Goal: Task Accomplishment & Management: Manage account settings

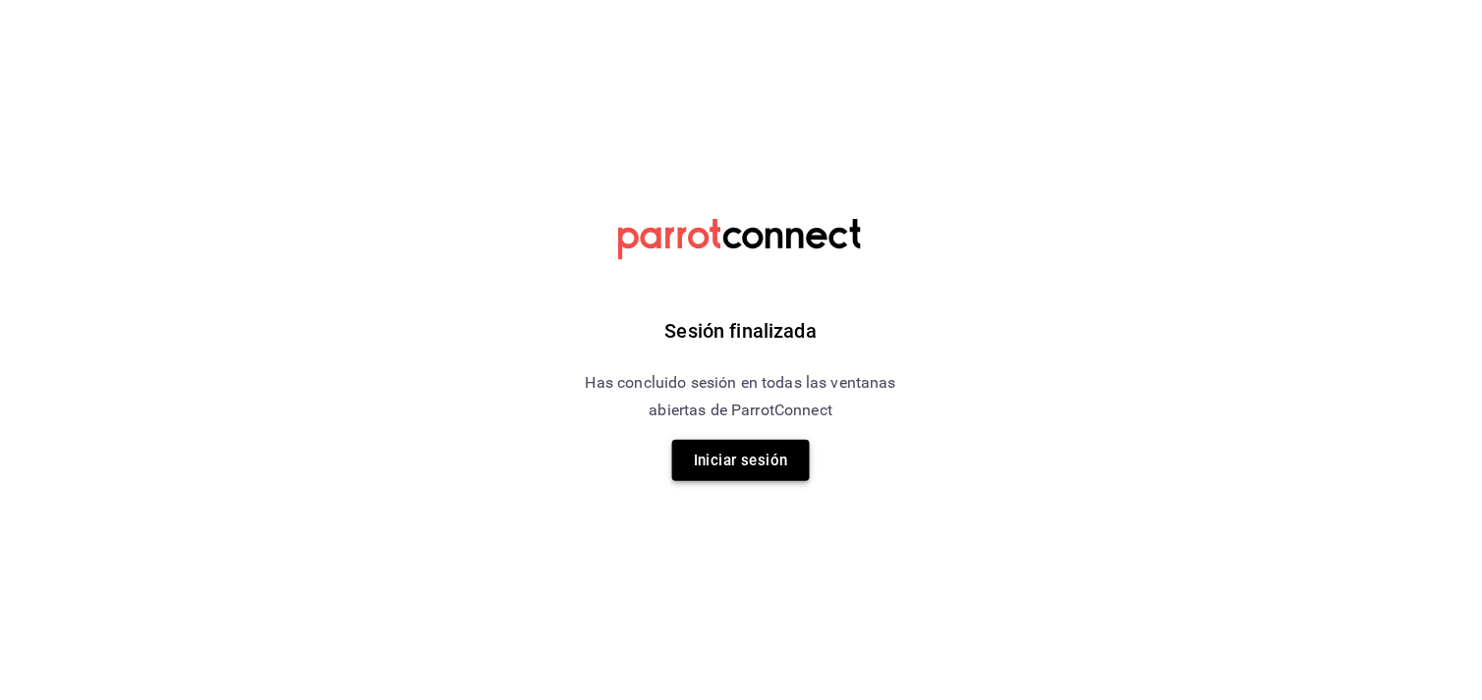
click at [715, 463] on button "Iniciar sesión" at bounding box center [741, 460] width 138 height 41
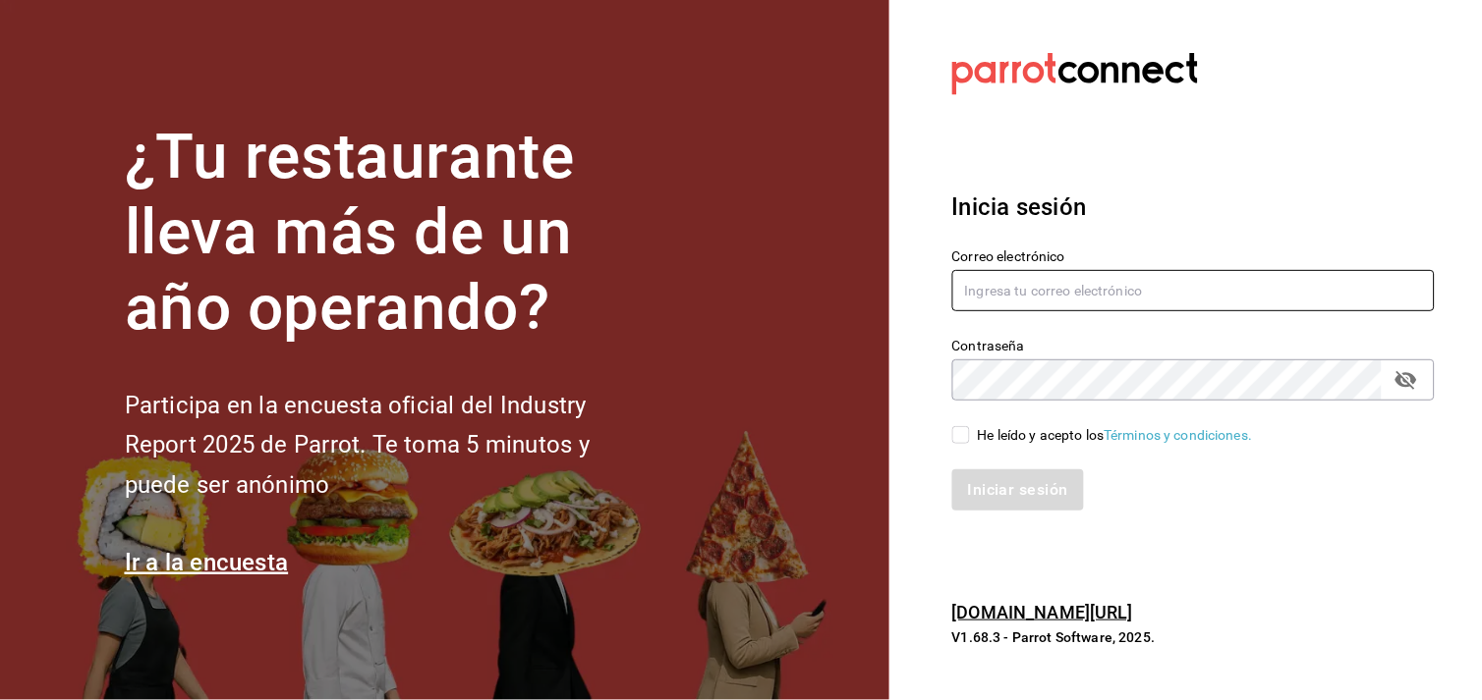
type input "[PERSON_NAME][EMAIL_ADDRESS][DOMAIN_NAME]"
click at [955, 437] on input "He leído y acepto los Términos y condiciones." at bounding box center [961, 435] width 18 height 18
checkbox input "true"
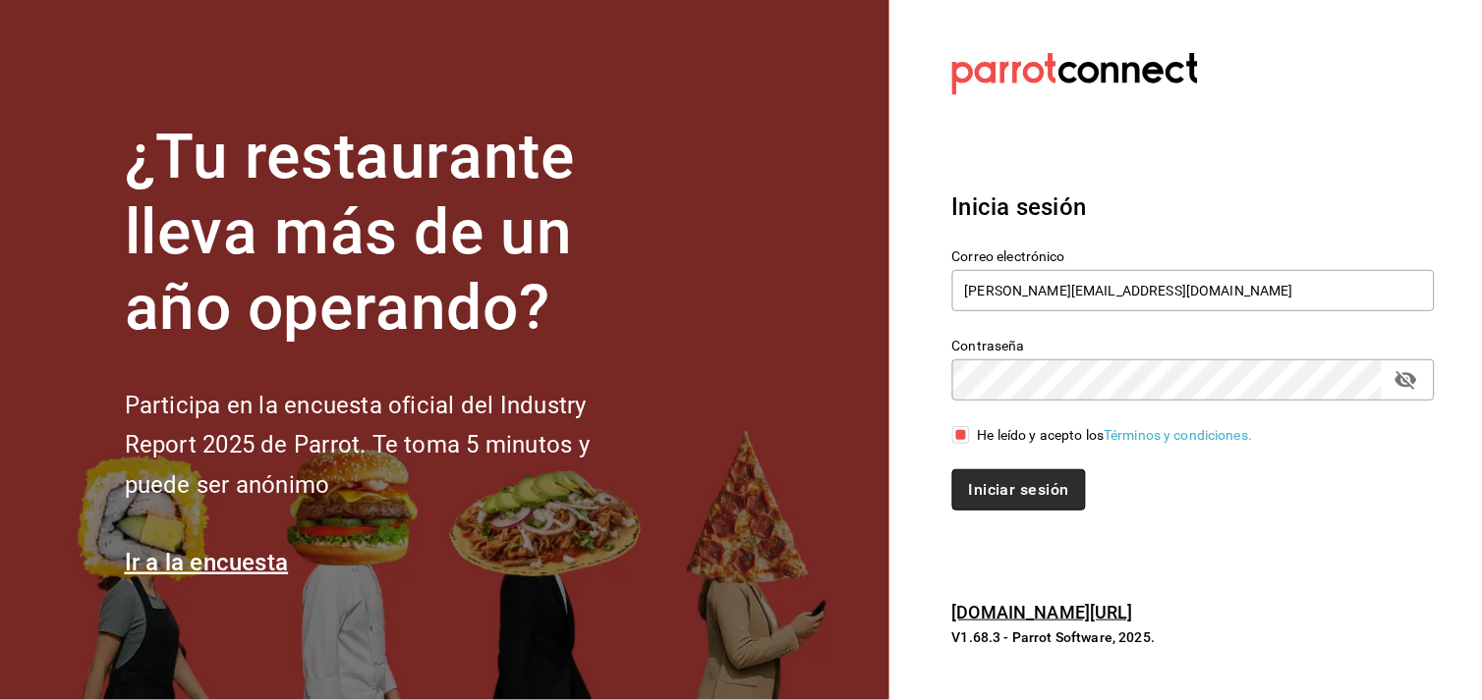
click at [995, 489] on button "Iniciar sesión" at bounding box center [1019, 490] width 134 height 41
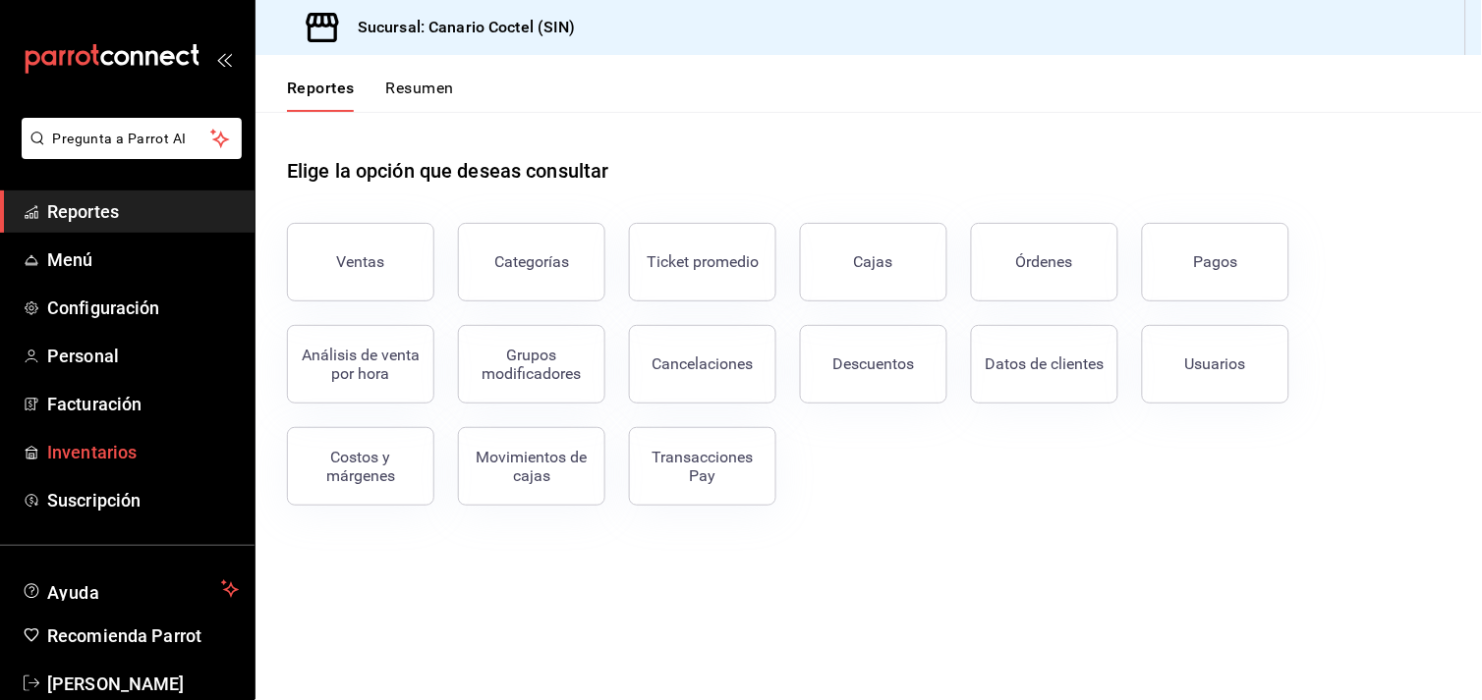
click at [76, 443] on span "Inventarios" at bounding box center [143, 452] width 192 height 27
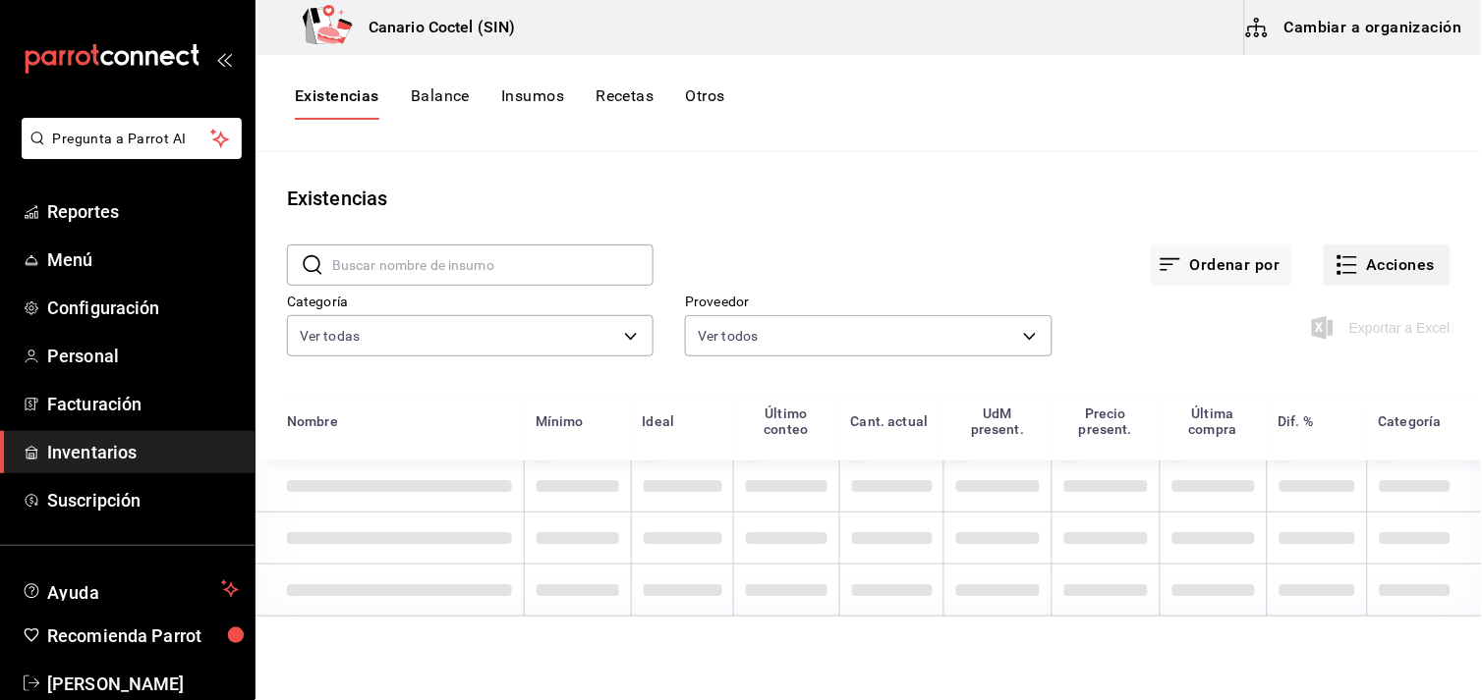
click at [1403, 266] on button "Acciones" at bounding box center [1386, 265] width 127 height 41
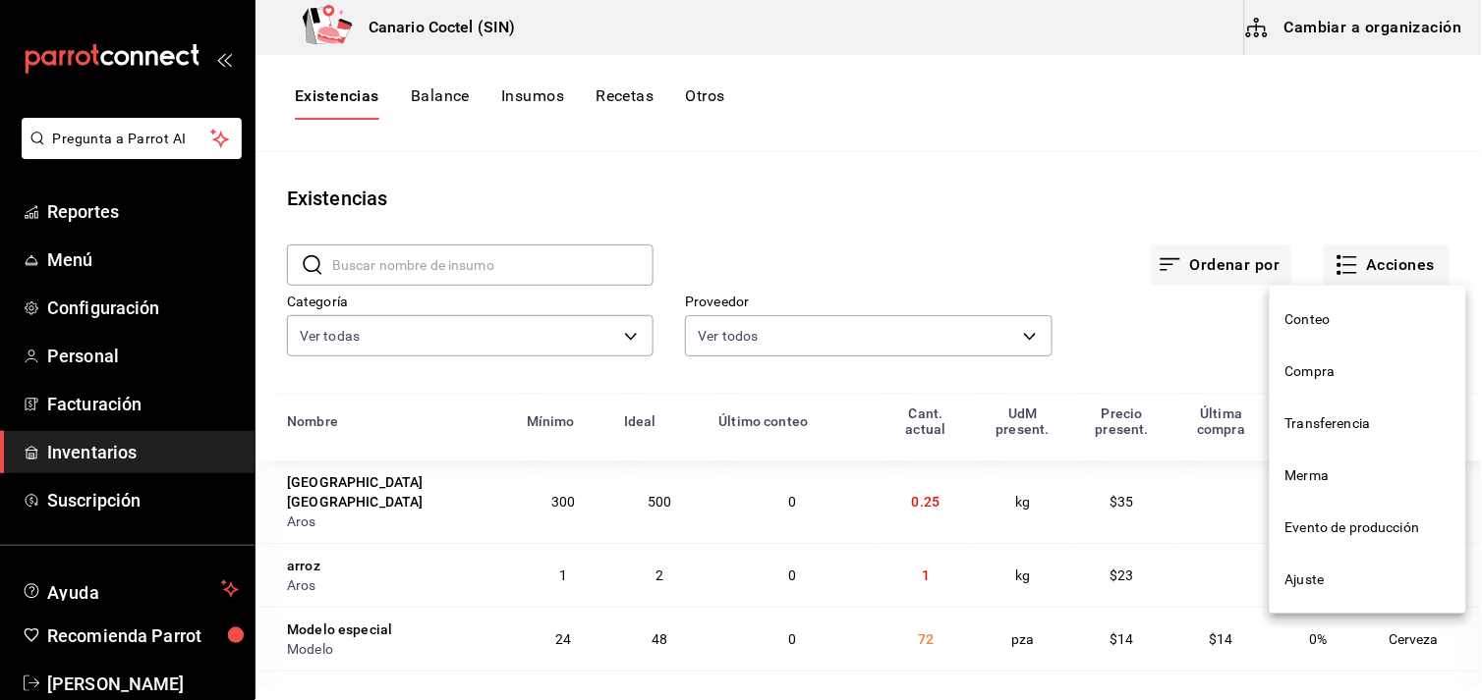
click at [1319, 376] on span "Compra" at bounding box center [1367, 372] width 165 height 21
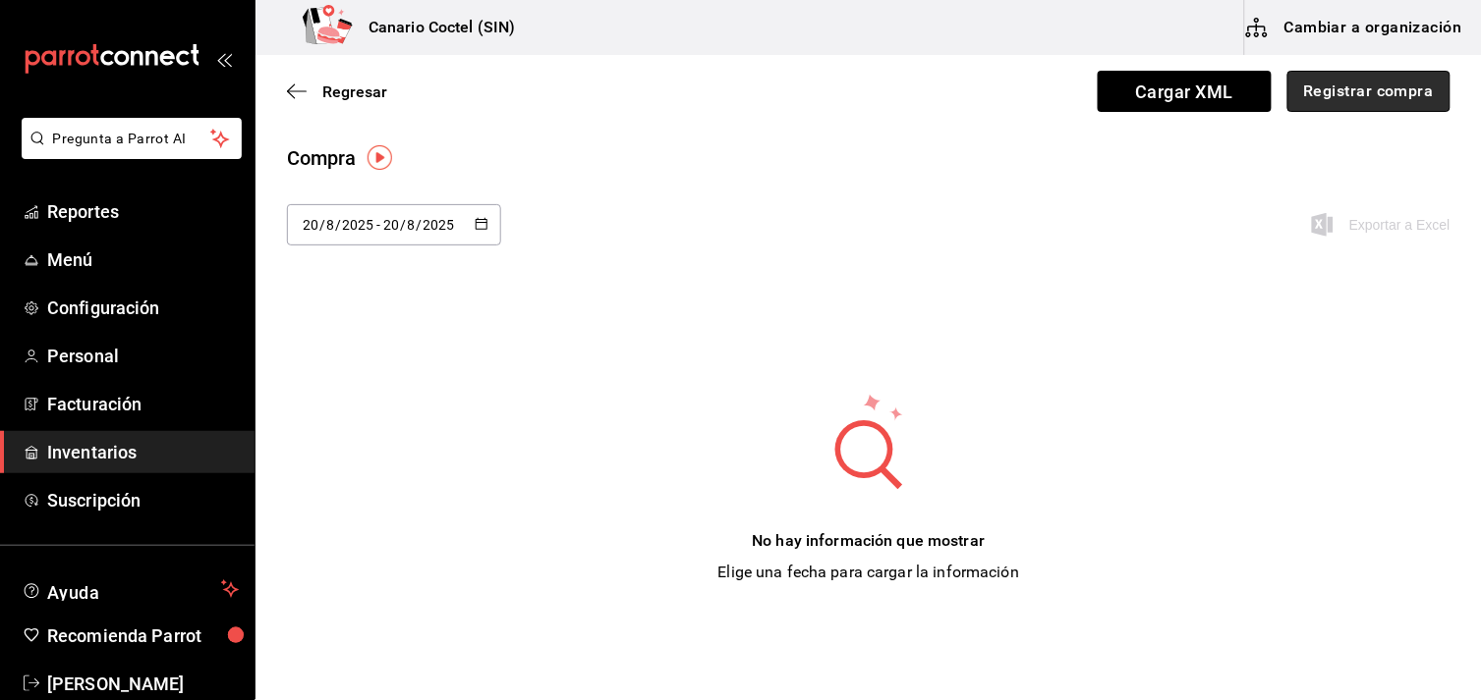
click at [1362, 98] on button "Registrar compra" at bounding box center [1368, 91] width 163 height 41
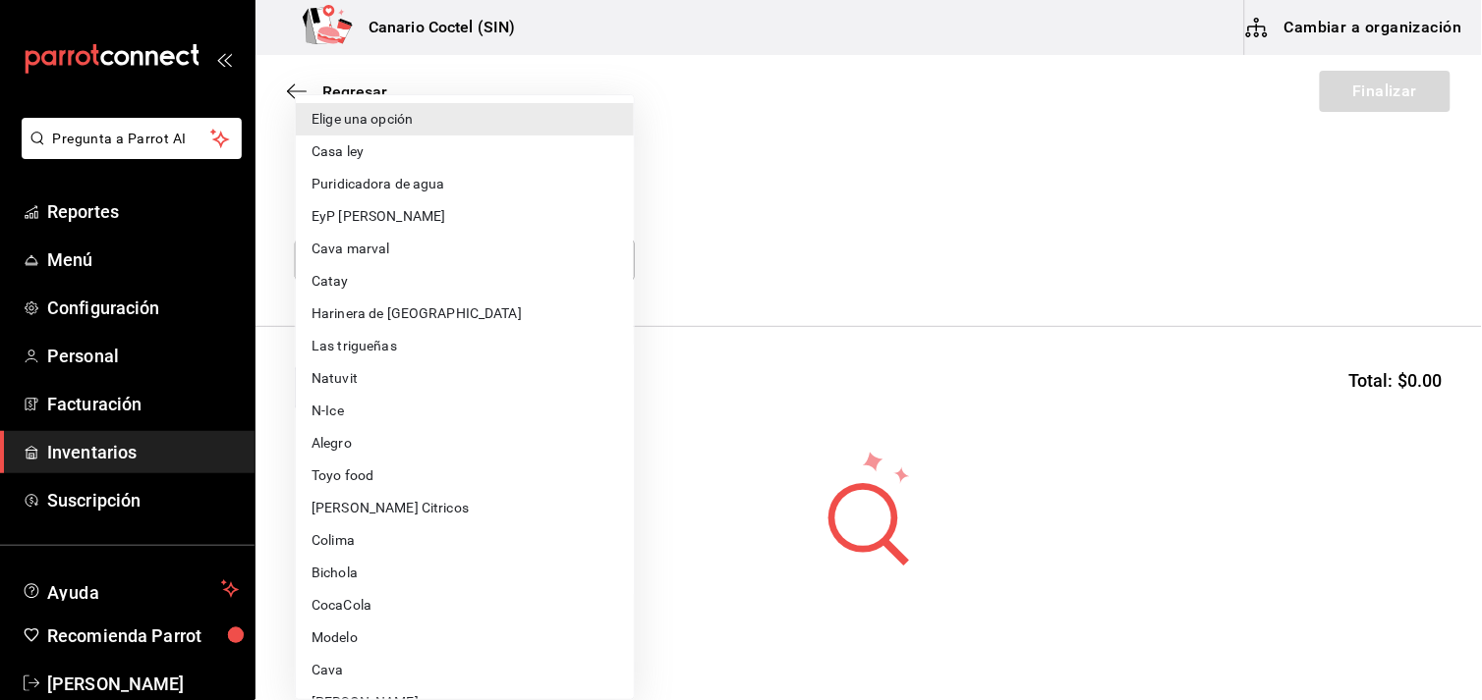
click at [613, 251] on body "Pregunta a Parrot AI Reportes Menú Configuración Personal Facturación Inventari…" at bounding box center [741, 294] width 1482 height 589
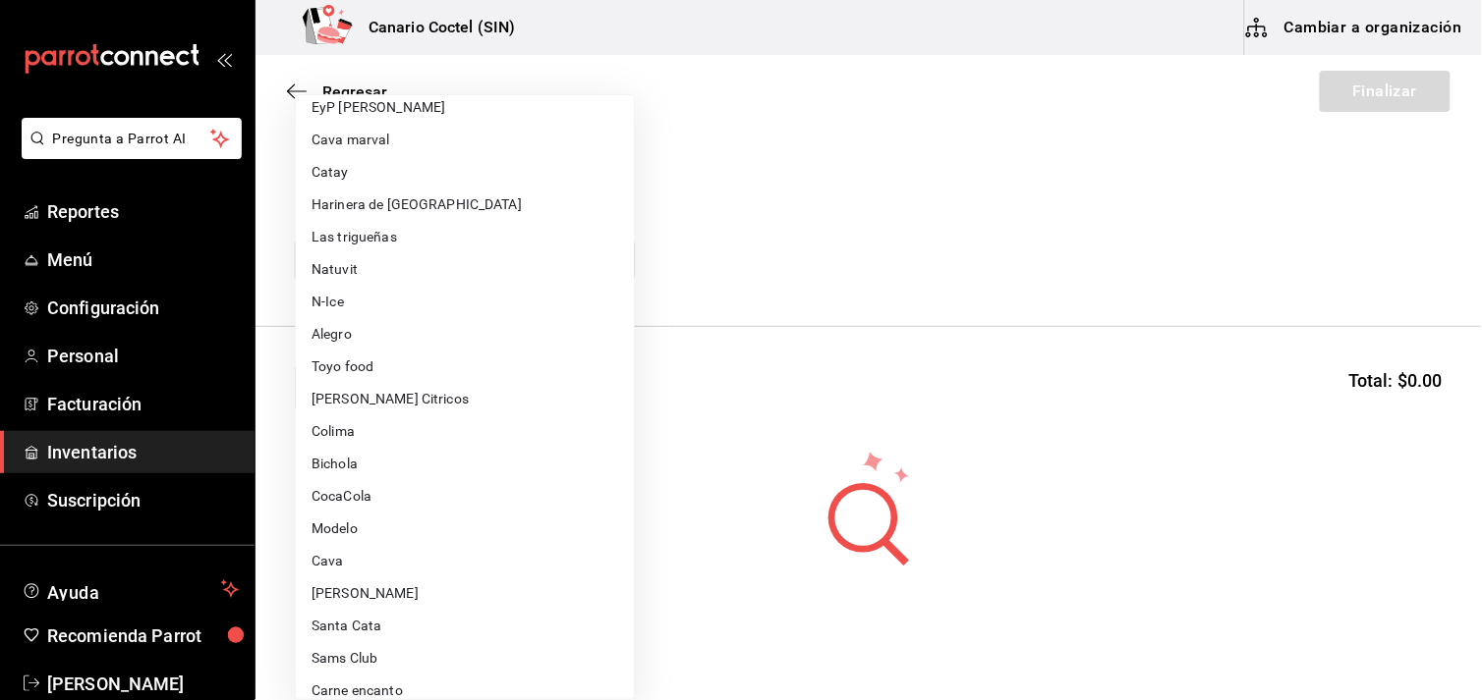
click at [375, 655] on li "Sams Club" at bounding box center [465, 659] width 338 height 32
type input "fd882c45-9318-4586-8c8c-04996427a90d"
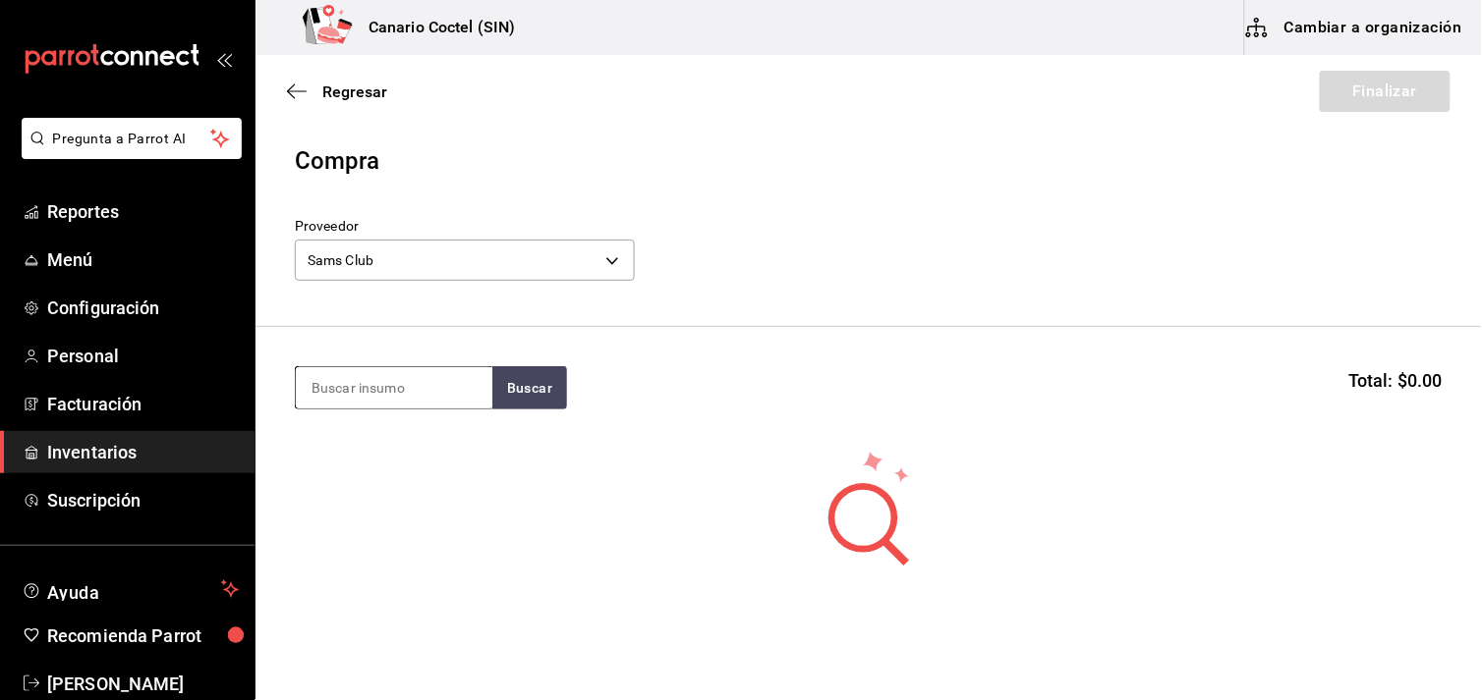
click at [385, 394] on input at bounding box center [394, 387] width 196 height 41
type input "jara"
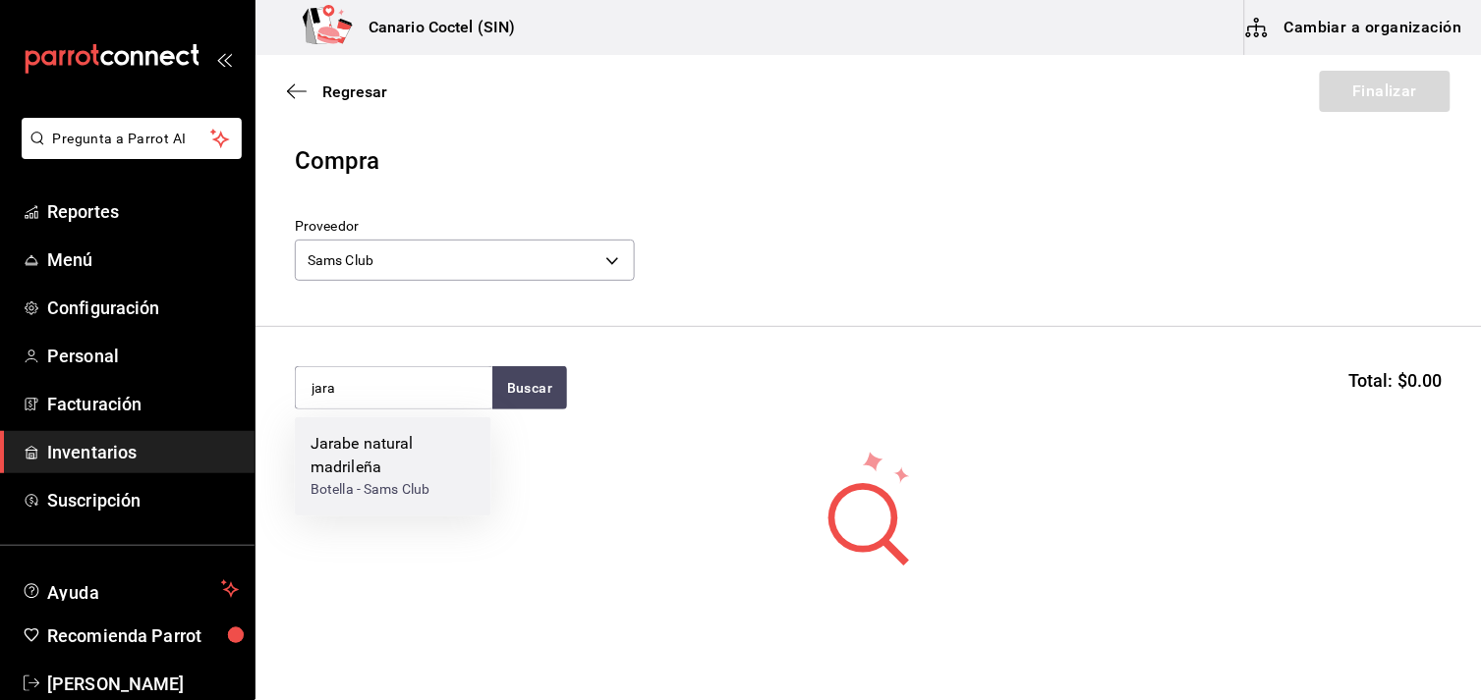
click at [357, 459] on div "Jarabe natural madrileña" at bounding box center [392, 456] width 165 height 47
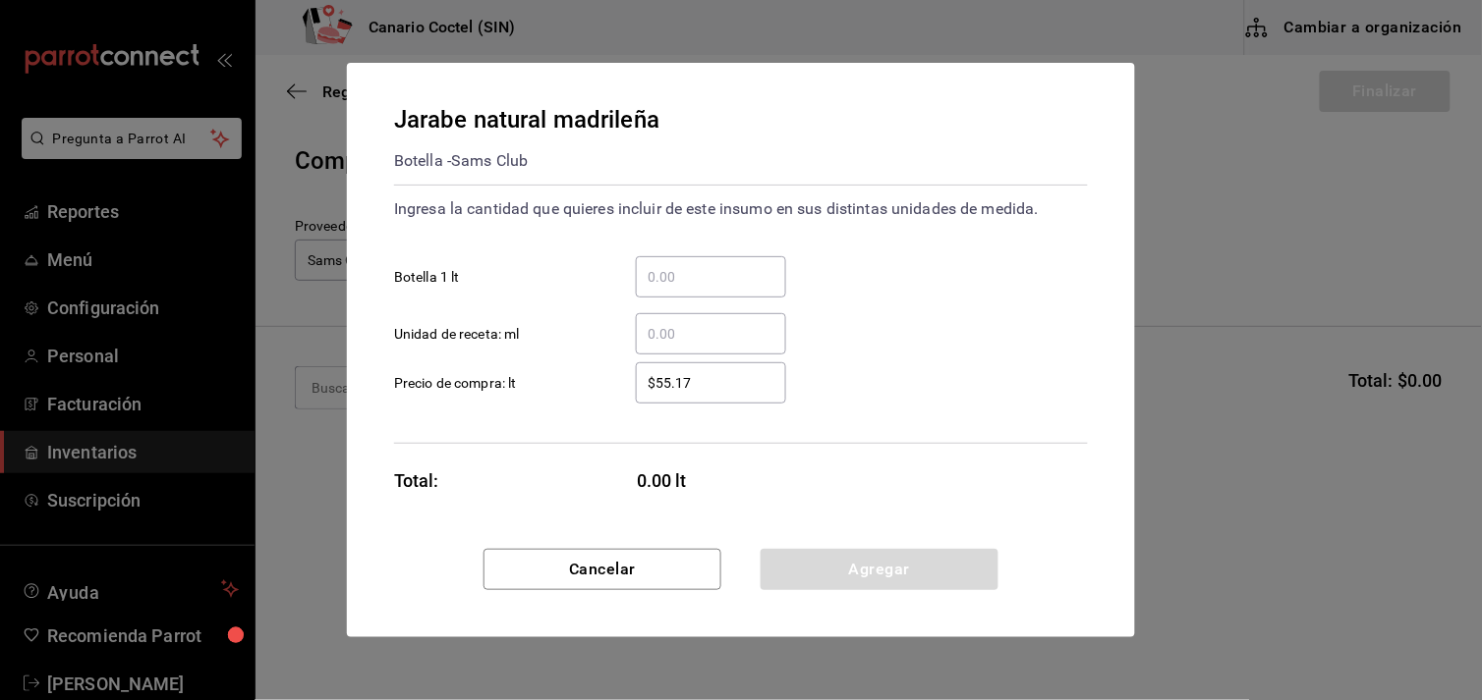
click at [666, 268] on input "​ Botella 1 lt" at bounding box center [711, 277] width 150 height 24
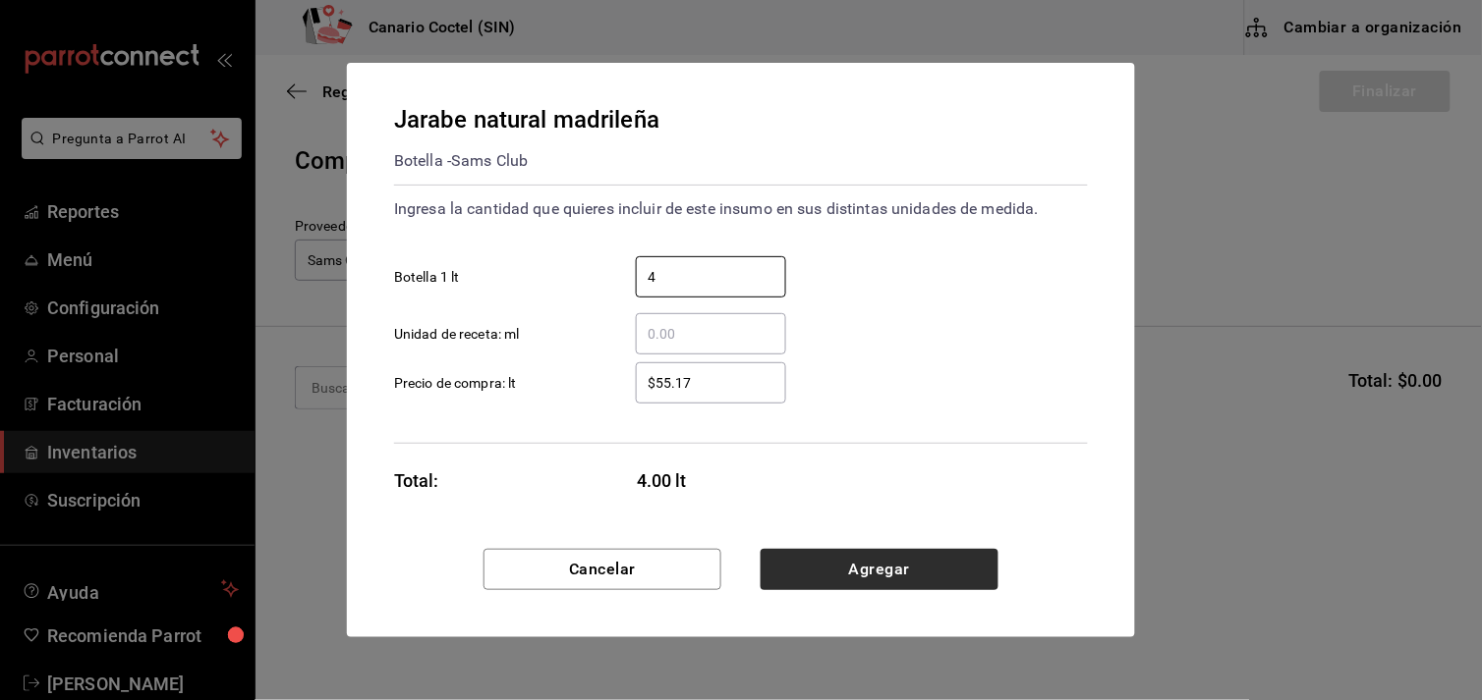
type input "4"
click at [876, 564] on button "Agregar" at bounding box center [879, 569] width 238 height 41
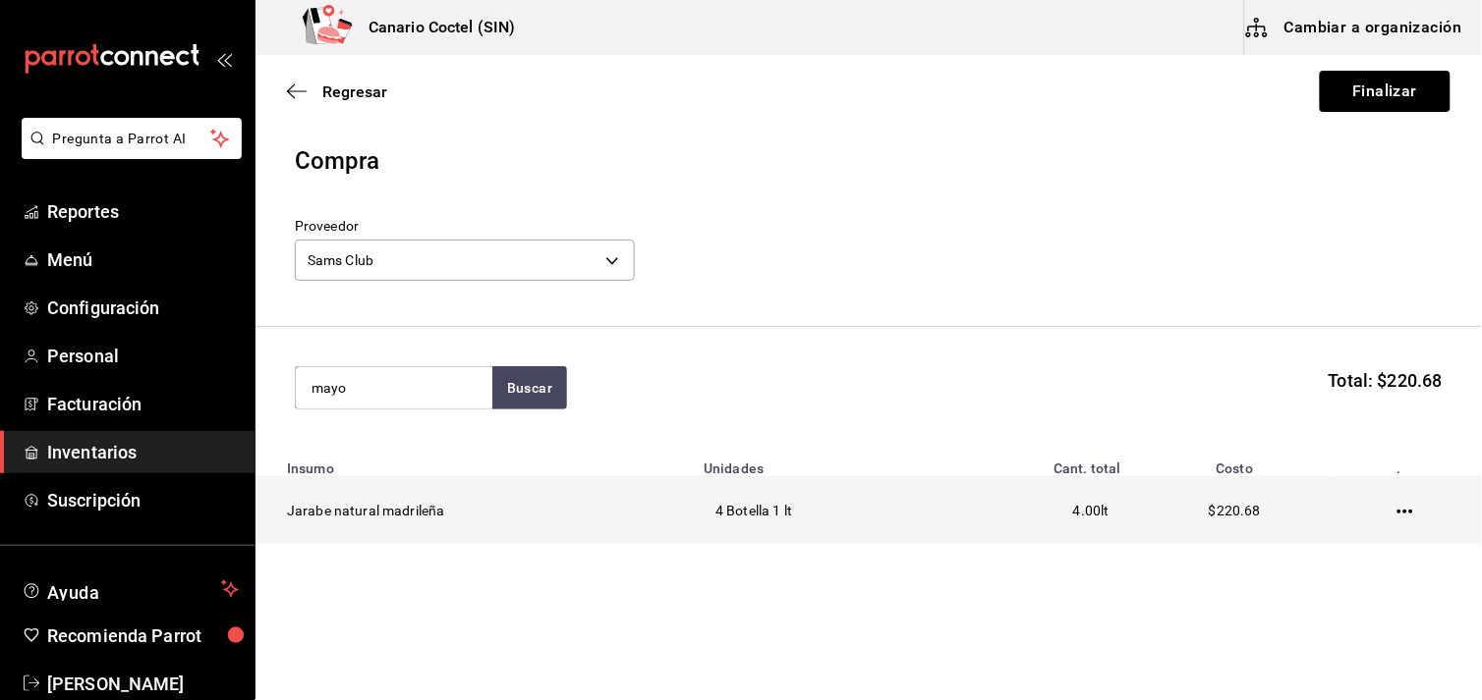
type input "mayo"
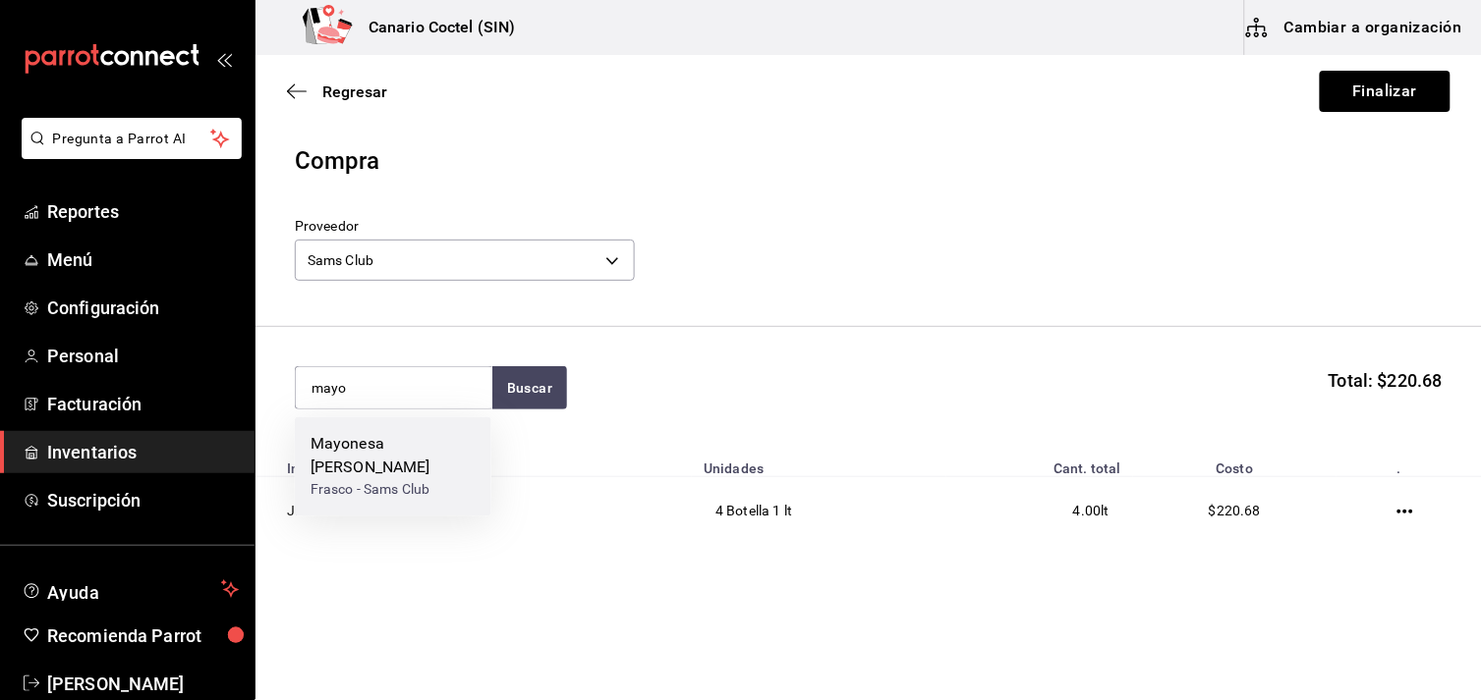
click at [391, 447] on div "Mayonesa [PERSON_NAME]" at bounding box center [392, 456] width 165 height 47
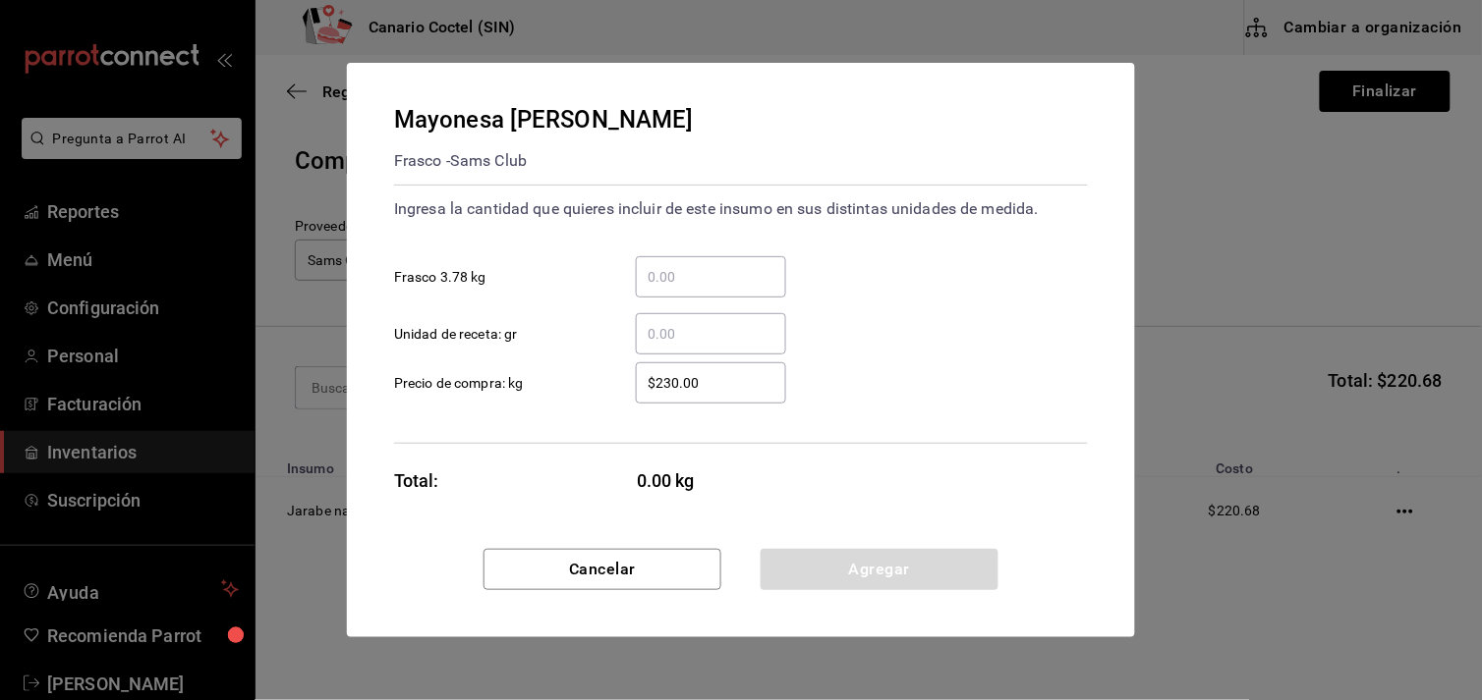
click at [689, 277] on input "​ Frasco 3.78 kg" at bounding box center [711, 277] width 150 height 24
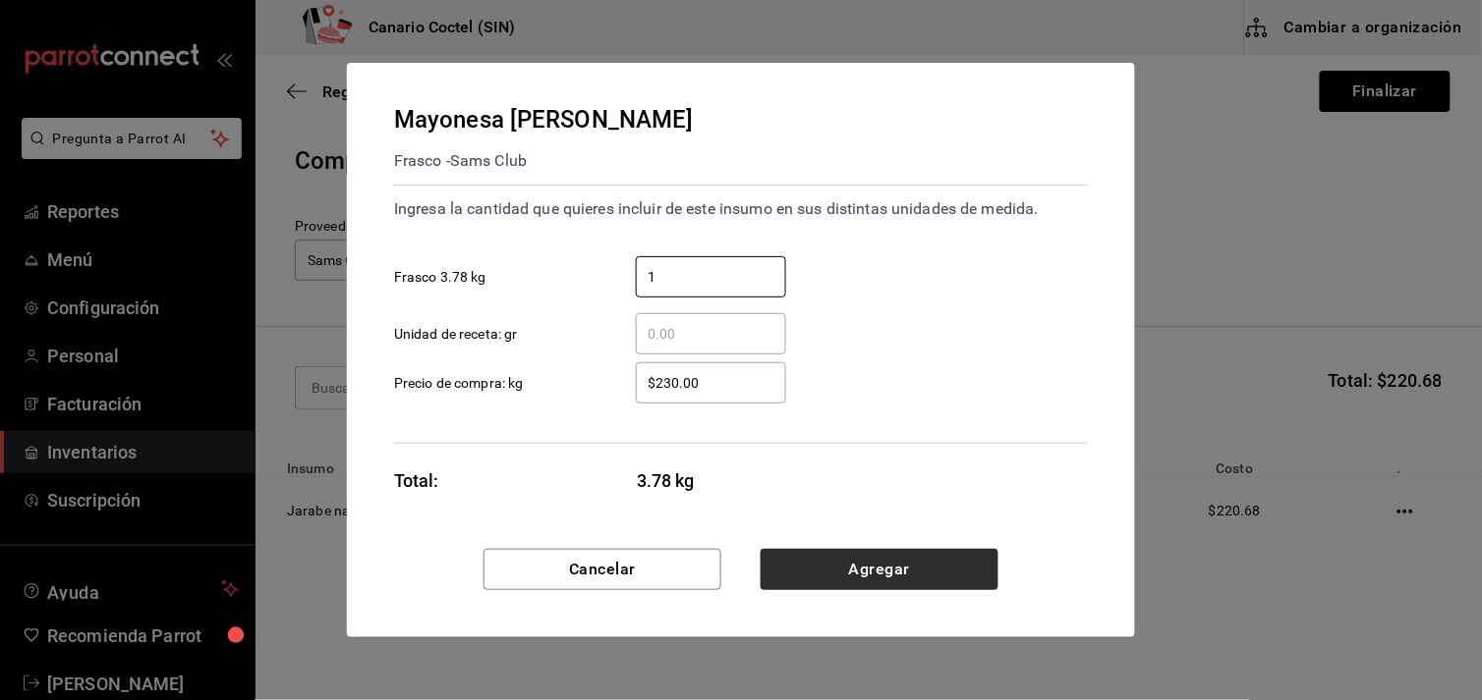
type input "1"
click at [856, 573] on button "Agregar" at bounding box center [879, 569] width 238 height 41
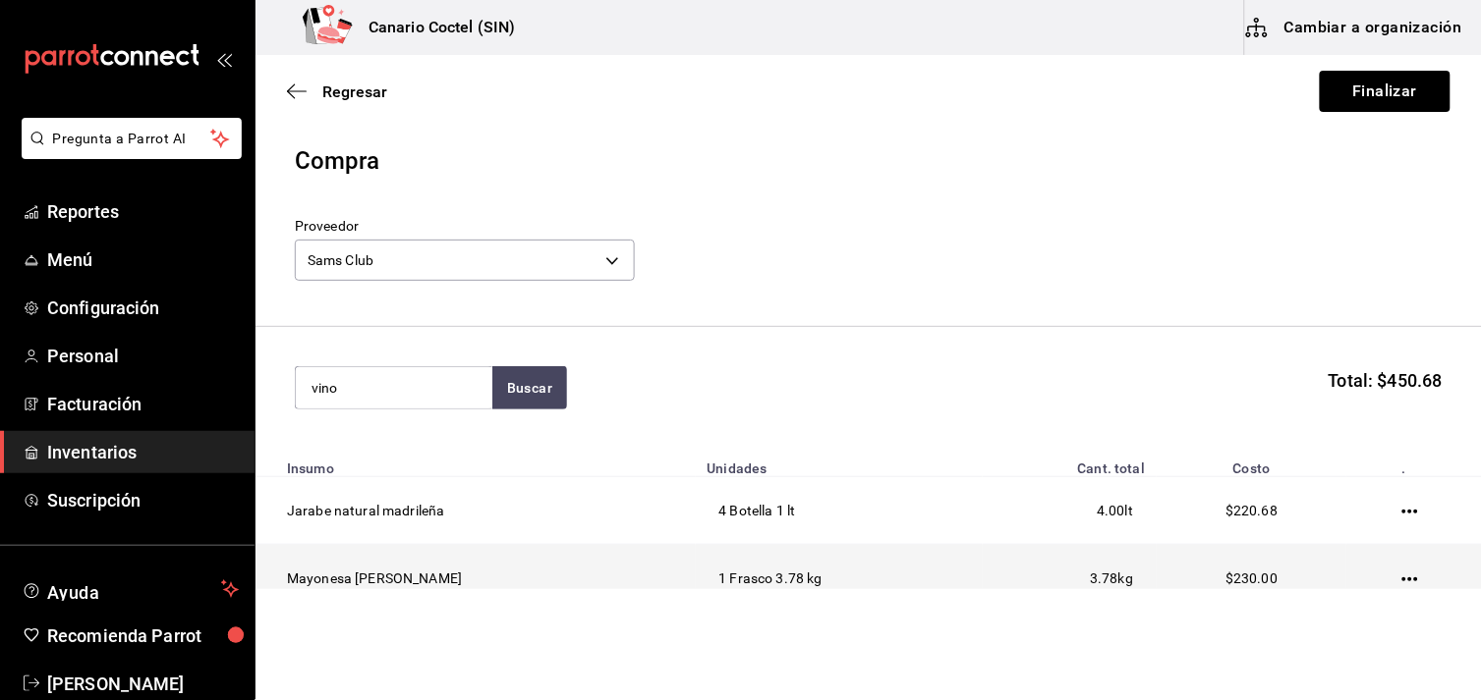
type input "vino"
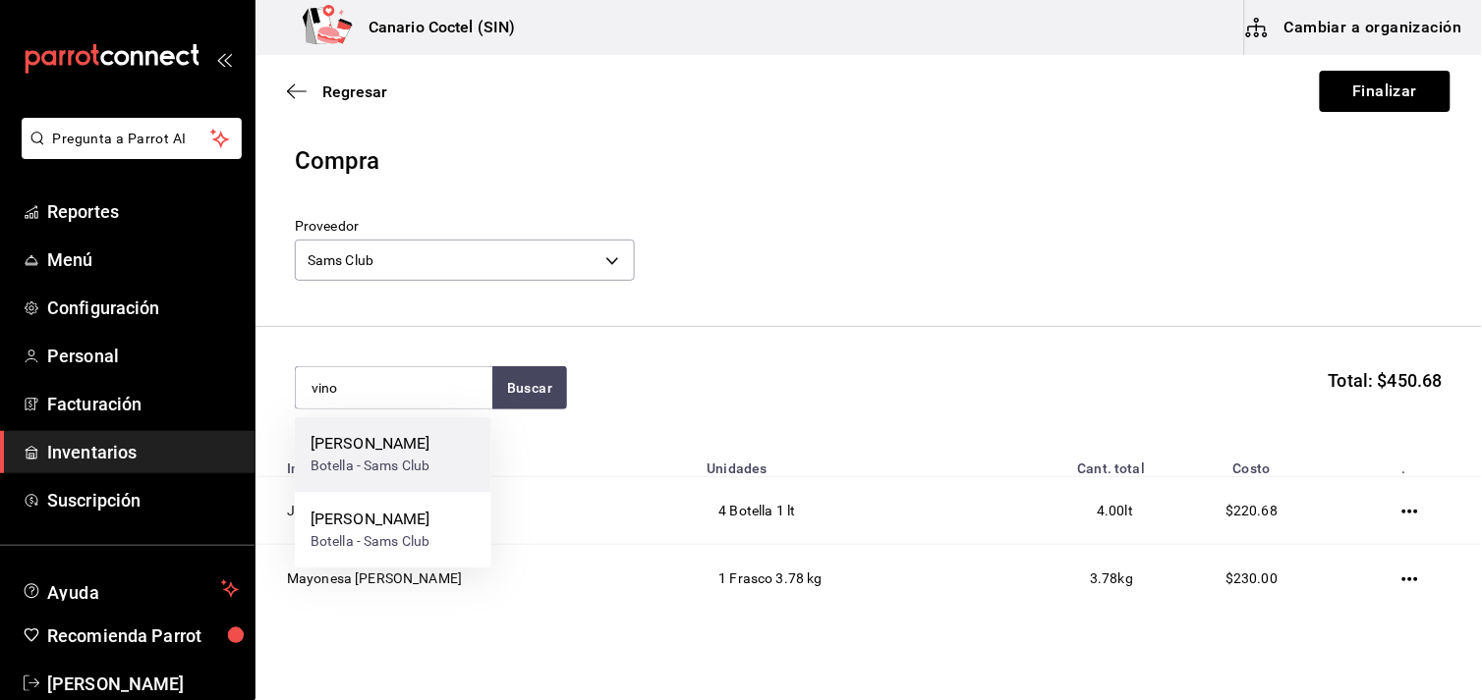
click at [418, 458] on div "Botella - Sams Club" at bounding box center [370, 467] width 120 height 21
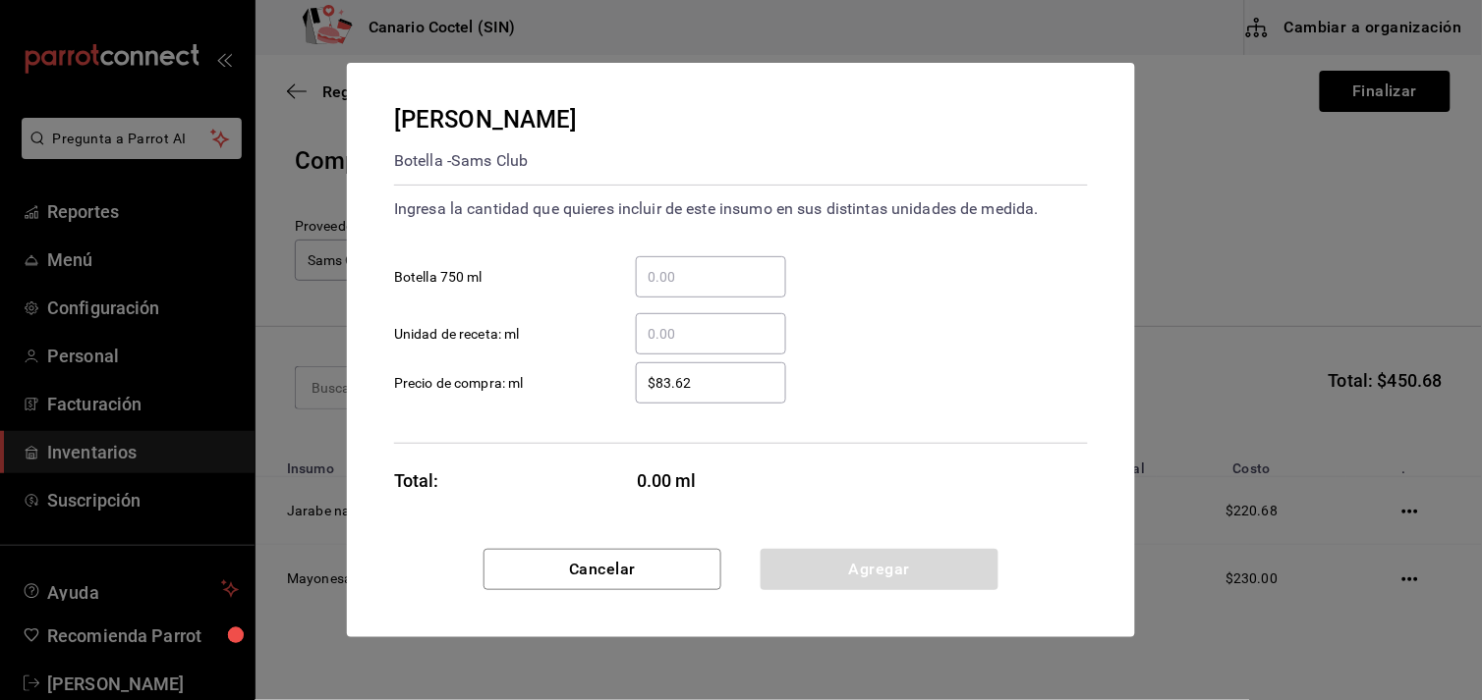
click at [672, 273] on input "​ Botella 750 ml" at bounding box center [711, 277] width 150 height 24
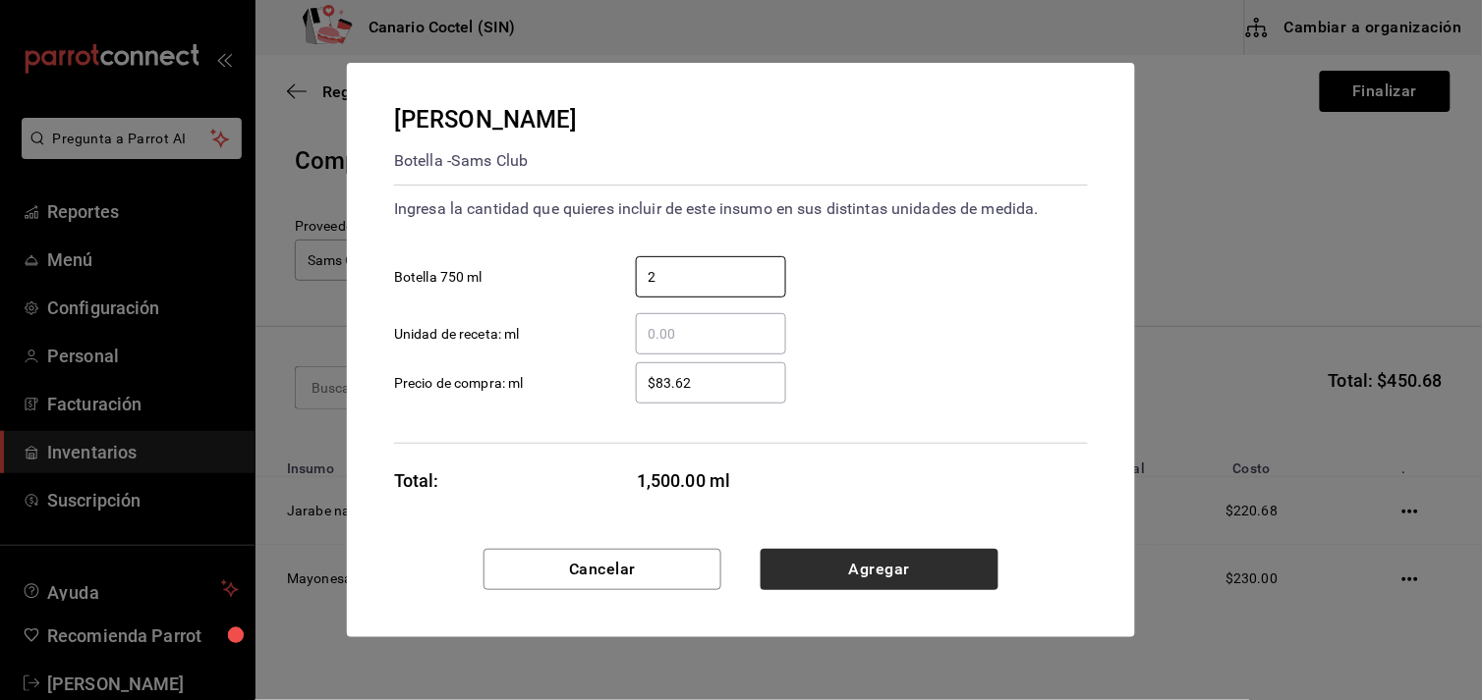
type input "2"
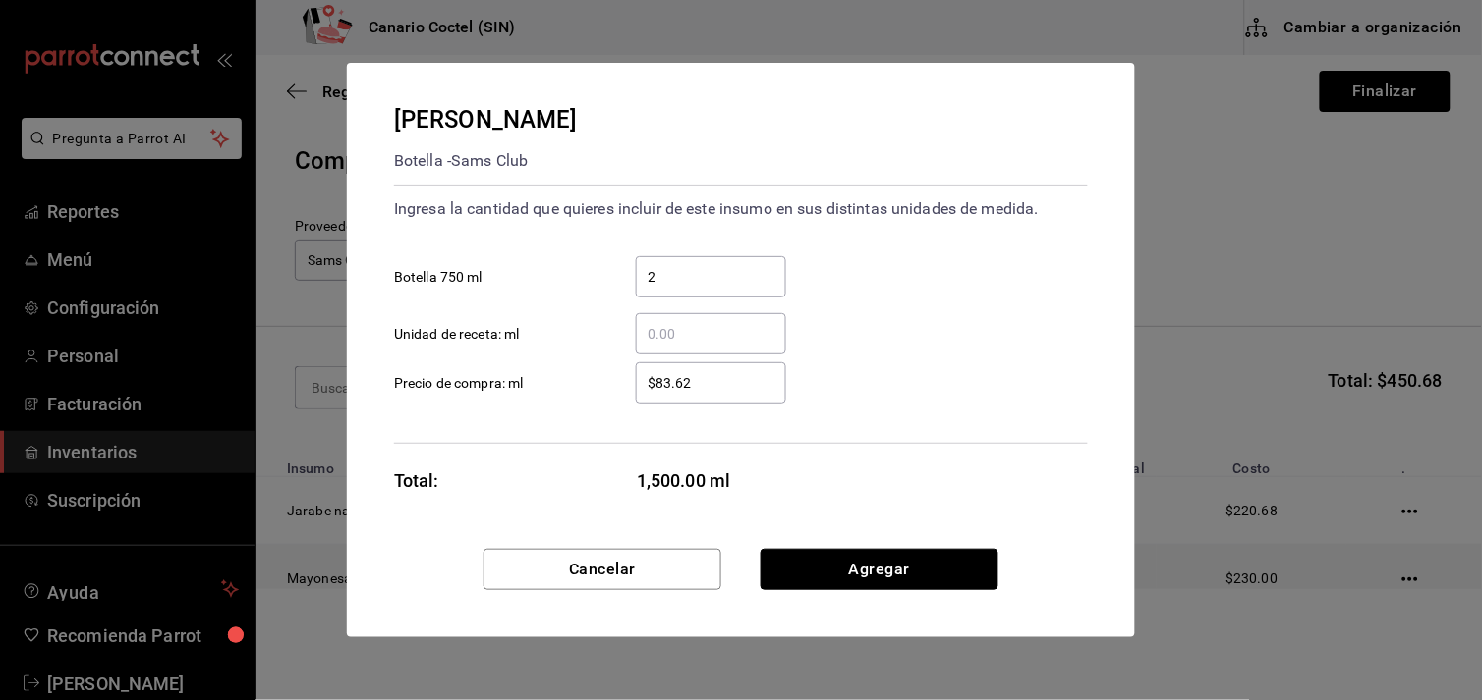
click at [892, 564] on button "Agregar" at bounding box center [879, 569] width 238 height 41
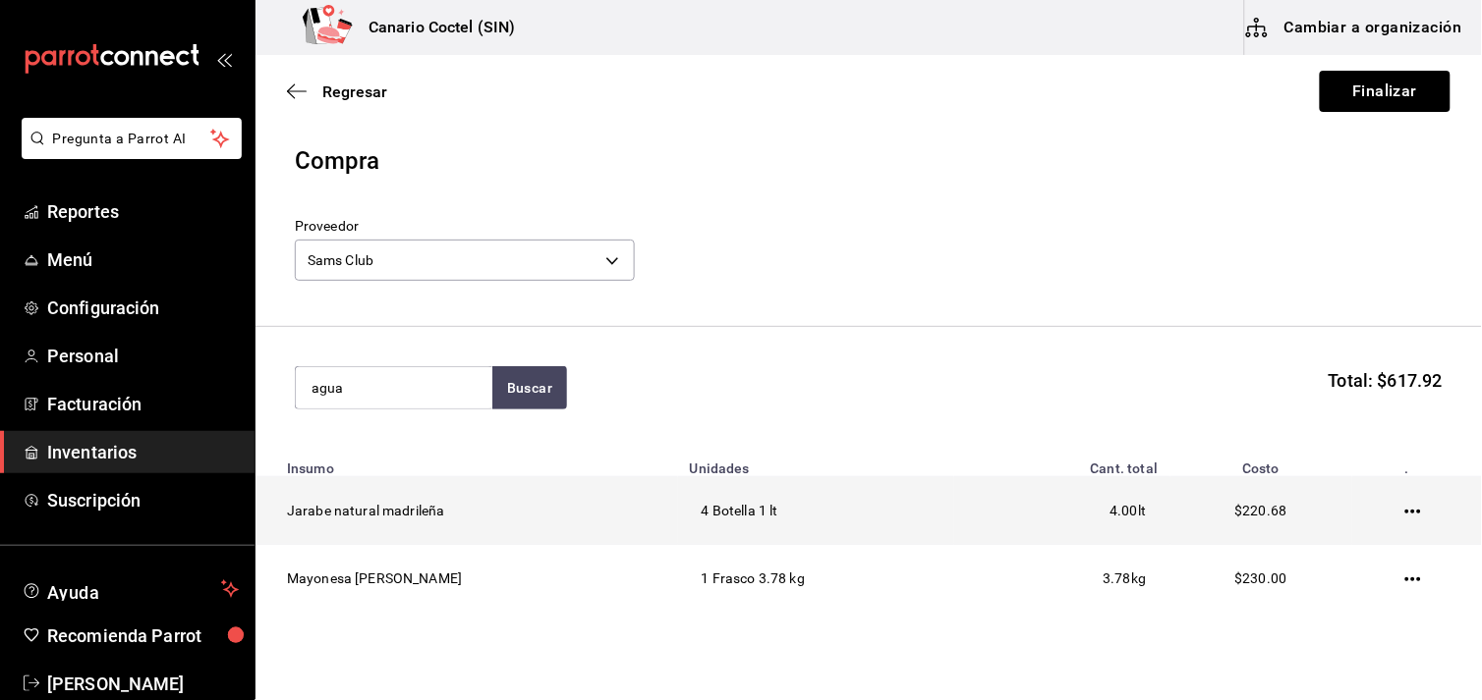
type input "agua"
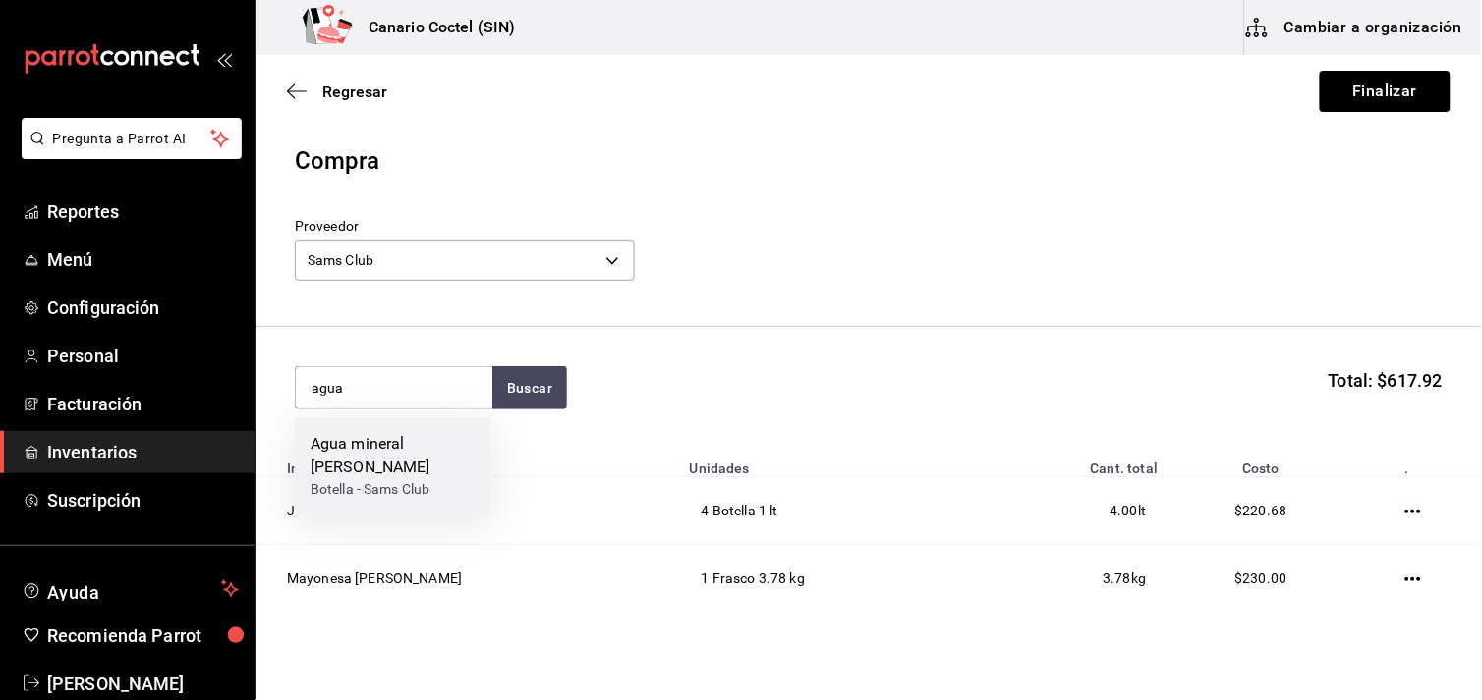
click at [378, 440] on div "Agua mineral [PERSON_NAME]" at bounding box center [392, 456] width 165 height 47
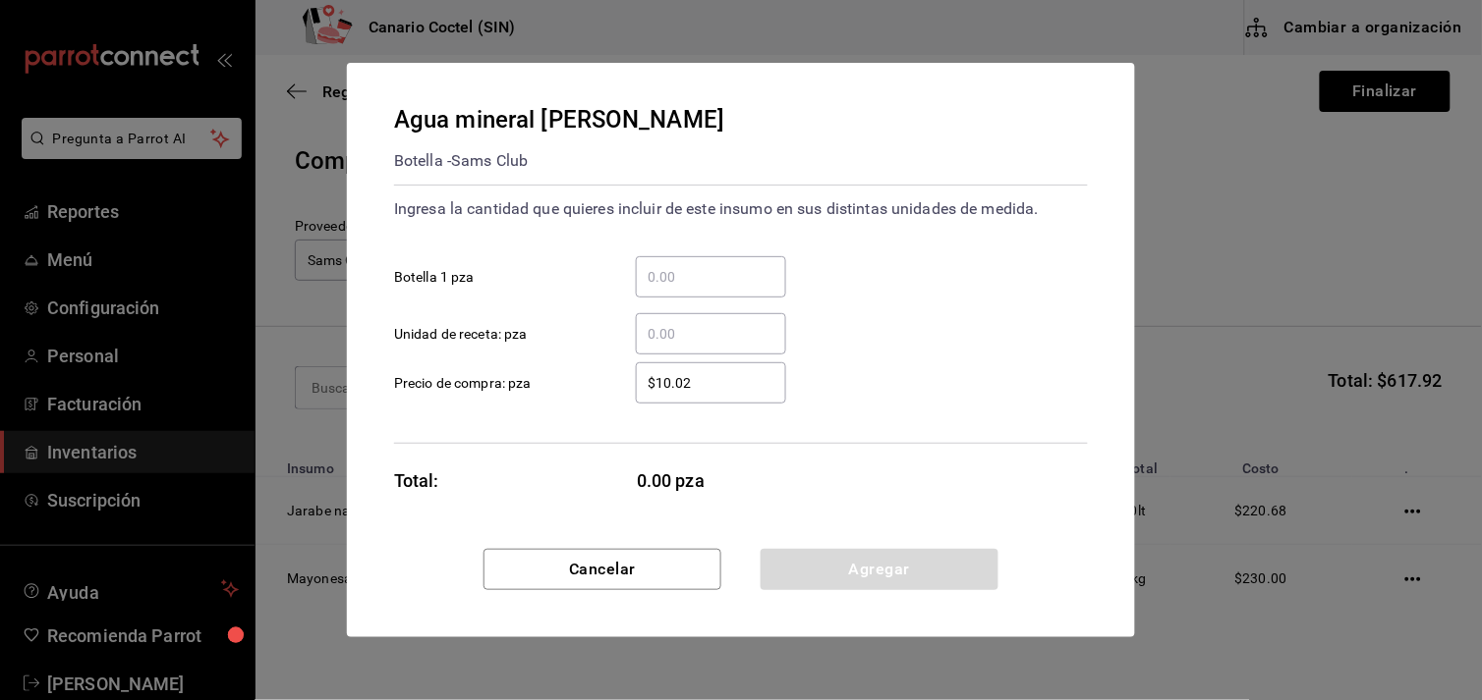
click at [664, 266] on input "​ Botella 1 pza" at bounding box center [711, 277] width 150 height 24
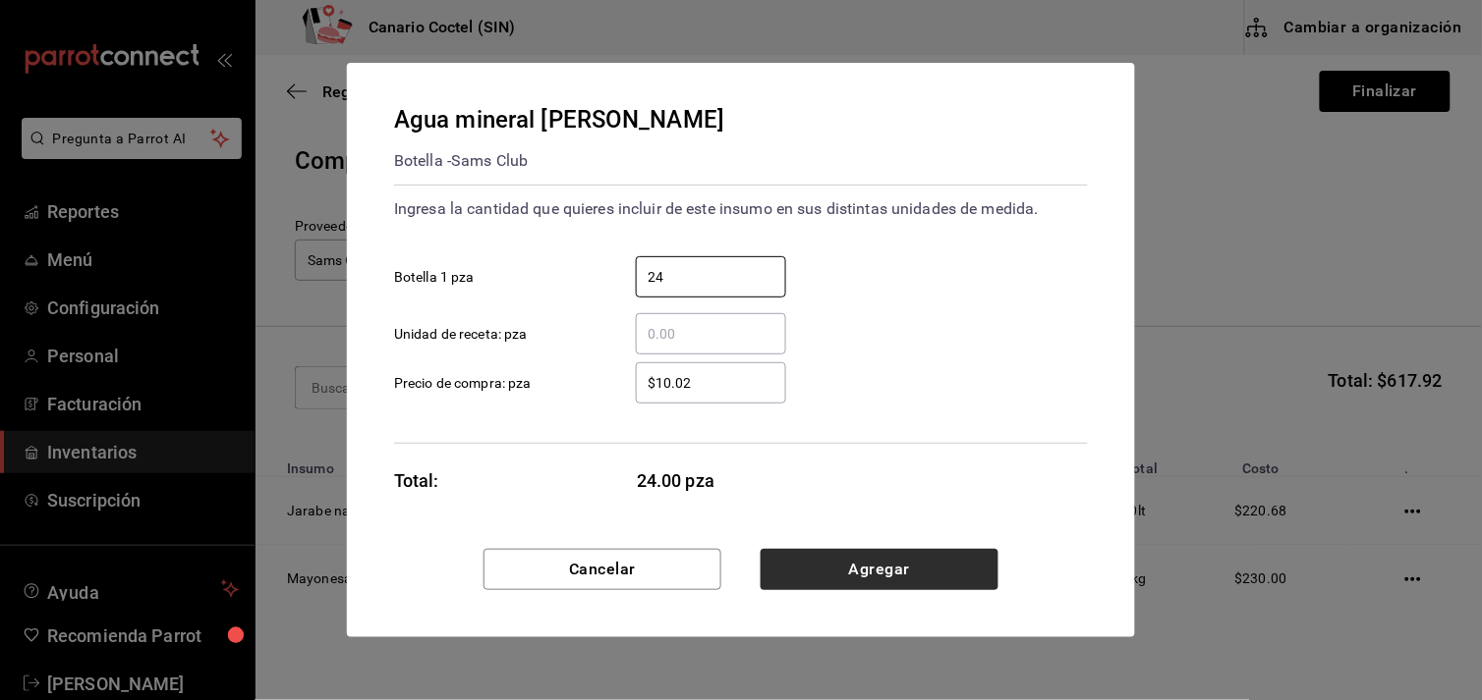
type input "24"
click at [898, 564] on button "Agregar" at bounding box center [879, 569] width 238 height 41
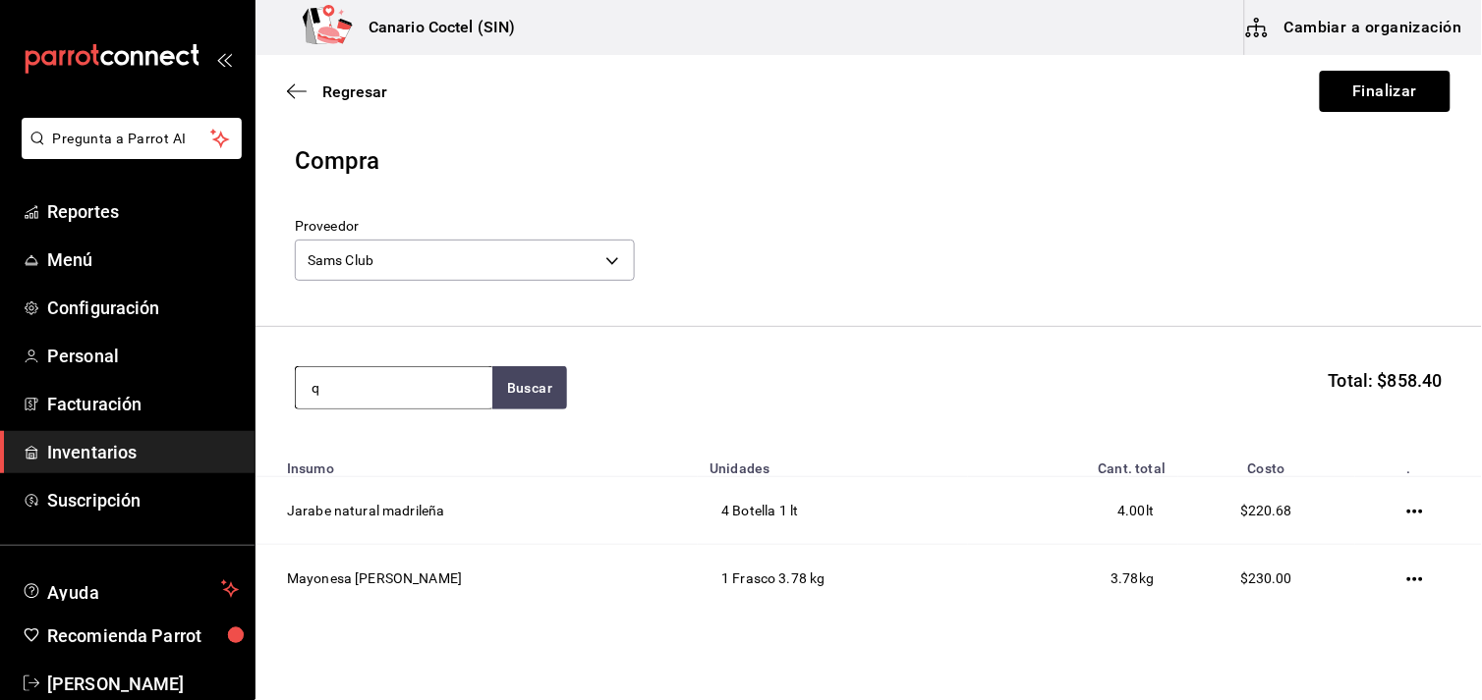
click at [341, 394] on input "q" at bounding box center [394, 387] width 196 height 41
type input "queso"
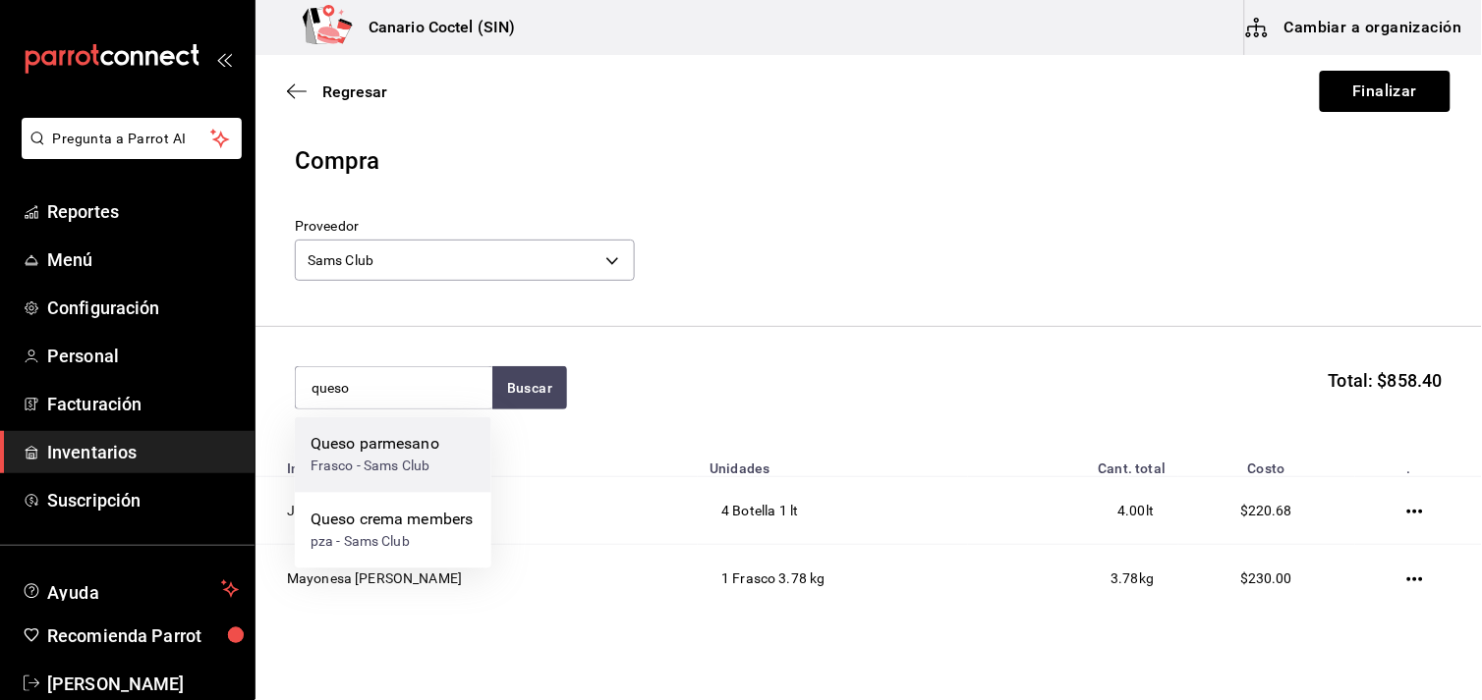
click at [378, 439] on div "Queso parmesano" at bounding box center [374, 445] width 129 height 24
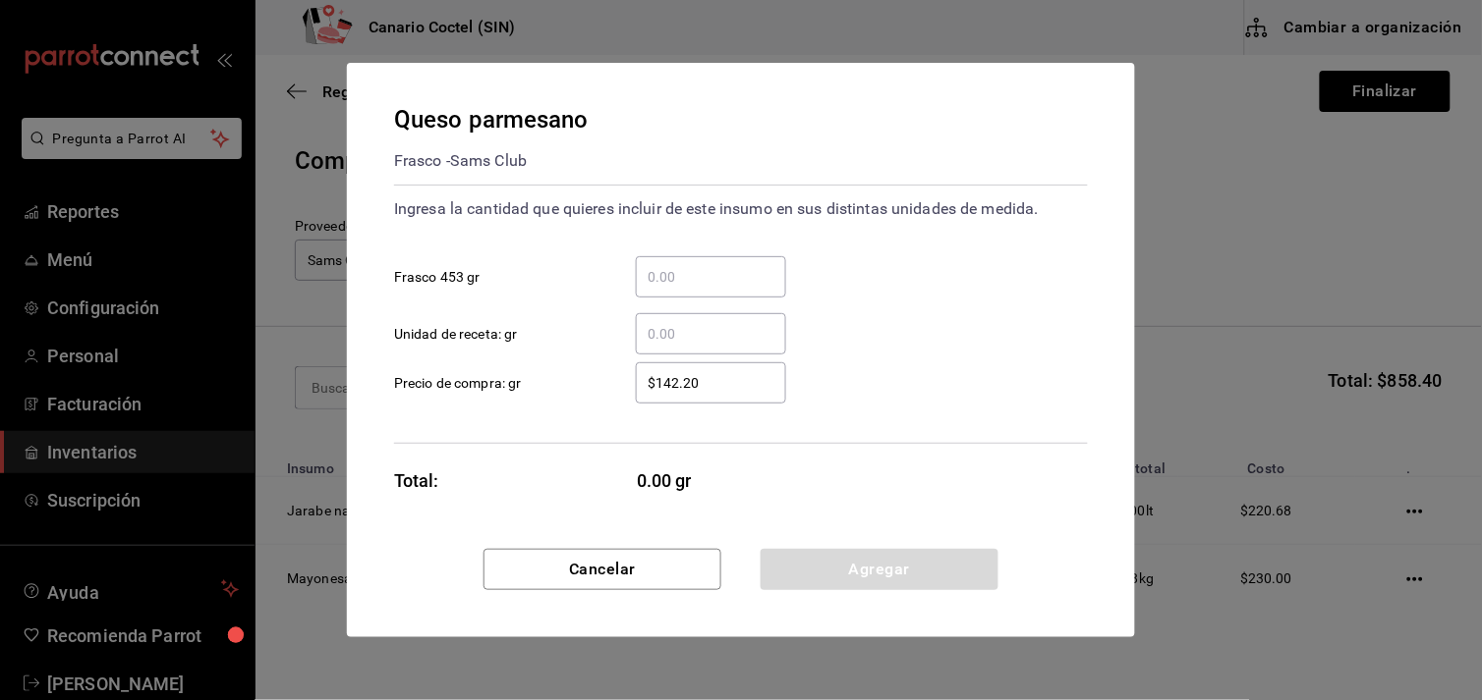
click at [678, 267] on input "​ Frasco 453 gr" at bounding box center [711, 277] width 150 height 24
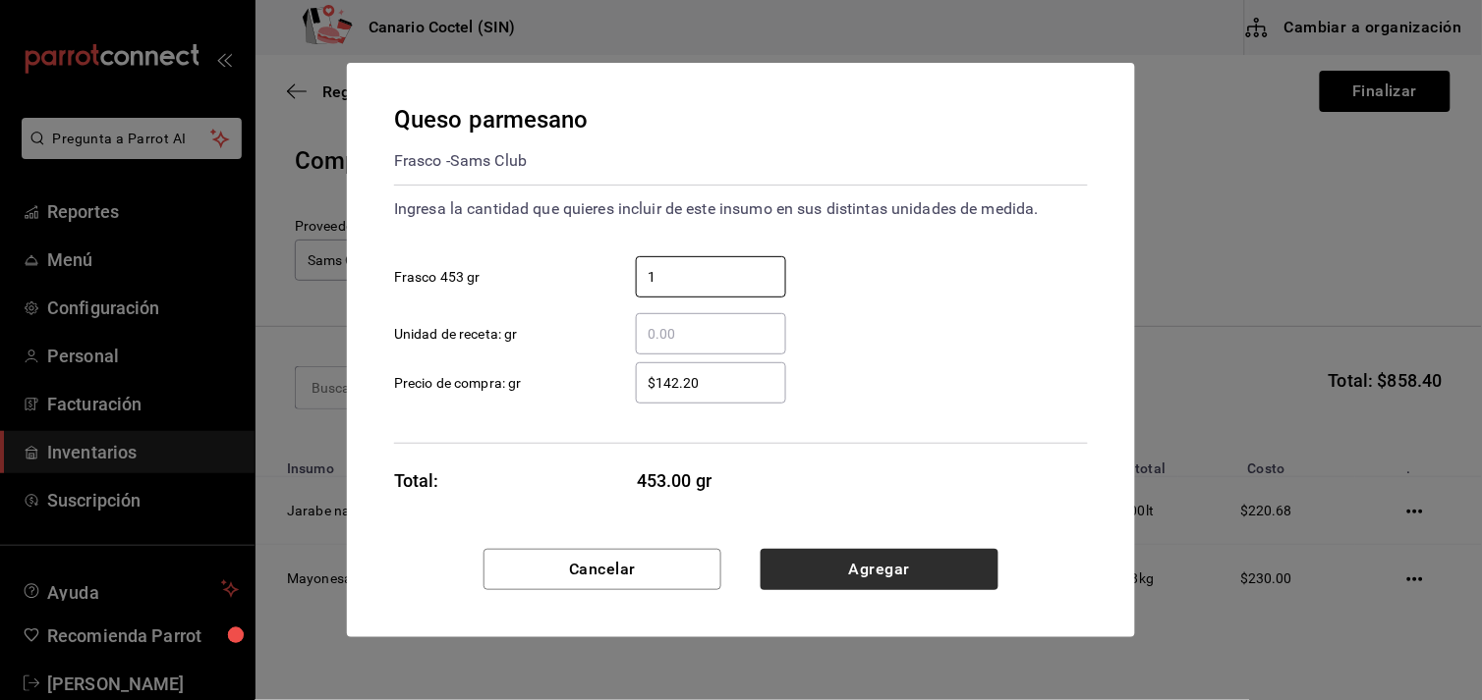
type input "1"
click at [872, 572] on button "Agregar" at bounding box center [879, 569] width 238 height 41
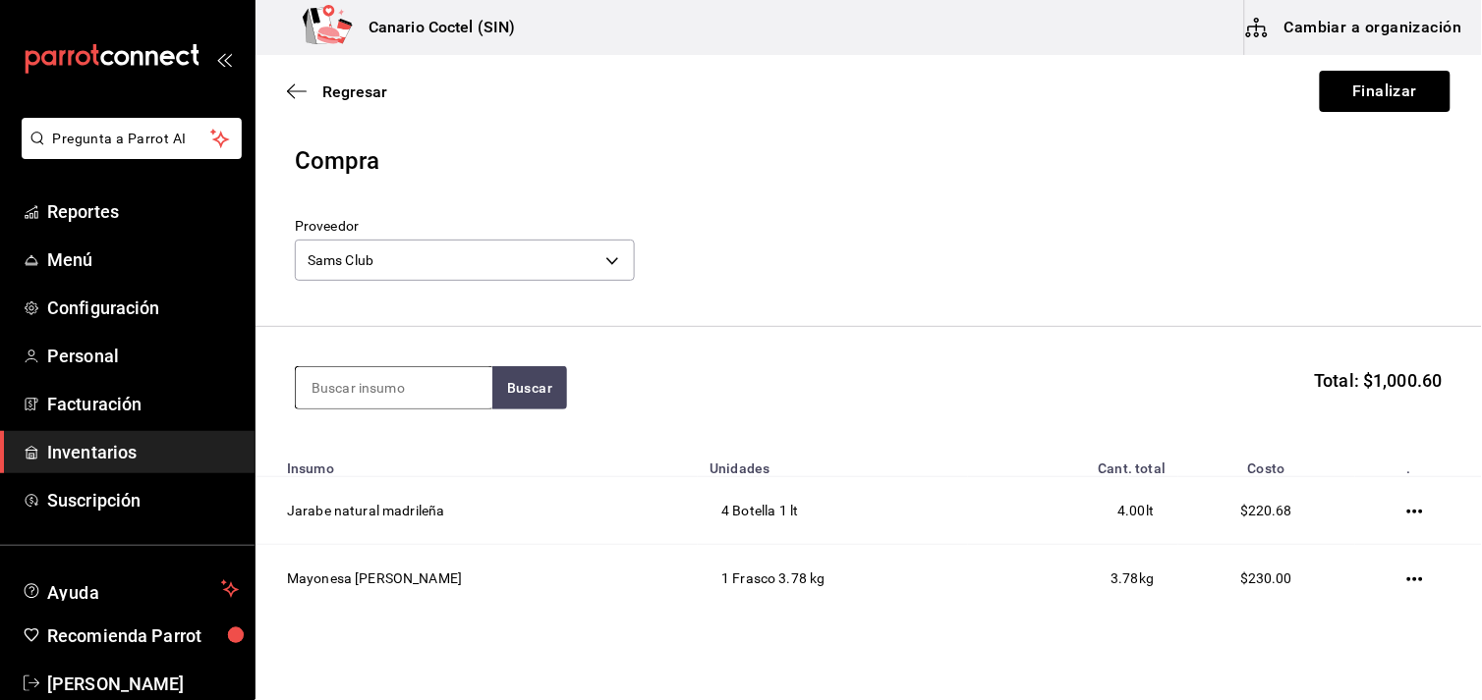
click at [425, 390] on input at bounding box center [394, 387] width 196 height 41
type input "carne"
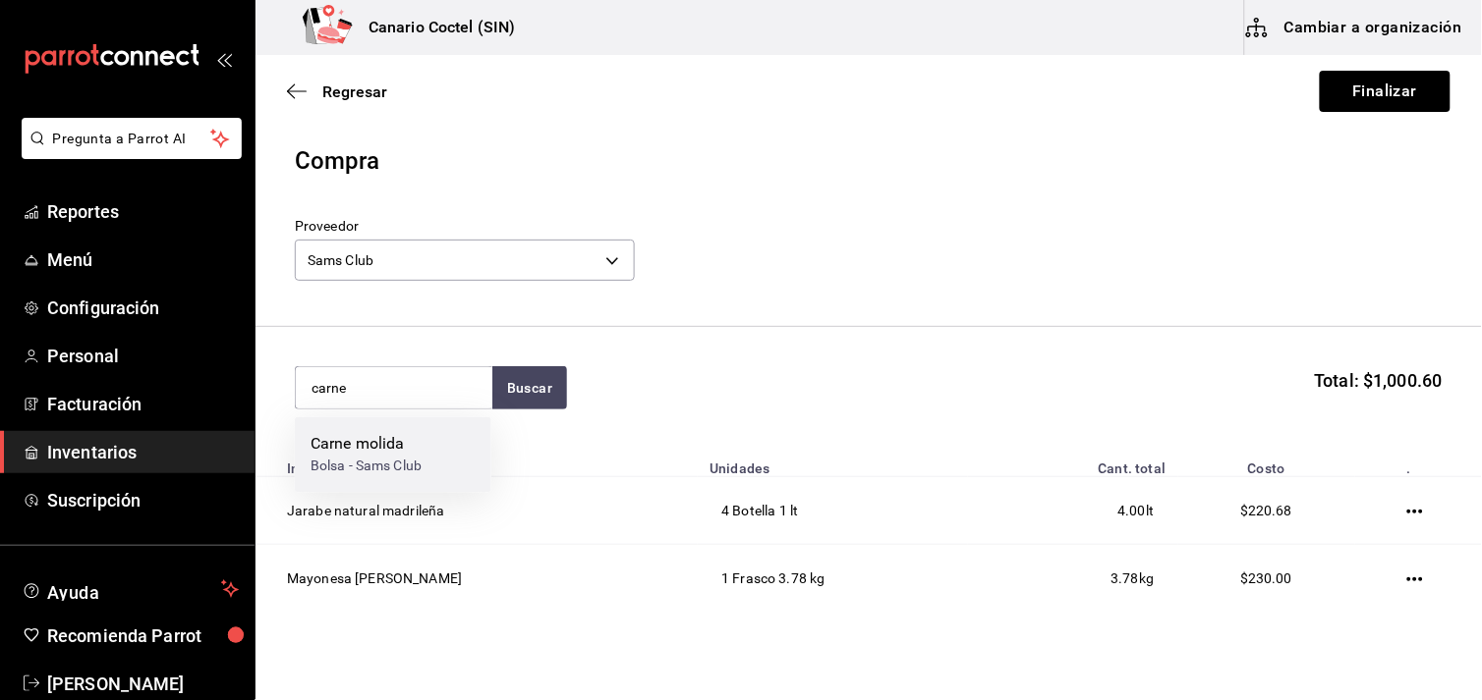
click at [401, 457] on div "Bolsa - Sams Club" at bounding box center [365, 467] width 111 height 21
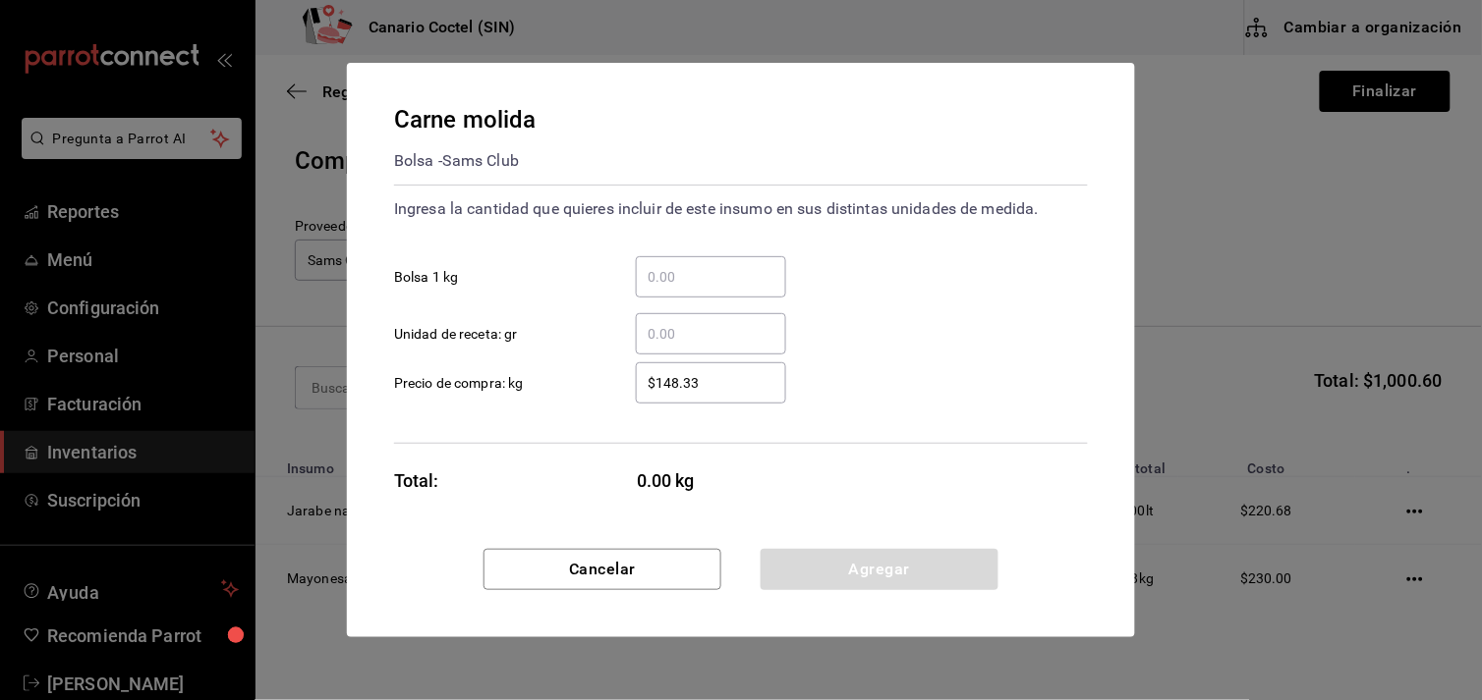
click at [686, 276] on input "​ Bolsa 1 kg" at bounding box center [711, 277] width 150 height 24
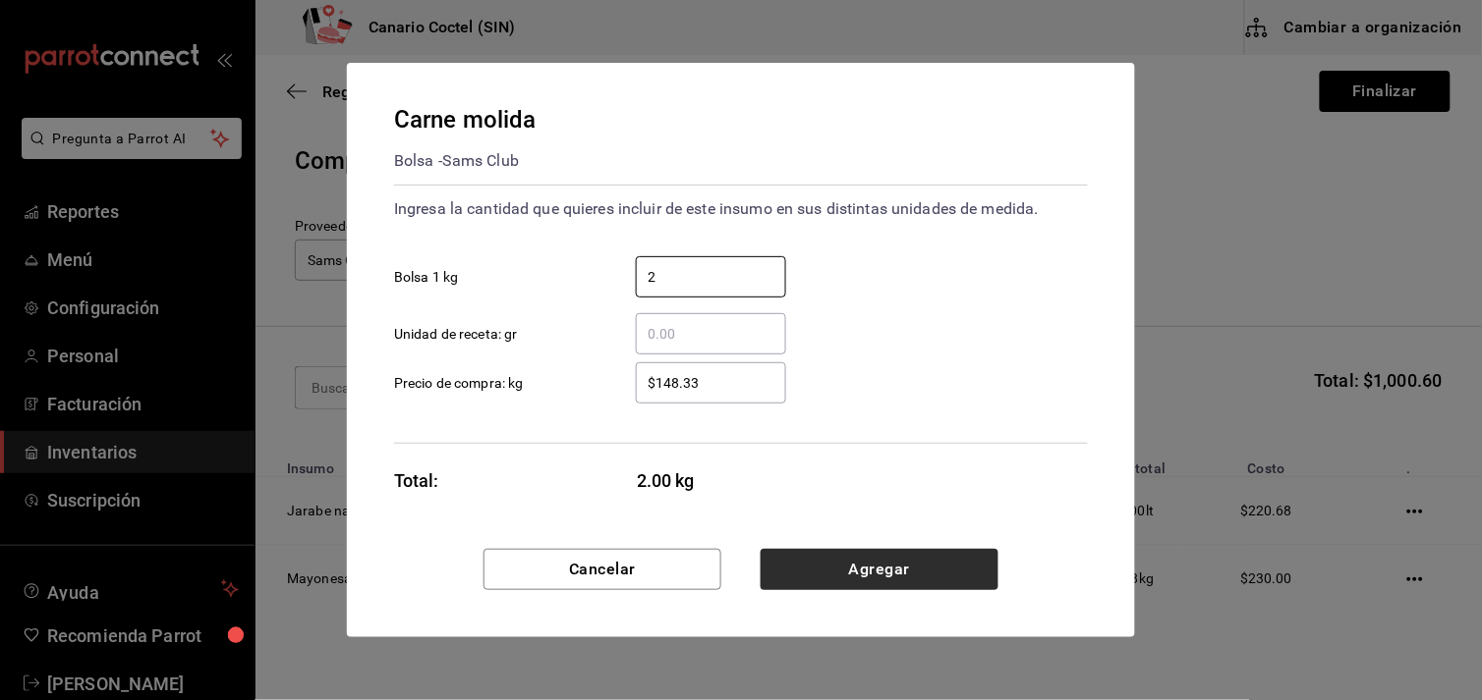
type input "2"
click at [879, 565] on button "Agregar" at bounding box center [879, 569] width 238 height 41
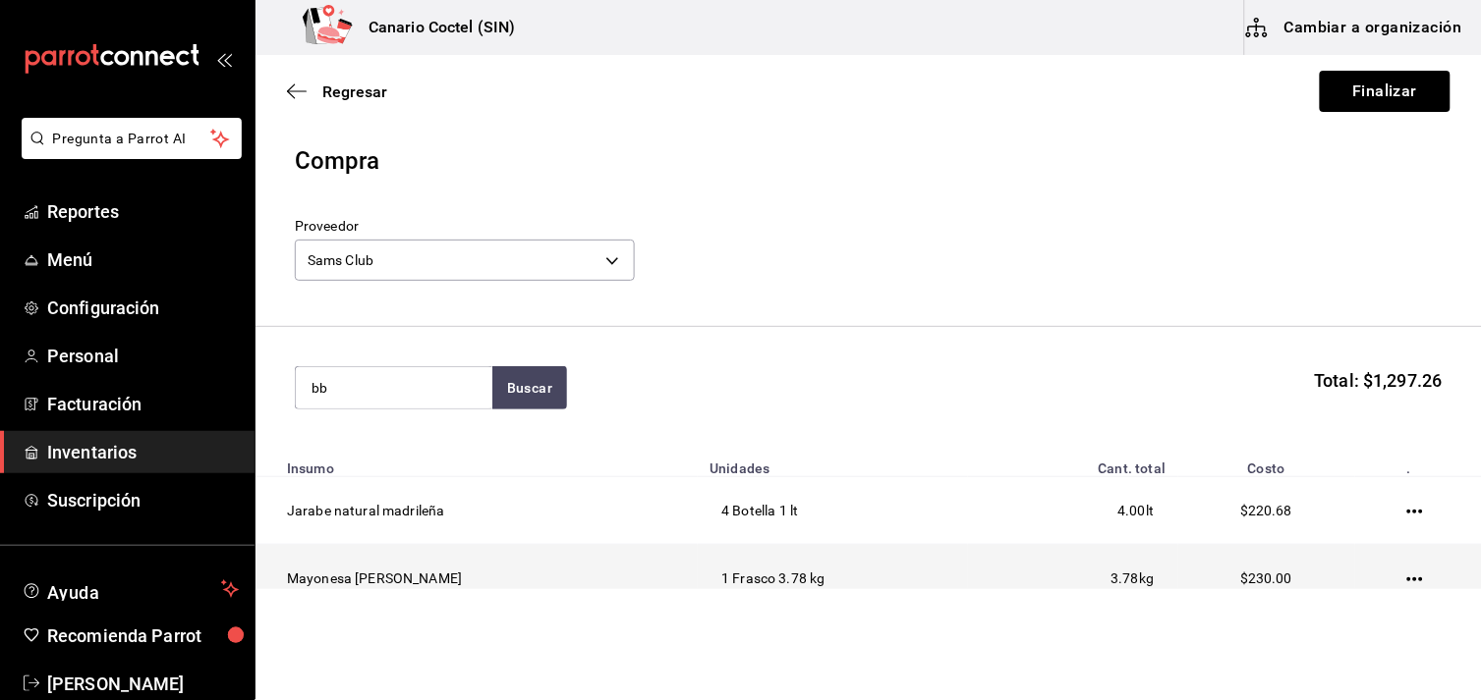
type input "b"
type input "a"
type input "BBQ"
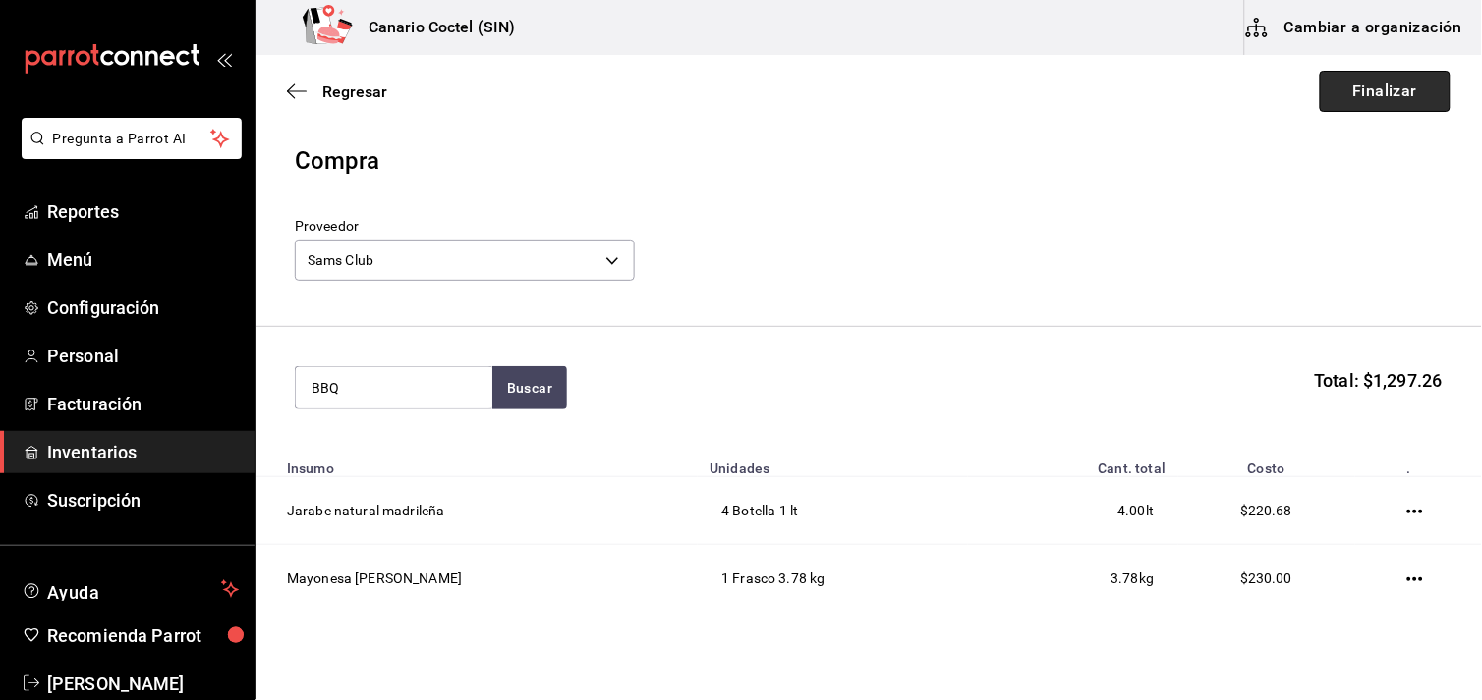
click at [1379, 86] on button "Finalizar" at bounding box center [1384, 91] width 131 height 41
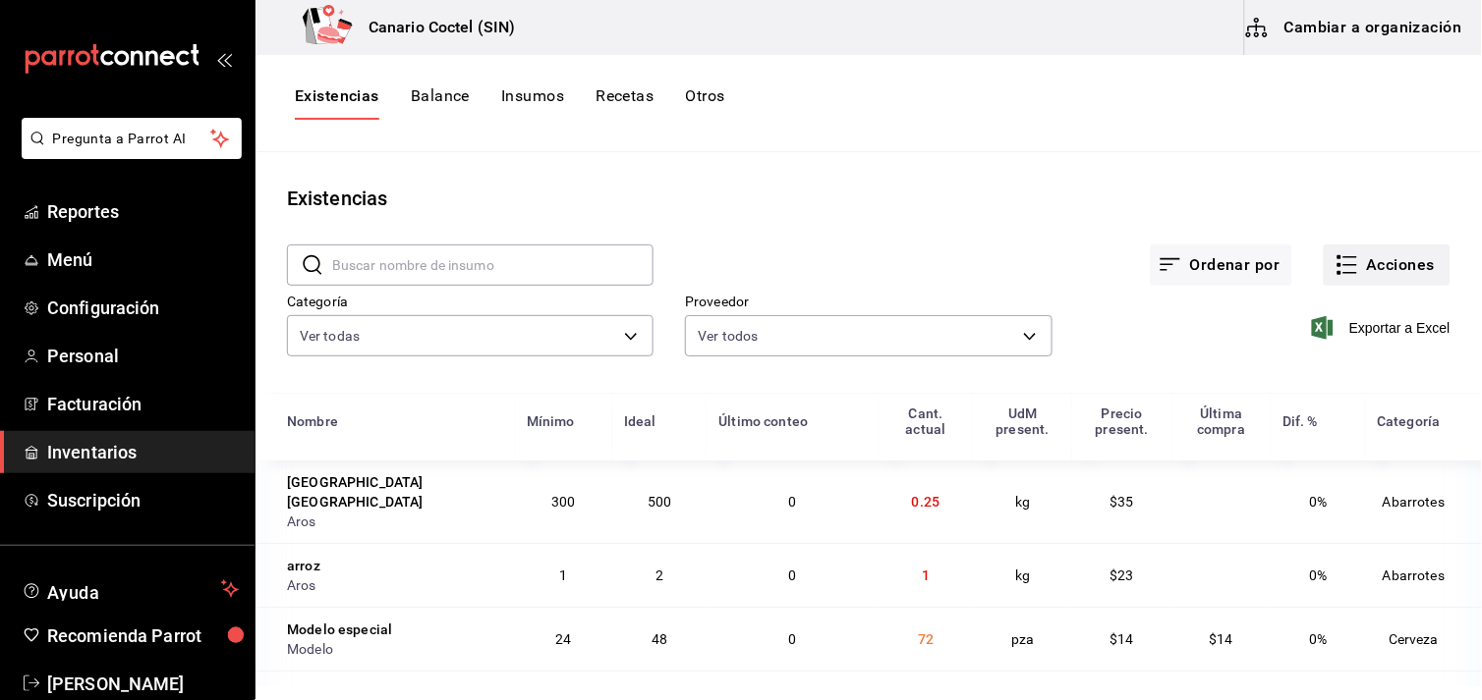
click at [1379, 270] on button "Acciones" at bounding box center [1386, 265] width 127 height 41
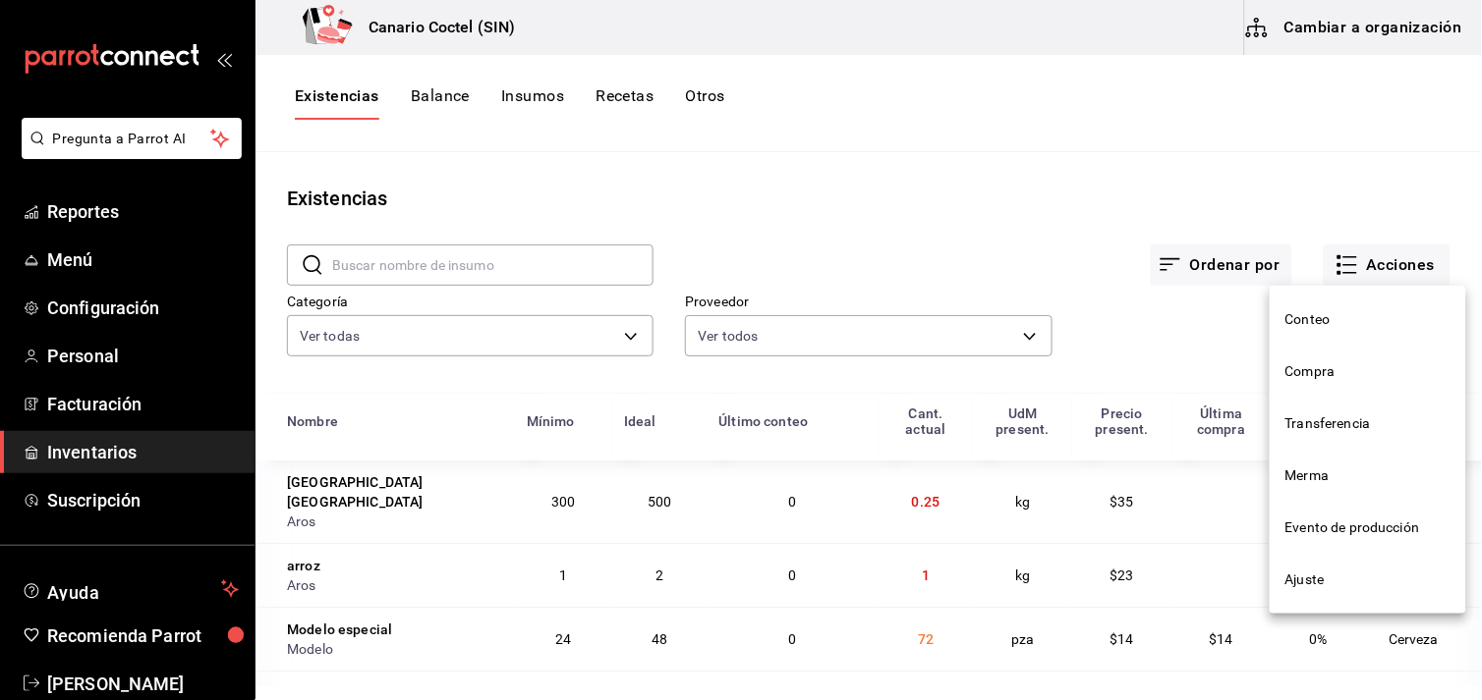
click at [1330, 365] on span "Compra" at bounding box center [1367, 372] width 165 height 21
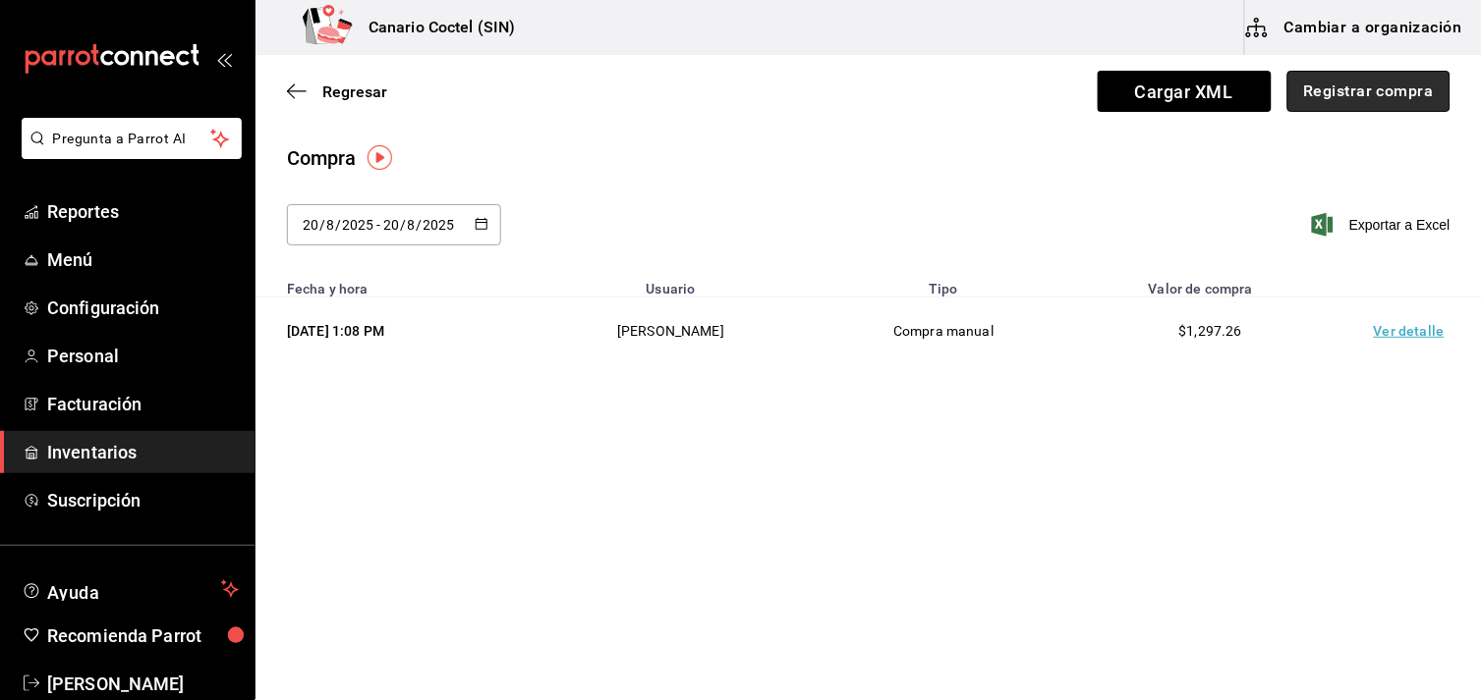
click at [1409, 84] on button "Registrar compra" at bounding box center [1368, 91] width 163 height 41
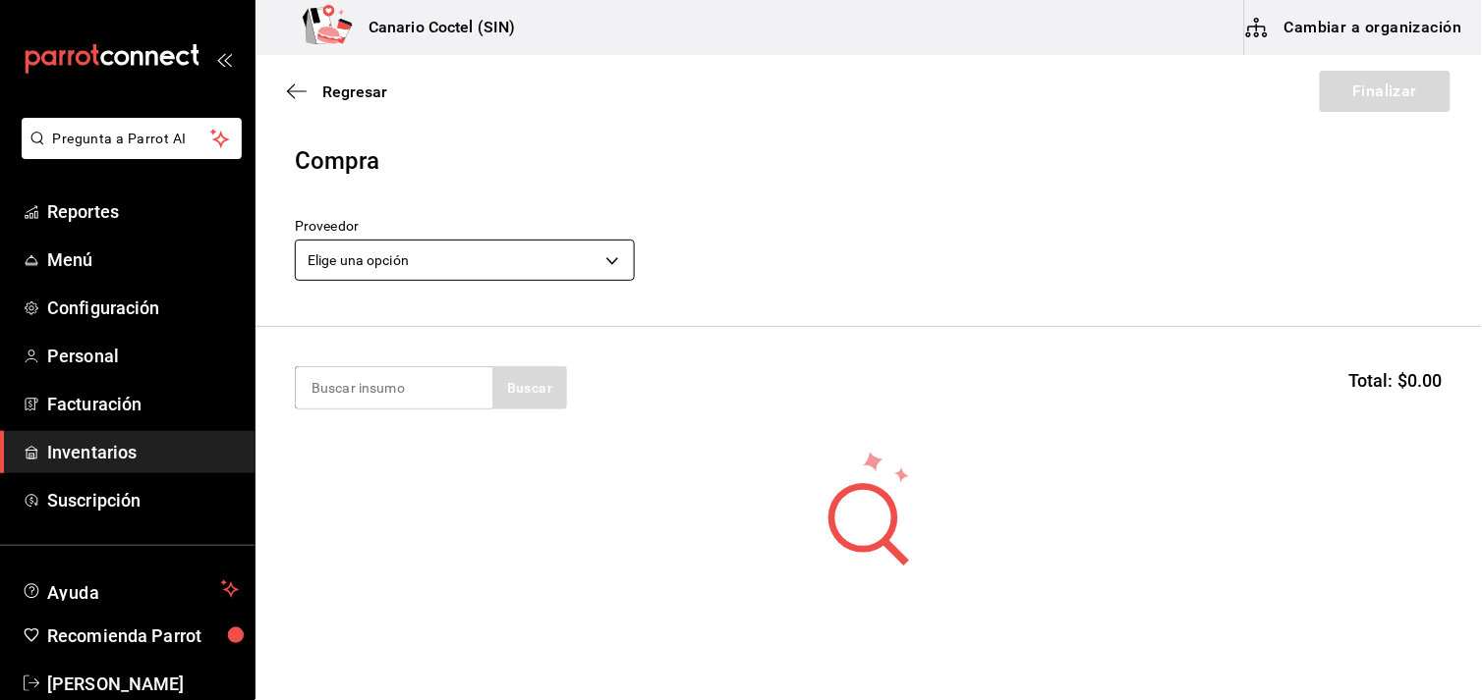
click at [611, 266] on body "Pregunta a Parrot AI Reportes Menú Configuración Personal Facturación Inventari…" at bounding box center [741, 294] width 1482 height 589
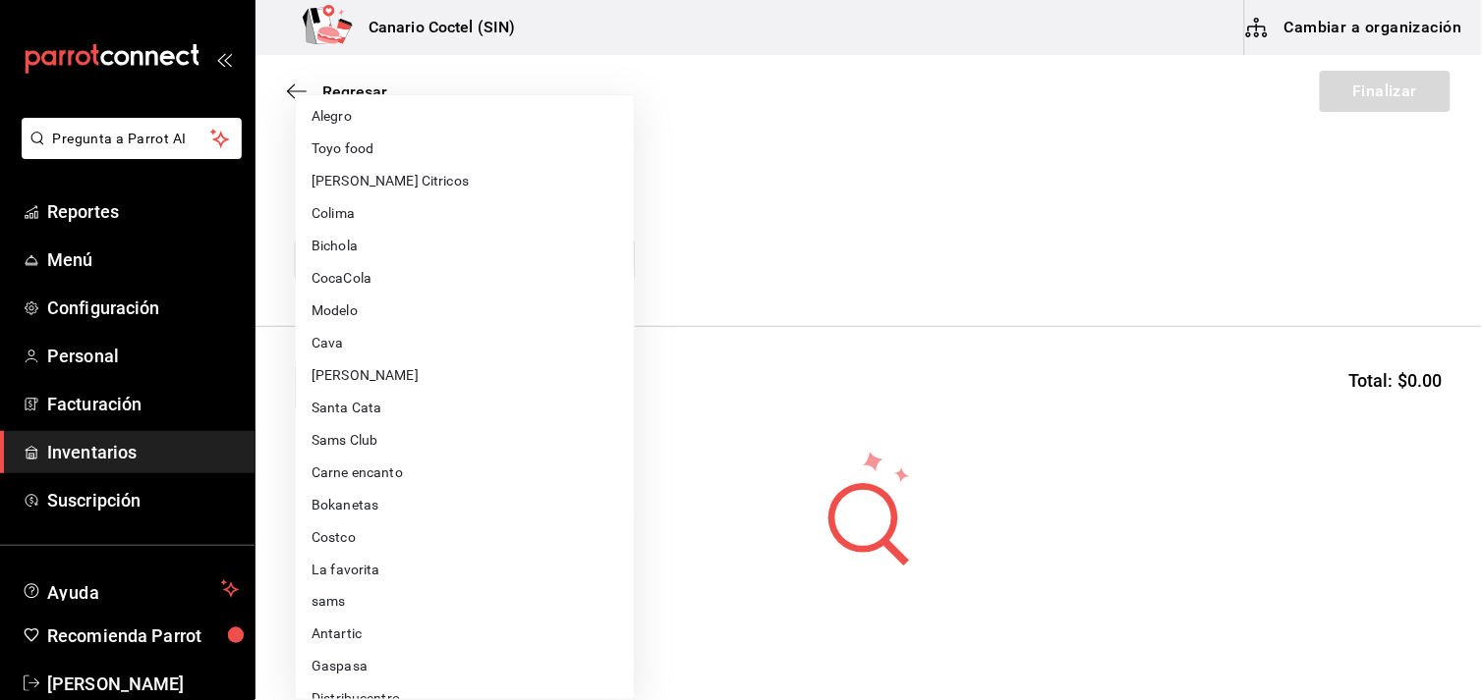
scroll to position [436, 0]
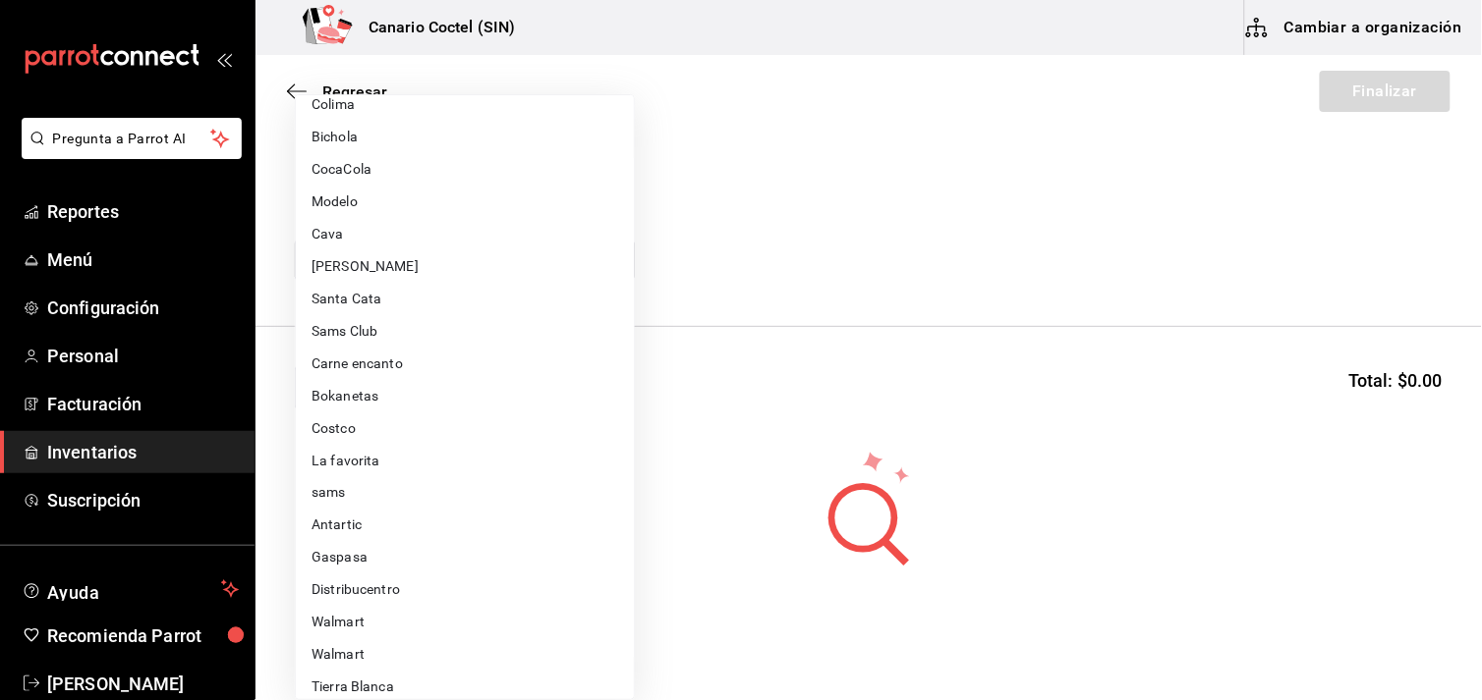
click at [401, 678] on li "Tierra Blanca" at bounding box center [465, 688] width 338 height 32
type input "547cafff-09a8-4434-9e1a-274b8a378db2"
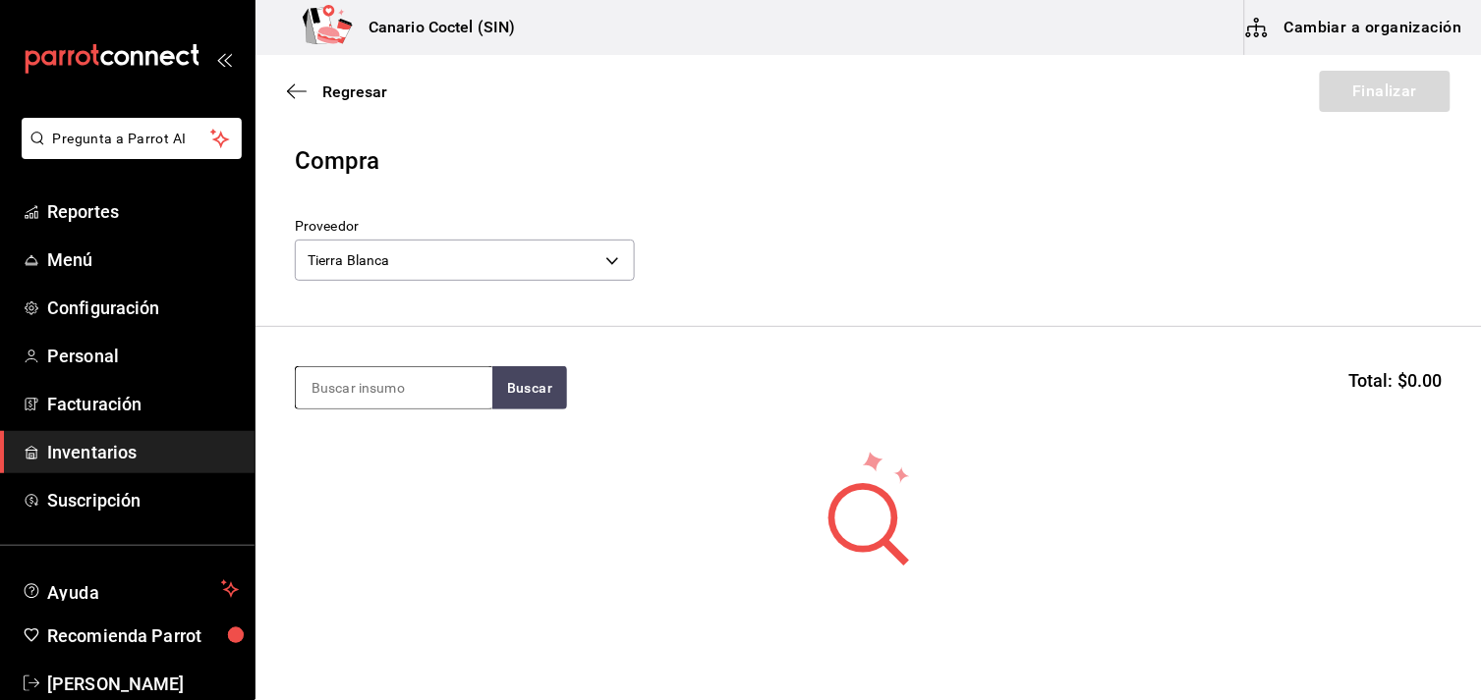
click at [380, 379] on input at bounding box center [394, 387] width 196 height 41
type input "ATU"
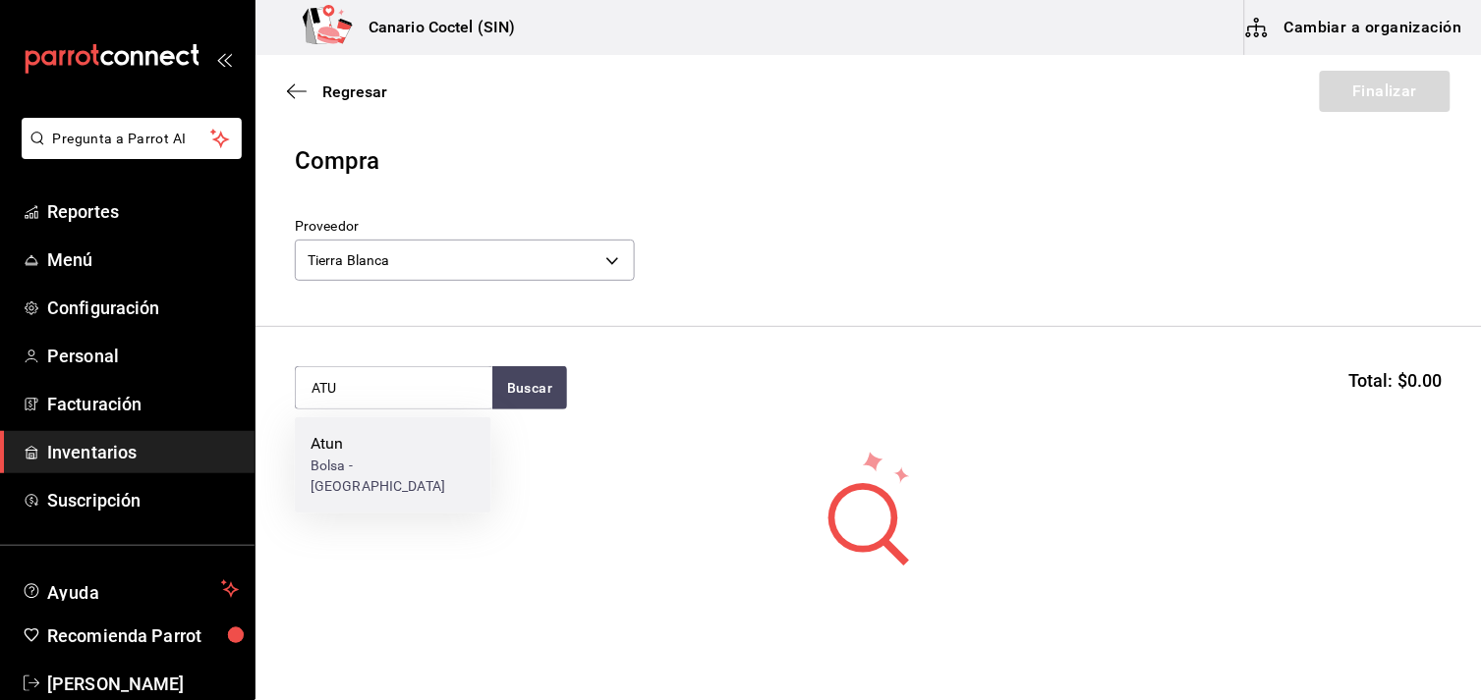
click at [335, 468] on div "Bolsa - [GEOGRAPHIC_DATA]" at bounding box center [392, 477] width 165 height 41
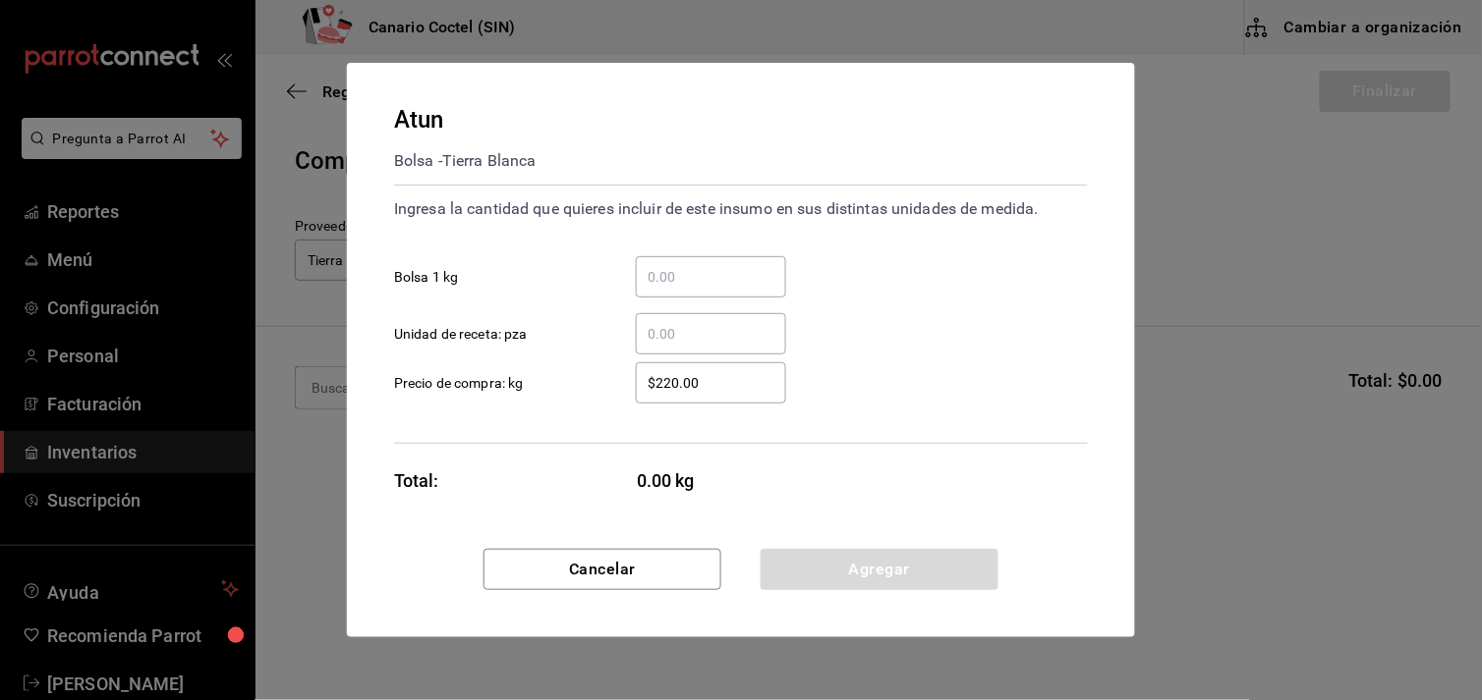
click at [673, 277] on input "​ Bolsa 1 kg" at bounding box center [711, 277] width 150 height 24
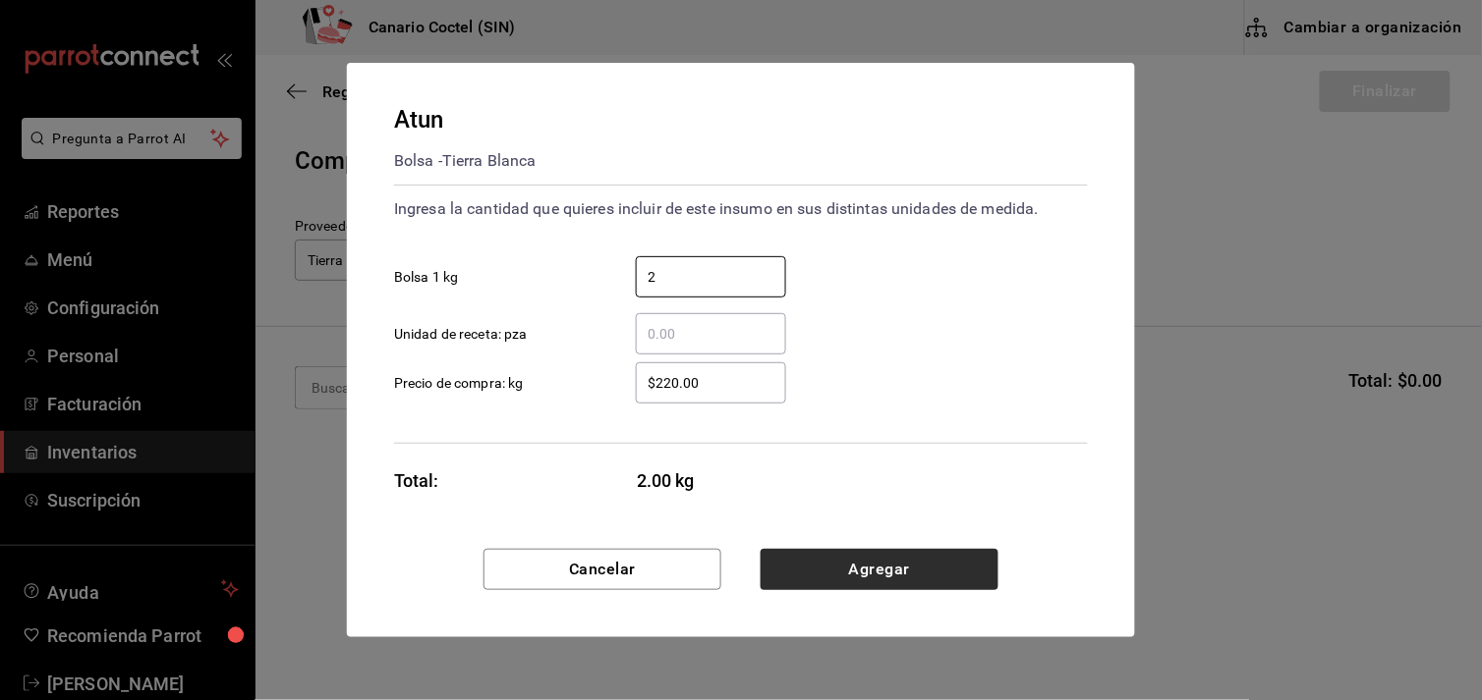
type input "2"
click at [880, 565] on button "Agregar" at bounding box center [879, 569] width 238 height 41
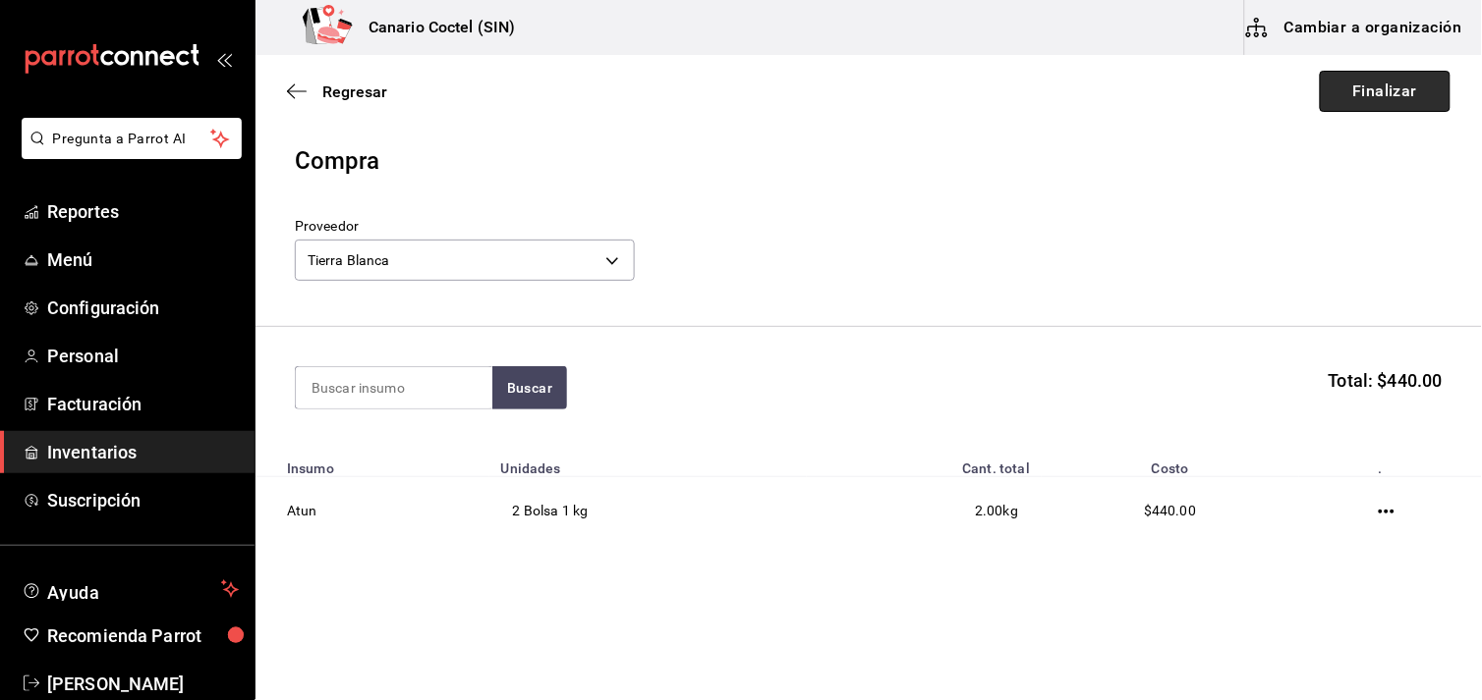
click at [1388, 82] on button "Finalizar" at bounding box center [1384, 91] width 131 height 41
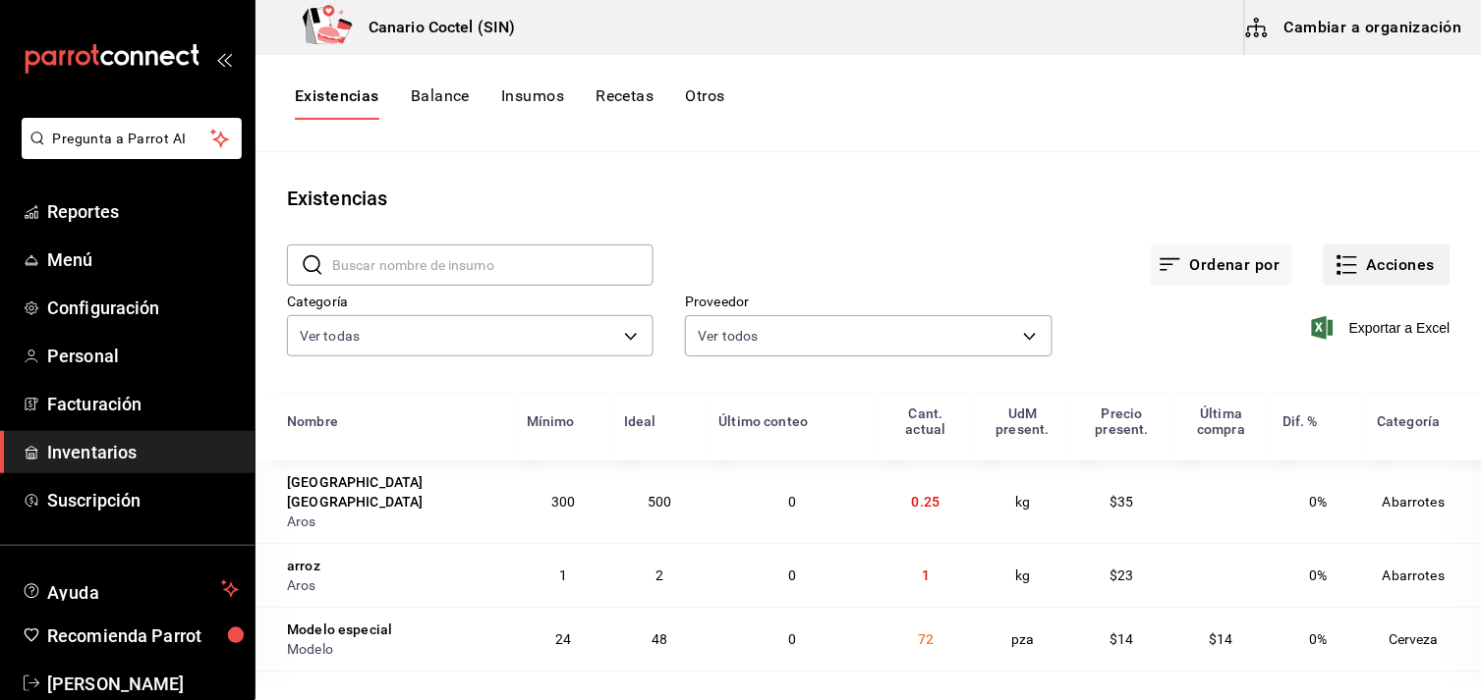
click at [1382, 263] on button "Acciones" at bounding box center [1386, 265] width 127 height 41
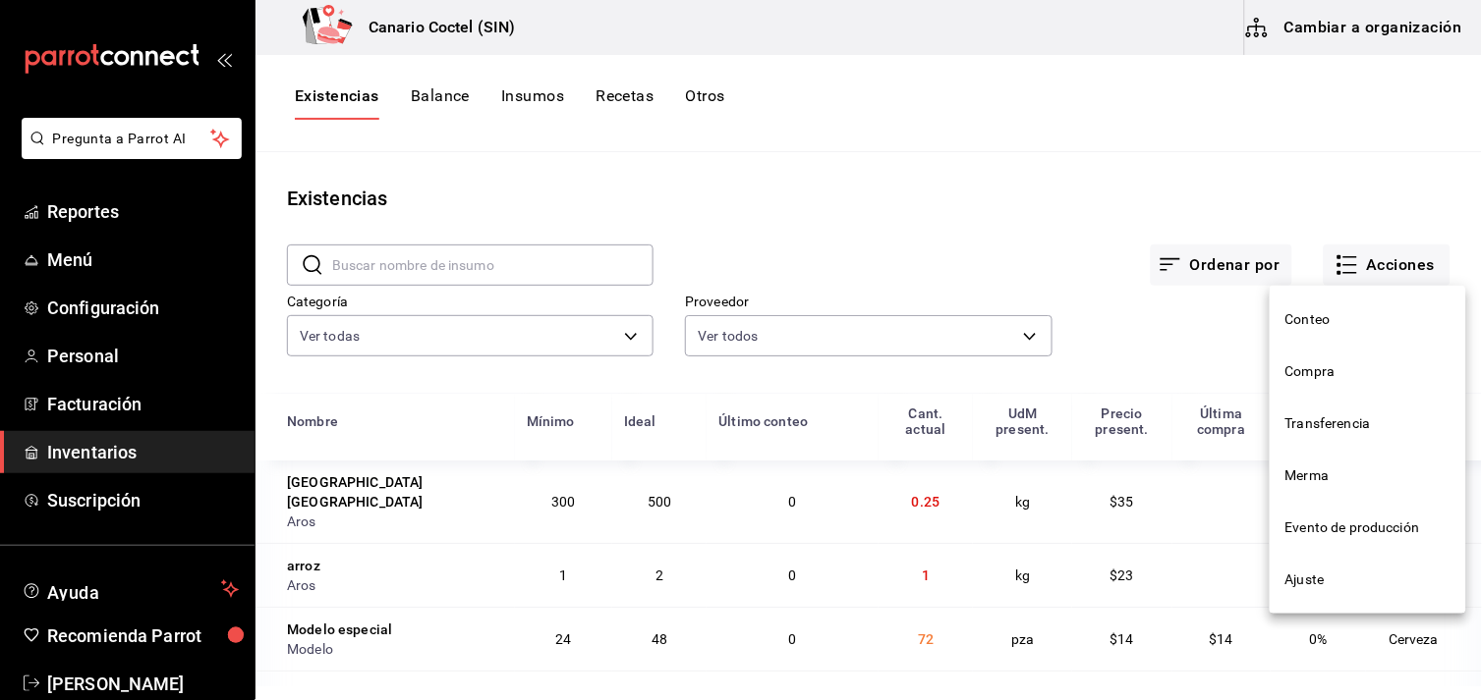
click at [1301, 371] on span "Compra" at bounding box center [1367, 372] width 165 height 21
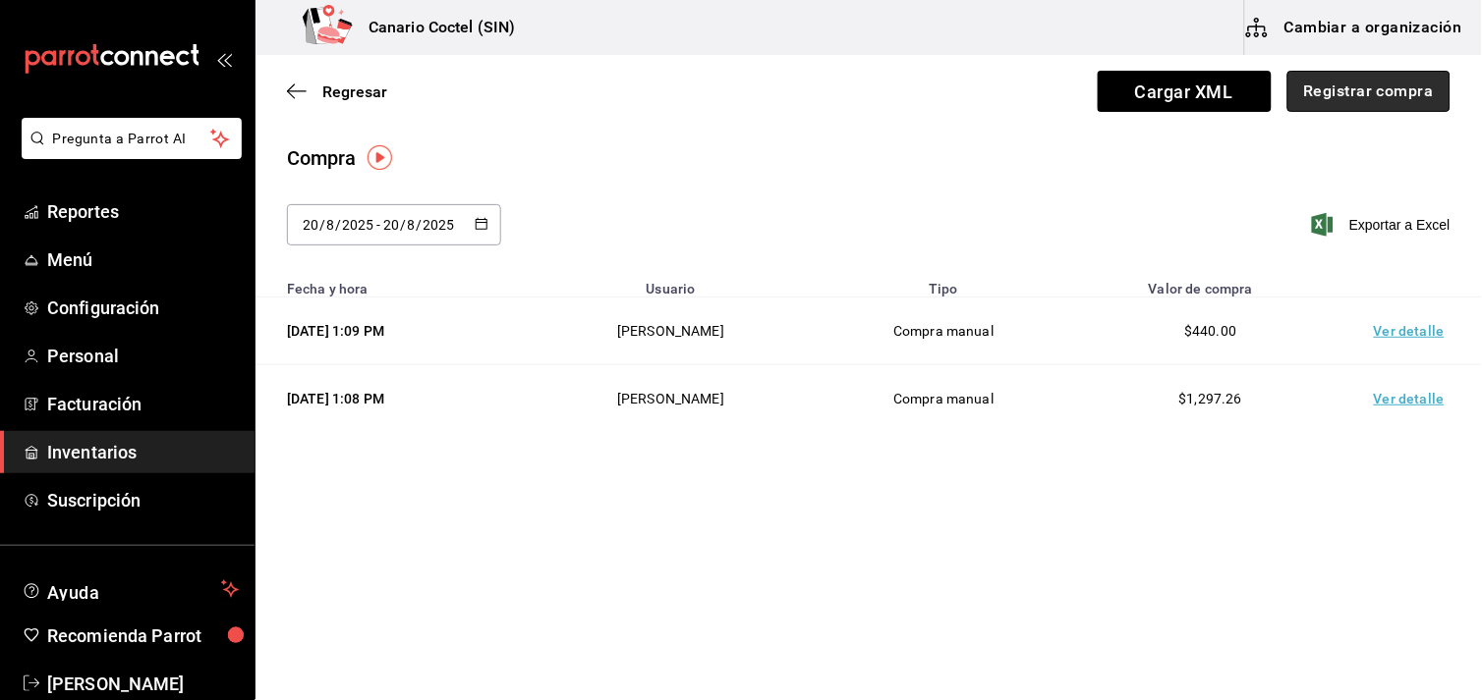
click at [1358, 93] on button "Registrar compra" at bounding box center [1368, 91] width 163 height 41
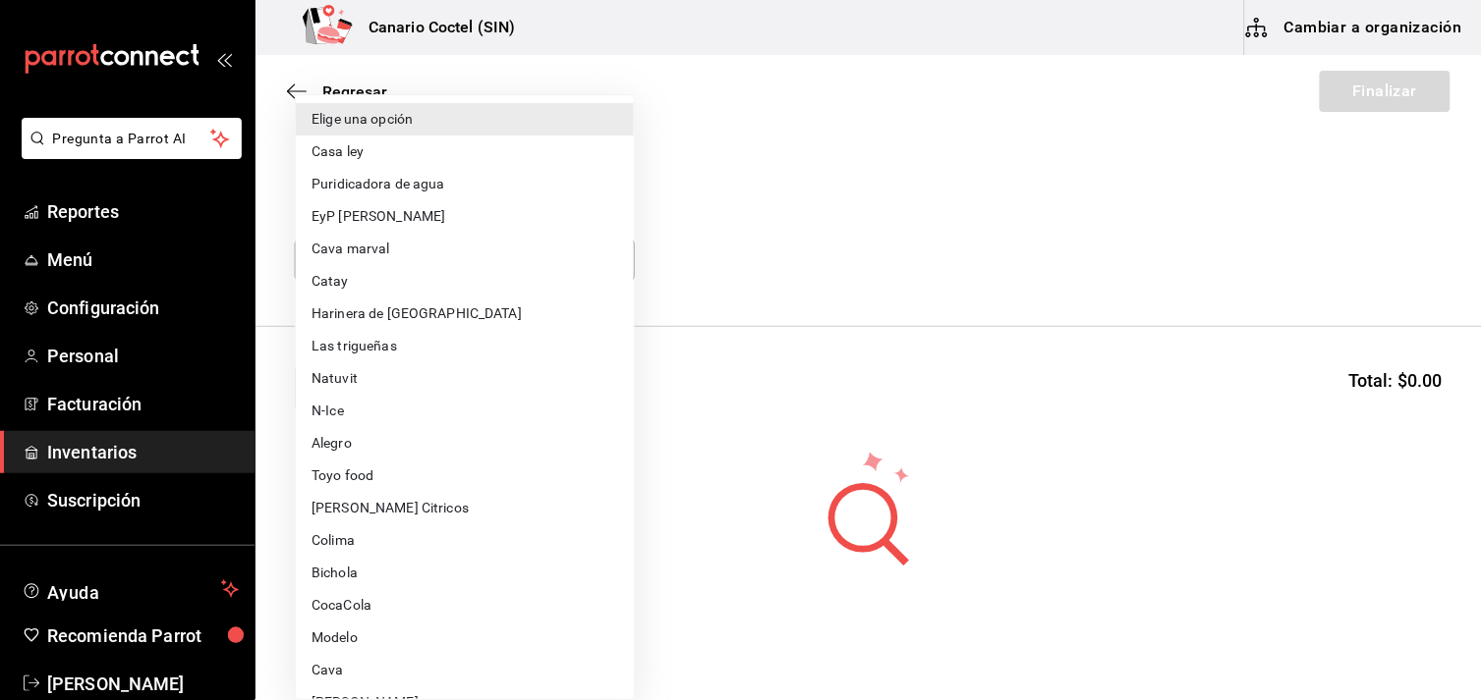
click at [611, 258] on body "Pregunta a Parrot AI Reportes Menú Configuración Personal Facturación Inventari…" at bounding box center [741, 294] width 1482 height 589
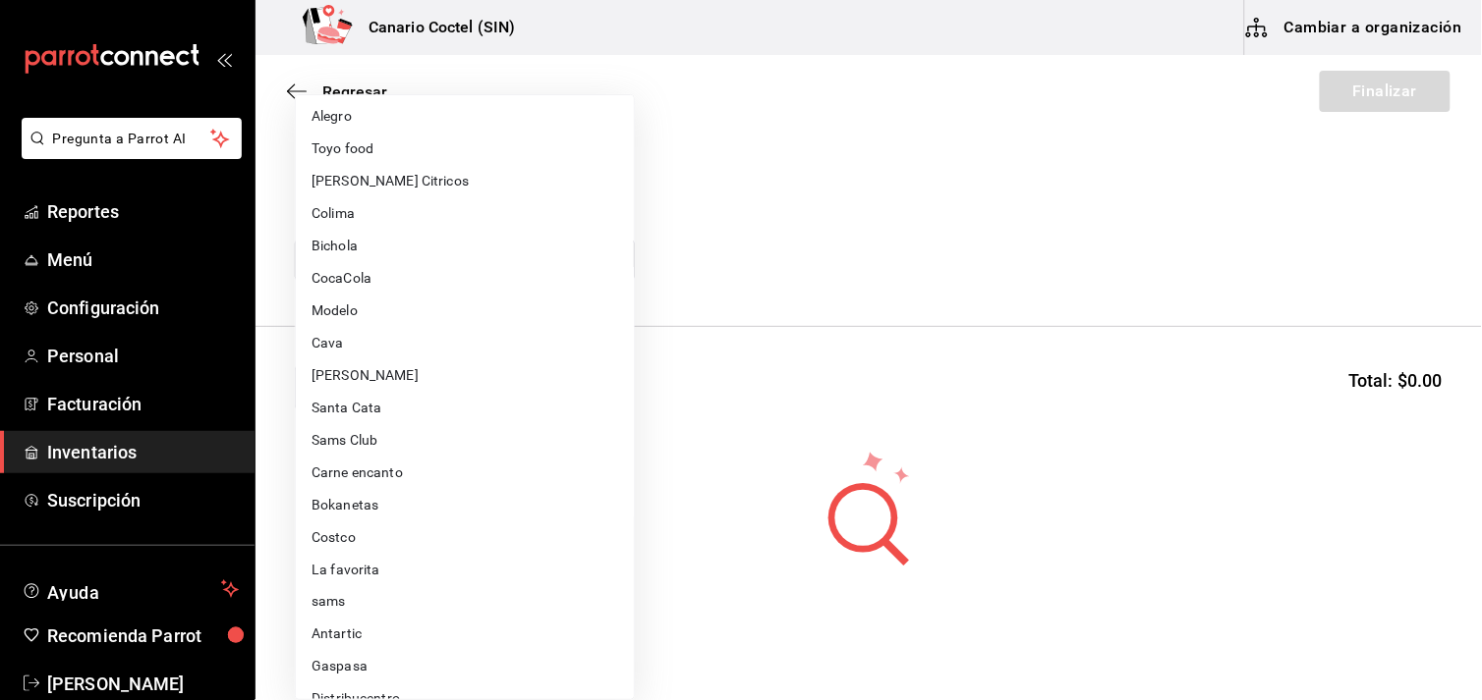
scroll to position [436, 0]
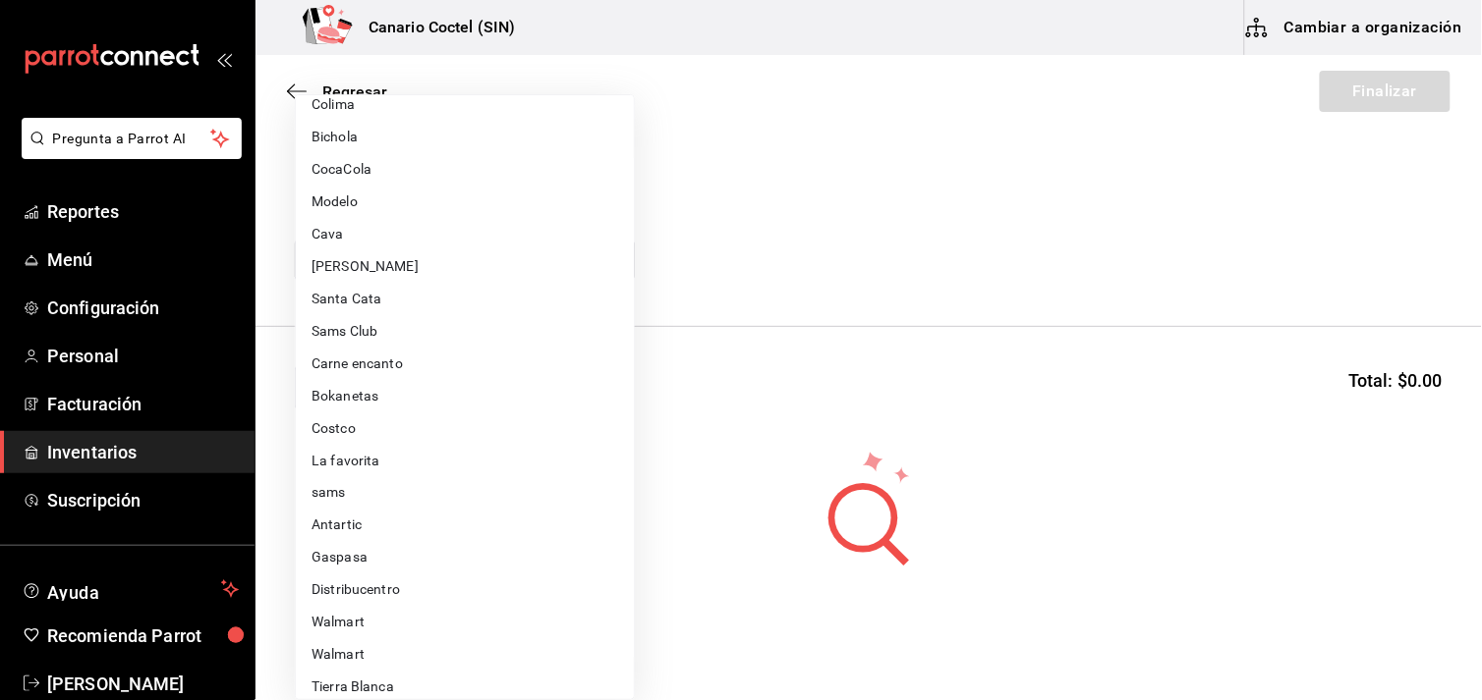
click at [346, 615] on li "Walmart" at bounding box center [465, 623] width 338 height 32
type input "368951de-21f5-4266-aec8-27b013a2c4b1"
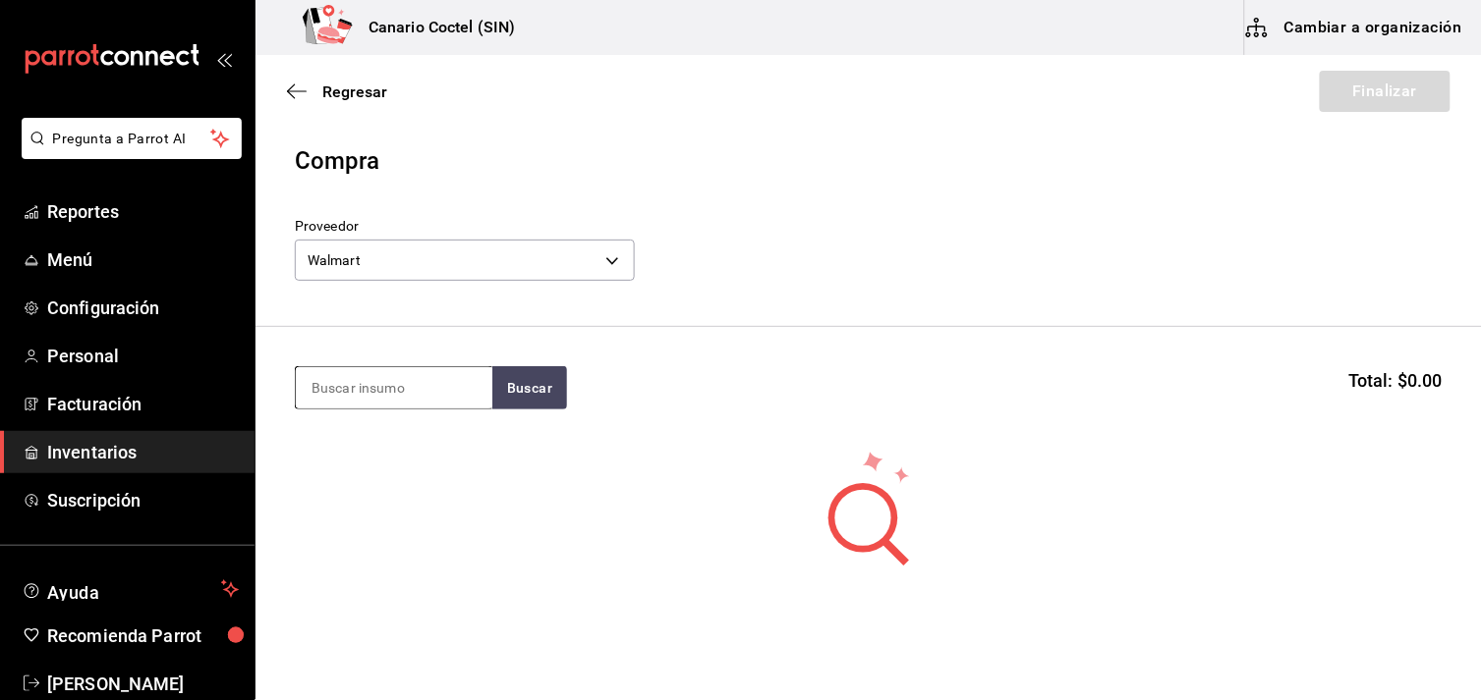
click at [345, 393] on input at bounding box center [394, 387] width 196 height 41
type input "R"
type input "r"
type input "vodka"
click at [606, 260] on body "Pregunta a Parrot AI Reportes Menú Configuración Personal Facturación Inventari…" at bounding box center [741, 294] width 1482 height 589
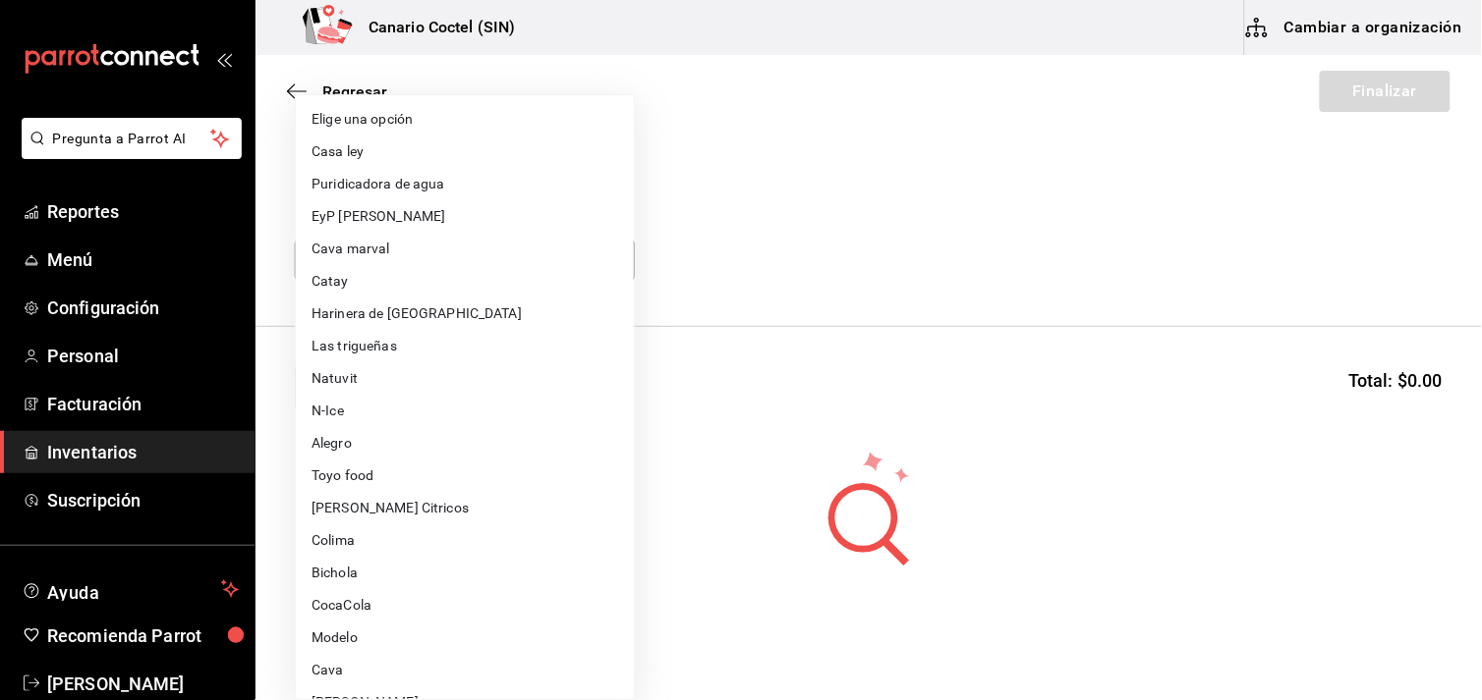
scroll to position [661, 0]
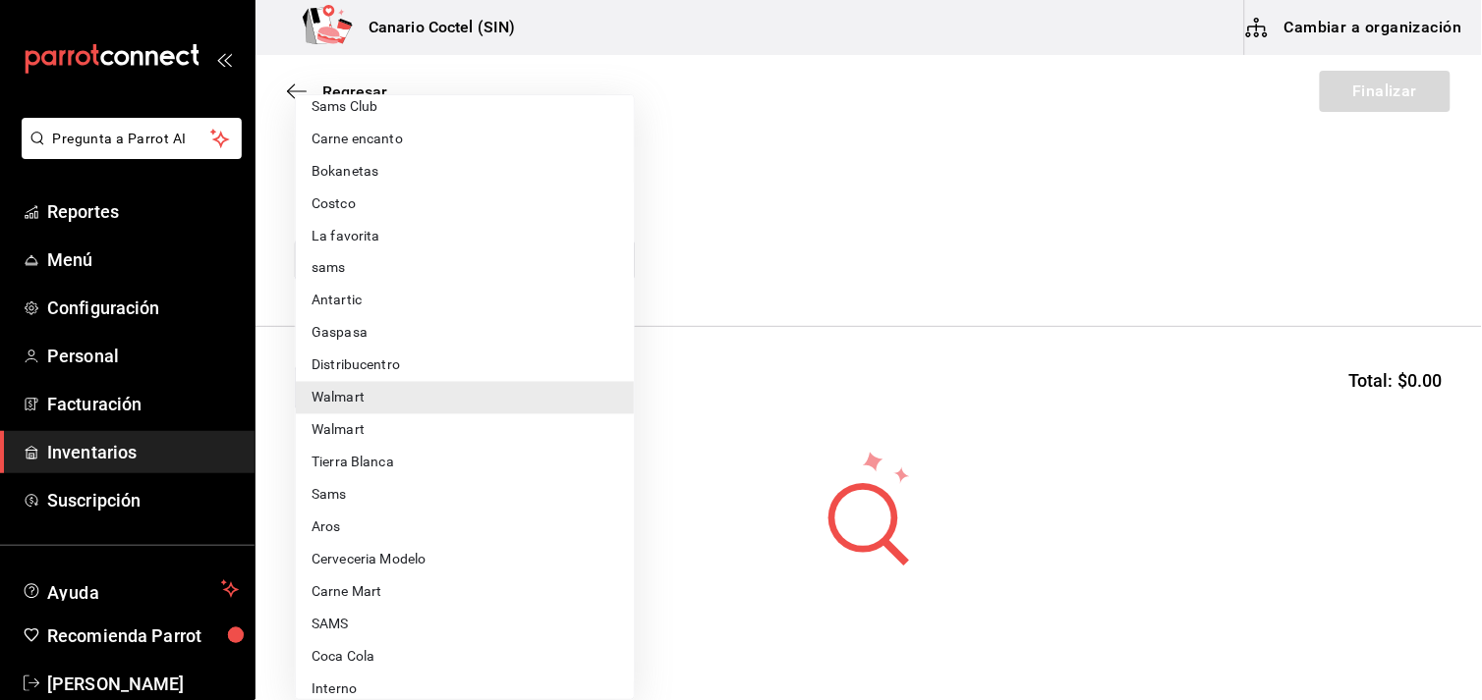
click at [379, 427] on li "Walmart" at bounding box center [465, 431] width 338 height 32
type input "9c83c466-c022-4040-a3e1-7f0d92baf5d7"
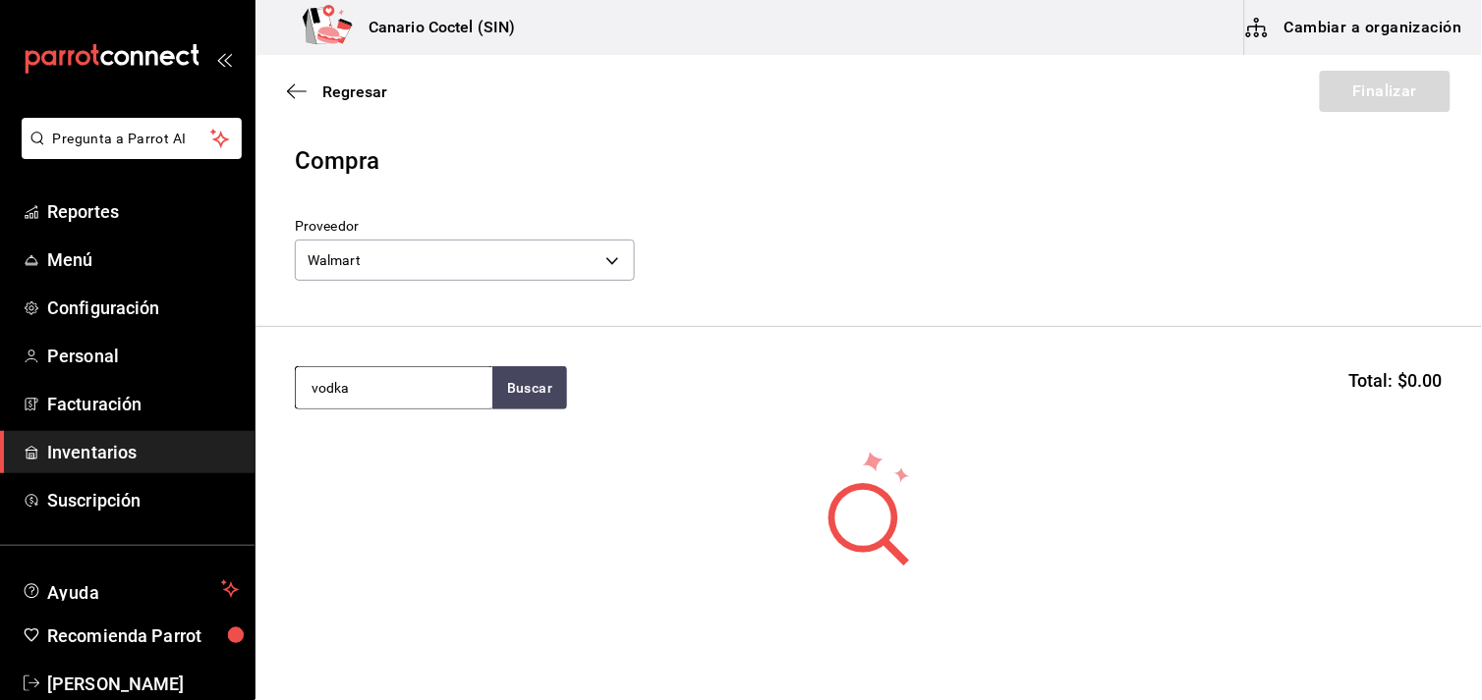
drag, startPoint x: 355, startPoint y: 390, endPoint x: 368, endPoint y: 390, distance: 13.8
click at [367, 390] on input "vodka" at bounding box center [394, 387] width 196 height 41
click at [524, 390] on button "Buscar" at bounding box center [529, 387] width 75 height 43
click at [535, 393] on button "Buscar" at bounding box center [529, 387] width 75 height 43
type input "v"
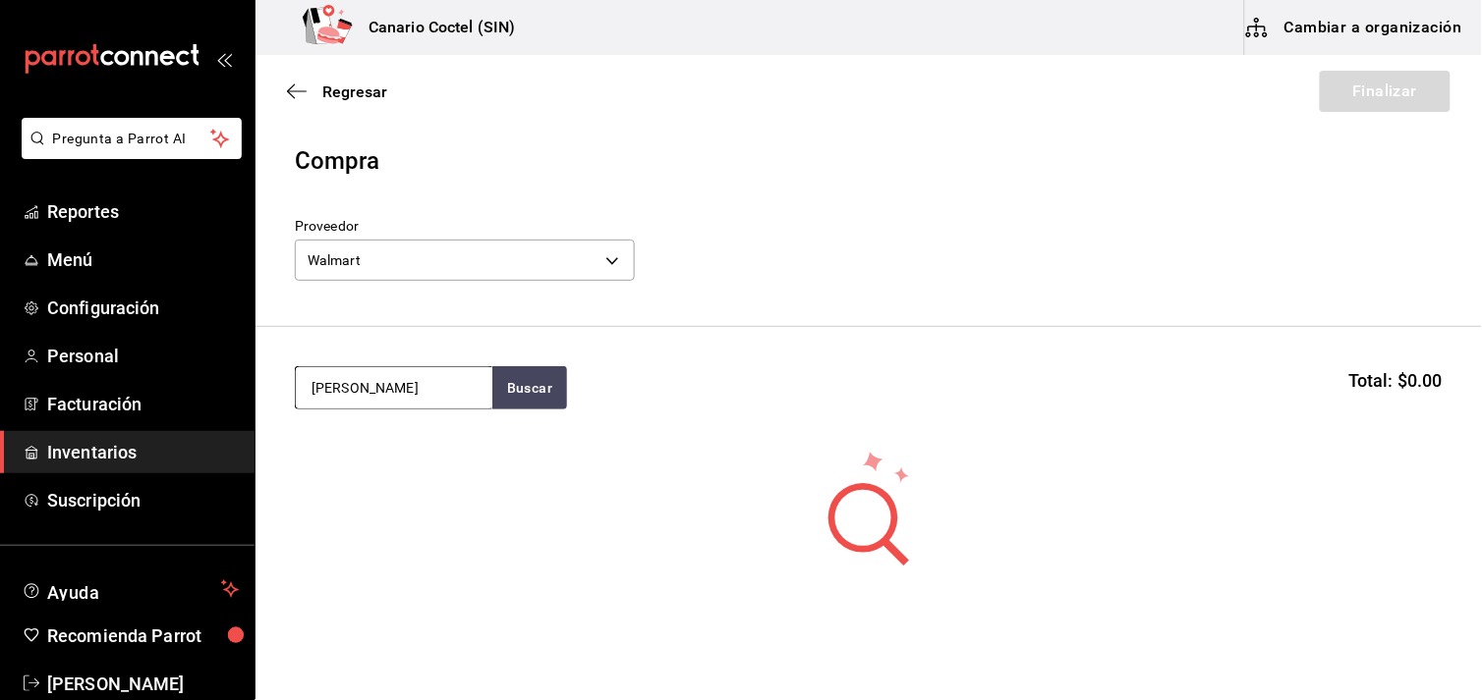
type input "[PERSON_NAME]"
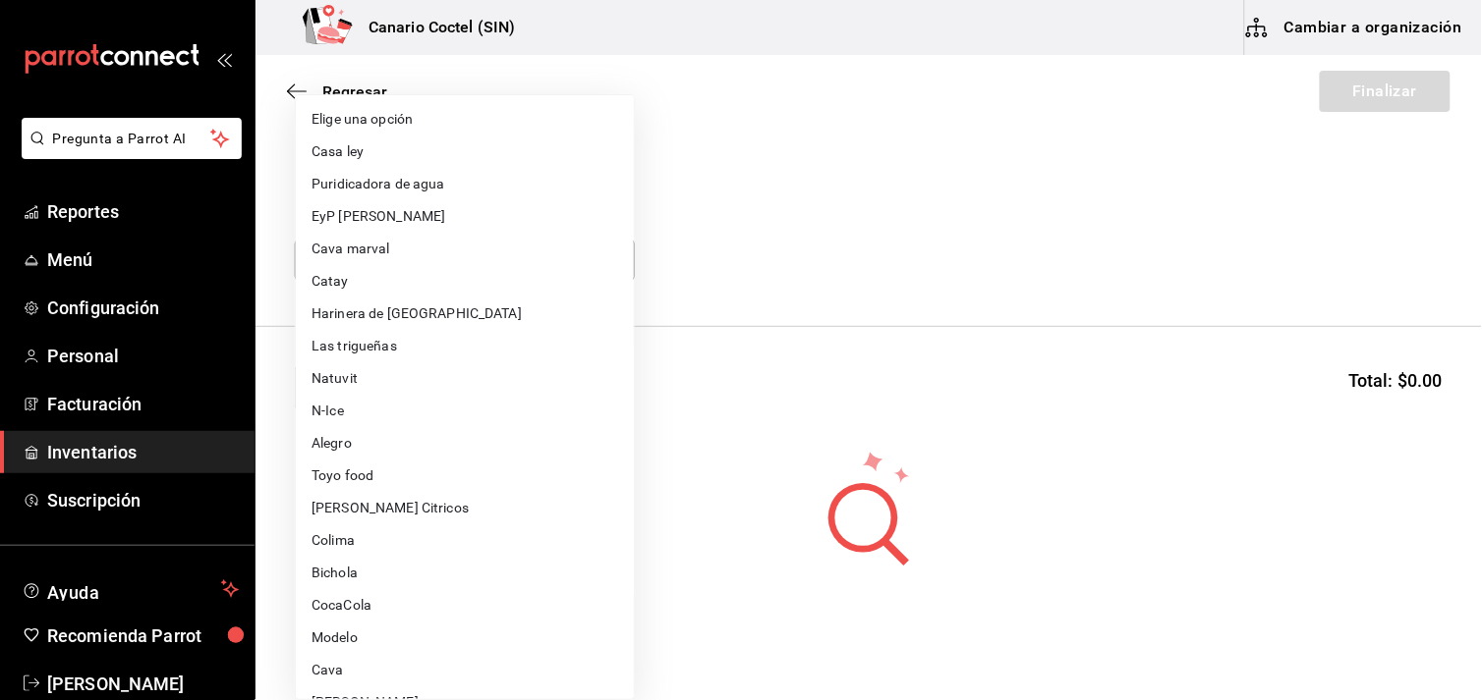
click at [611, 257] on body "Pregunta a Parrot AI Reportes Menú Configuración Personal Facturación Inventari…" at bounding box center [741, 294] width 1482 height 589
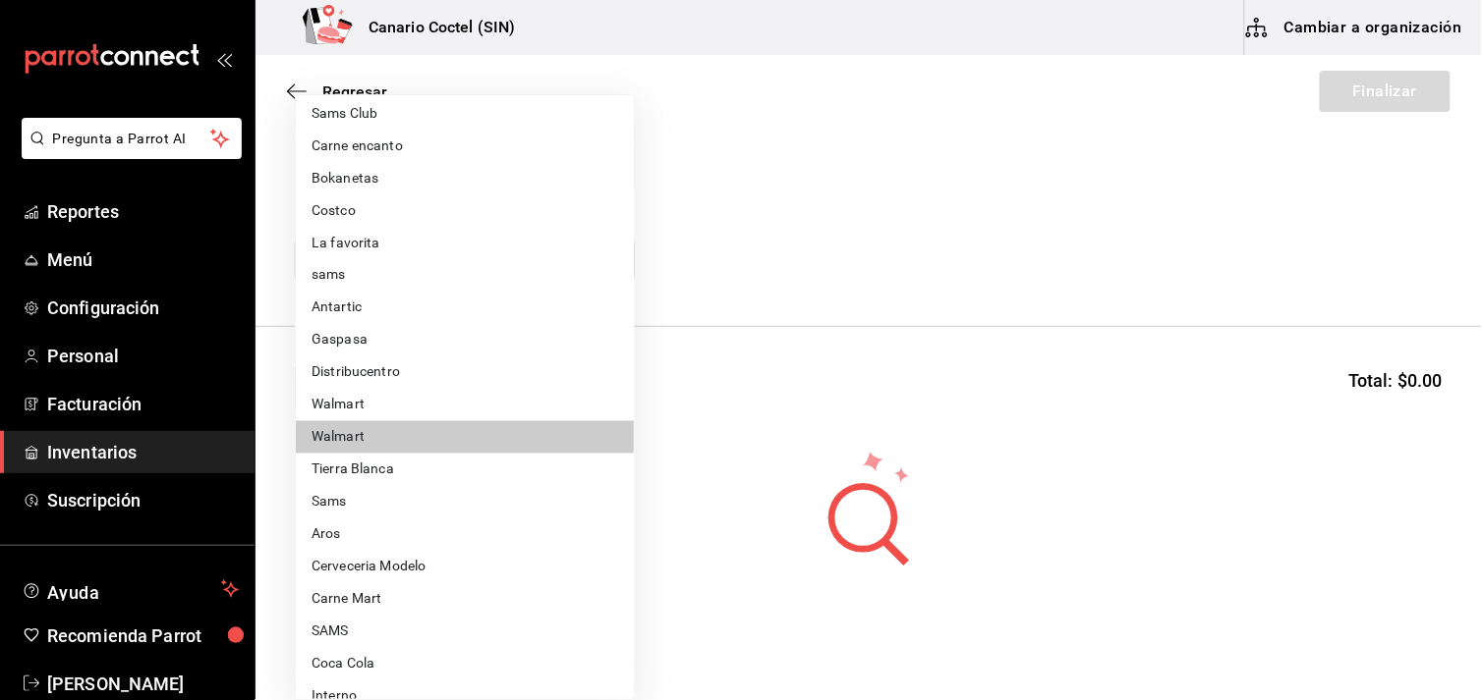
scroll to position [674, 0]
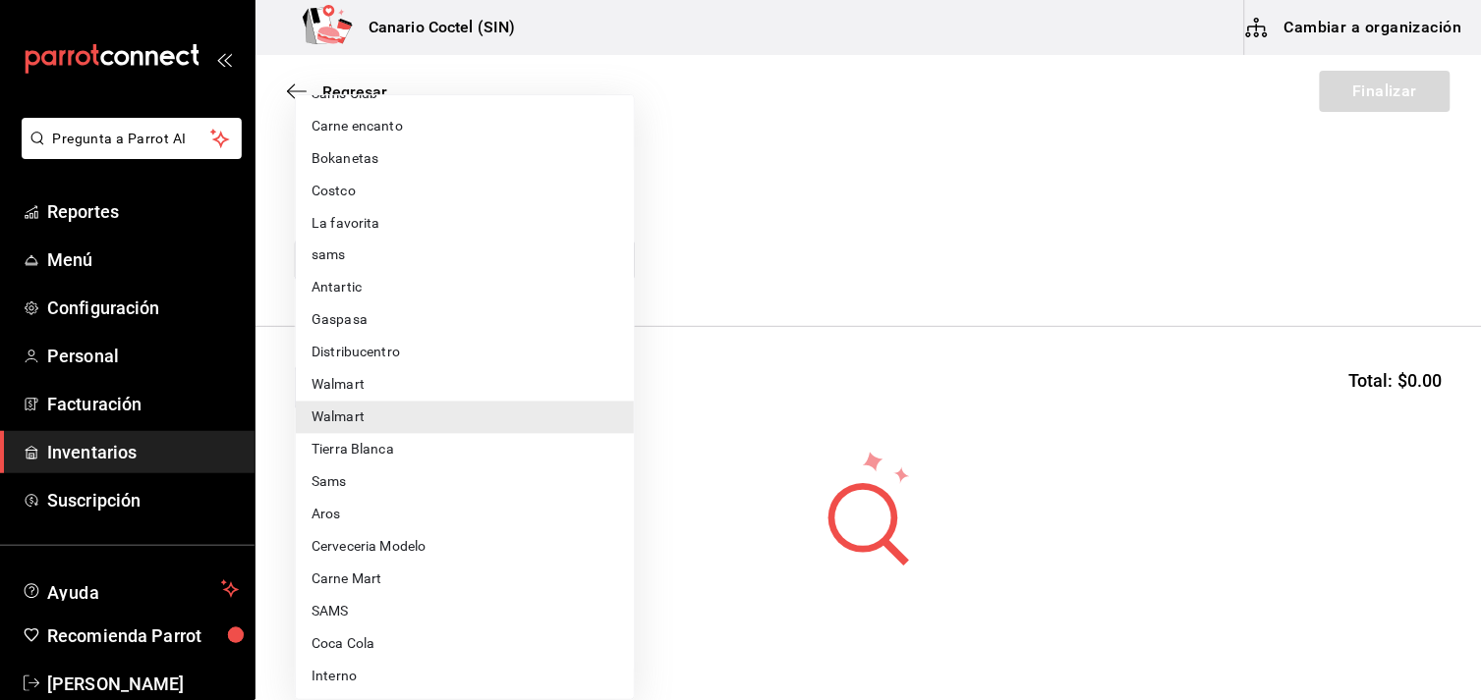
click at [1208, 238] on div at bounding box center [741, 350] width 1482 height 700
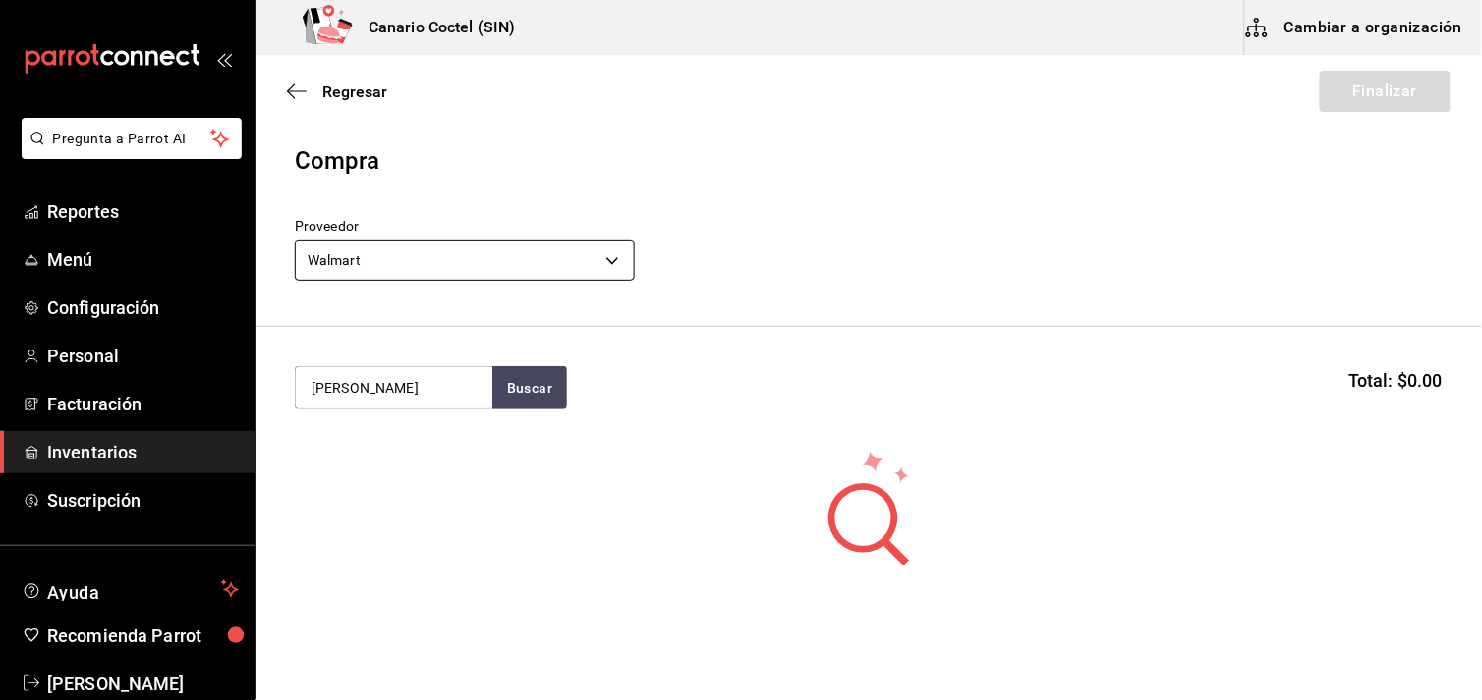
click at [610, 258] on body "Pregunta a Parrot AI Reportes Menú Configuración Personal Facturación Inventari…" at bounding box center [741, 294] width 1482 height 589
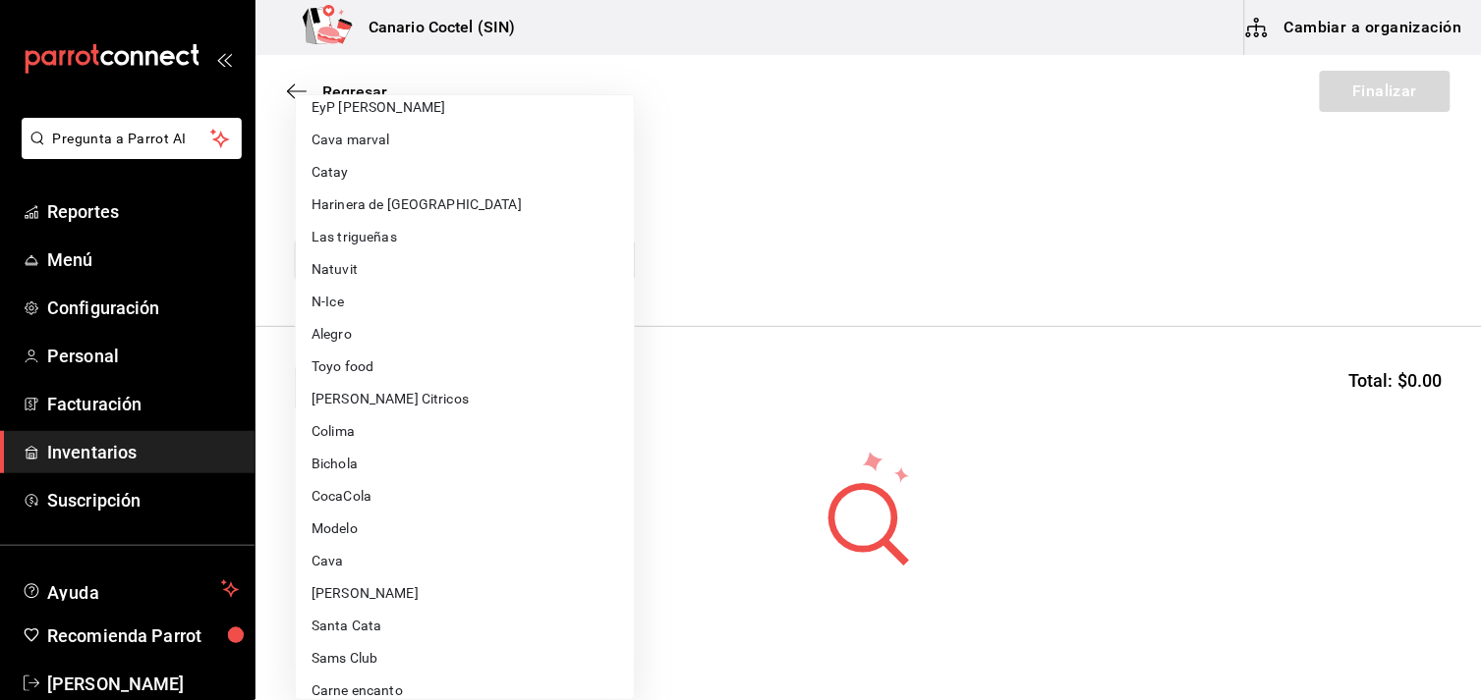
scroll to position [218, 0]
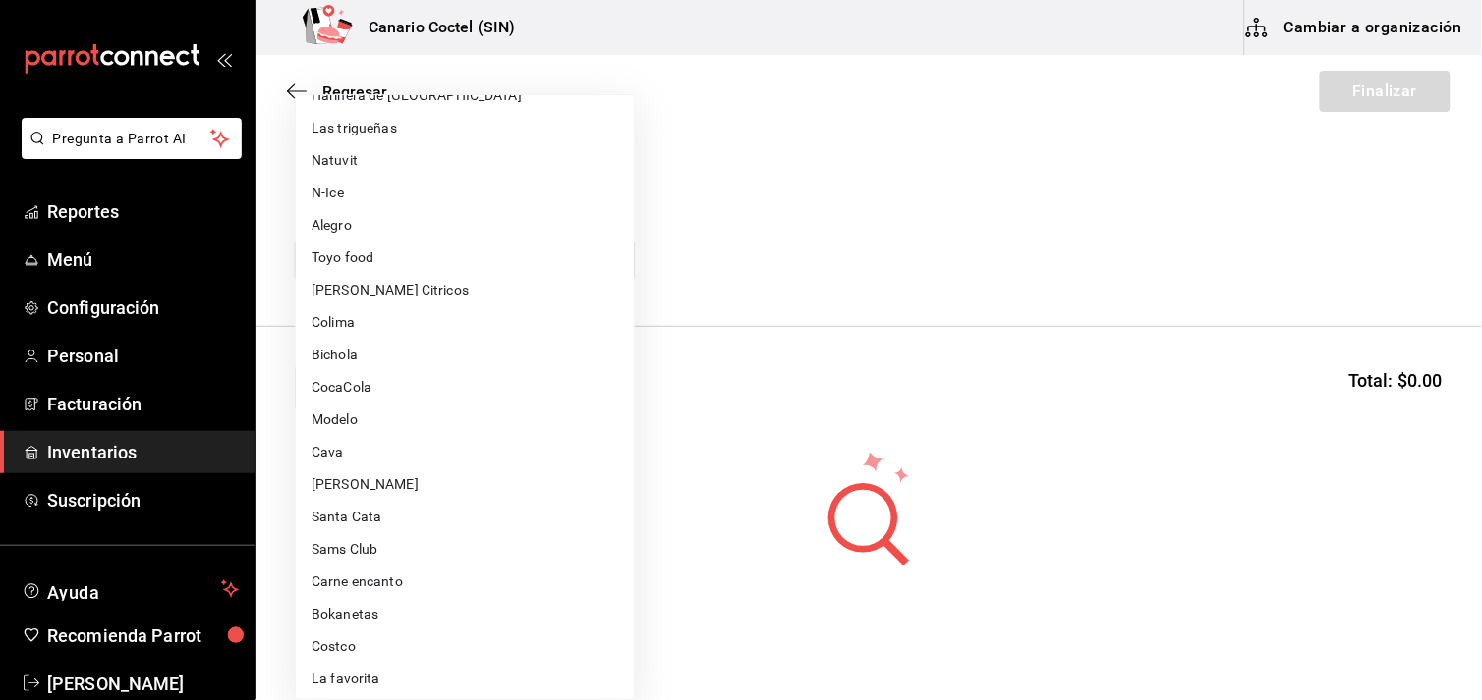
click at [329, 645] on li "Costco" at bounding box center [465, 647] width 338 height 32
type input "318cf0a0-d354-4919-95f6-0098ed00cd5b"
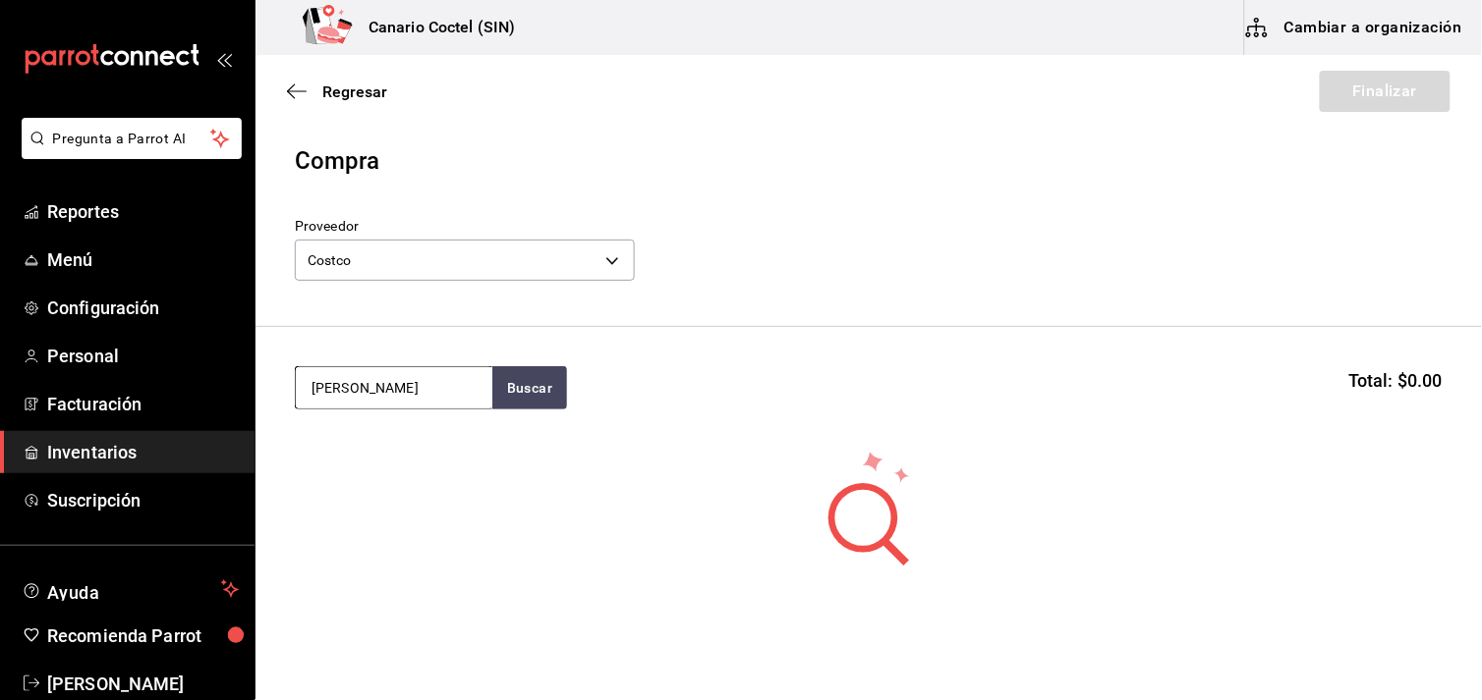
click at [454, 397] on input "[PERSON_NAME]" at bounding box center [394, 387] width 196 height 41
type input "r"
type input "moz"
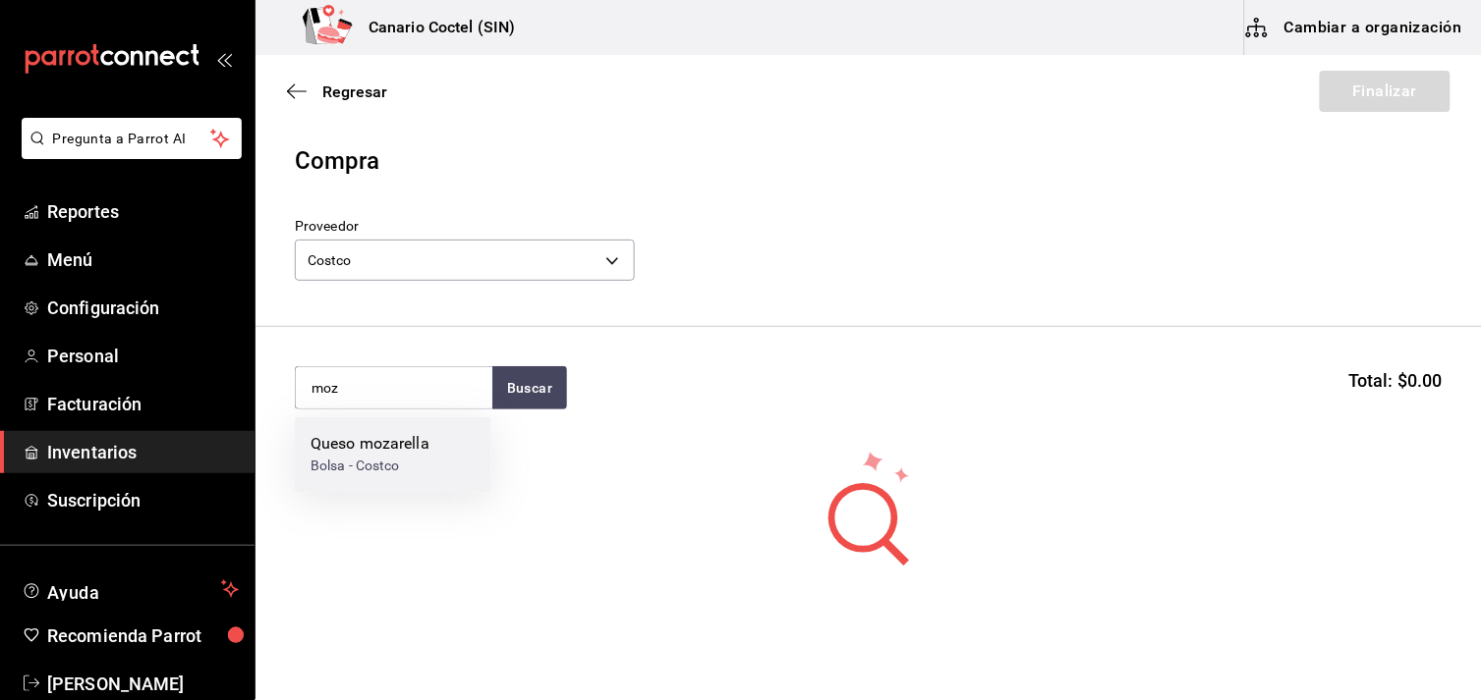
click at [422, 437] on div "Queso mozarella" at bounding box center [369, 445] width 119 height 24
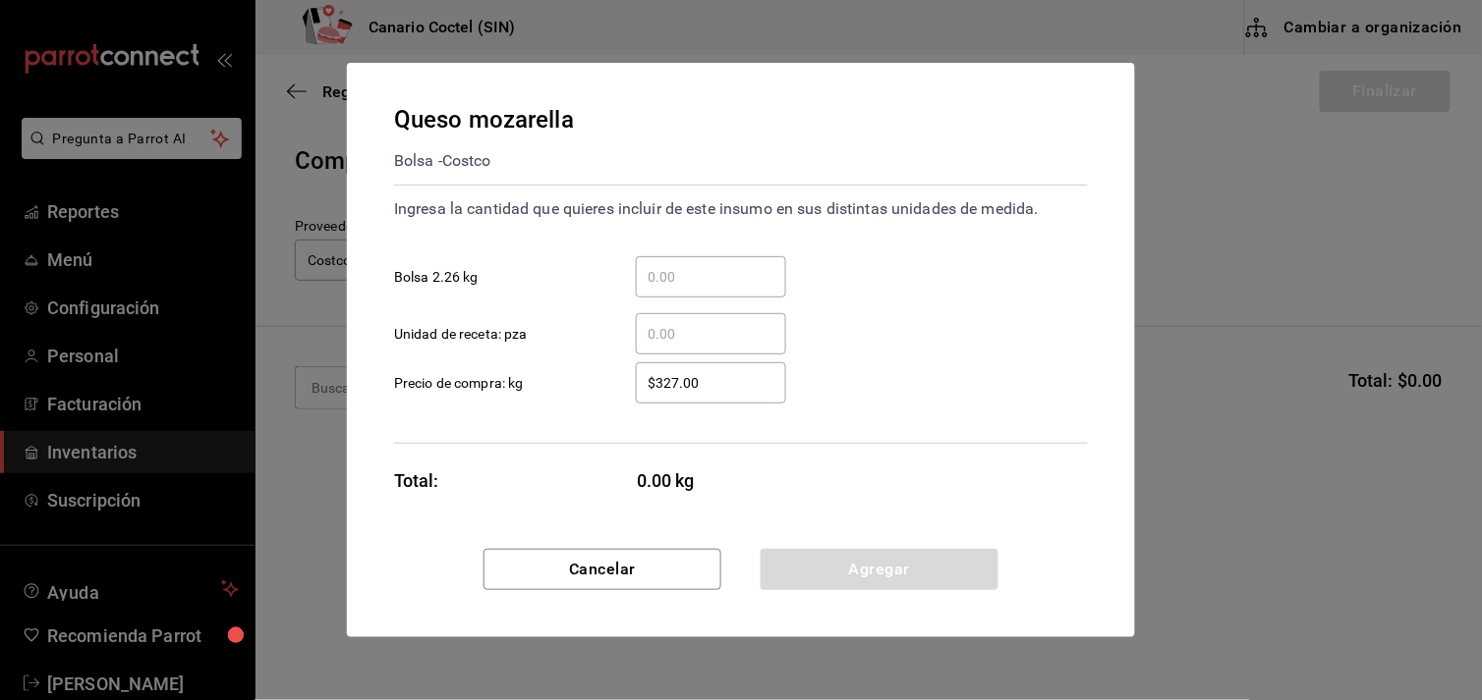
click at [673, 273] on input "​ Bolsa 2.26 kg" at bounding box center [711, 277] width 150 height 24
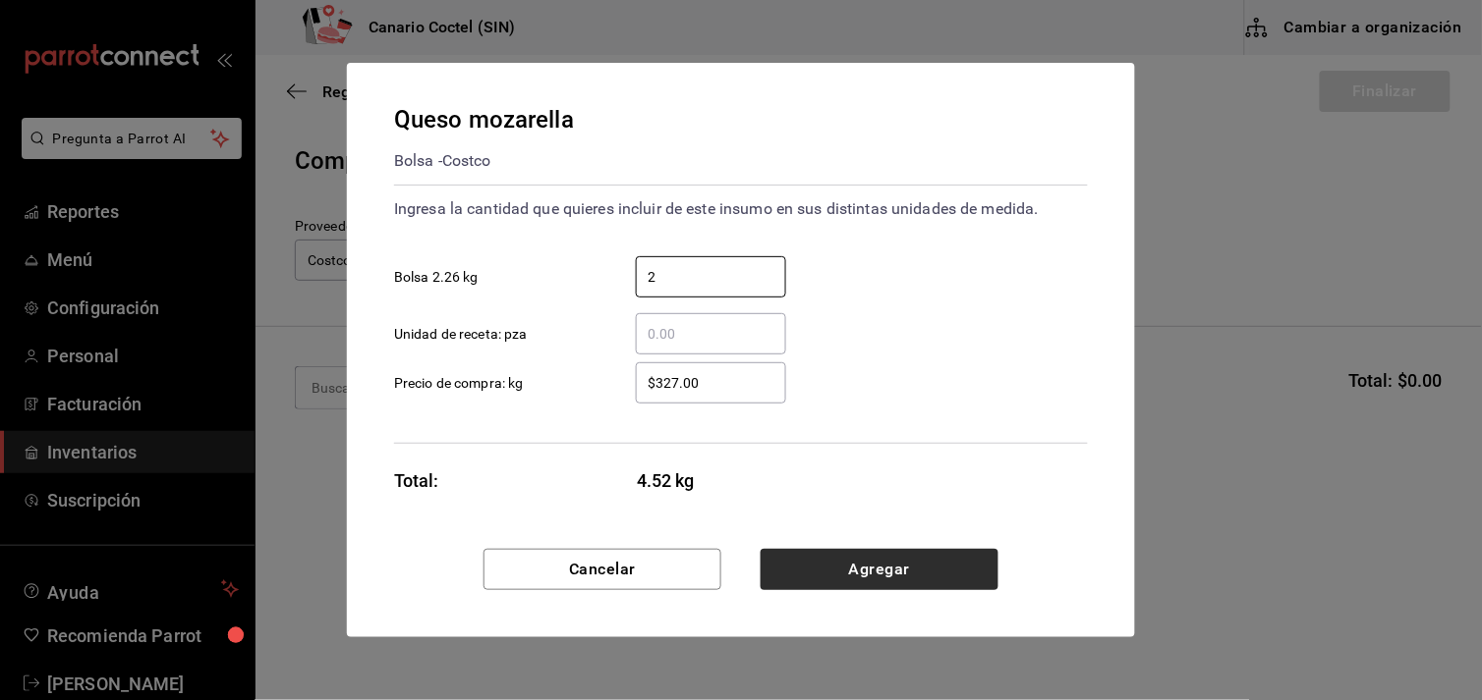
type input "2"
click at [877, 565] on button "Agregar" at bounding box center [879, 569] width 238 height 41
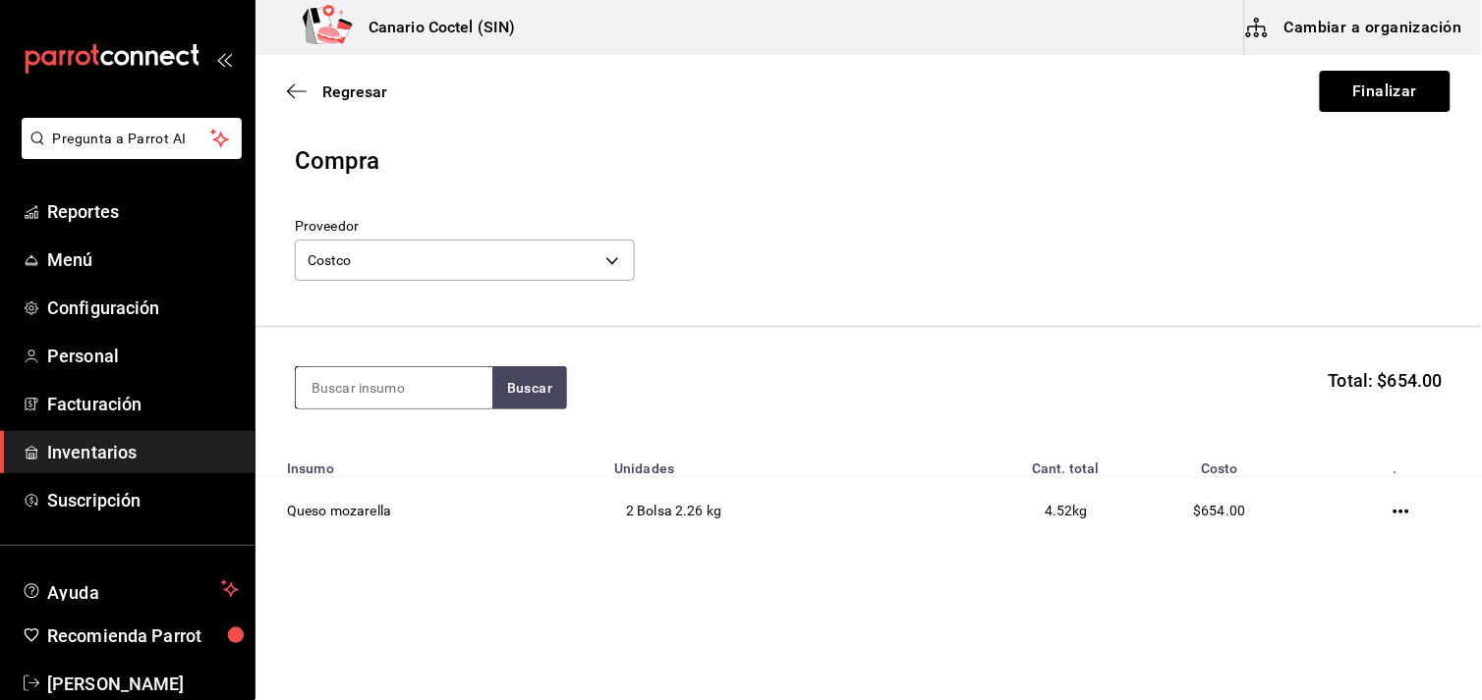
click at [400, 383] on input at bounding box center [394, 387] width 196 height 41
type input "cha"
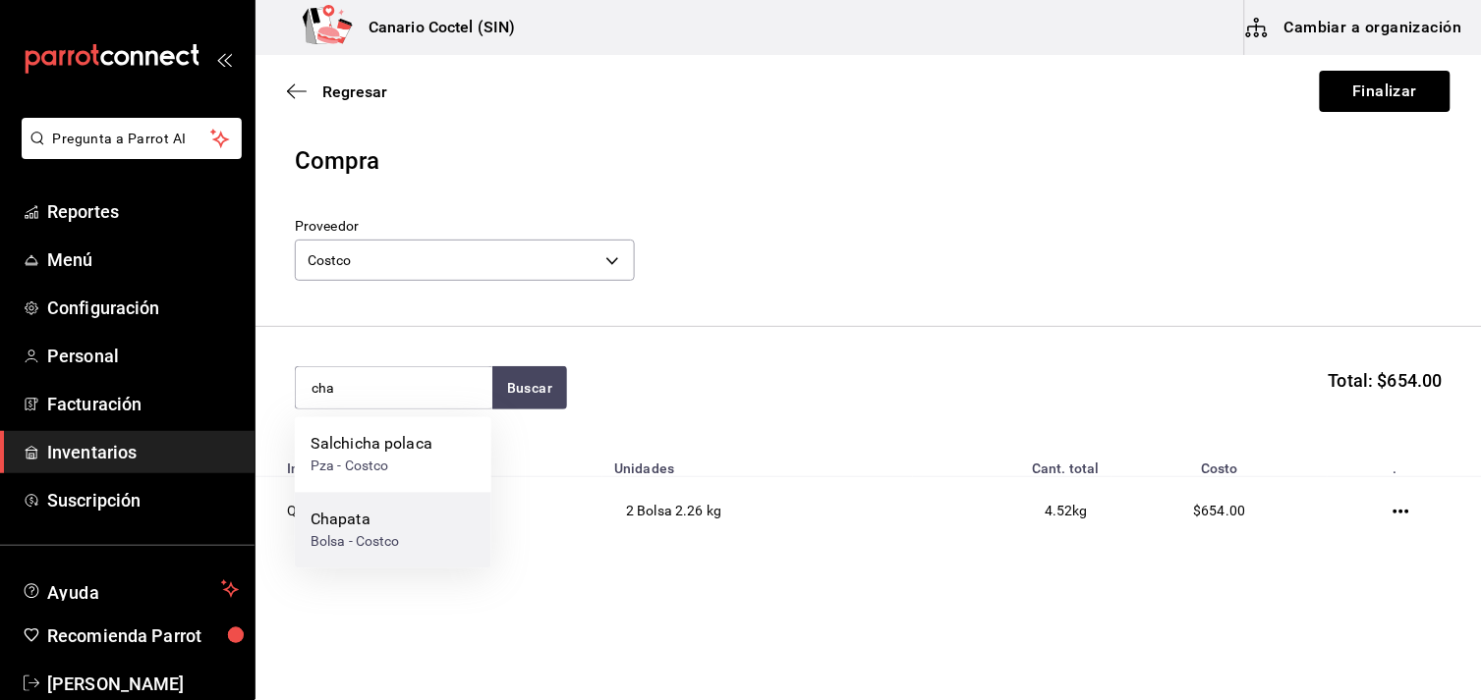
click at [364, 517] on div "Chapata" at bounding box center [354, 521] width 89 height 24
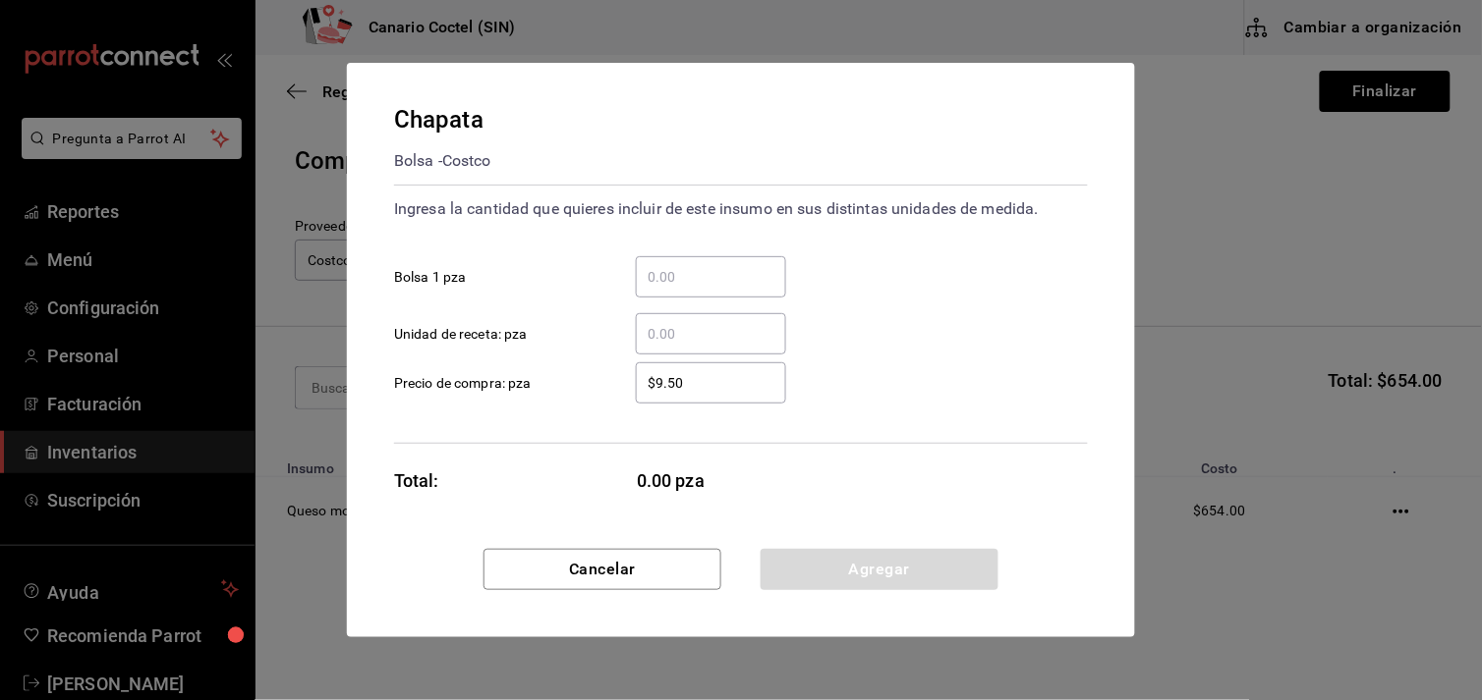
click at [659, 271] on input "​ Bolsa 1 pza" at bounding box center [711, 277] width 150 height 24
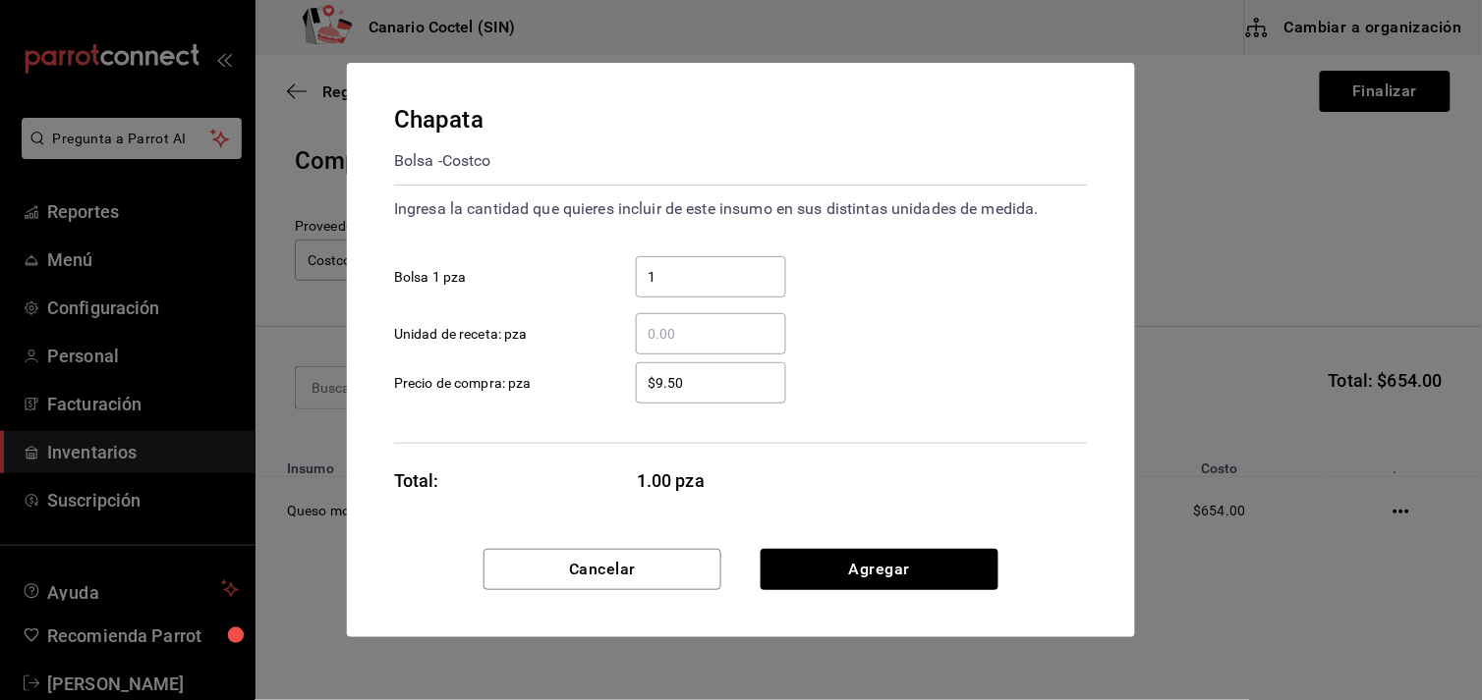
type input "1"
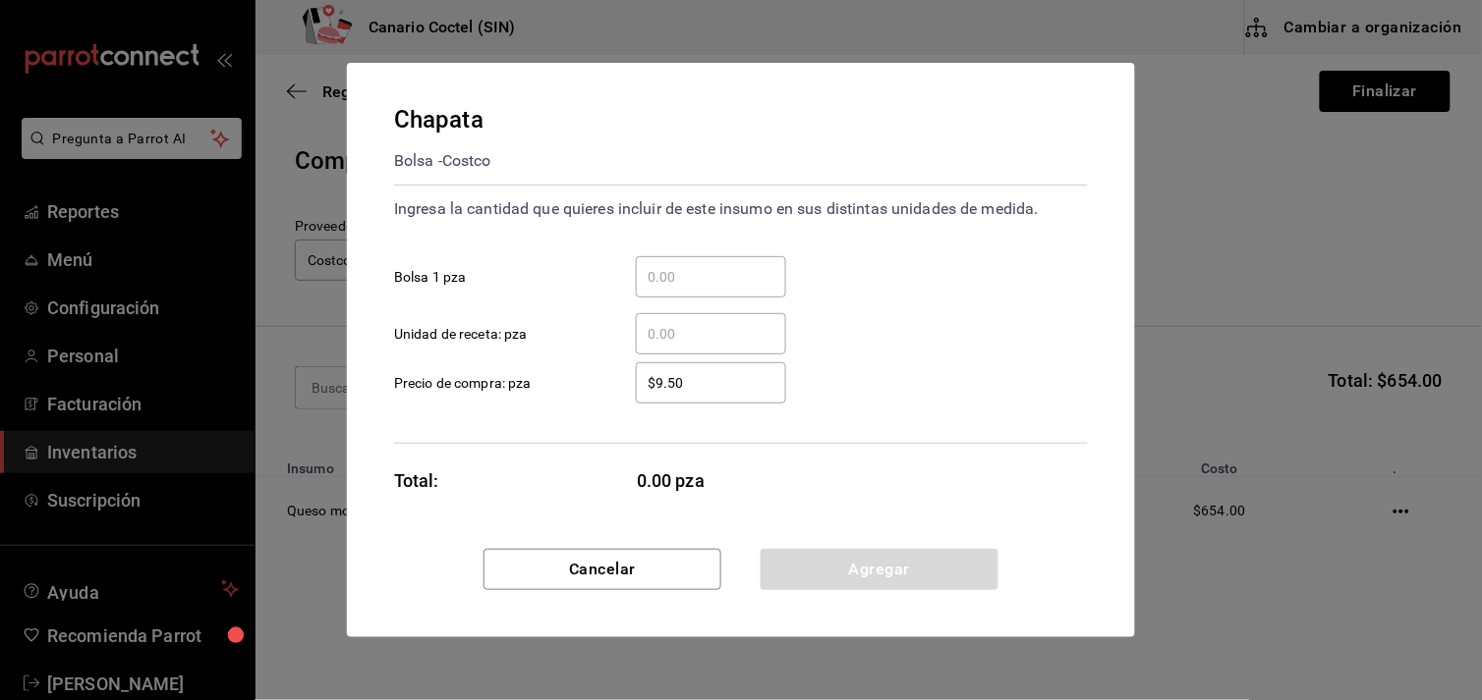
type input "0"
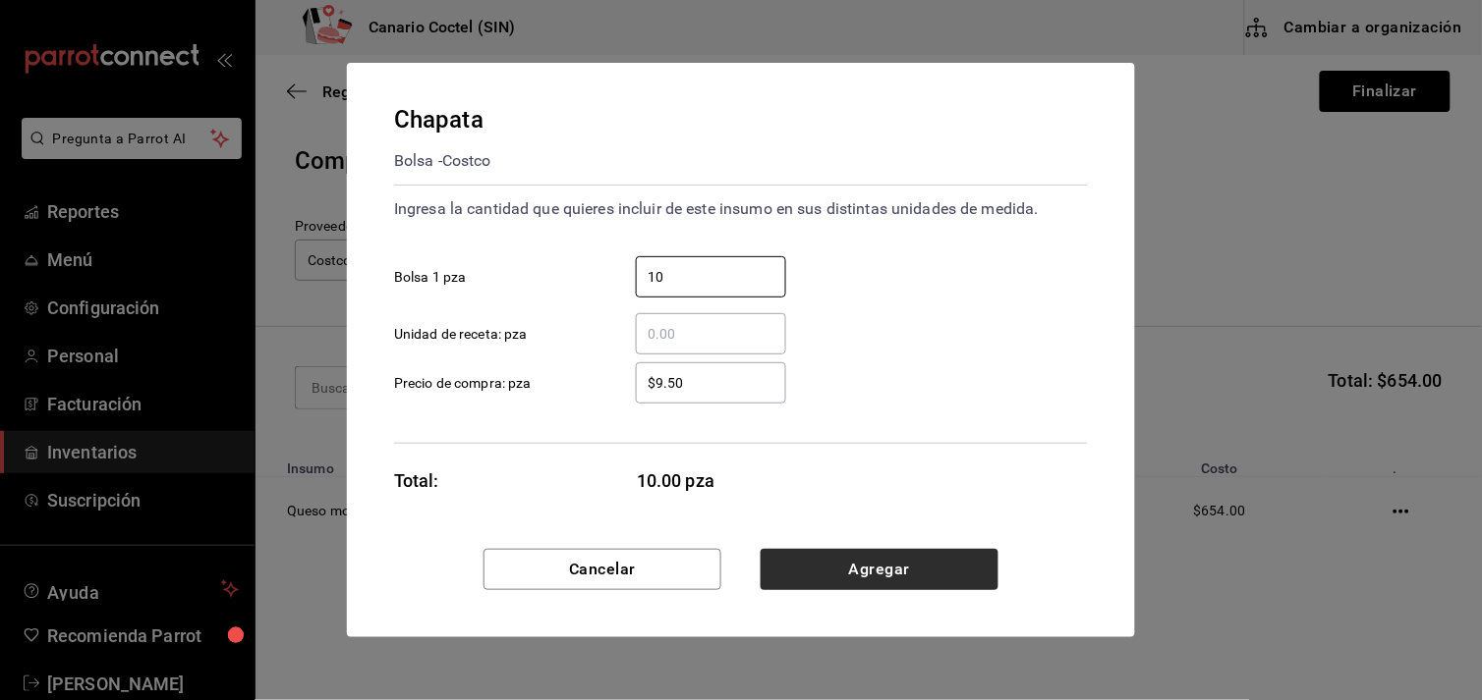
type input "10"
click at [895, 572] on button "Agregar" at bounding box center [879, 569] width 238 height 41
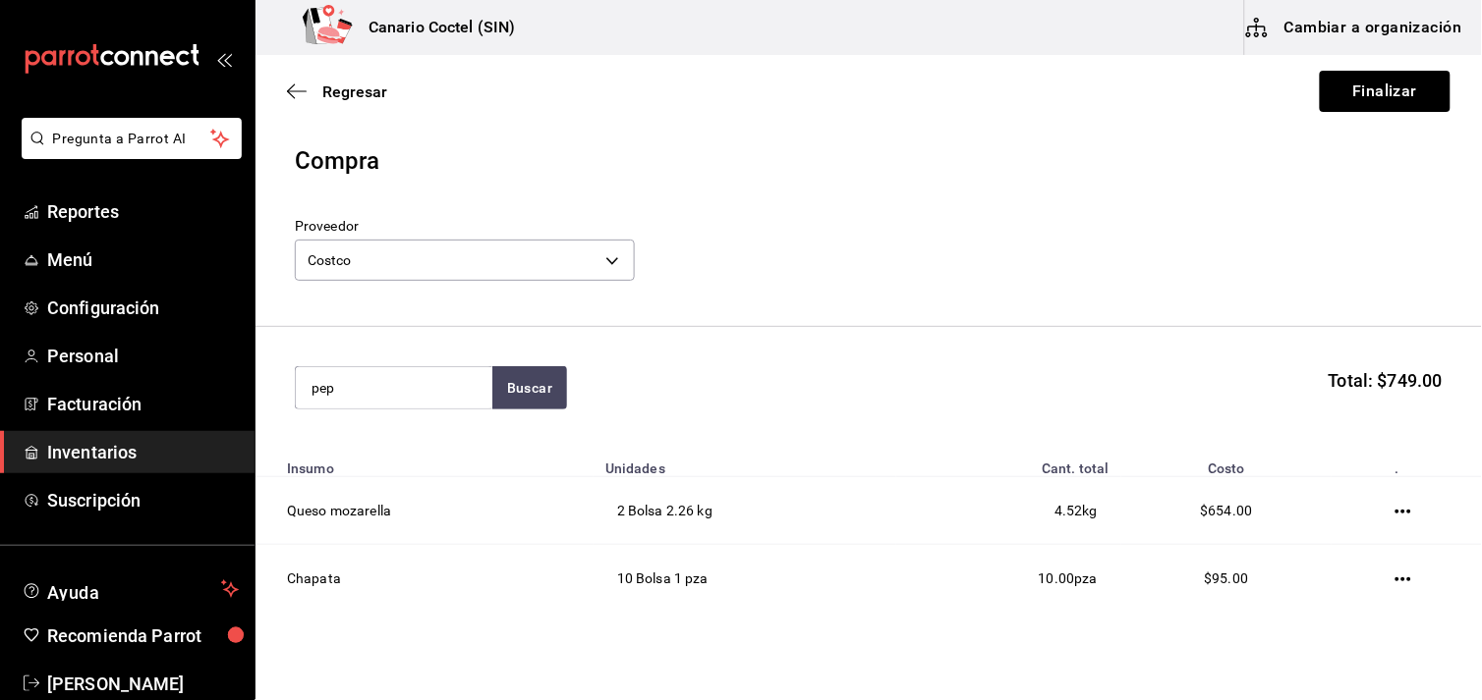
type input "pep"
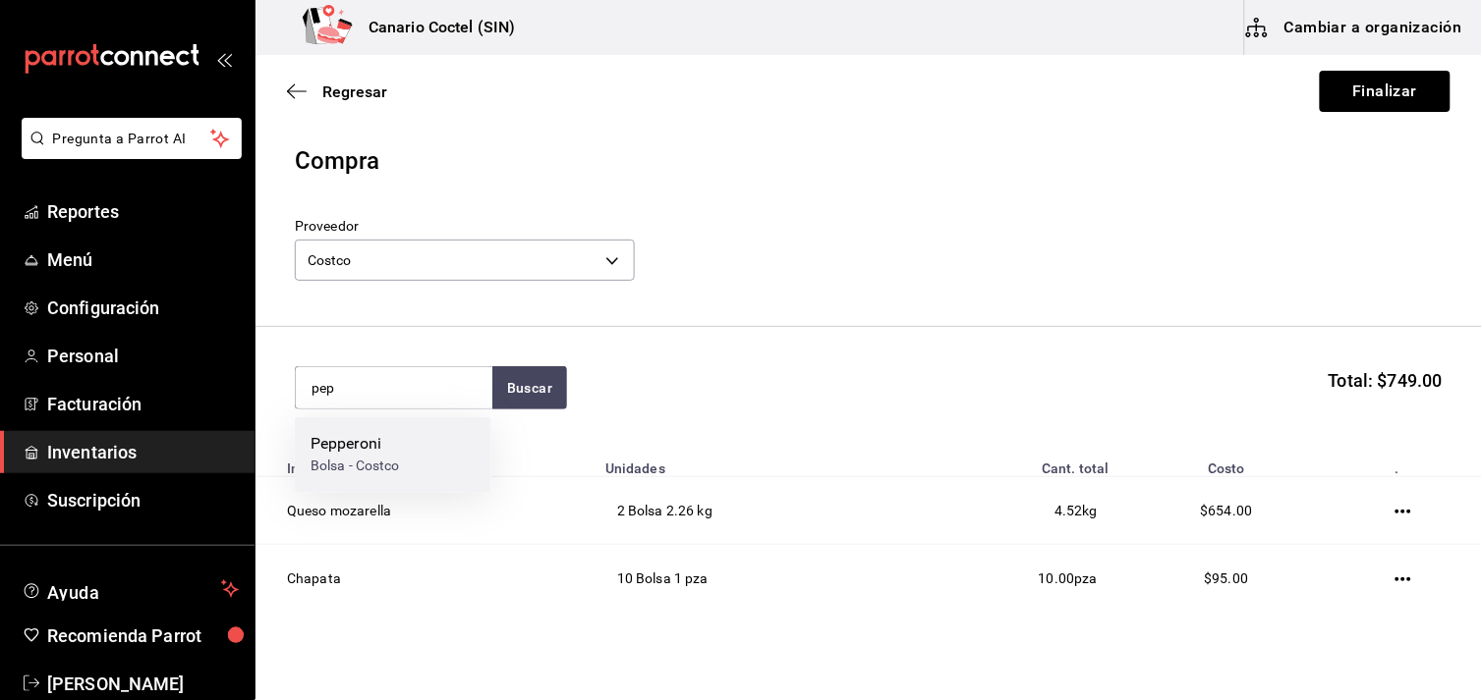
click at [346, 472] on div "Bolsa - Costco" at bounding box center [354, 467] width 89 height 21
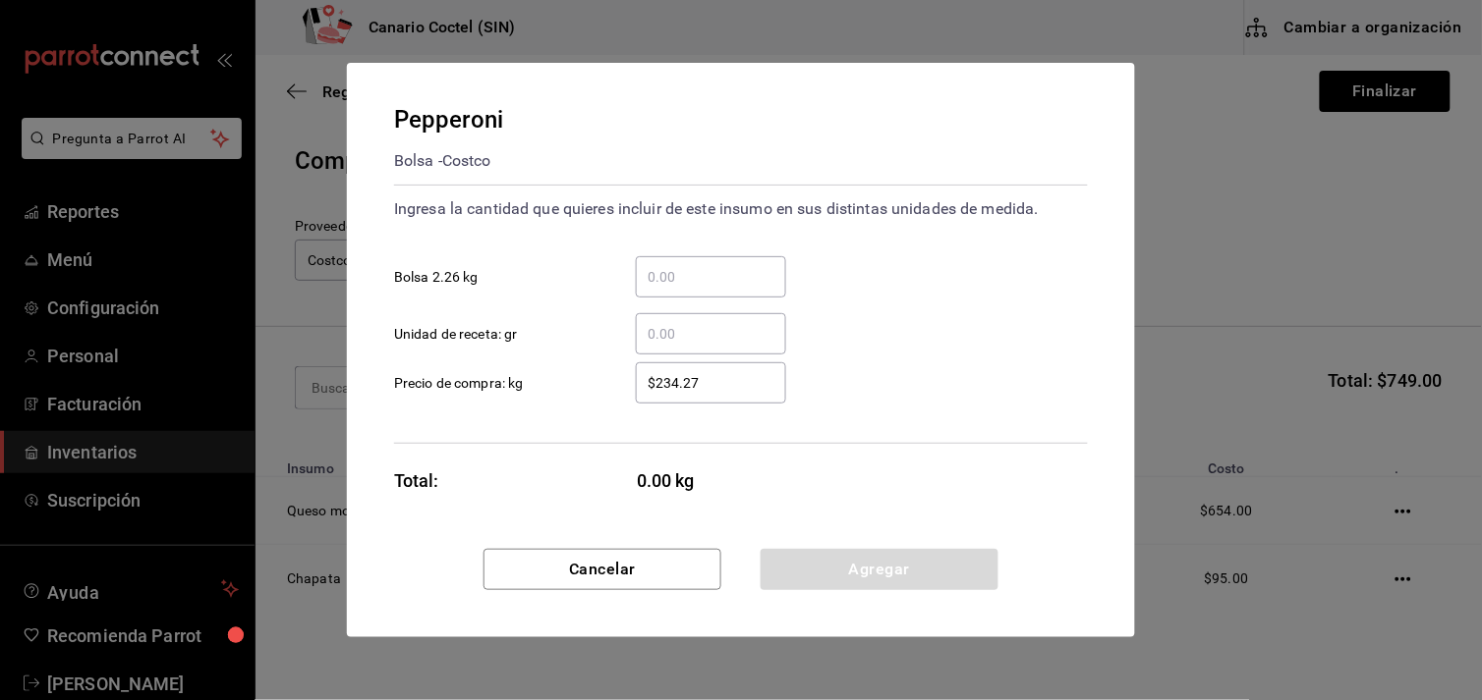
click at [679, 273] on input "​ Bolsa 2.26 kg" at bounding box center [711, 277] width 150 height 24
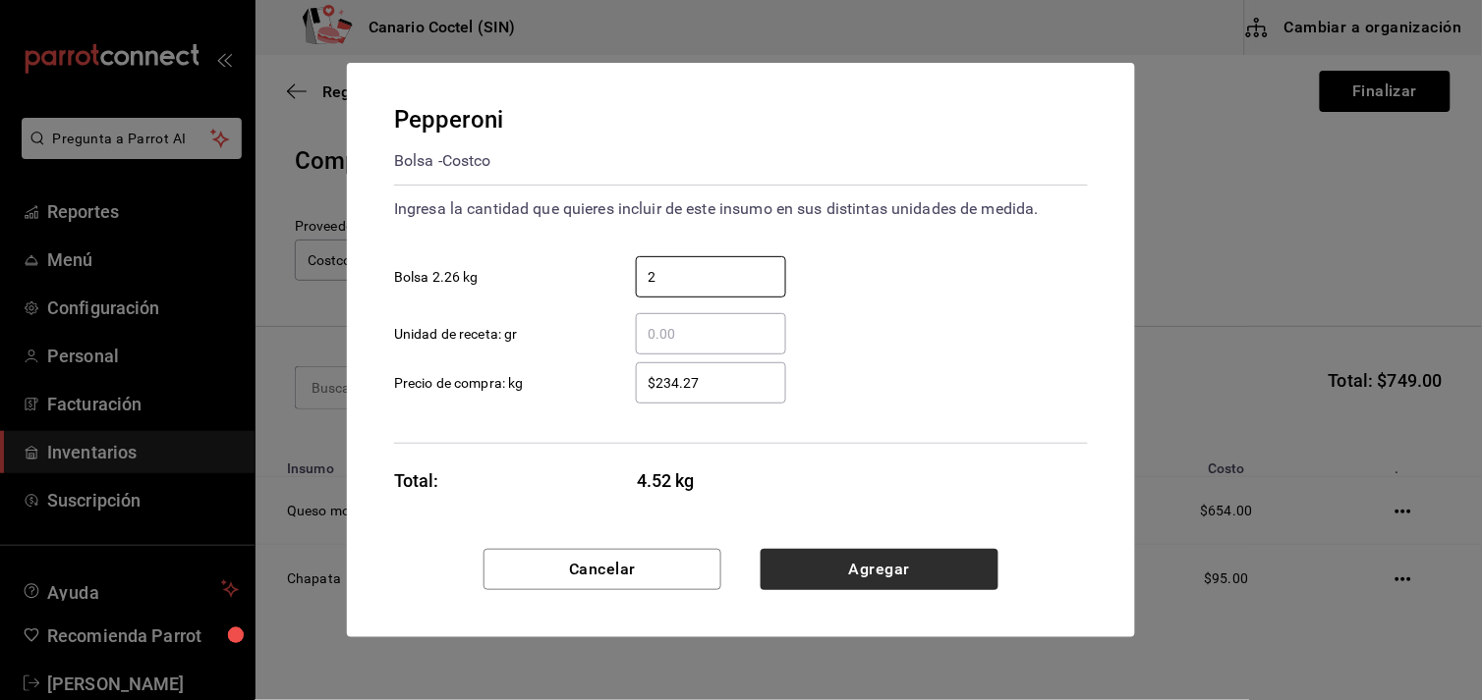
type input "2"
click at [870, 566] on button "Agregar" at bounding box center [879, 569] width 238 height 41
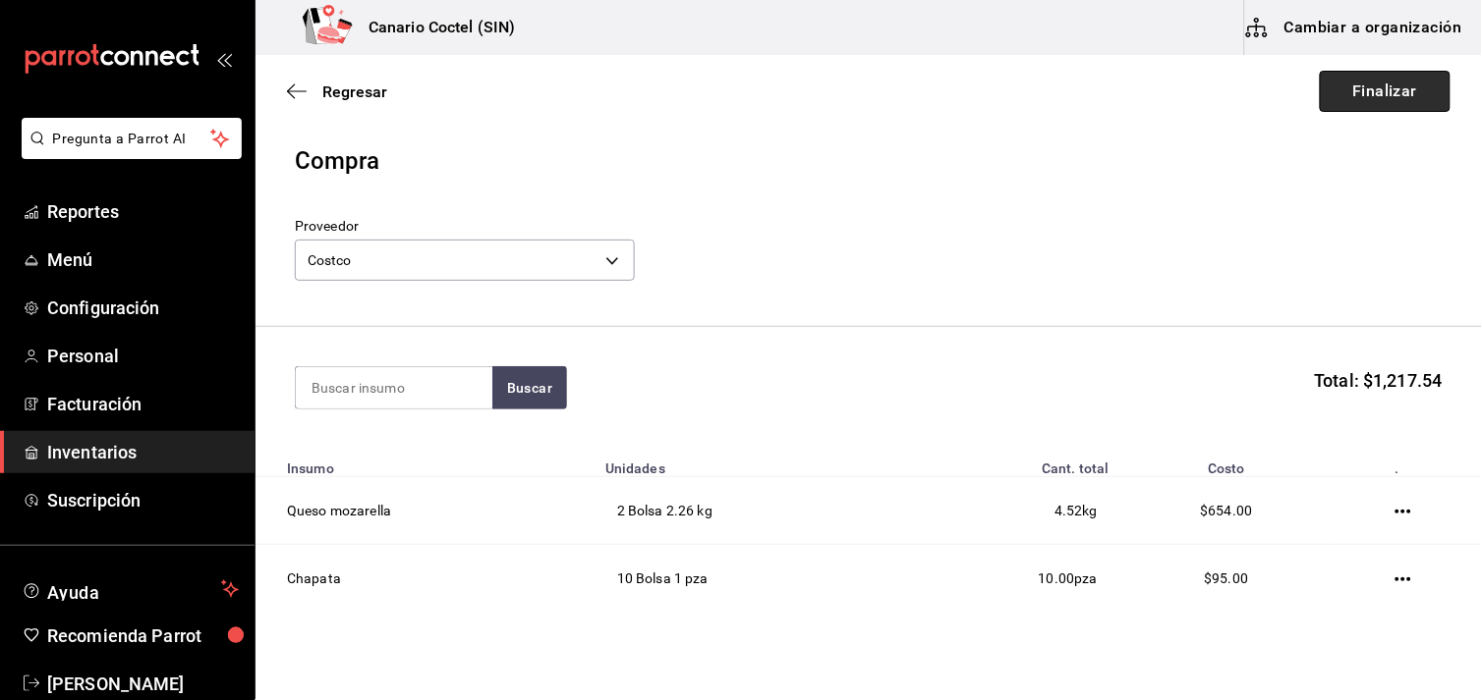
click at [1372, 89] on button "Finalizar" at bounding box center [1384, 91] width 131 height 41
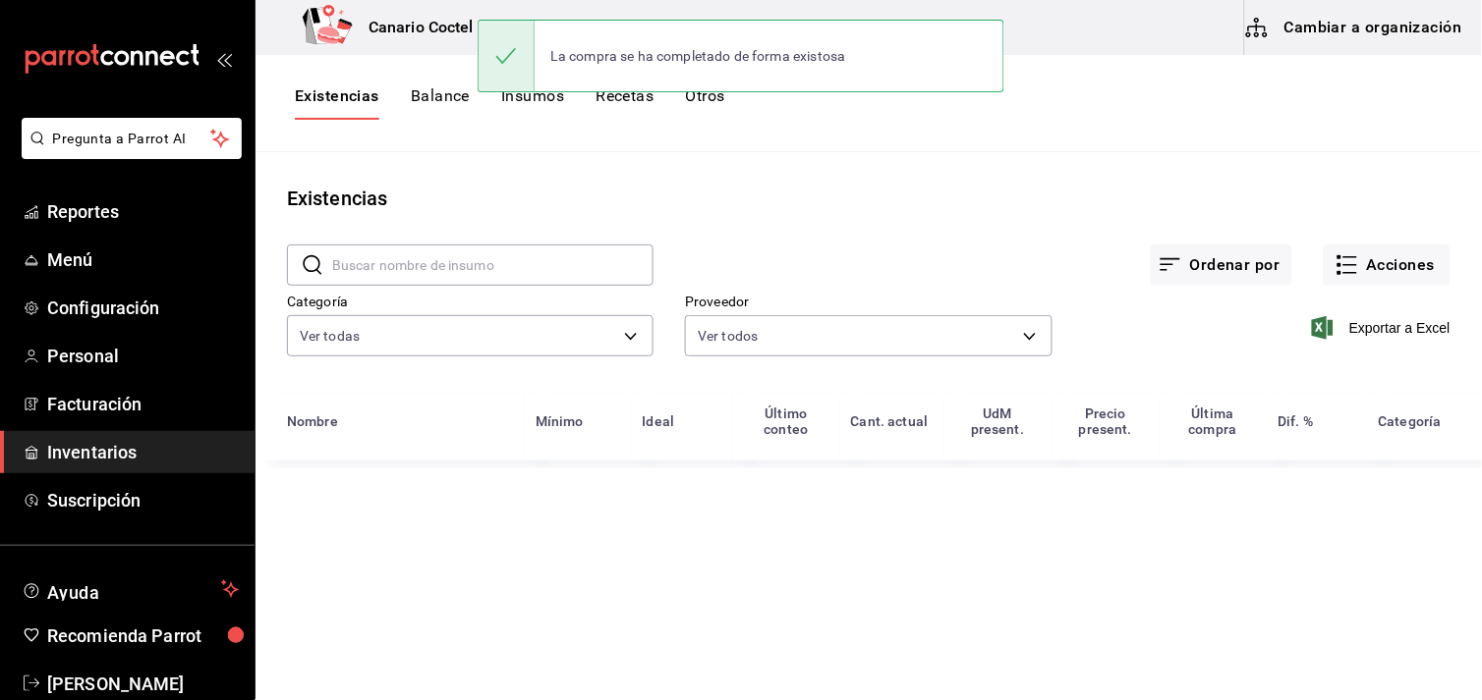
click at [1387, 27] on button "Cambiar a organización" at bounding box center [1355, 27] width 221 height 55
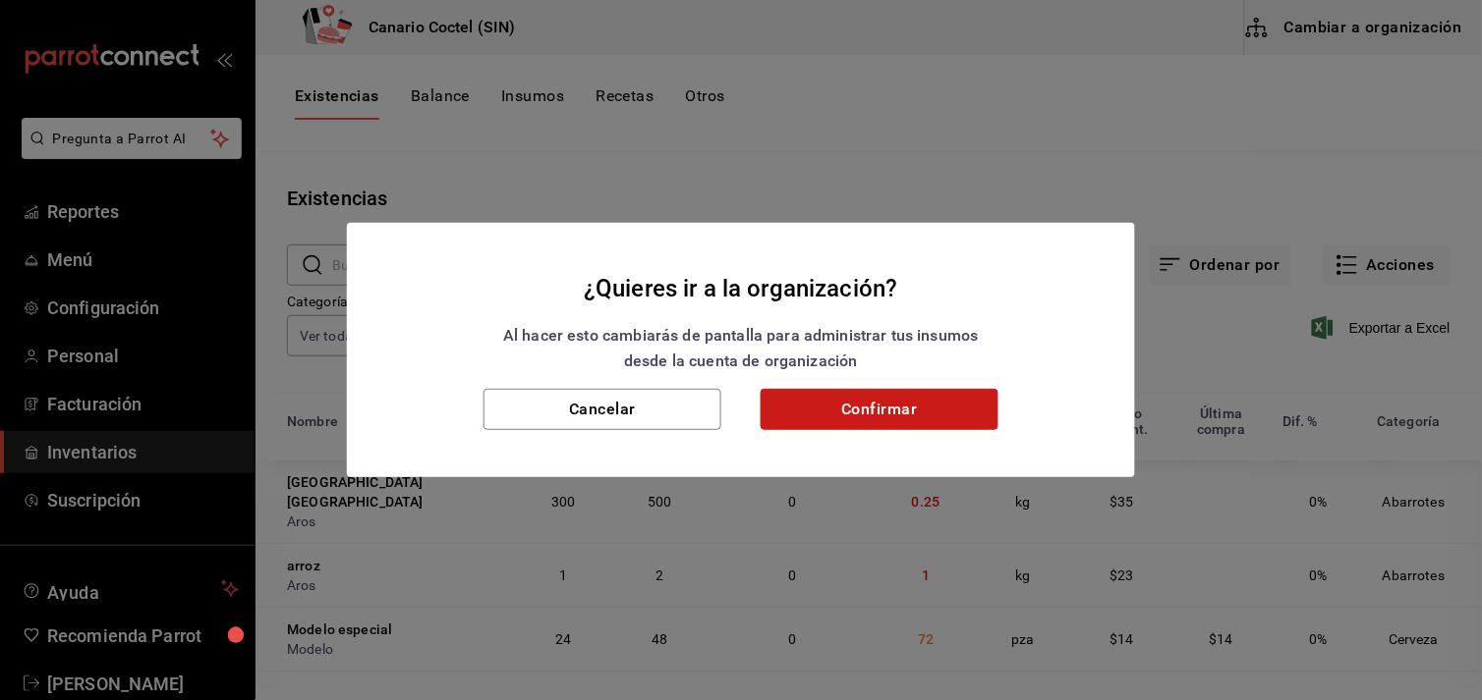
click at [863, 411] on button "Confirmar" at bounding box center [879, 409] width 238 height 41
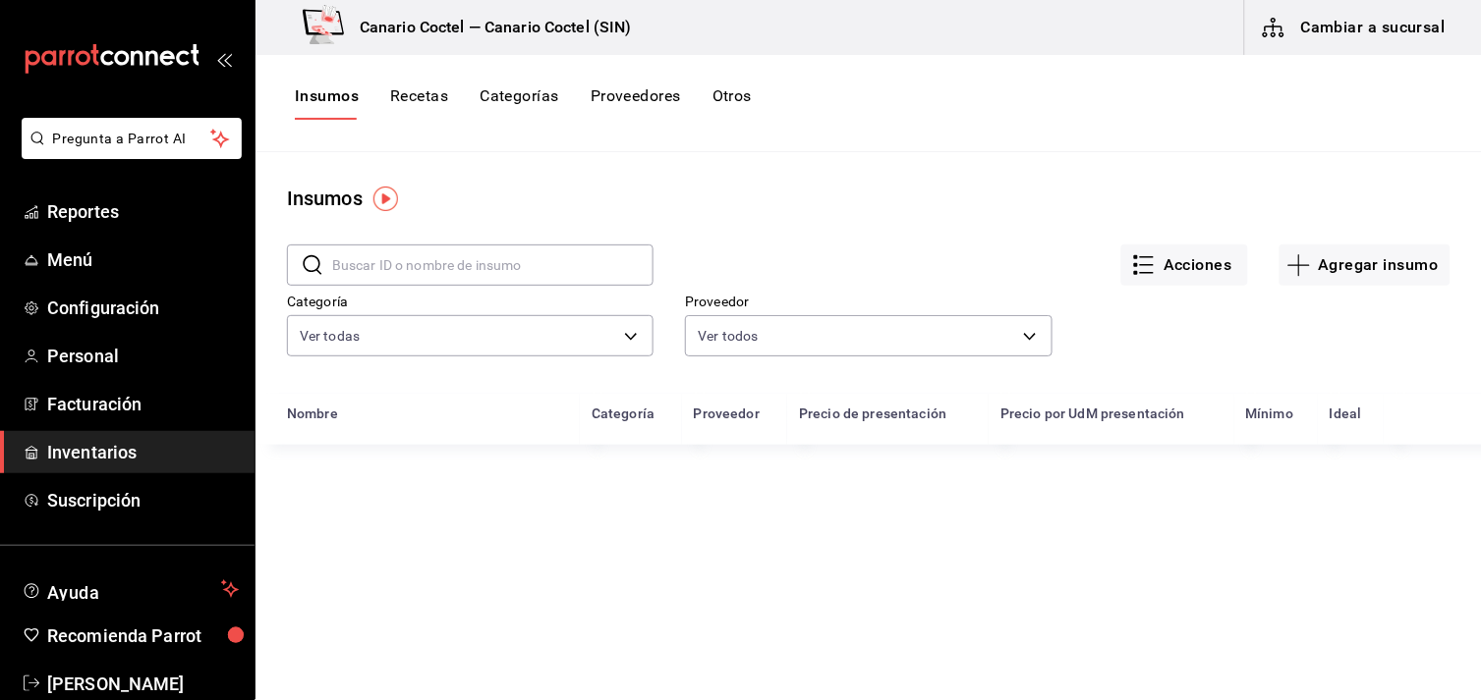
click at [482, 259] on input "text" at bounding box center [492, 265] width 321 height 39
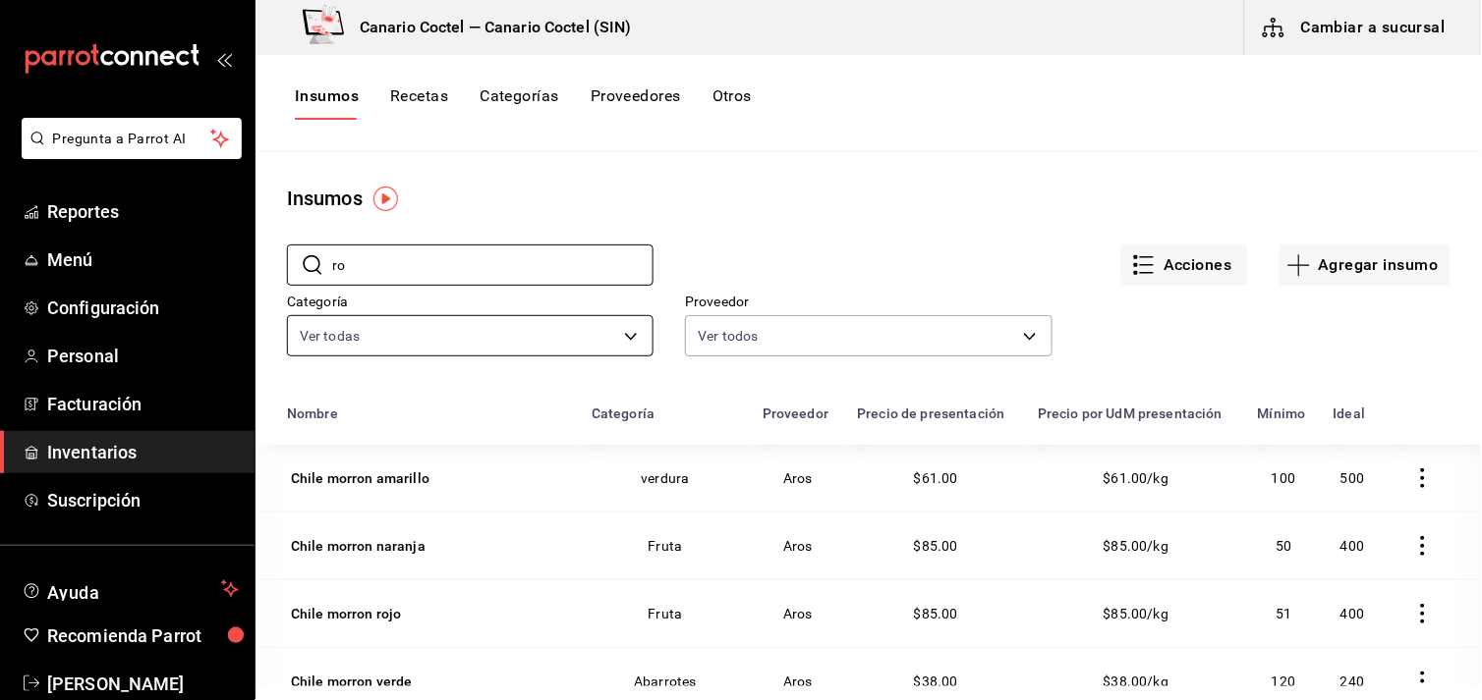
type input "r"
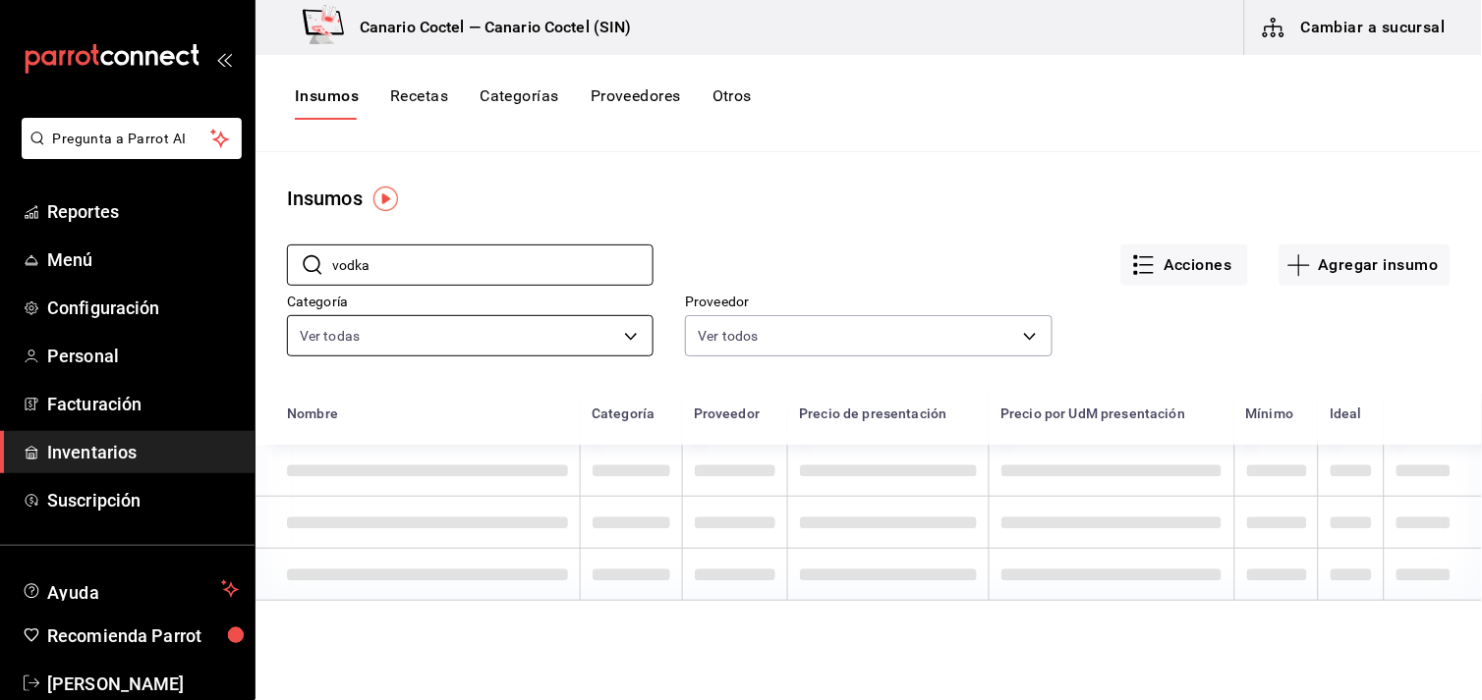
type input "vodka"
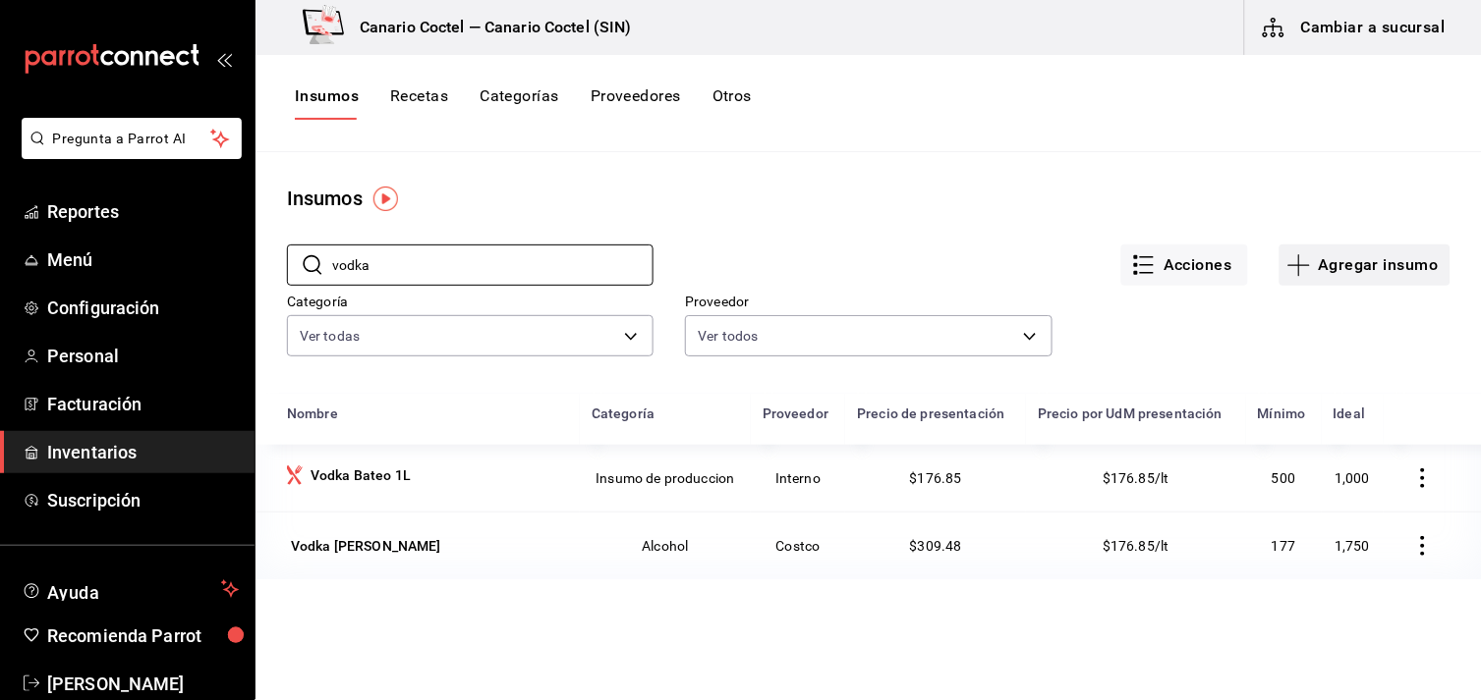
click at [1344, 265] on button "Agregar insumo" at bounding box center [1364, 265] width 171 height 41
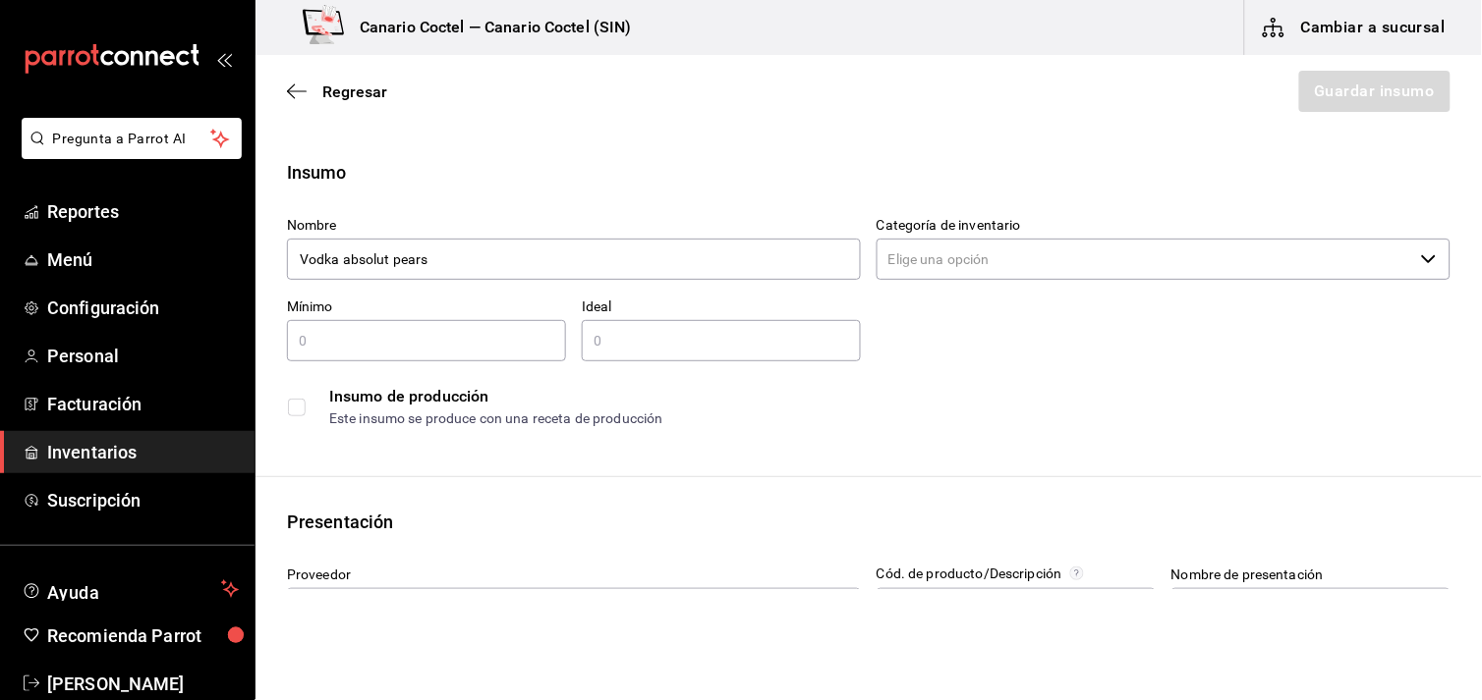
type input "Vodka absolut pears"
click at [460, 345] on input "text" at bounding box center [426, 341] width 279 height 24
type input "1"
click at [609, 334] on input "text" at bounding box center [721, 341] width 279 height 24
type input "1"
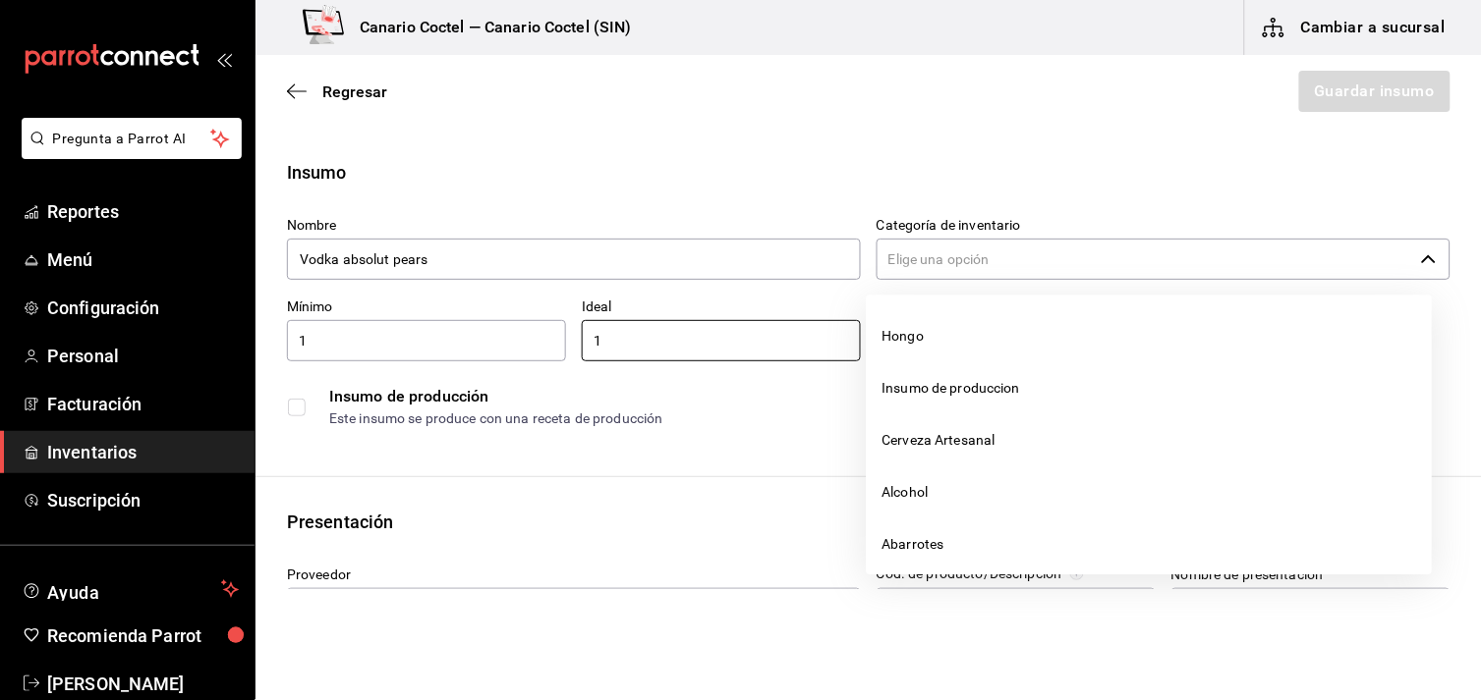
click at [1421, 253] on icon "button" at bounding box center [1429, 260] width 16 height 16
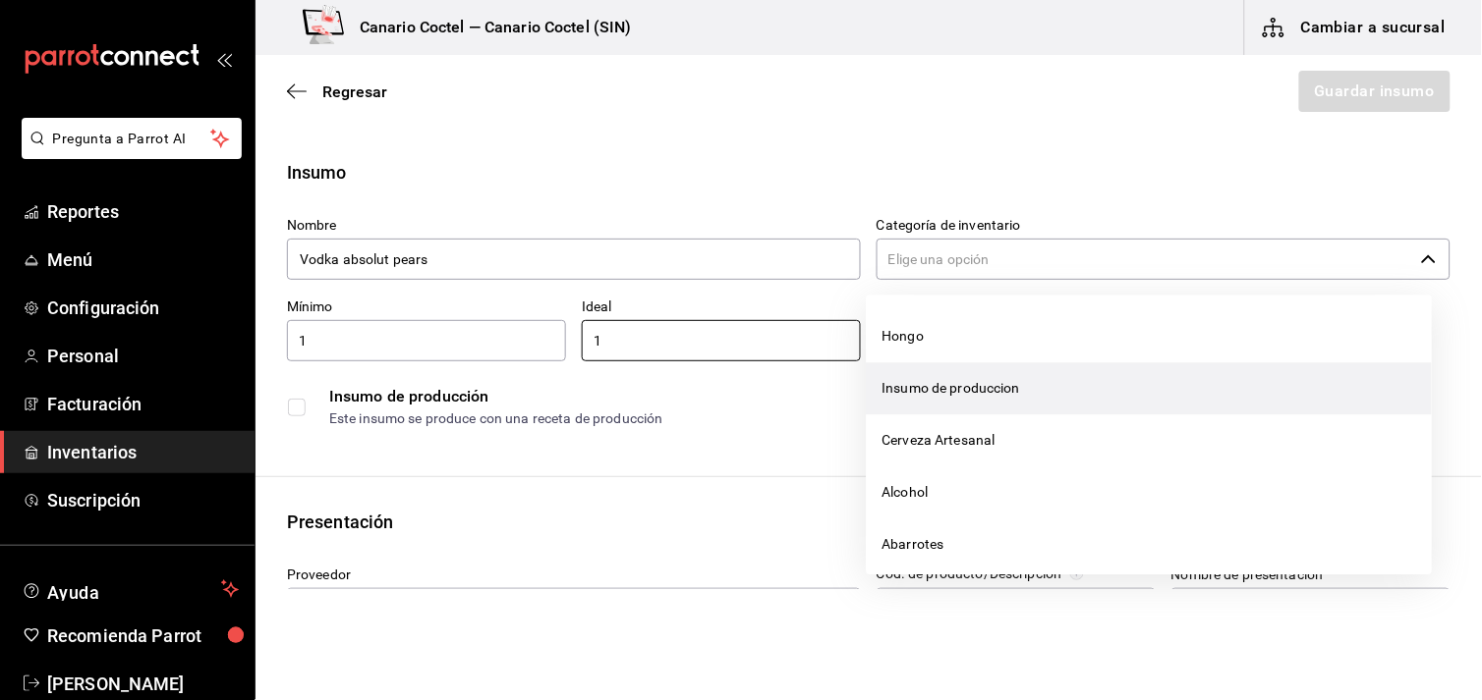
click at [1272, 410] on li "Insumo de produccion" at bounding box center [1150, 389] width 566 height 52
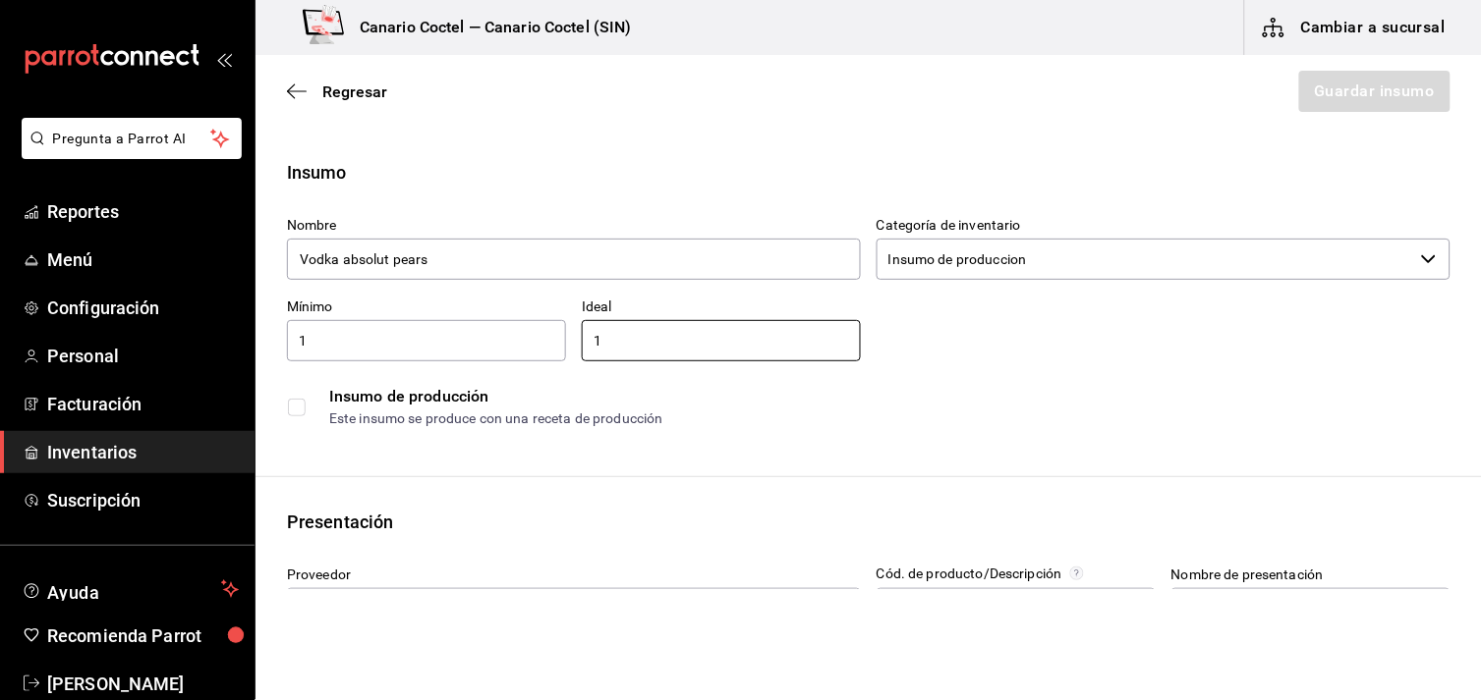
click at [1421, 256] on icon "button" at bounding box center [1429, 260] width 16 height 16
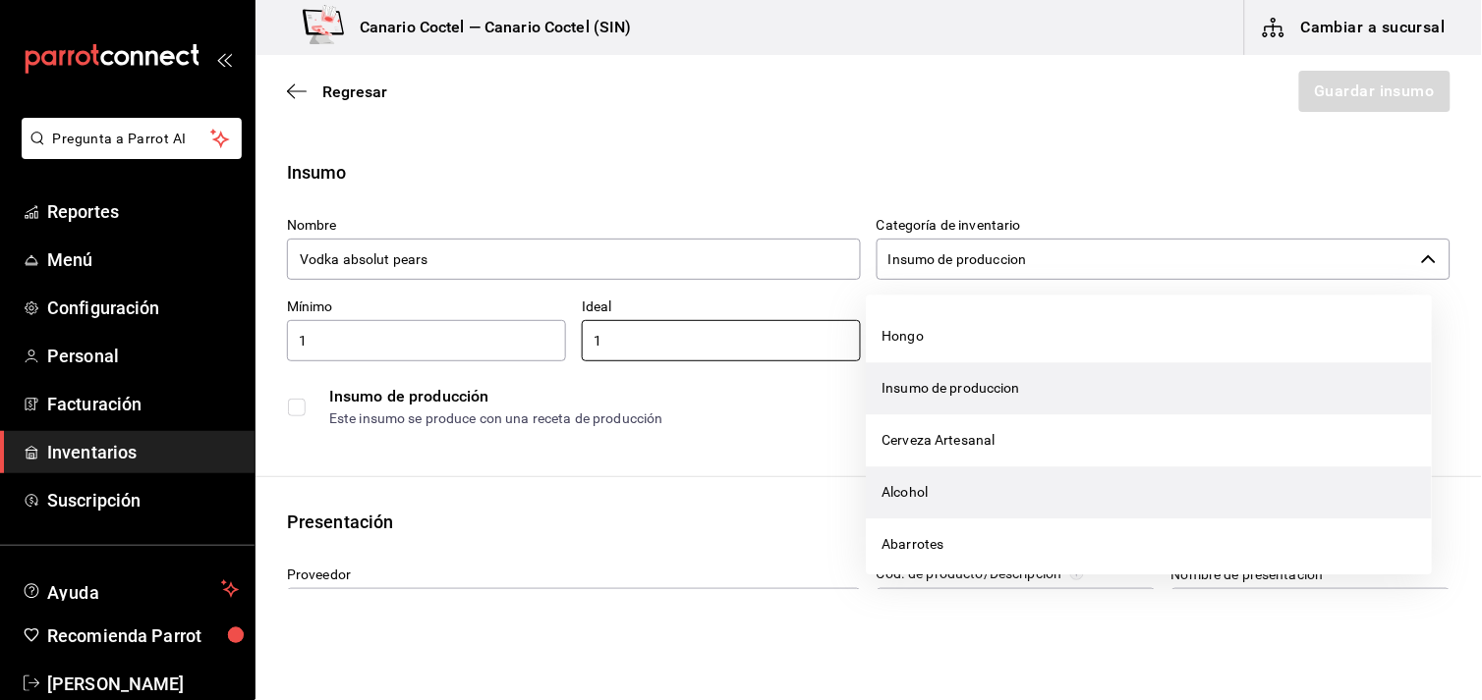
click at [924, 489] on li "Alcohol" at bounding box center [1150, 493] width 566 height 52
type input "Alcohol"
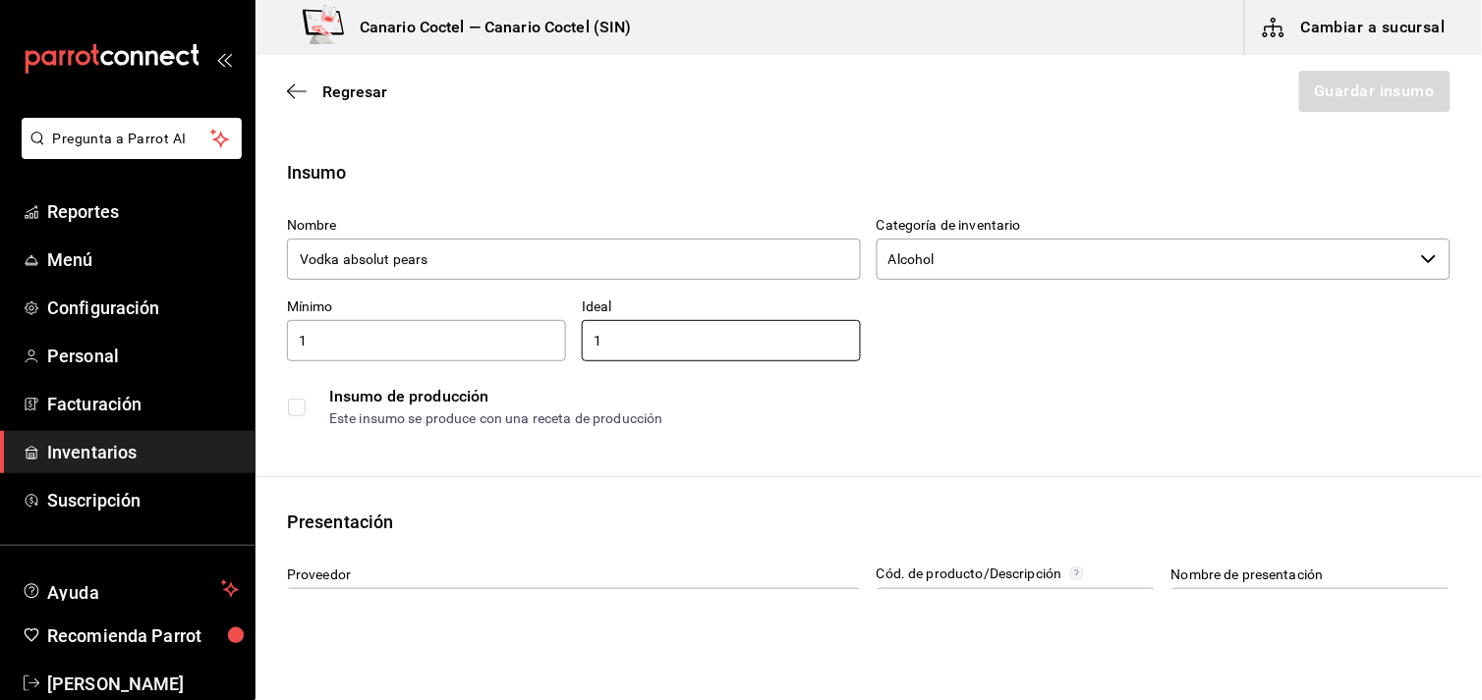
scroll to position [109, 0]
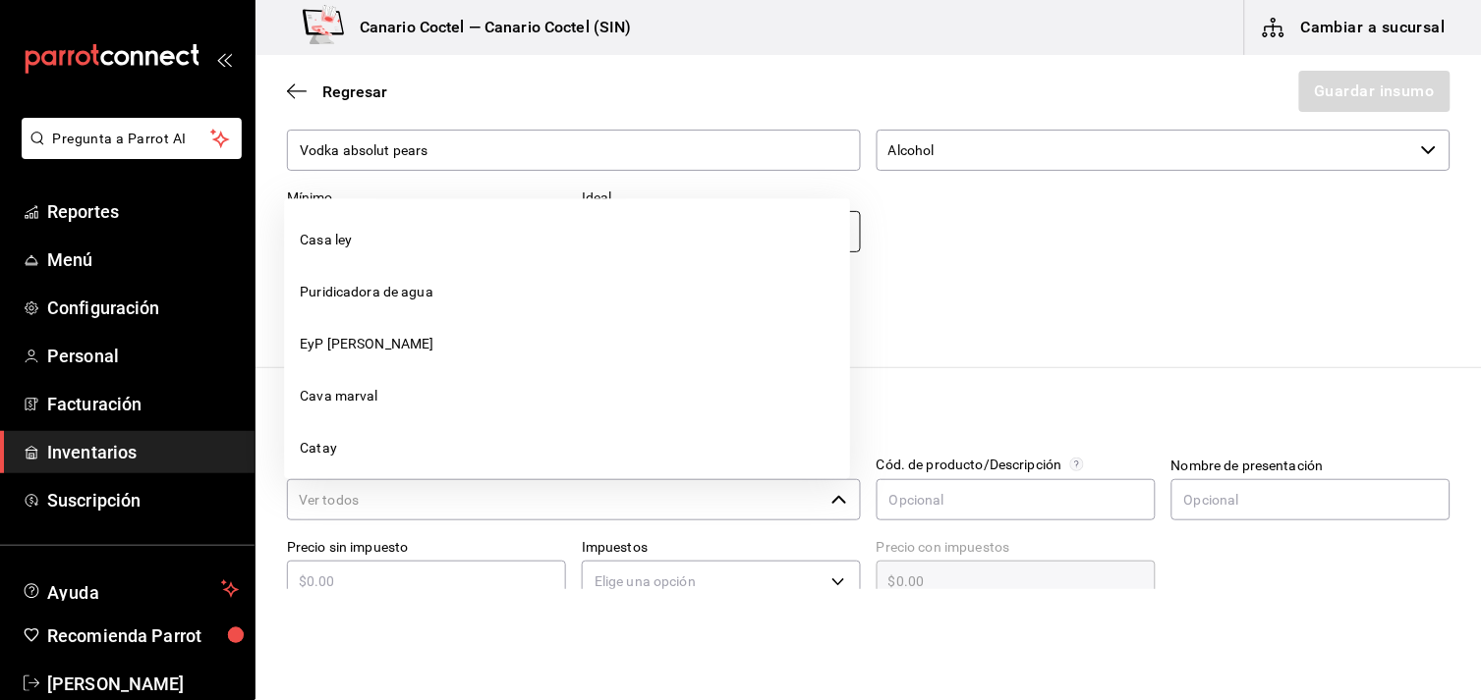
click at [831, 501] on icon "button" at bounding box center [839, 500] width 16 height 16
click at [718, 386] on li "Walmart" at bounding box center [567, 389] width 566 height 52
click at [831, 498] on icon "button" at bounding box center [839, 500] width 16 height 16
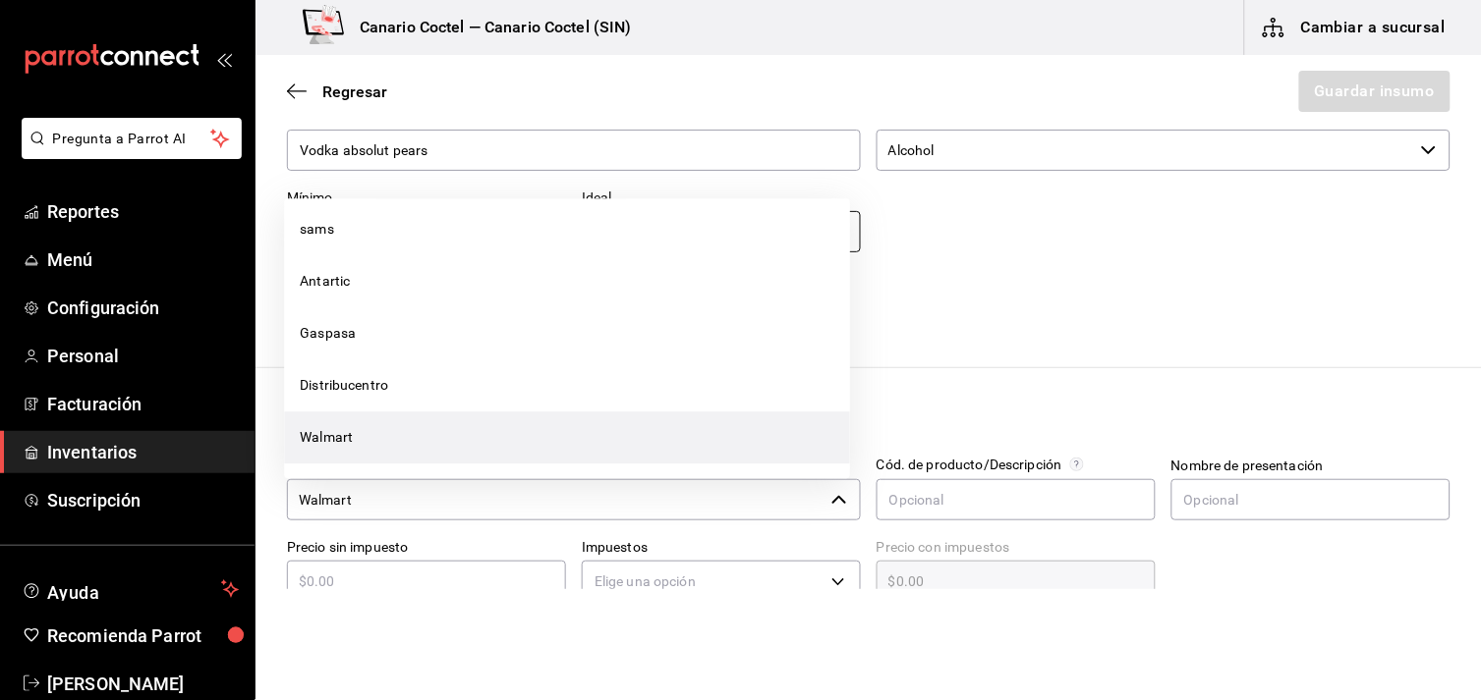
scroll to position [1370, 0]
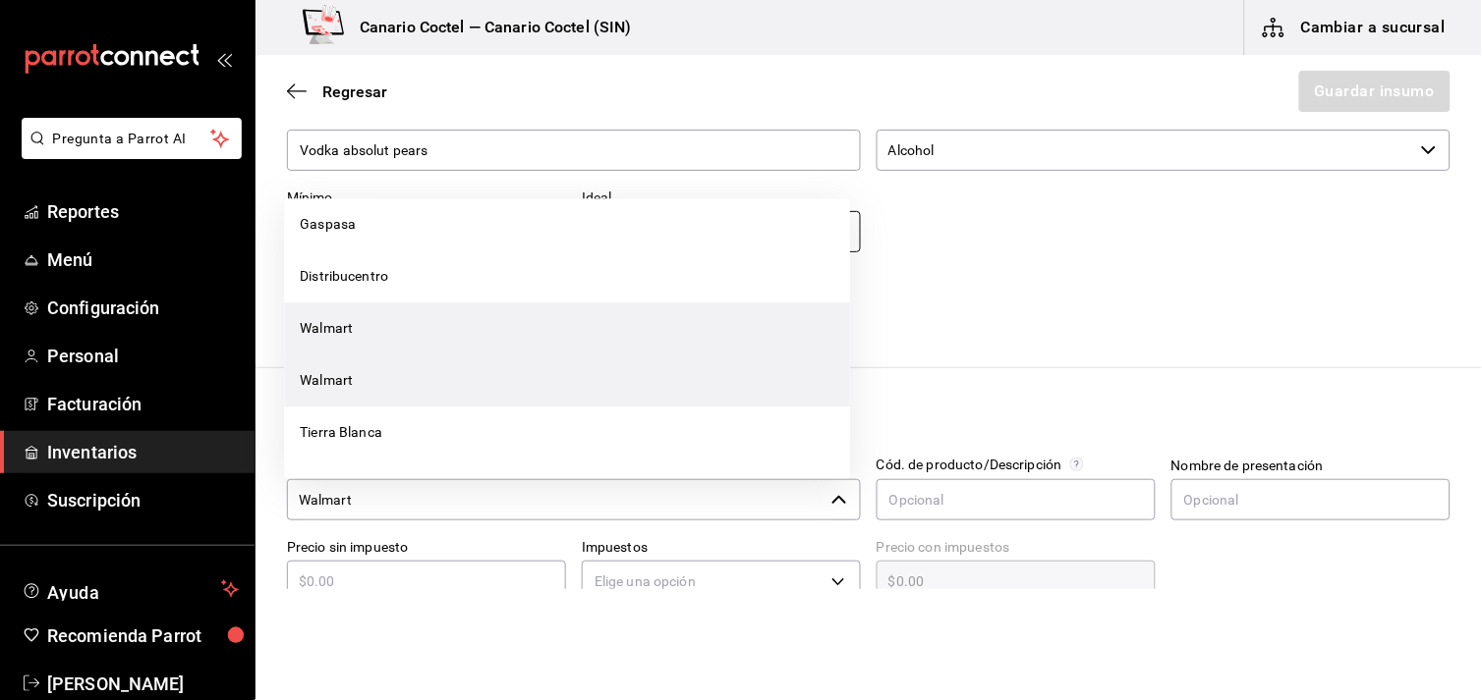
click at [617, 374] on li "Walmart" at bounding box center [567, 381] width 566 height 52
type input "Walmart"
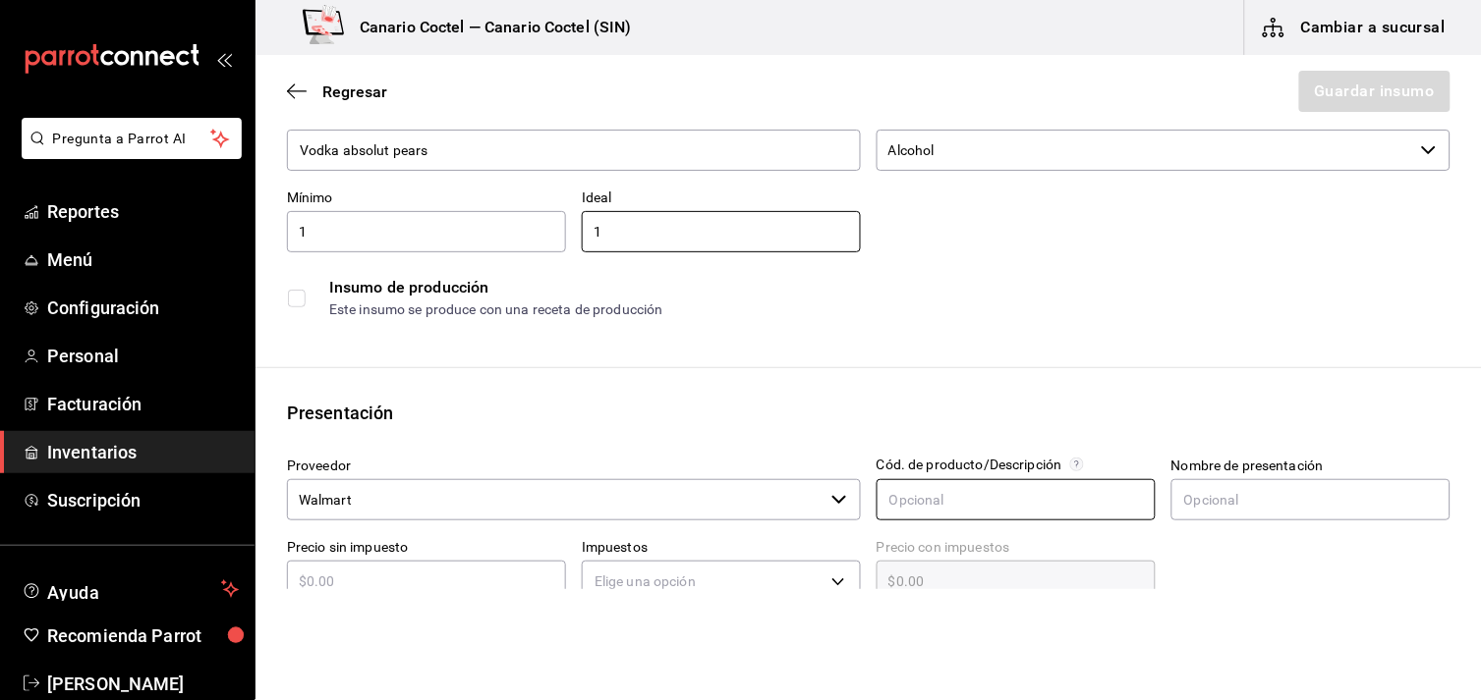
scroll to position [218, 0]
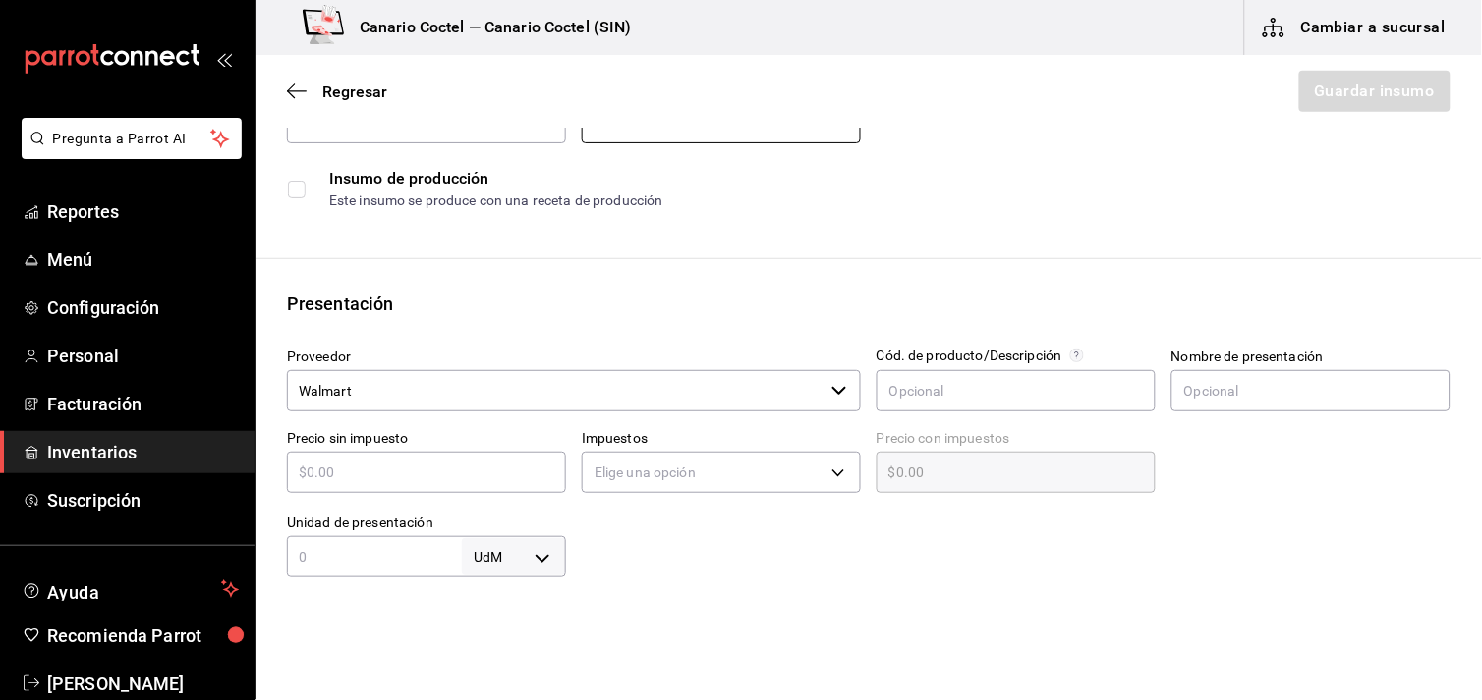
type input "1"
click at [384, 472] on input "text" at bounding box center [426, 473] width 279 height 24
click at [440, 472] on input "text" at bounding box center [426, 473] width 279 height 24
type input "$9"
type input "$9.00"
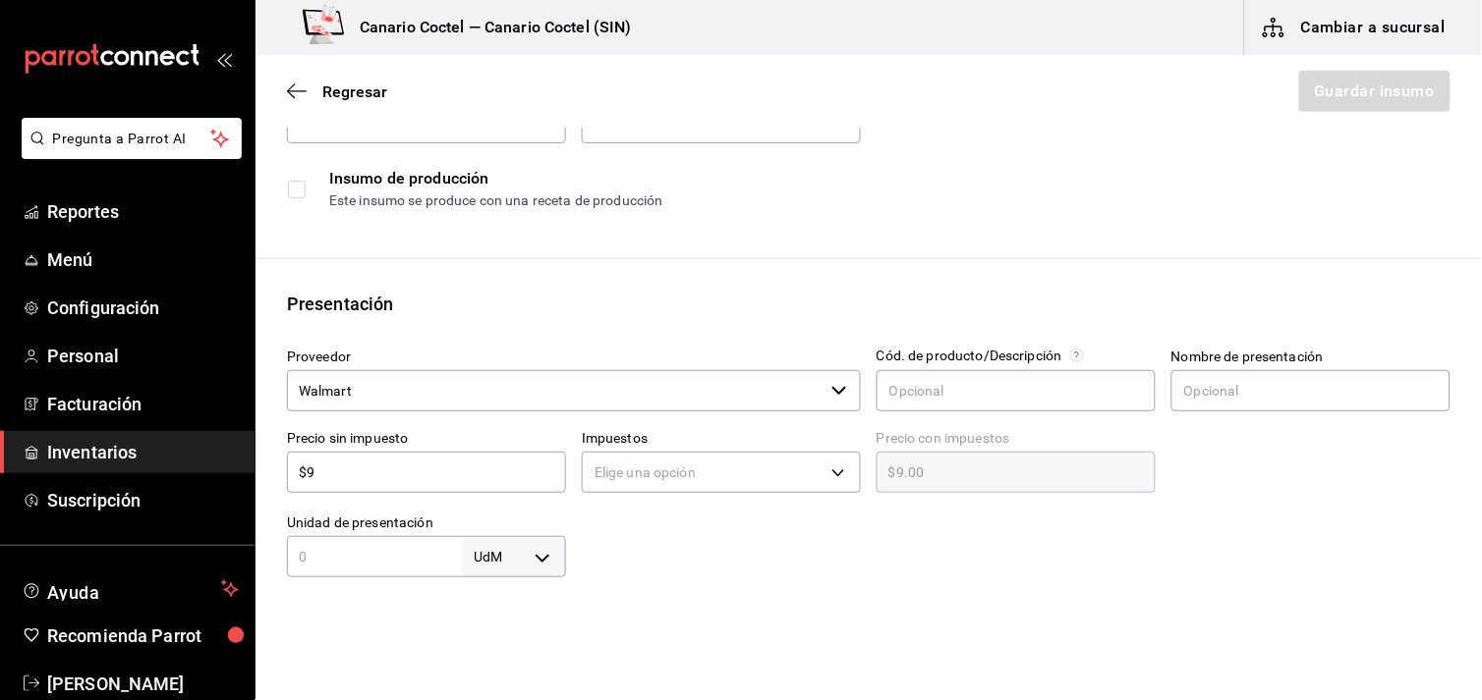
type input "$92"
type input "$92.00"
type input "$92.5"
type input "$92.50"
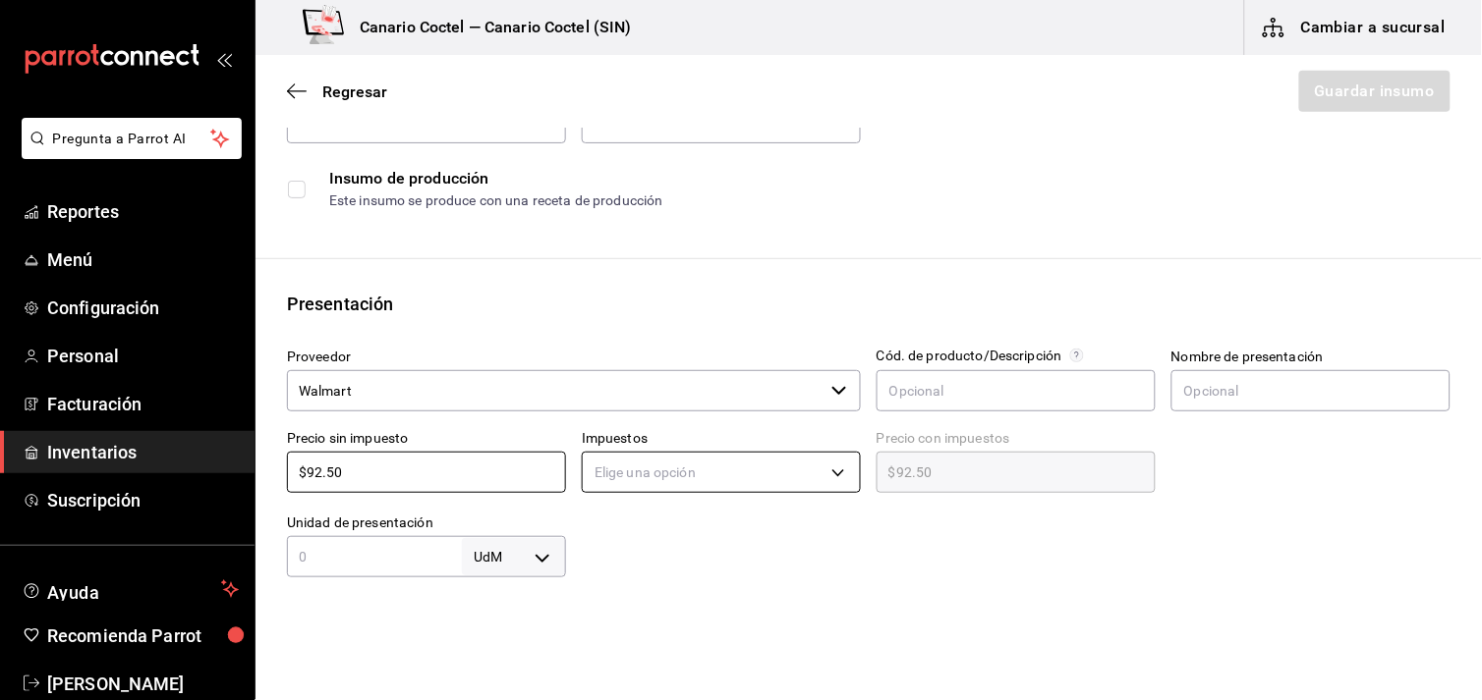
click at [827, 476] on body "Pregunta a Parrot AI Reportes Menú Configuración Personal Facturación Inventari…" at bounding box center [741, 294] width 1482 height 589
click at [643, 594] on li "IVA 16%" at bounding box center [715, 599] width 273 height 32
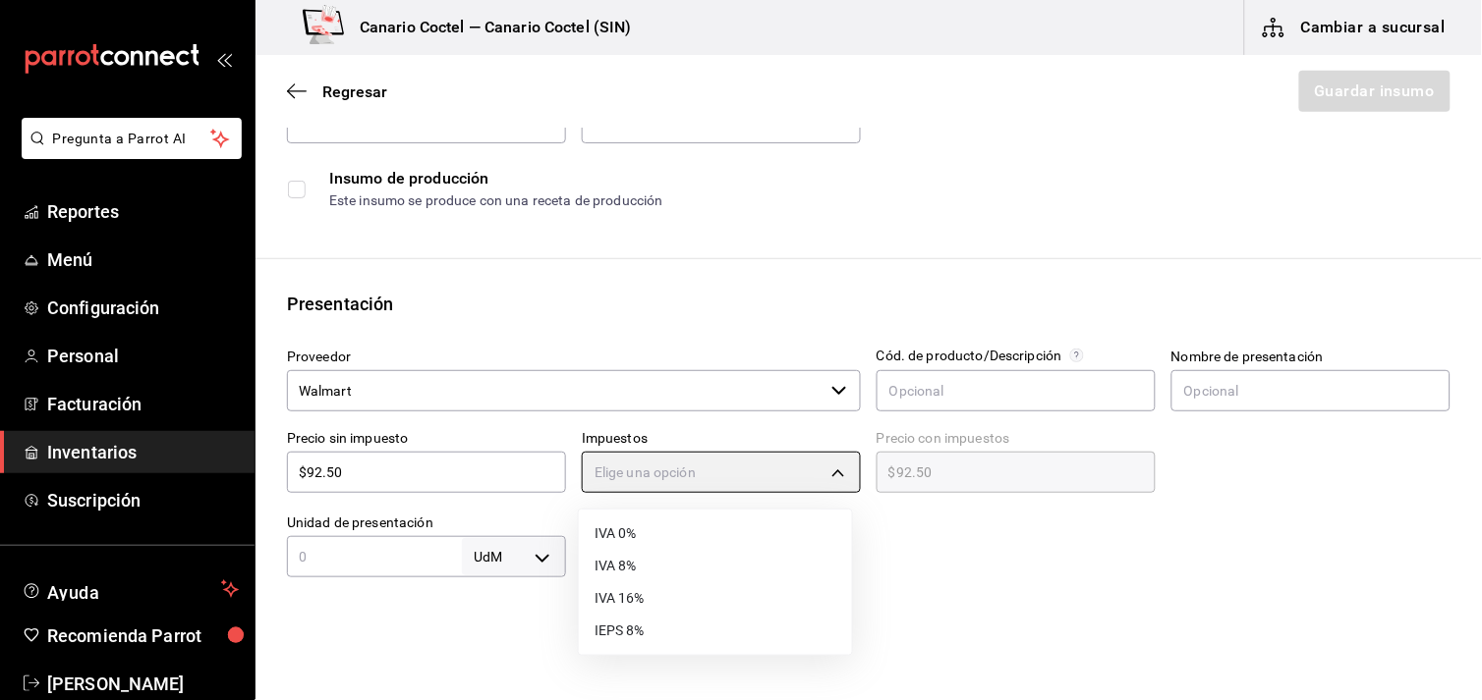
type input "IVA_16"
type input "$107.30"
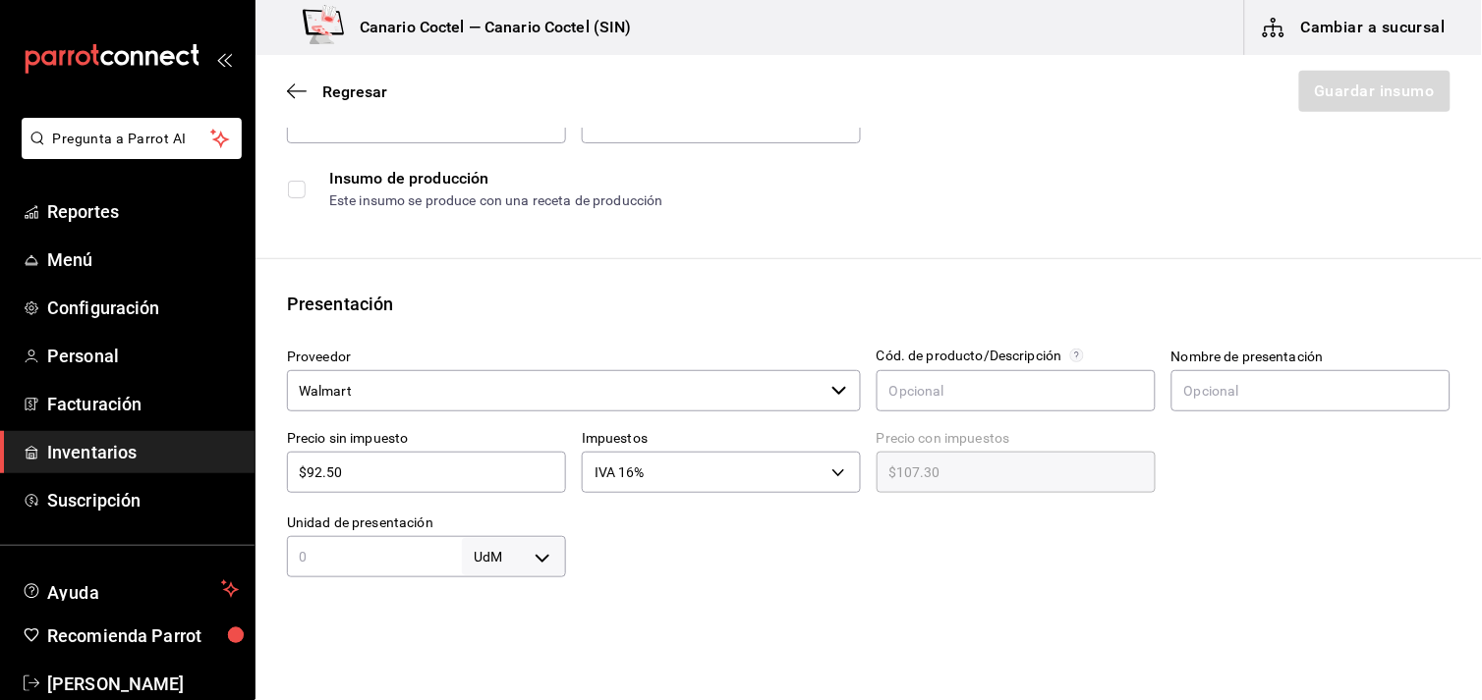
click at [326, 560] on input "text" at bounding box center [374, 557] width 175 height 24
type input "1"
click at [540, 554] on body "Pregunta a Parrot AI Reportes Menú Configuración Personal Facturación Inventari…" at bounding box center [741, 294] width 1482 height 589
click at [513, 578] on li "lt" at bounding box center [510, 578] width 102 height 32
type input "LITER"
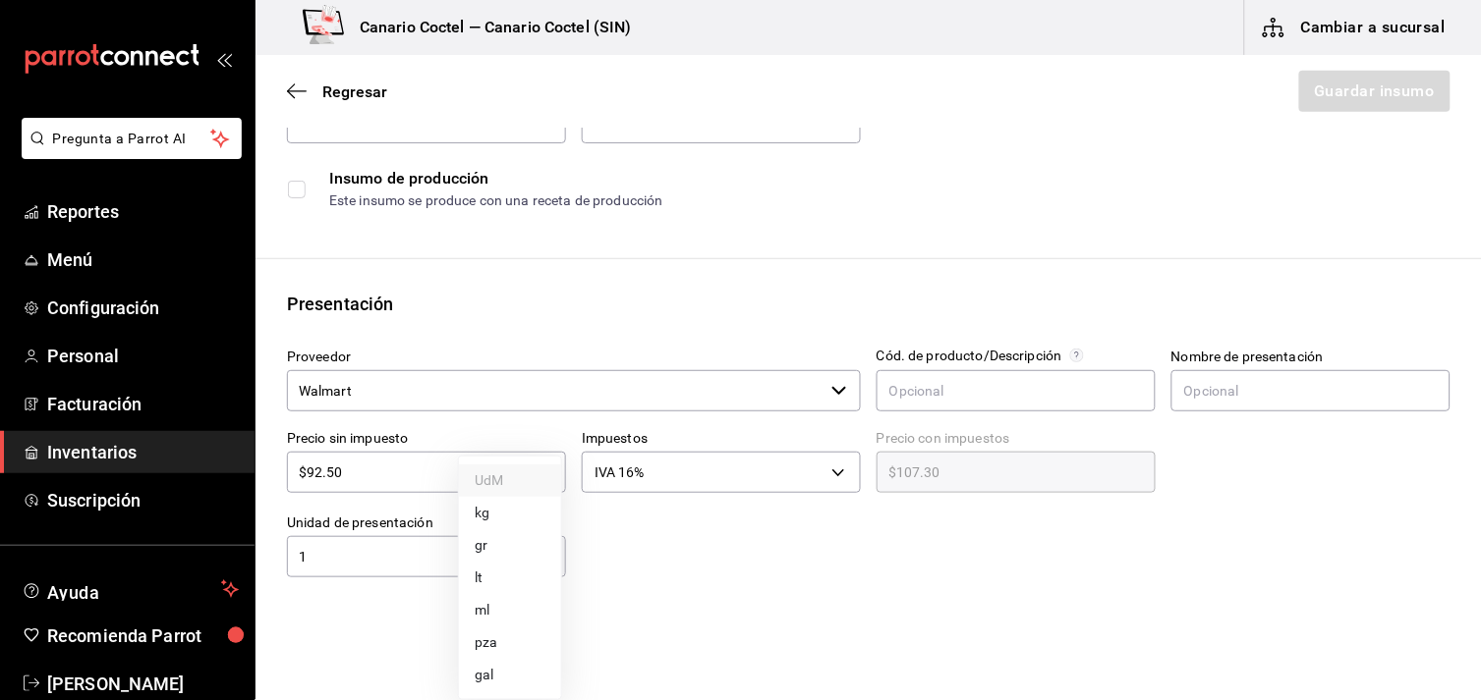
type input "LITER"
type input "1"
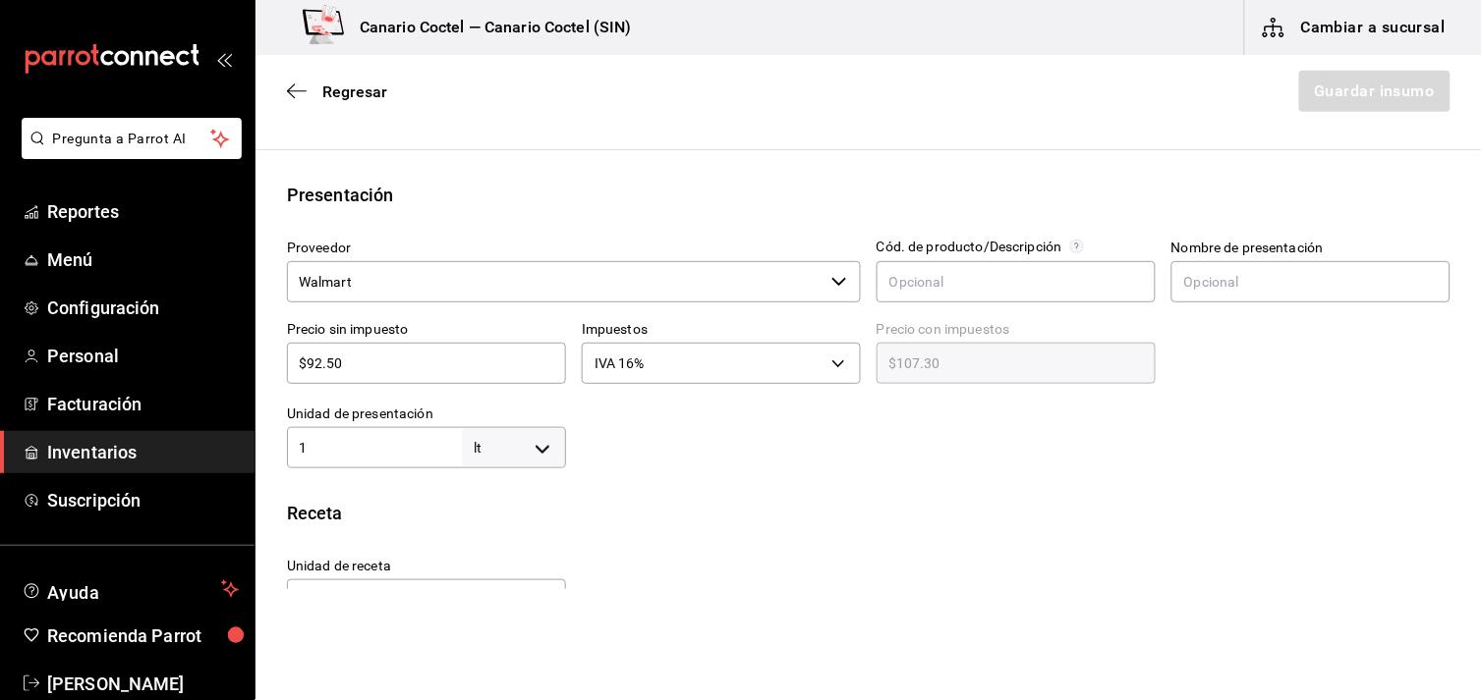
scroll to position [436, 0]
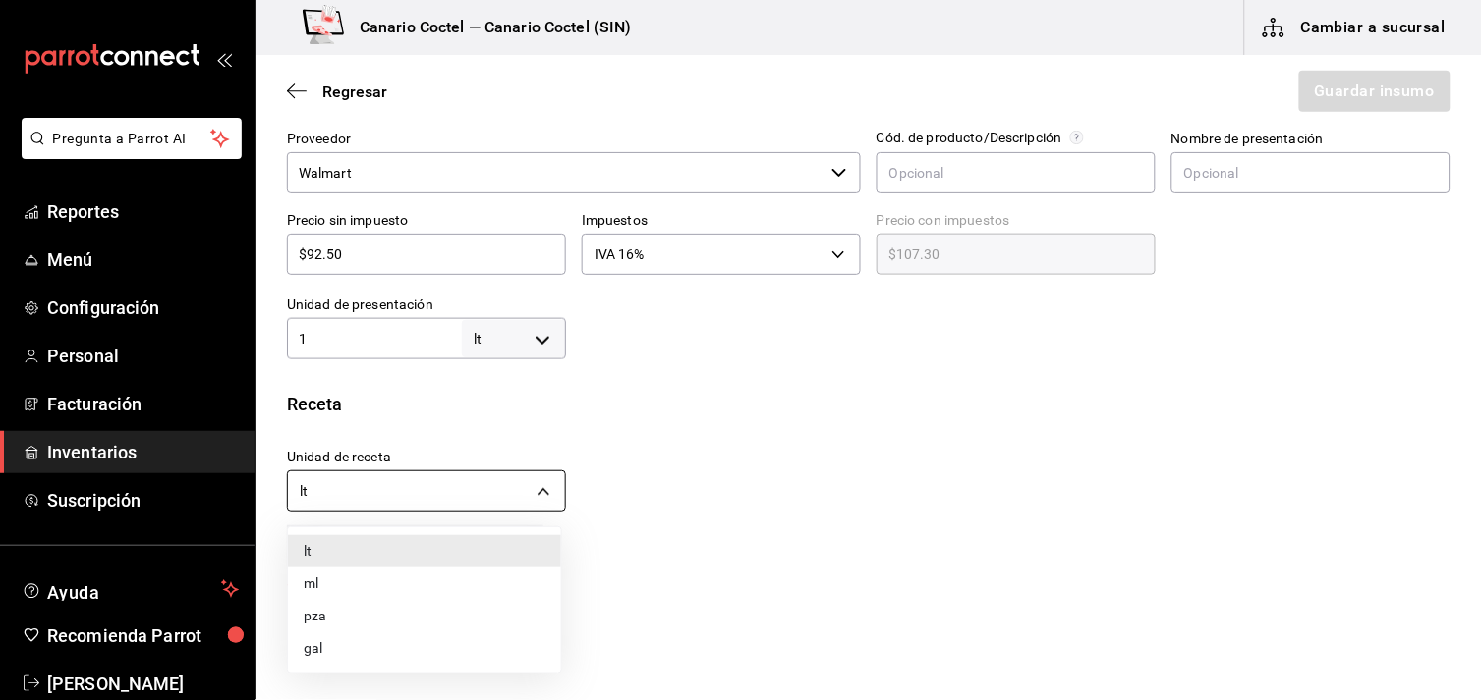
click at [541, 484] on body "Pregunta a Parrot AI Reportes Menú Configuración Personal Facturación Inventari…" at bounding box center [741, 294] width 1482 height 589
click at [455, 578] on li "ml" at bounding box center [424, 584] width 273 height 32
type input "MILLILITER"
type input "1,000"
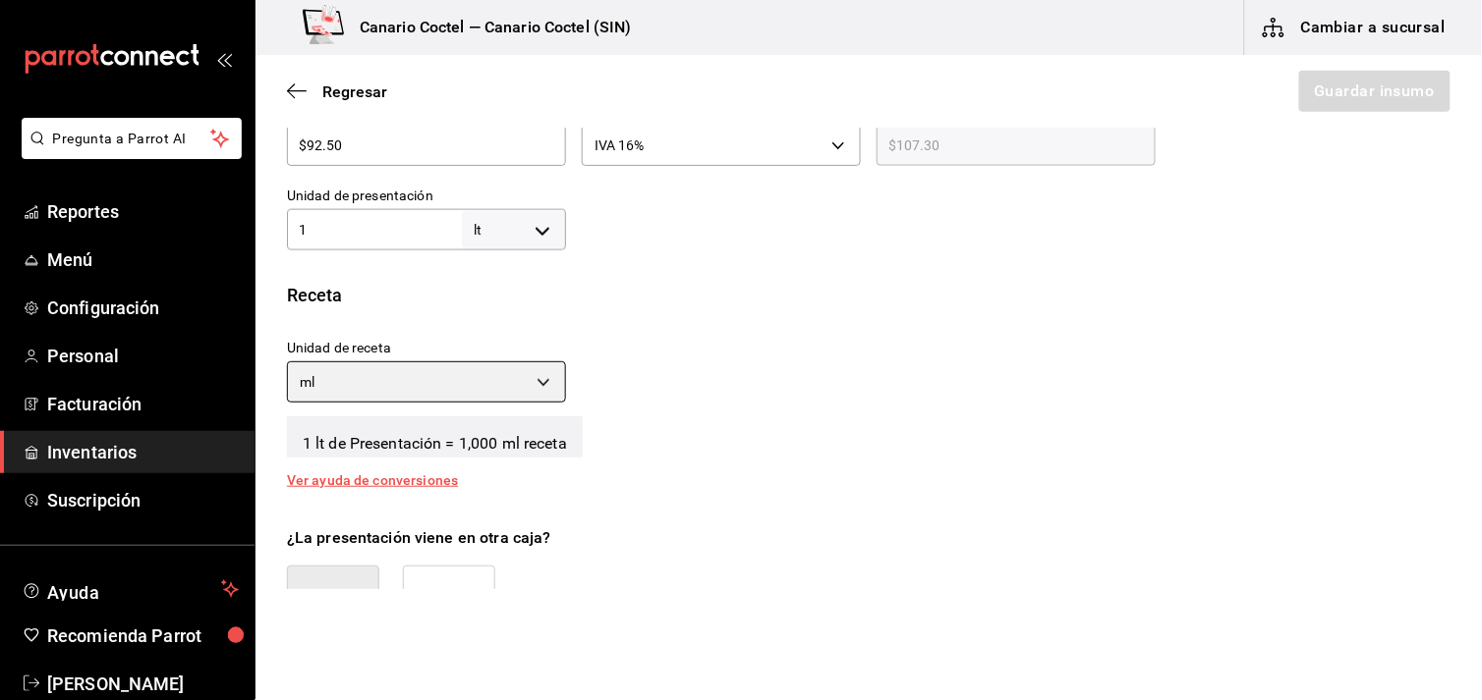
scroll to position [654, 0]
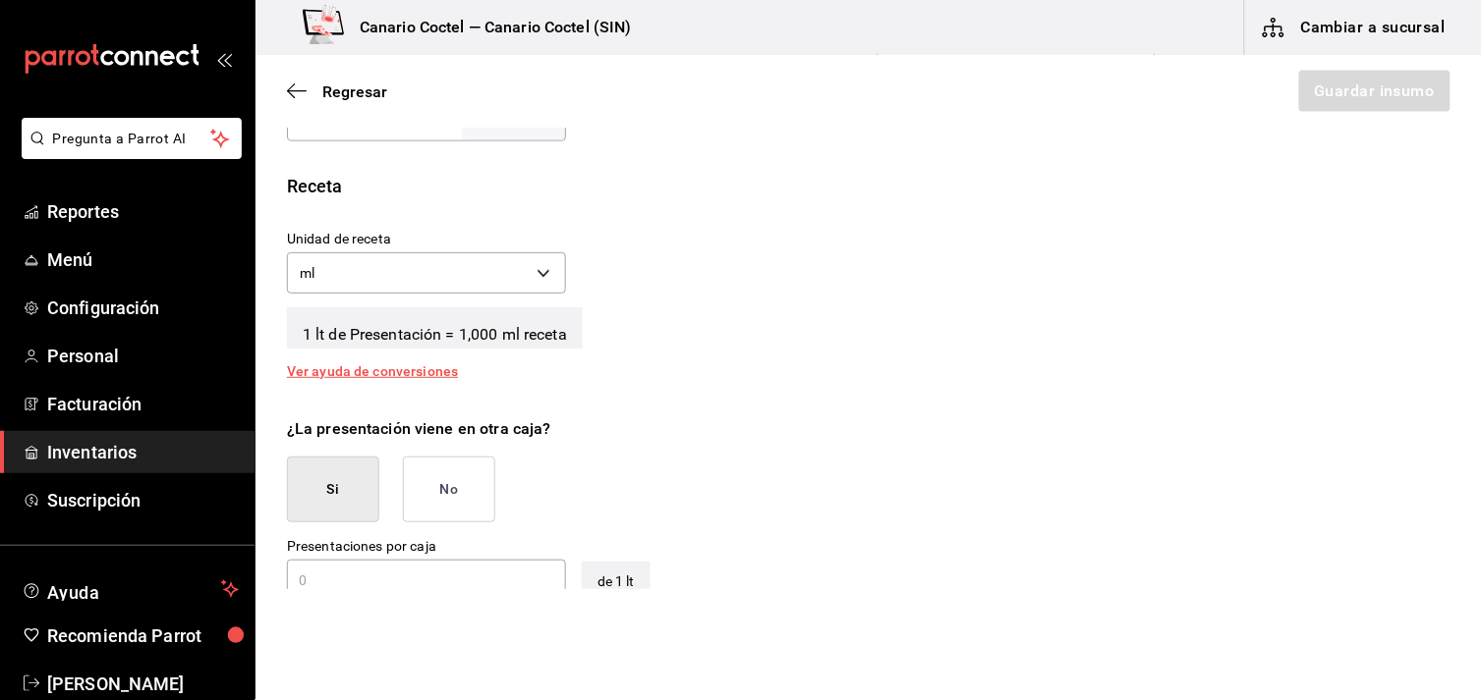
click at [450, 489] on button "No" at bounding box center [449, 490] width 92 height 66
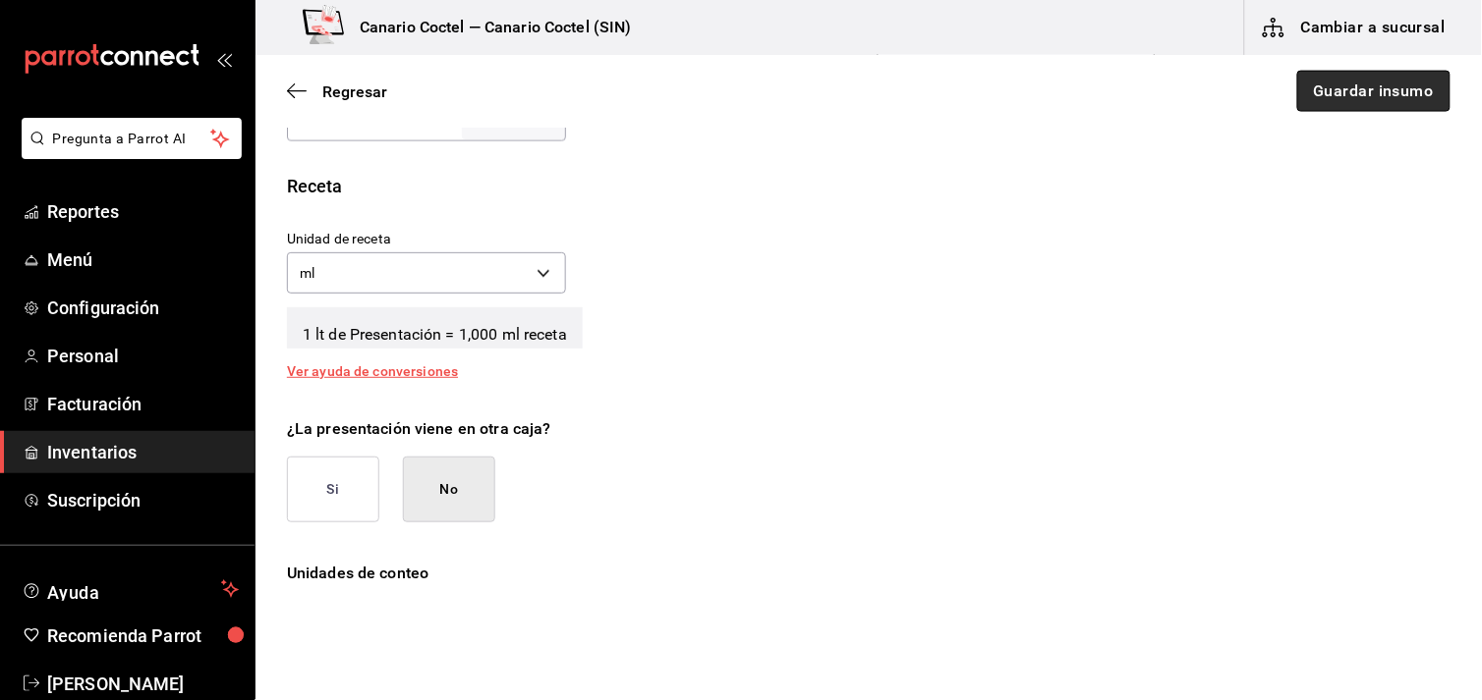
click at [1385, 93] on button "Guardar insumo" at bounding box center [1373, 91] width 153 height 41
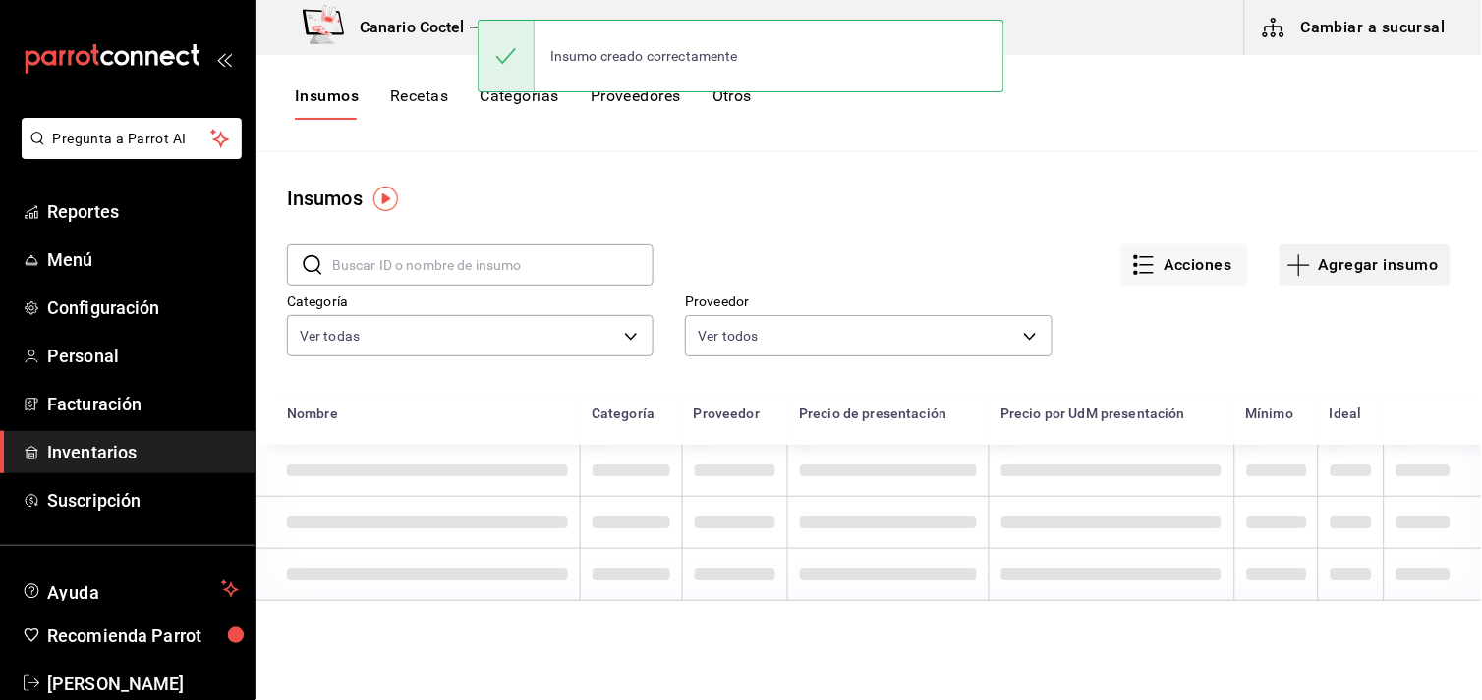
click at [1376, 262] on button "Agregar insumo" at bounding box center [1364, 265] width 171 height 41
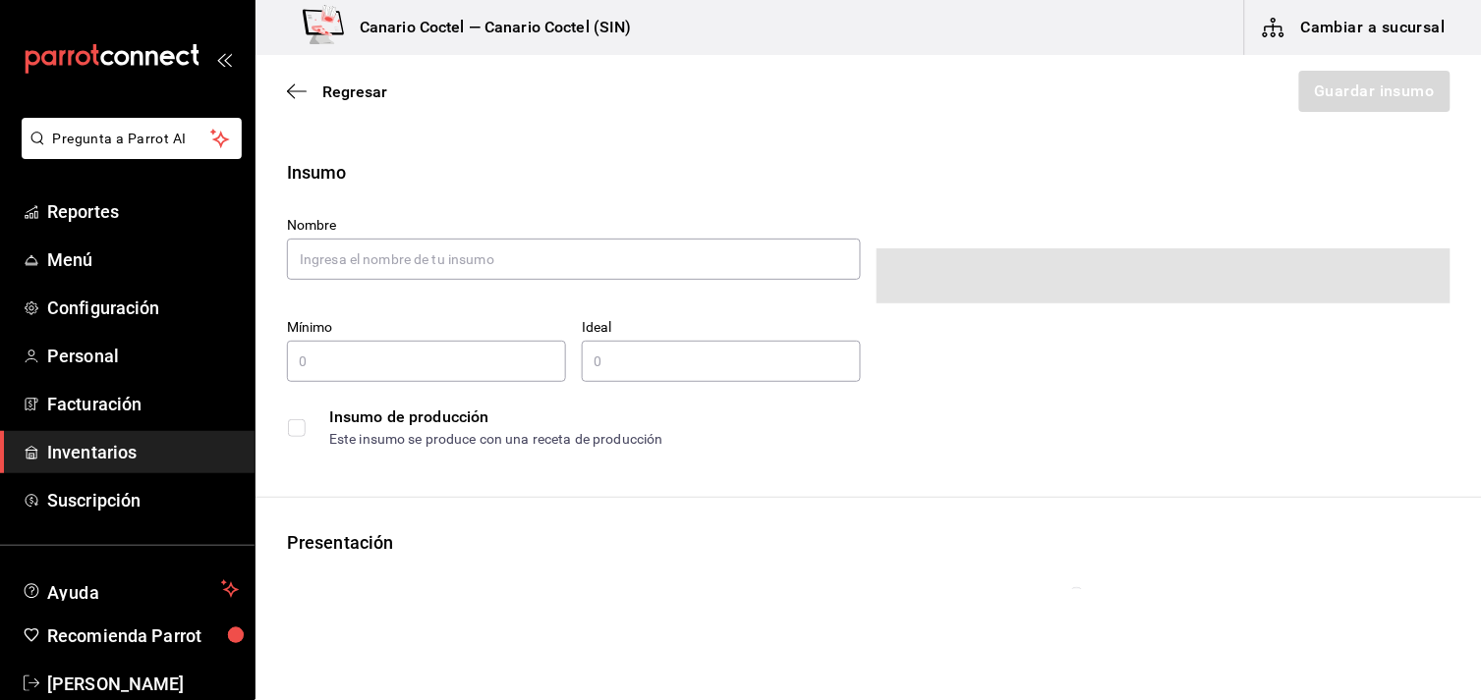
type input "$0.00"
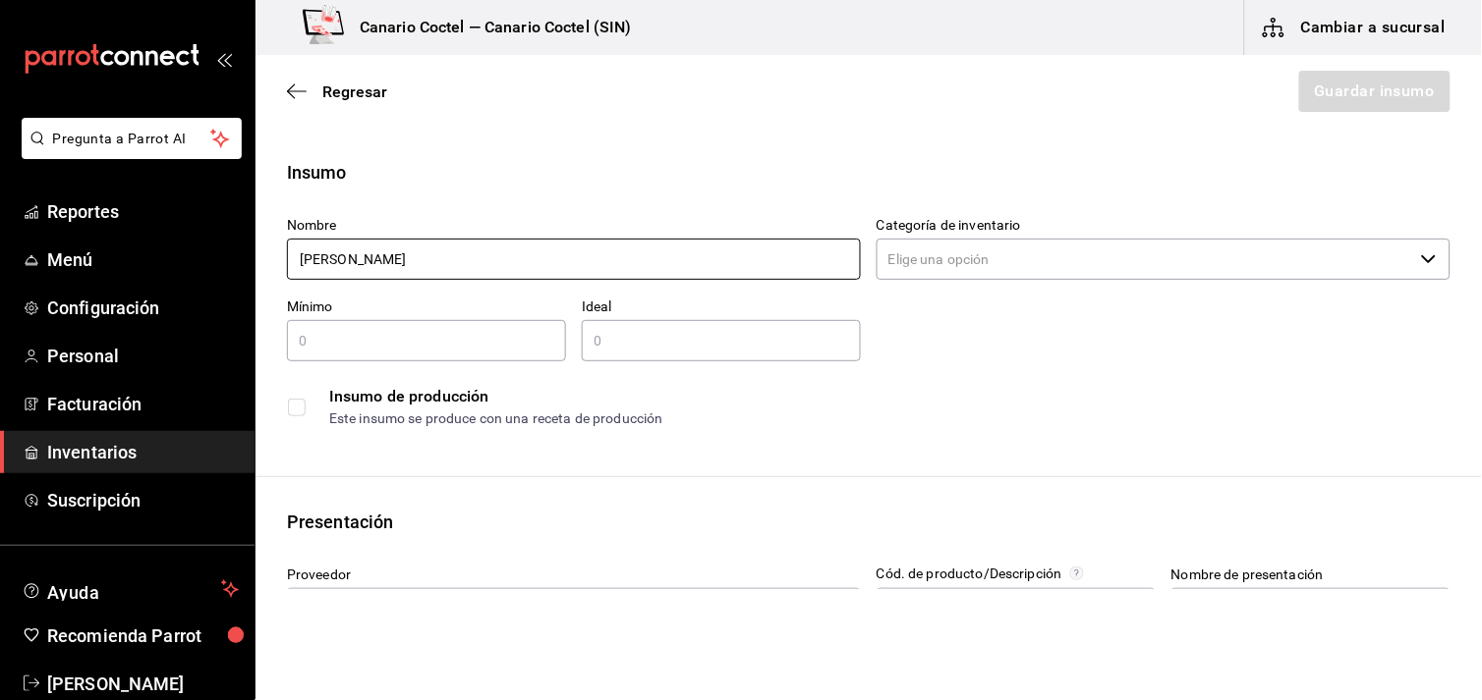
type input "[PERSON_NAME]"
click at [1421, 259] on icon "button" at bounding box center [1429, 260] width 16 height 16
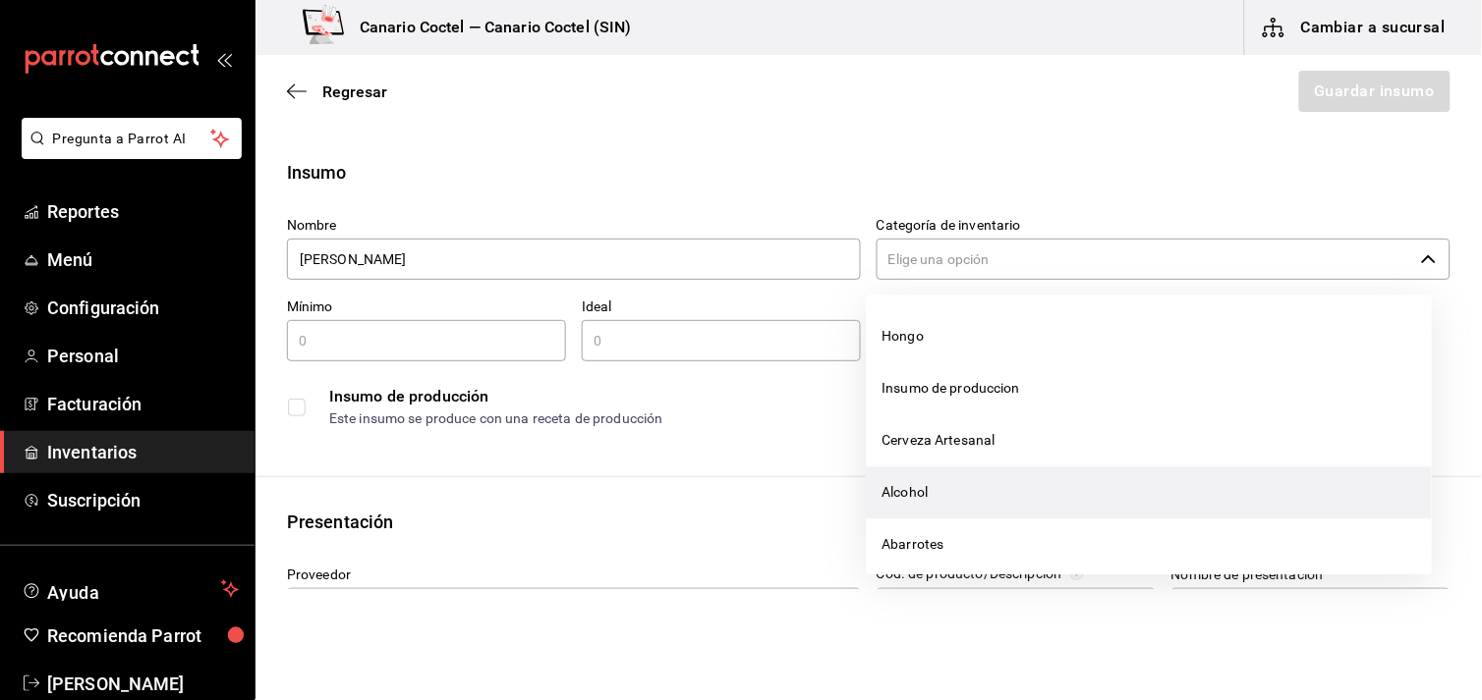
click at [989, 488] on li "Alcohol" at bounding box center [1150, 493] width 566 height 52
type input "Alcohol"
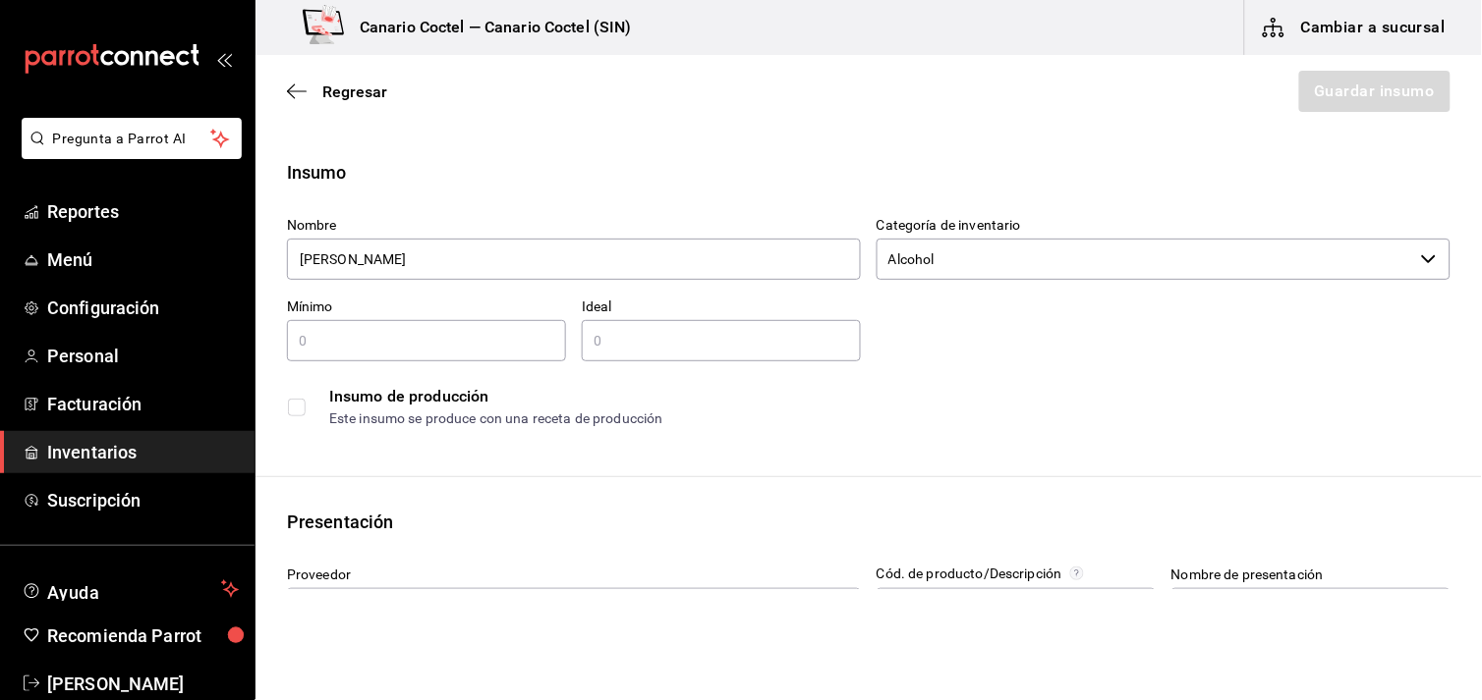
type input "[PERSON_NAME]"
click at [385, 338] on input "text" at bounding box center [426, 341] width 279 height 24
type input "1"
click at [626, 332] on input "text" at bounding box center [721, 341] width 279 height 24
type input "3"
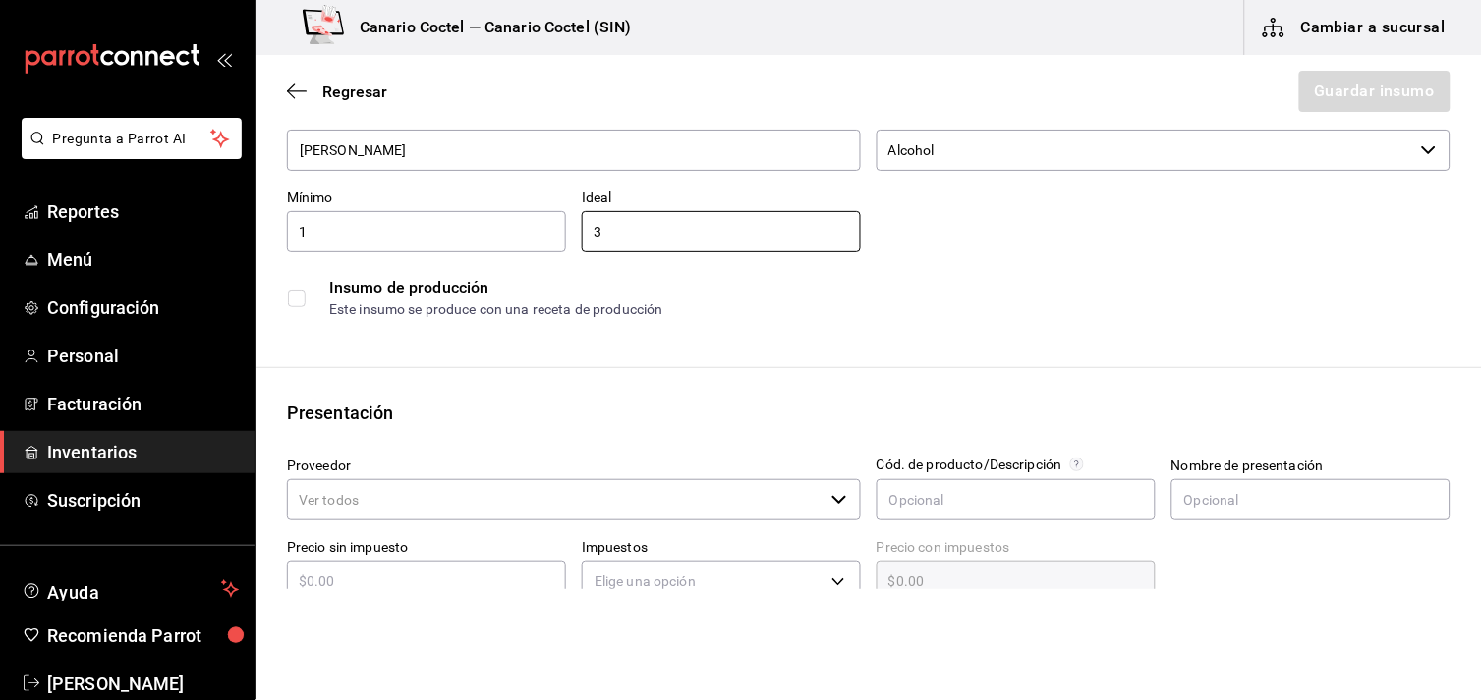
scroll to position [218, 0]
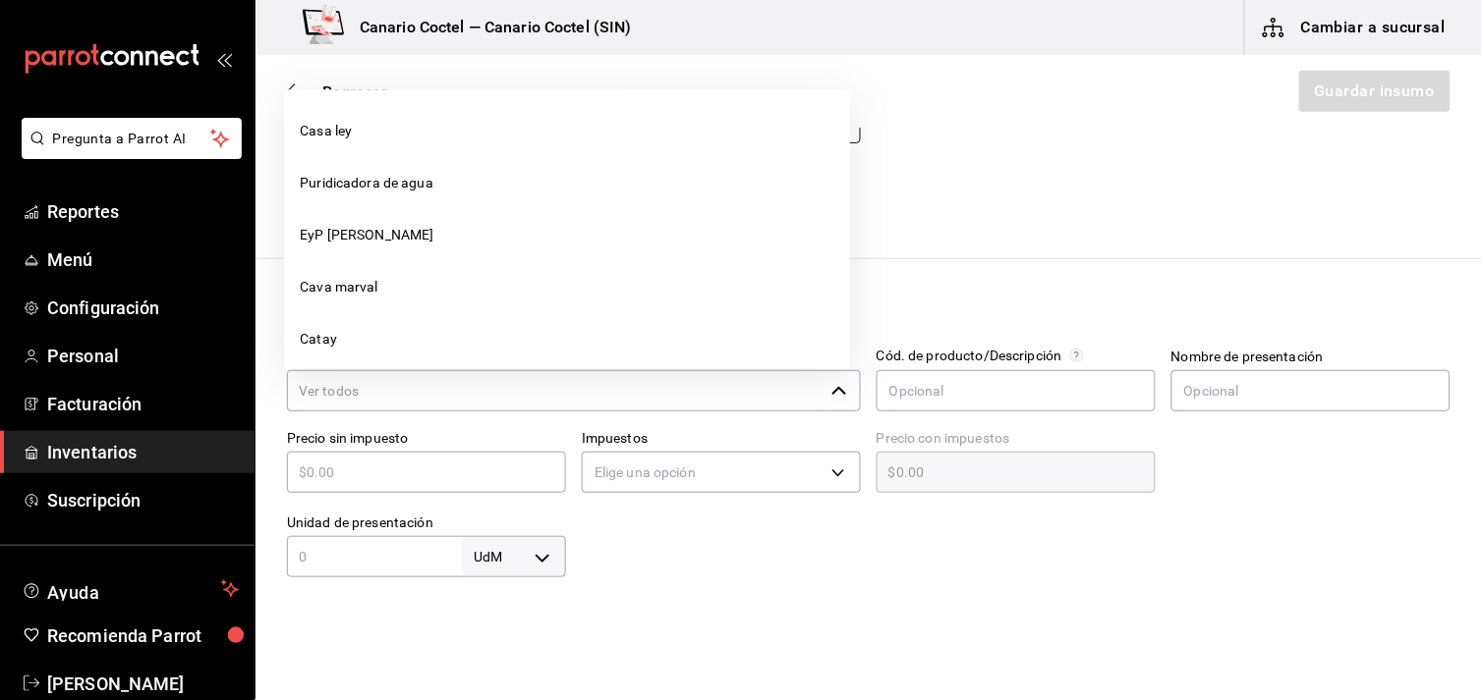
click at [832, 395] on icon "button" at bounding box center [839, 391] width 16 height 16
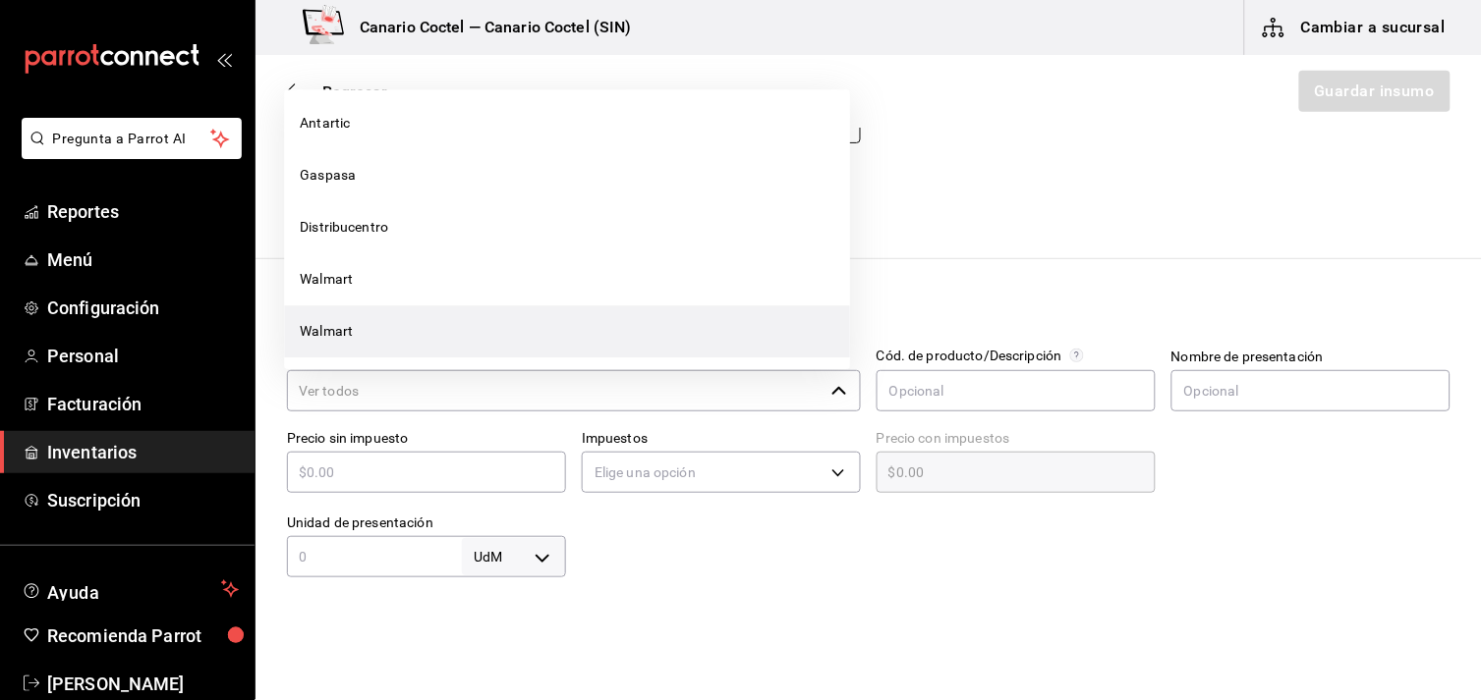
click at [524, 319] on li "Walmart" at bounding box center [567, 332] width 566 height 52
type input "Walmart"
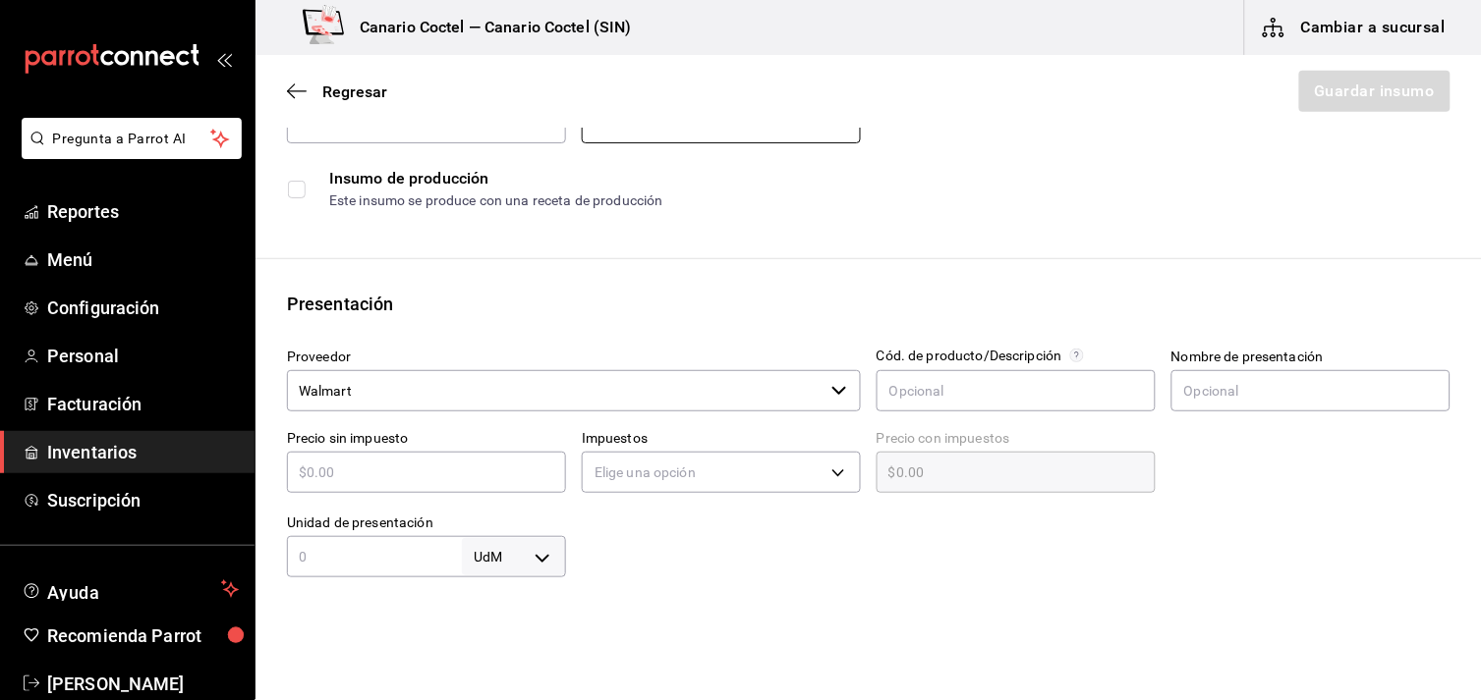
type input "3"
click at [437, 468] on input "text" at bounding box center [426, 473] width 279 height 24
type input "$1"
type input "$1.00"
type input "$14"
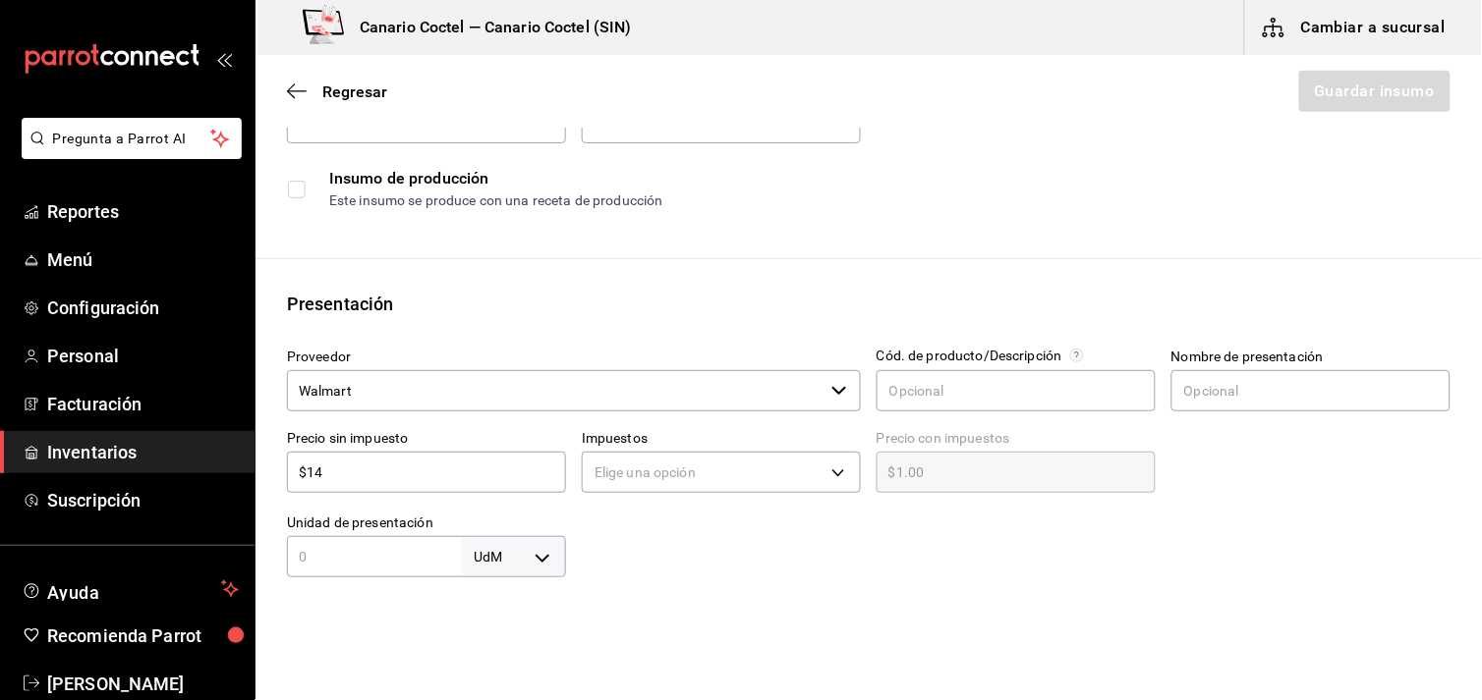
type input "$14.00"
type input "$144"
type input "$144.00"
type input "$144"
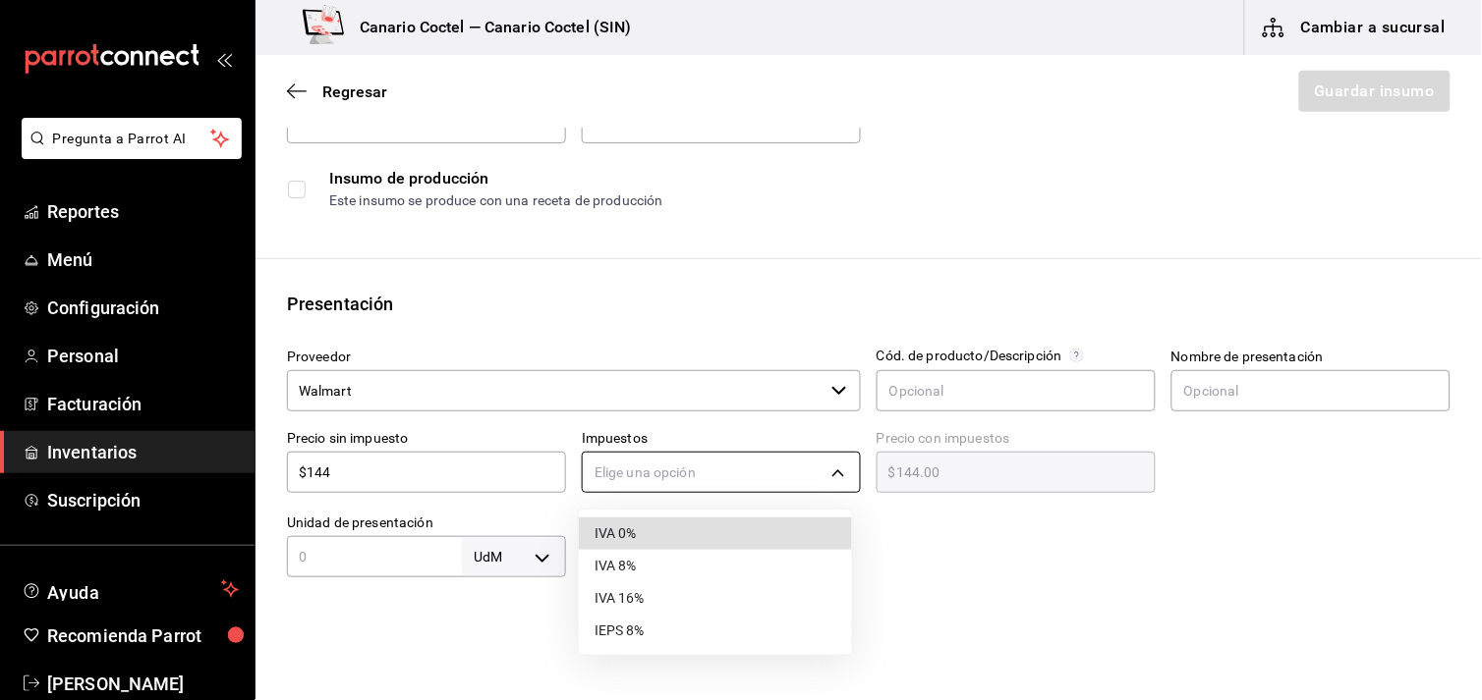
click at [830, 472] on body "Pregunta a Parrot AI Reportes Menú Configuración Personal Facturación Inventari…" at bounding box center [741, 294] width 1482 height 589
click at [662, 590] on li "IVA 16%" at bounding box center [715, 599] width 273 height 32
type input "IVA_16"
type input "$167.04"
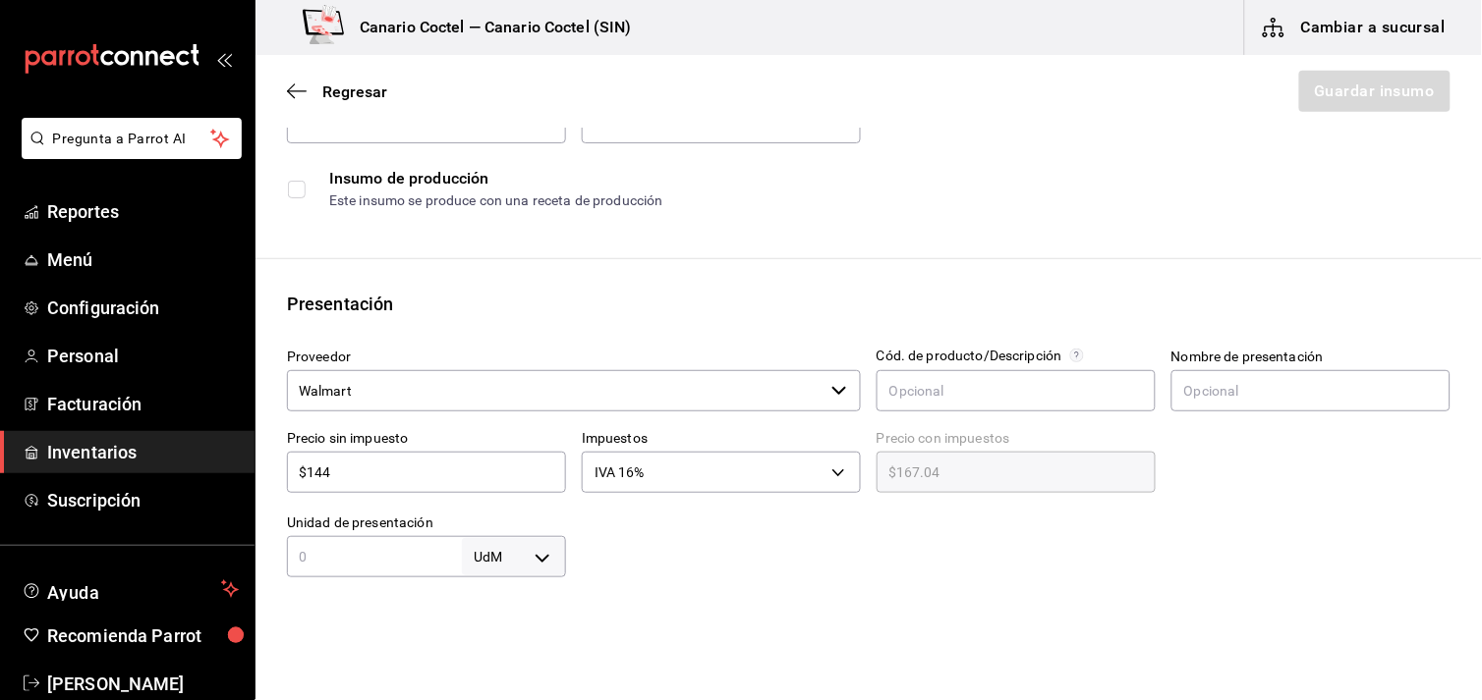
click at [345, 555] on input "text" at bounding box center [374, 557] width 175 height 24
type input "1"
click at [541, 560] on body "Pregunta a Parrot AI Reportes Menú Configuración Personal Facturación Inventari…" at bounding box center [741, 294] width 1482 height 589
click at [511, 573] on li "lt" at bounding box center [510, 578] width 102 height 32
type input "LITER"
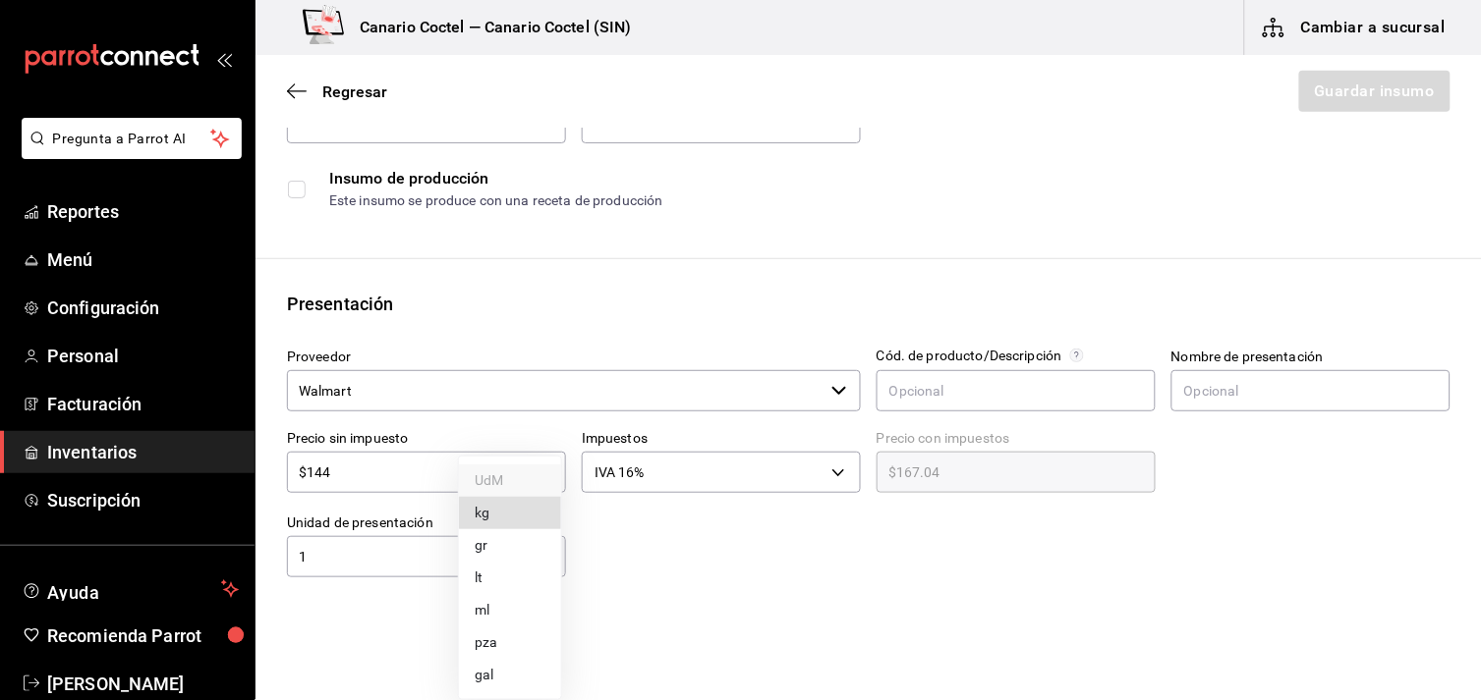
type input "LITER"
type input "1"
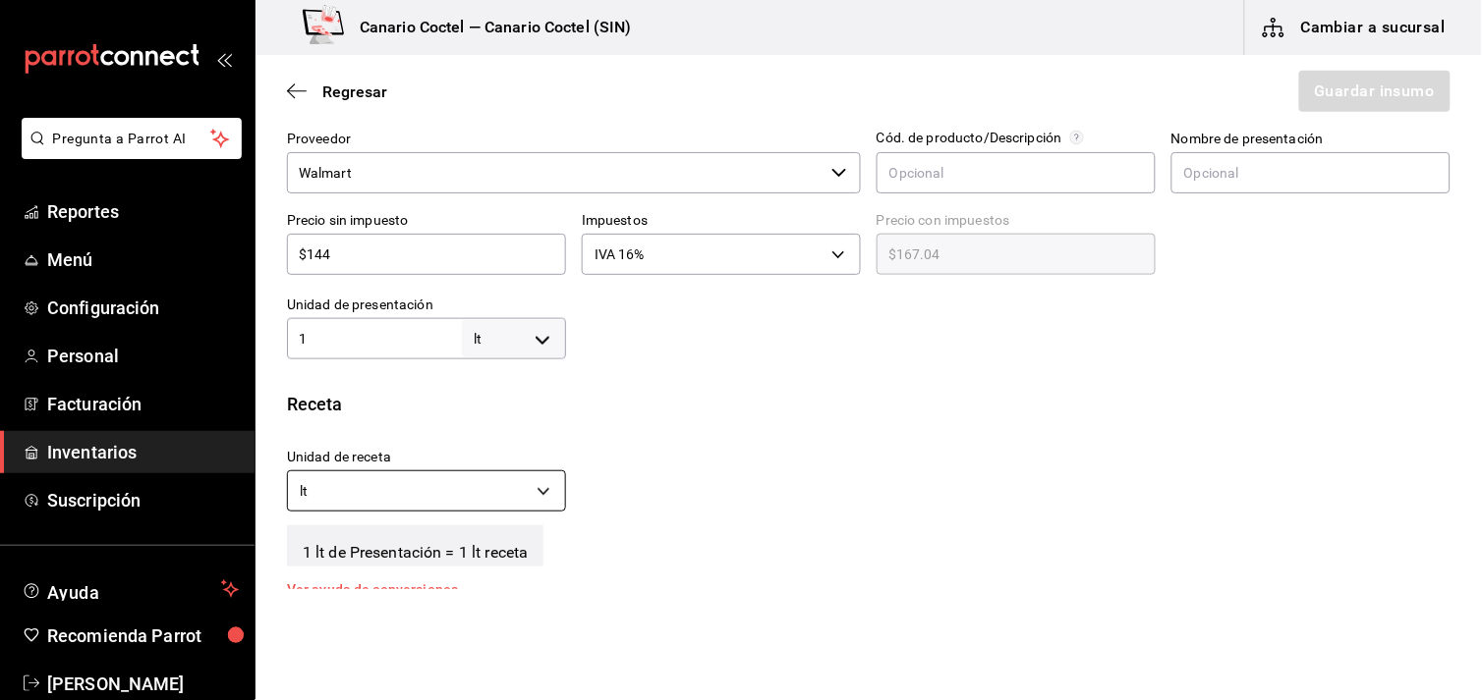
click at [535, 492] on body "Pregunta a Parrot AI Reportes Menú Configuración Personal Facturación Inventari…" at bounding box center [741, 294] width 1482 height 589
click at [468, 580] on li "ml" at bounding box center [424, 584] width 273 height 32
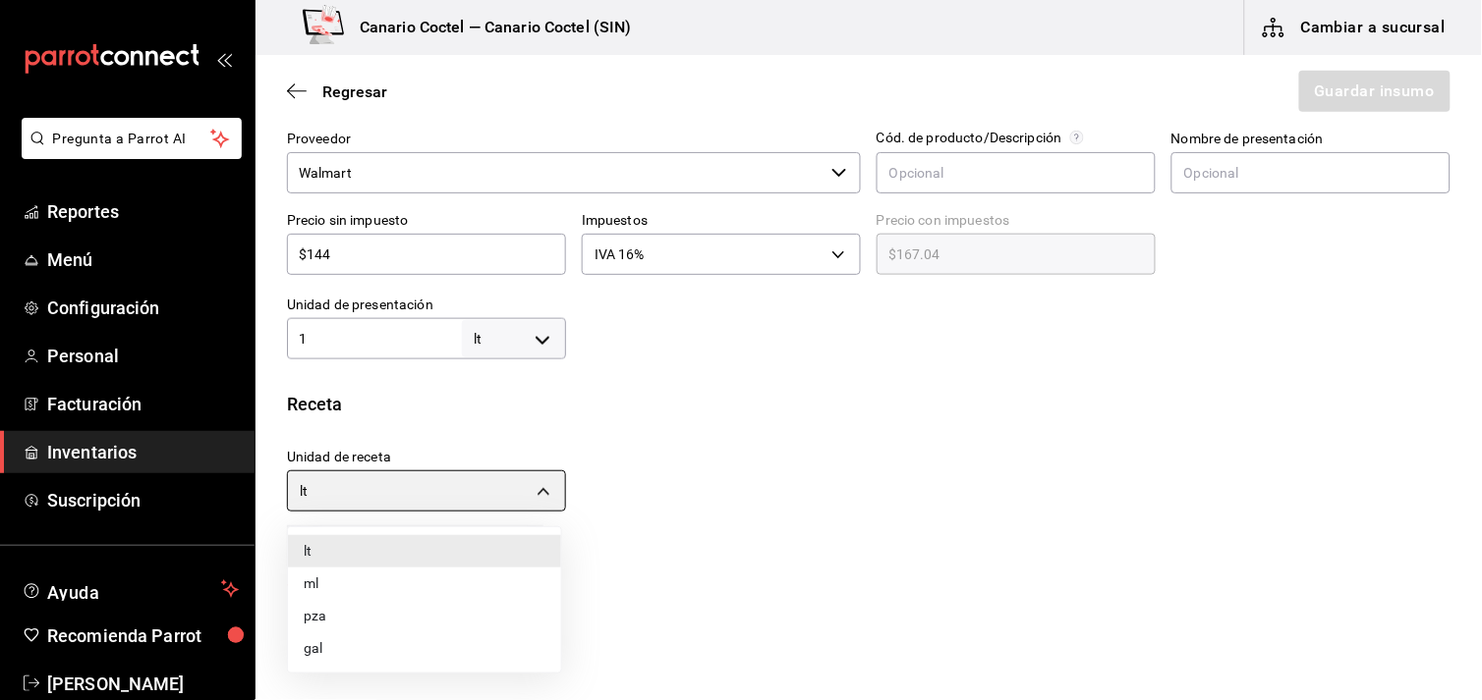
type input "MILLILITER"
type input "1,000"
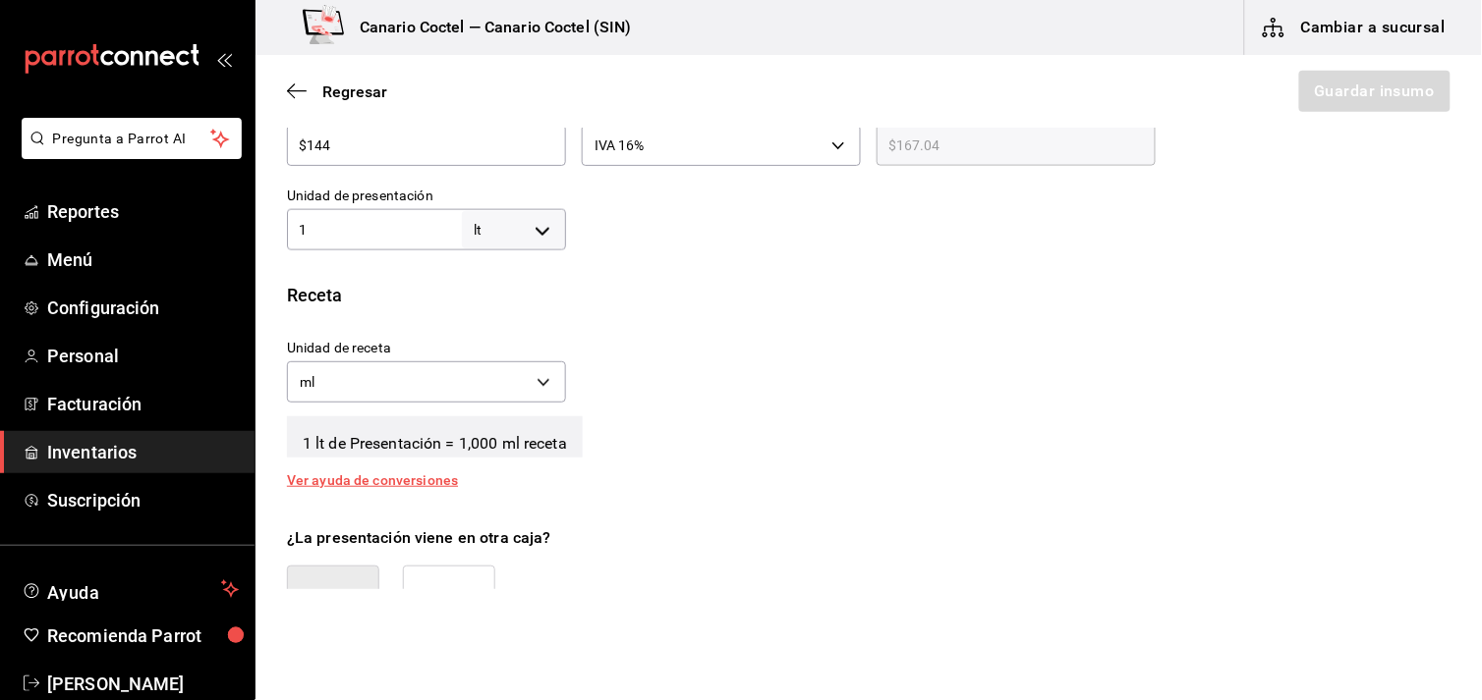
click at [459, 578] on button "No" at bounding box center [449, 599] width 92 height 66
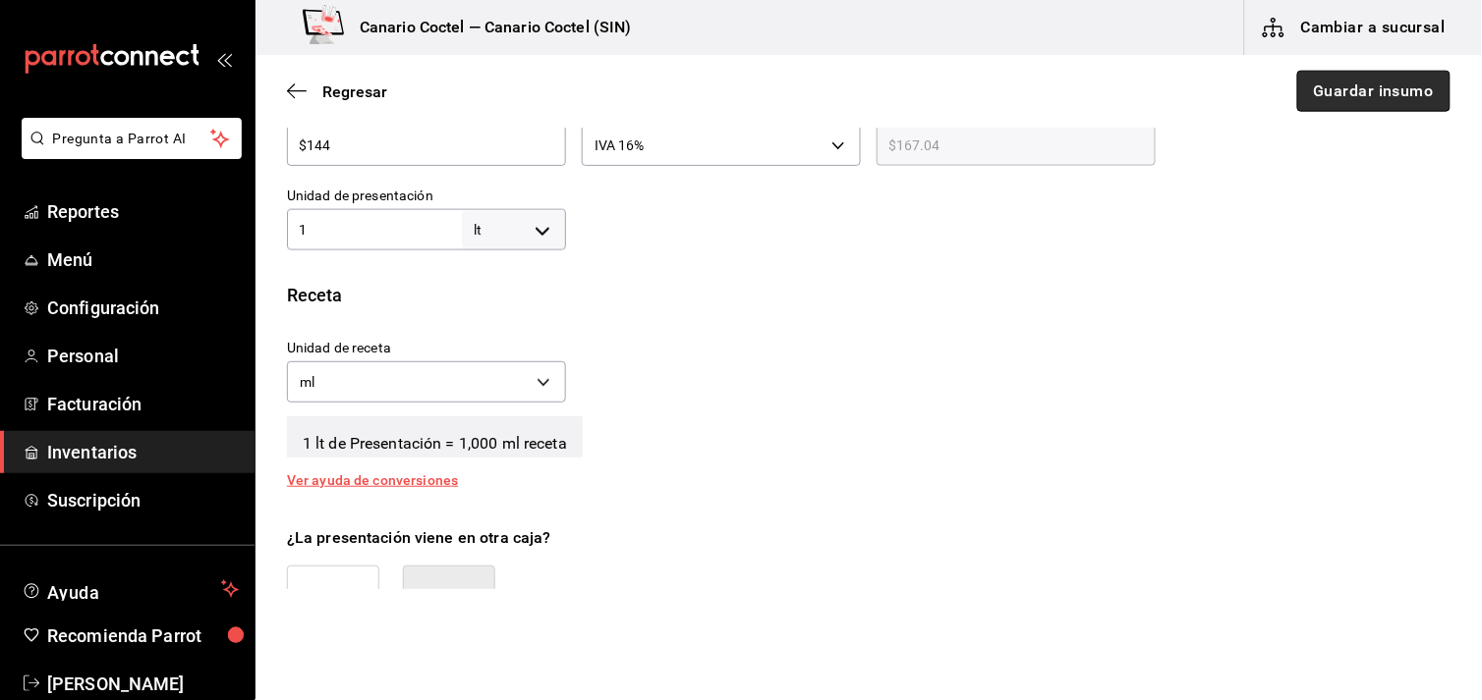
click at [1392, 88] on button "Guardar insumo" at bounding box center [1373, 91] width 153 height 41
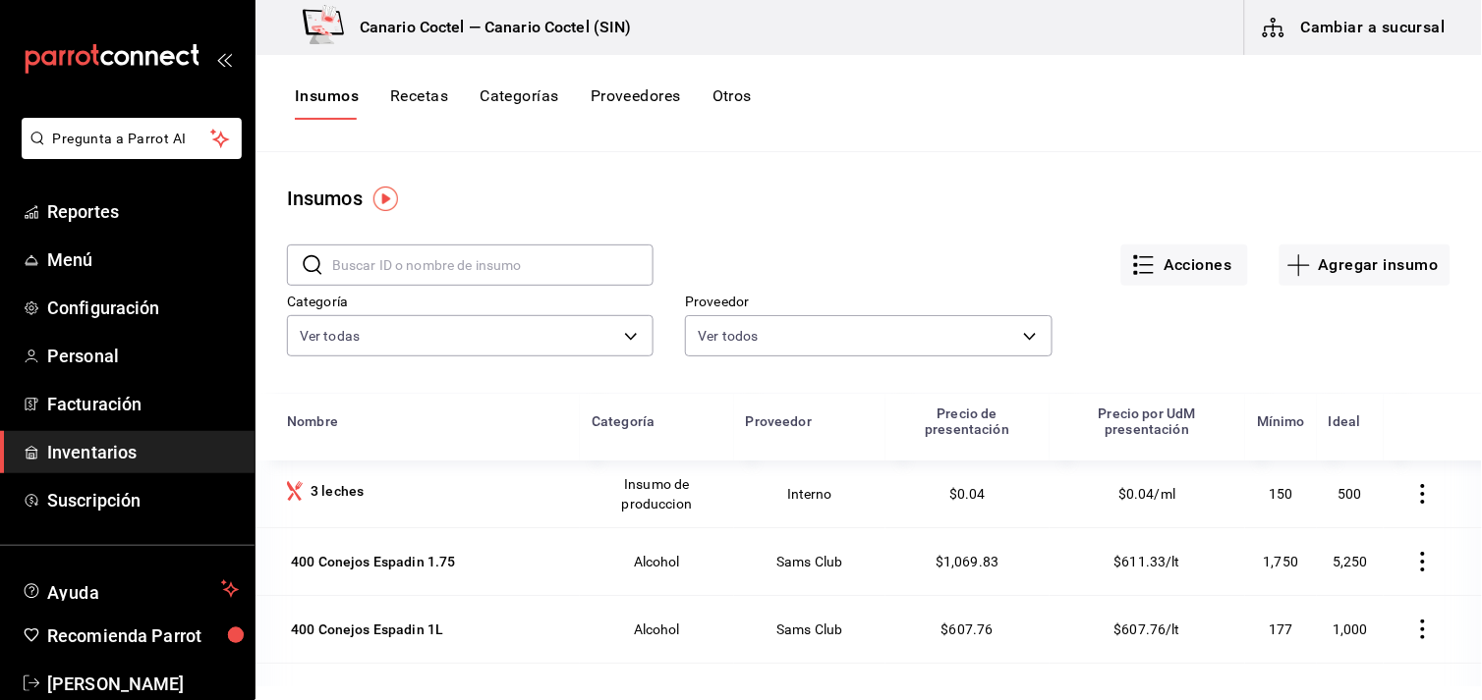
click at [1399, 20] on button "Cambiar a sucursal" at bounding box center [1355, 27] width 221 height 55
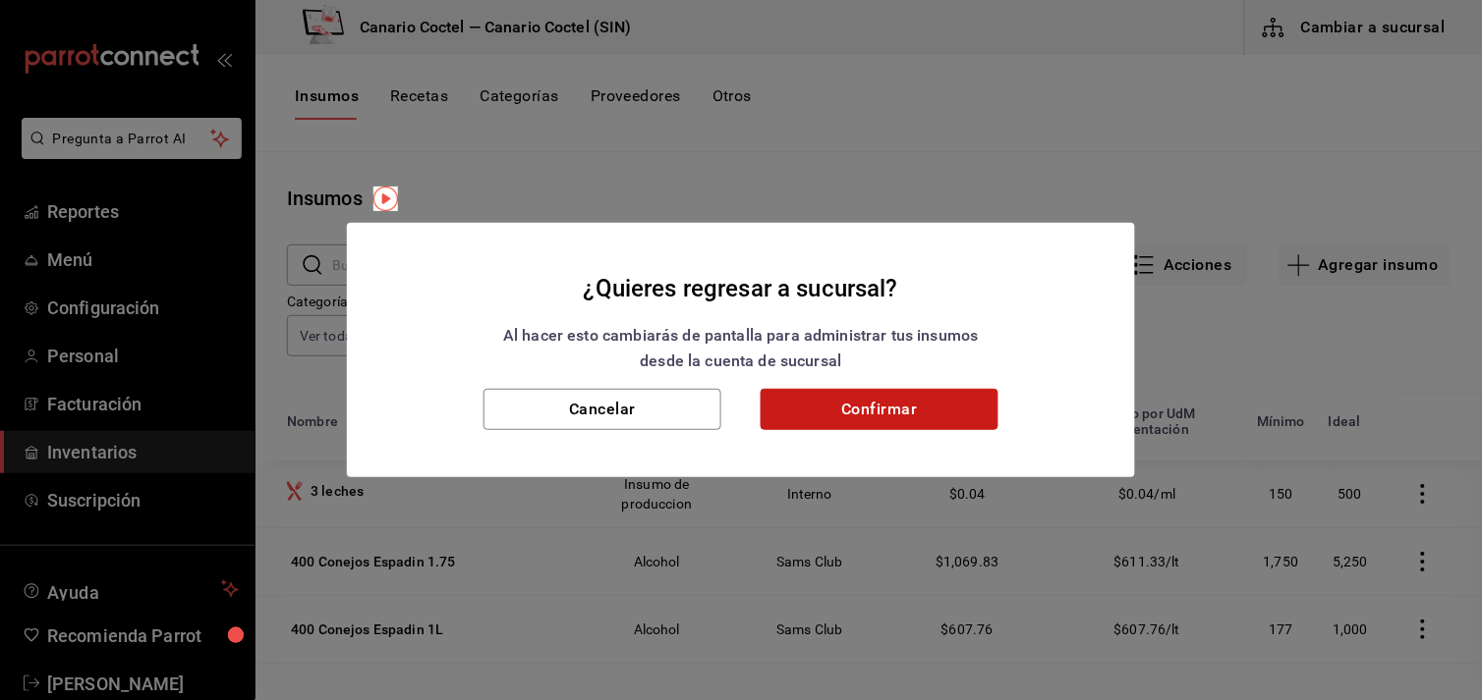
click at [884, 409] on button "Confirmar" at bounding box center [879, 409] width 238 height 41
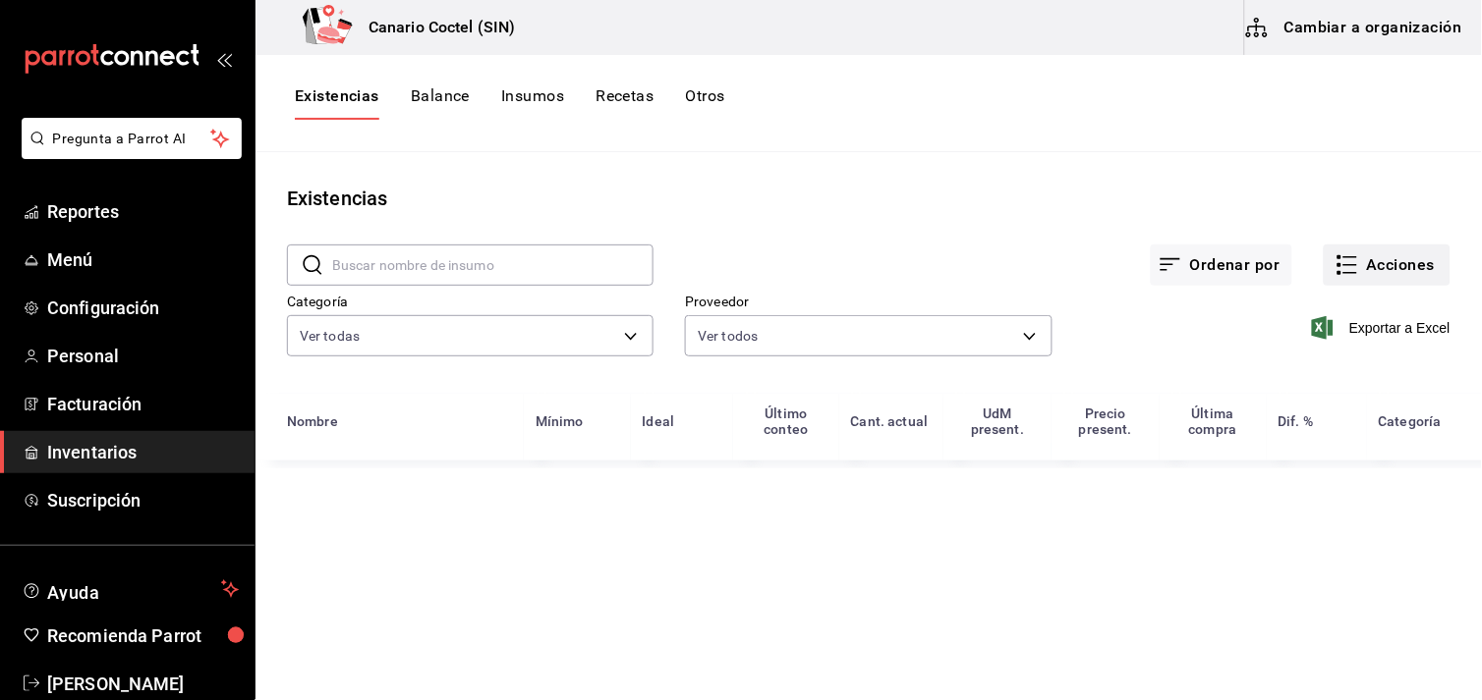
click at [1392, 263] on button "Acciones" at bounding box center [1386, 265] width 127 height 41
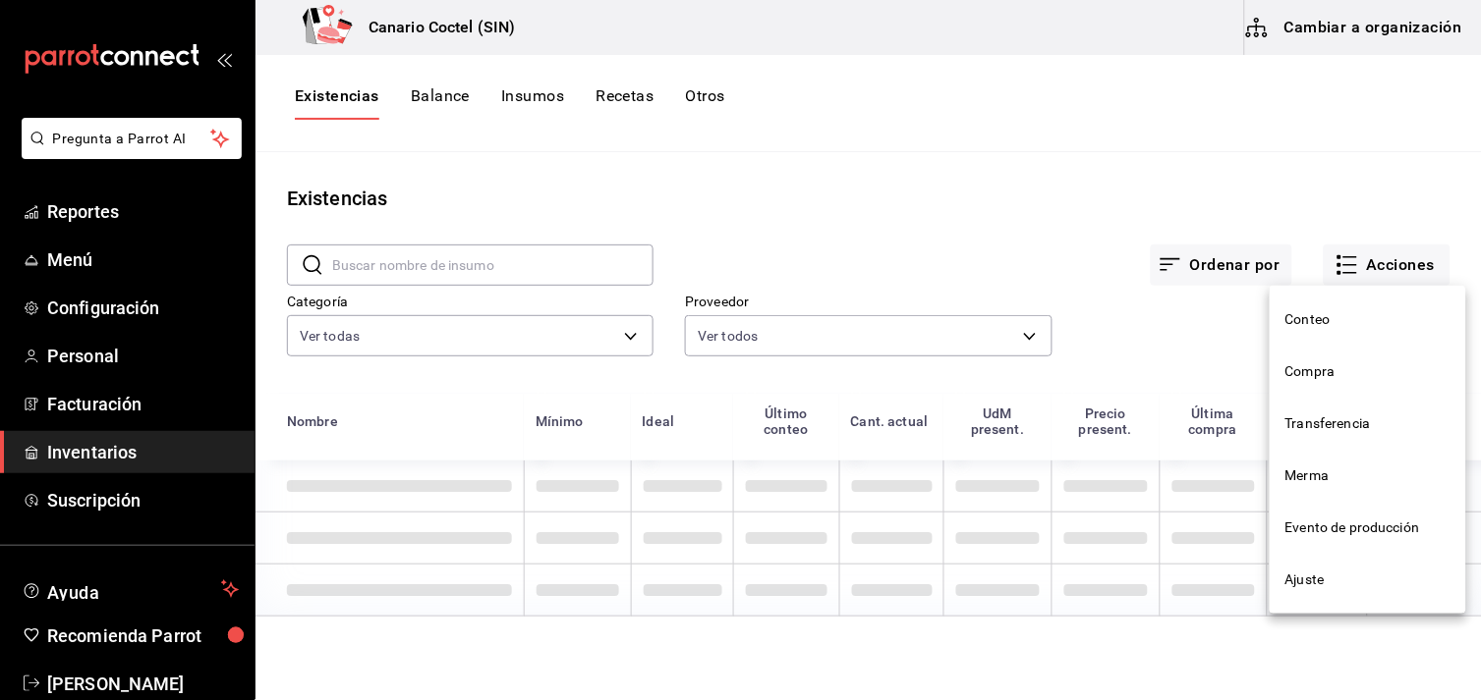
click at [1310, 370] on span "Compra" at bounding box center [1367, 372] width 165 height 21
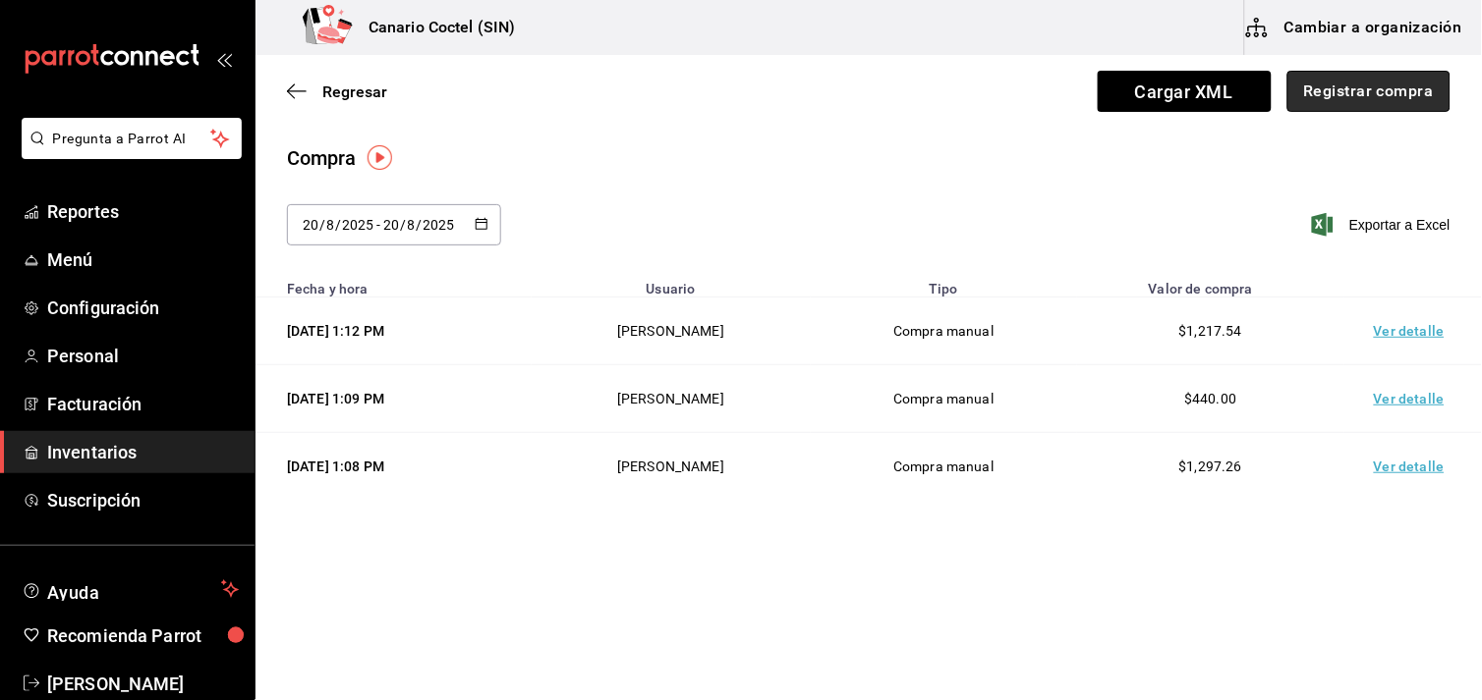
click at [1377, 92] on button "Registrar compra" at bounding box center [1368, 91] width 163 height 41
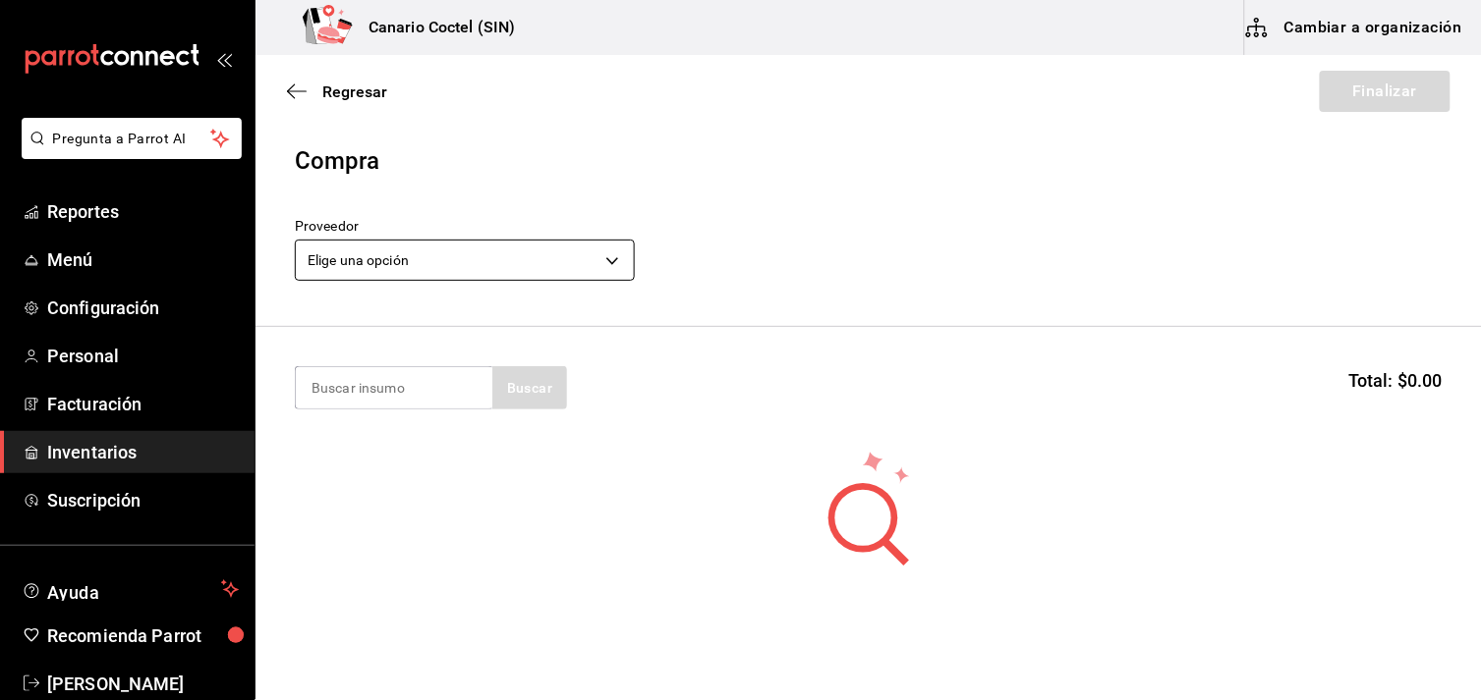
click at [614, 262] on body "Pregunta a Parrot AI Reportes Menú Configuración Personal Facturación Inventari…" at bounding box center [741, 294] width 1482 height 589
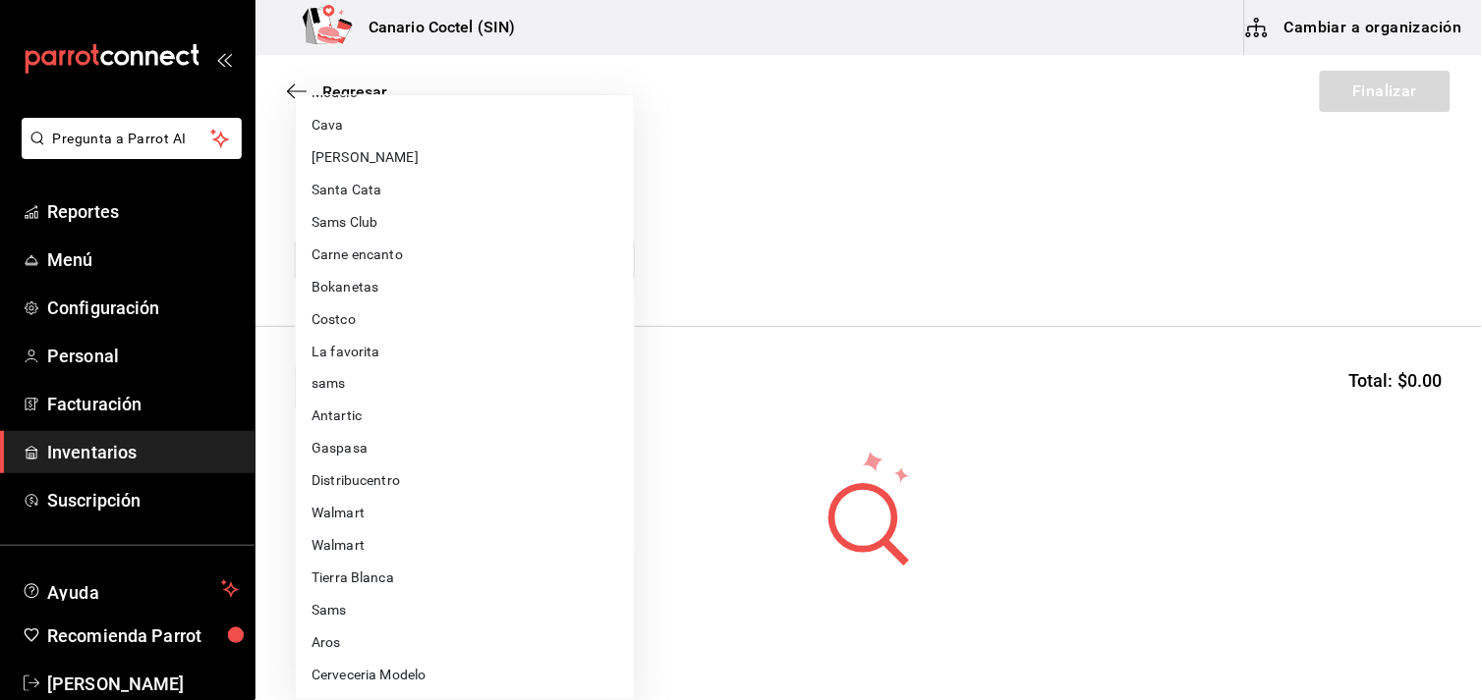
scroll to position [674, 0]
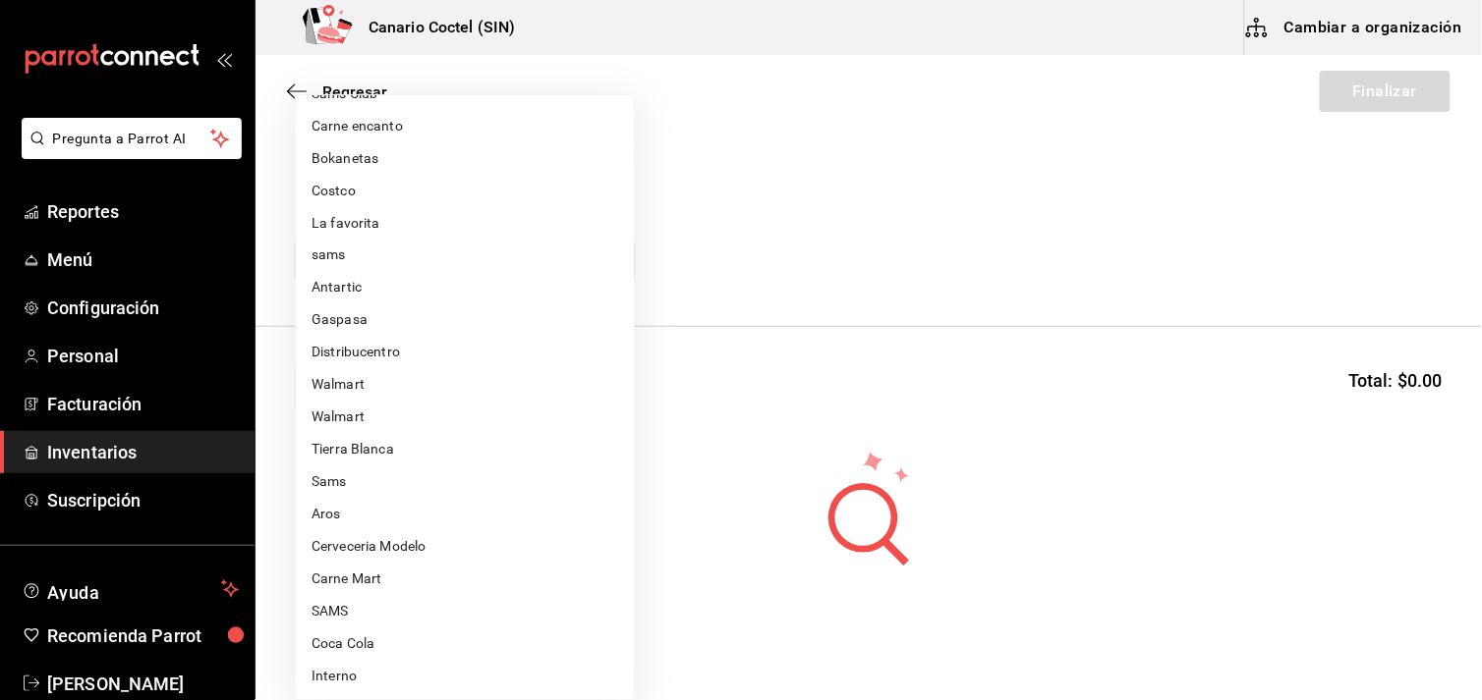
click at [354, 411] on li "Walmart" at bounding box center [465, 418] width 338 height 32
type input "9c83c466-c022-4040-a3e1-7f0d92baf5d7"
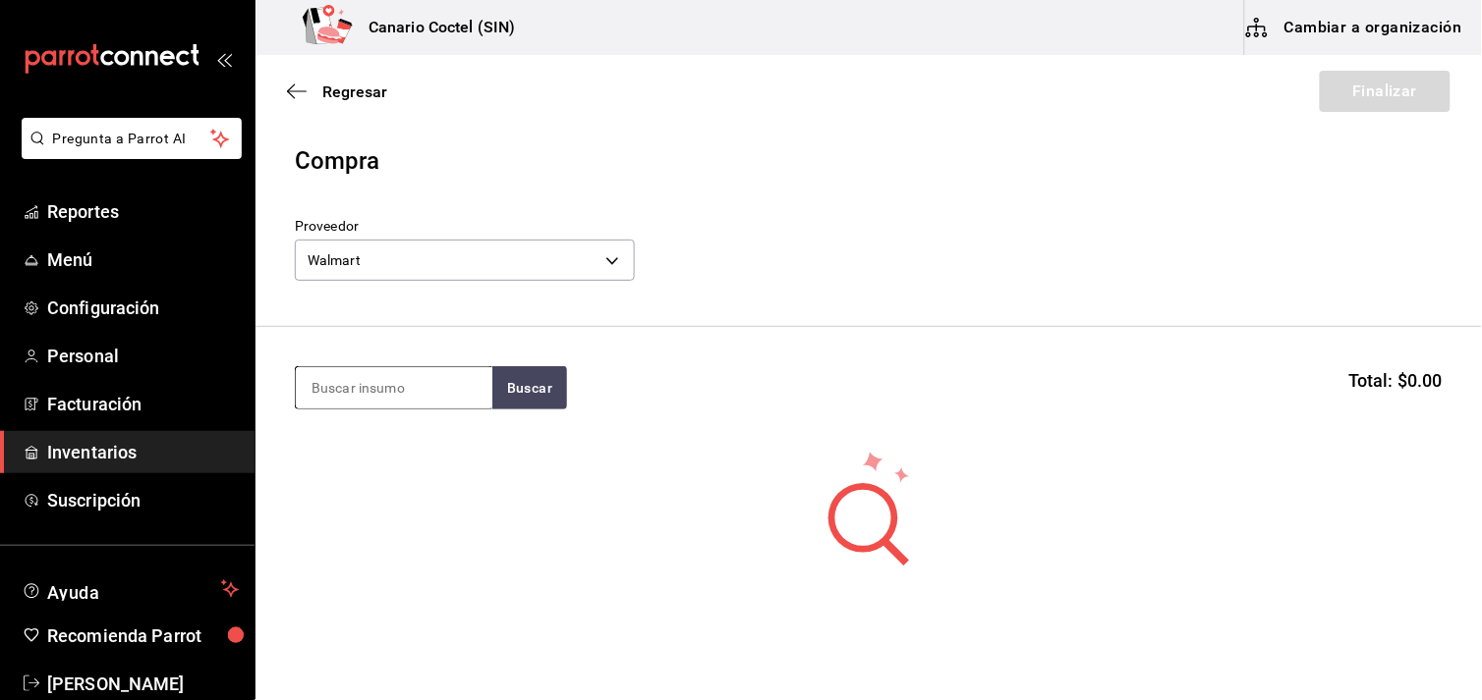
click at [379, 387] on input at bounding box center [394, 387] width 196 height 41
type input "[PERSON_NAME]"
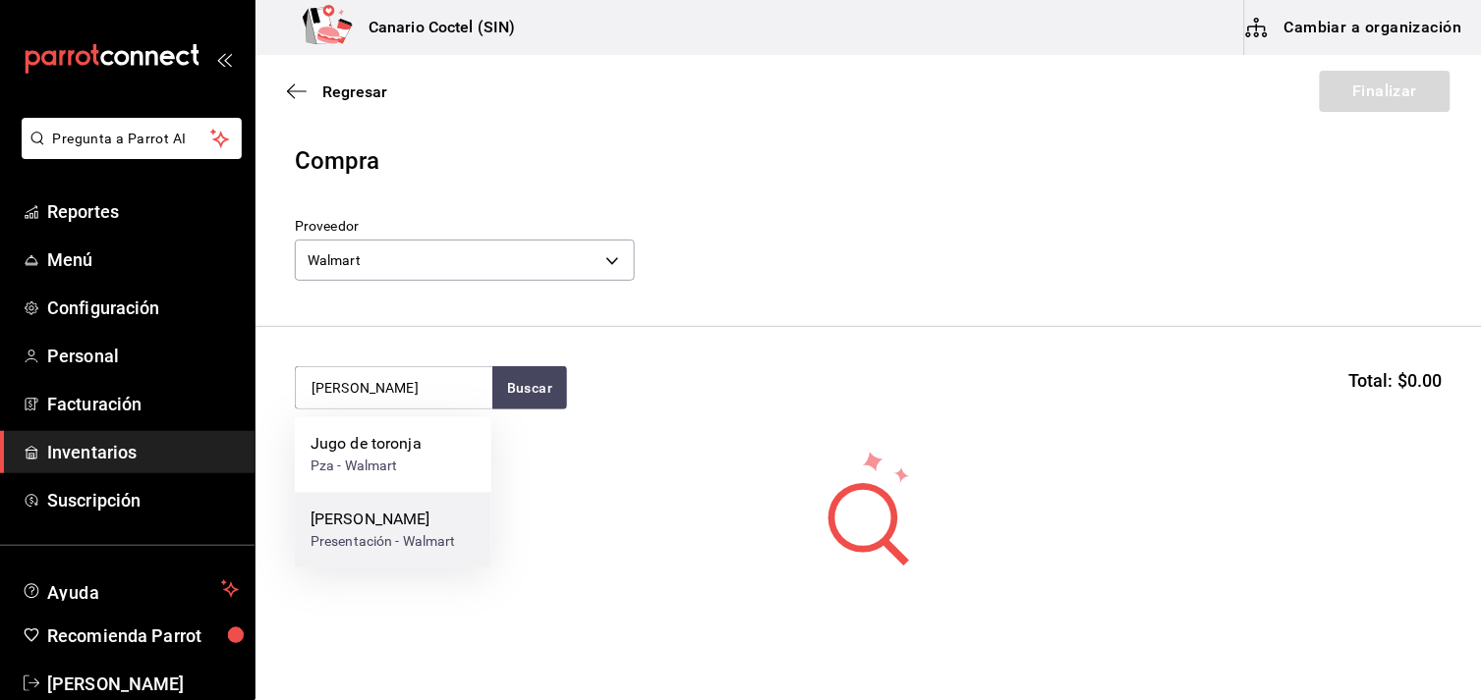
click at [355, 528] on div "[PERSON_NAME]" at bounding box center [382, 521] width 145 height 24
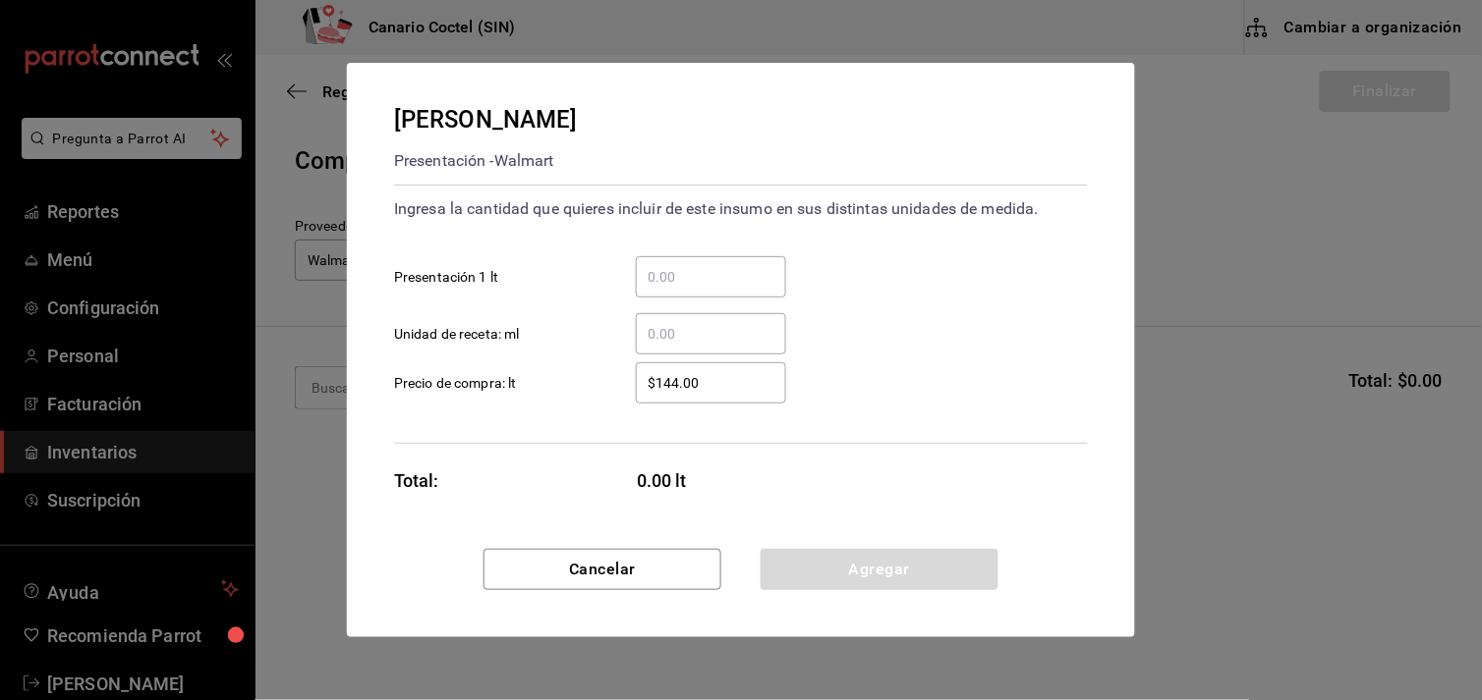
click at [656, 270] on input "​ Presentación 1 lt" at bounding box center [711, 277] width 150 height 24
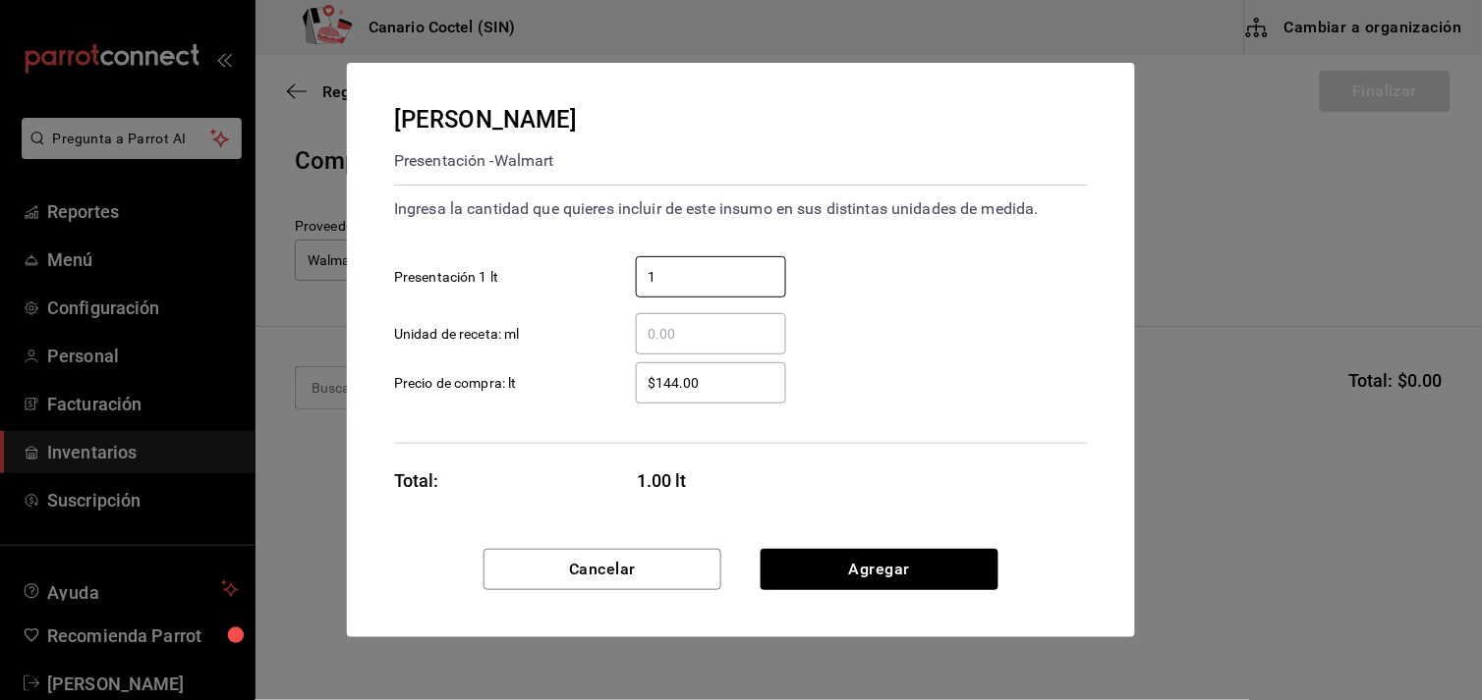
type input "1"
click at [570, 397] on label "$144.00 ​ Precio de compra: lt" at bounding box center [590, 383] width 392 height 41
click at [636, 395] on input "$144.00" at bounding box center [711, 383] width 150 height 24
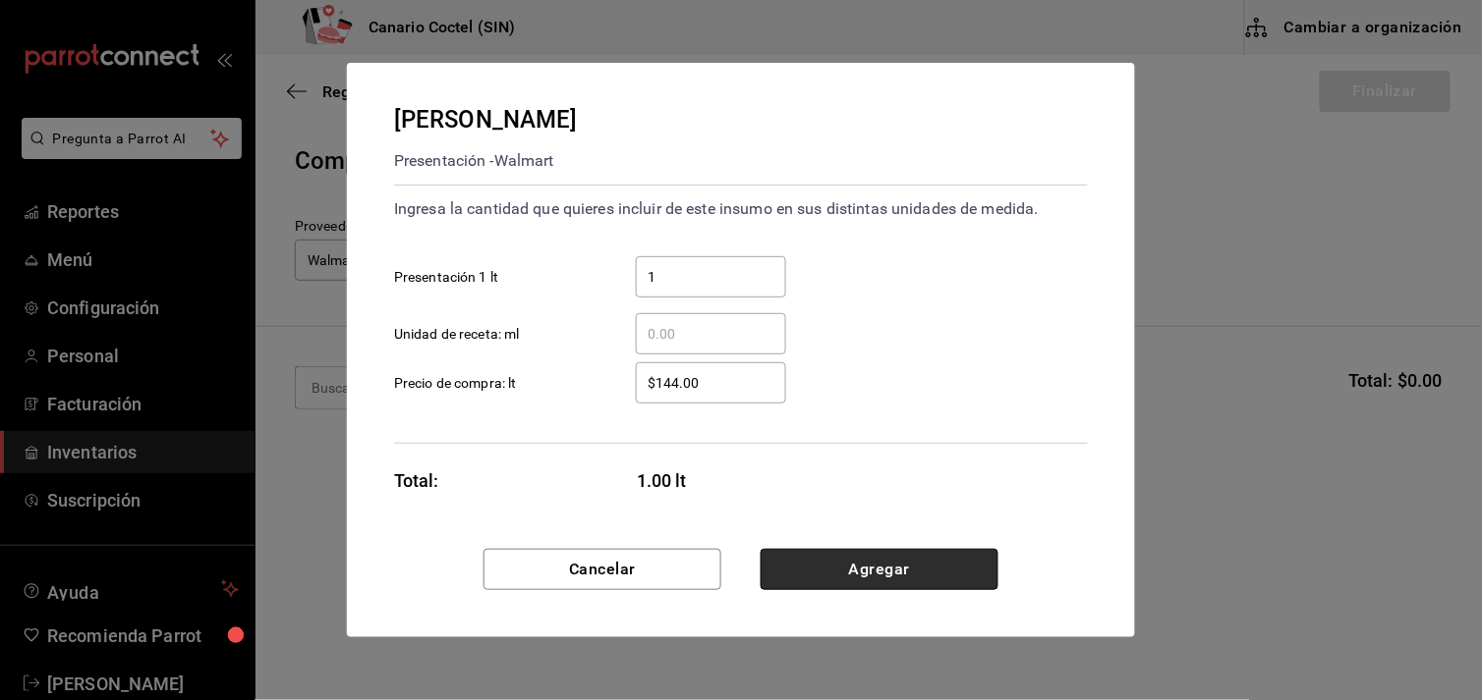
click at [930, 567] on button "Agregar" at bounding box center [879, 569] width 238 height 41
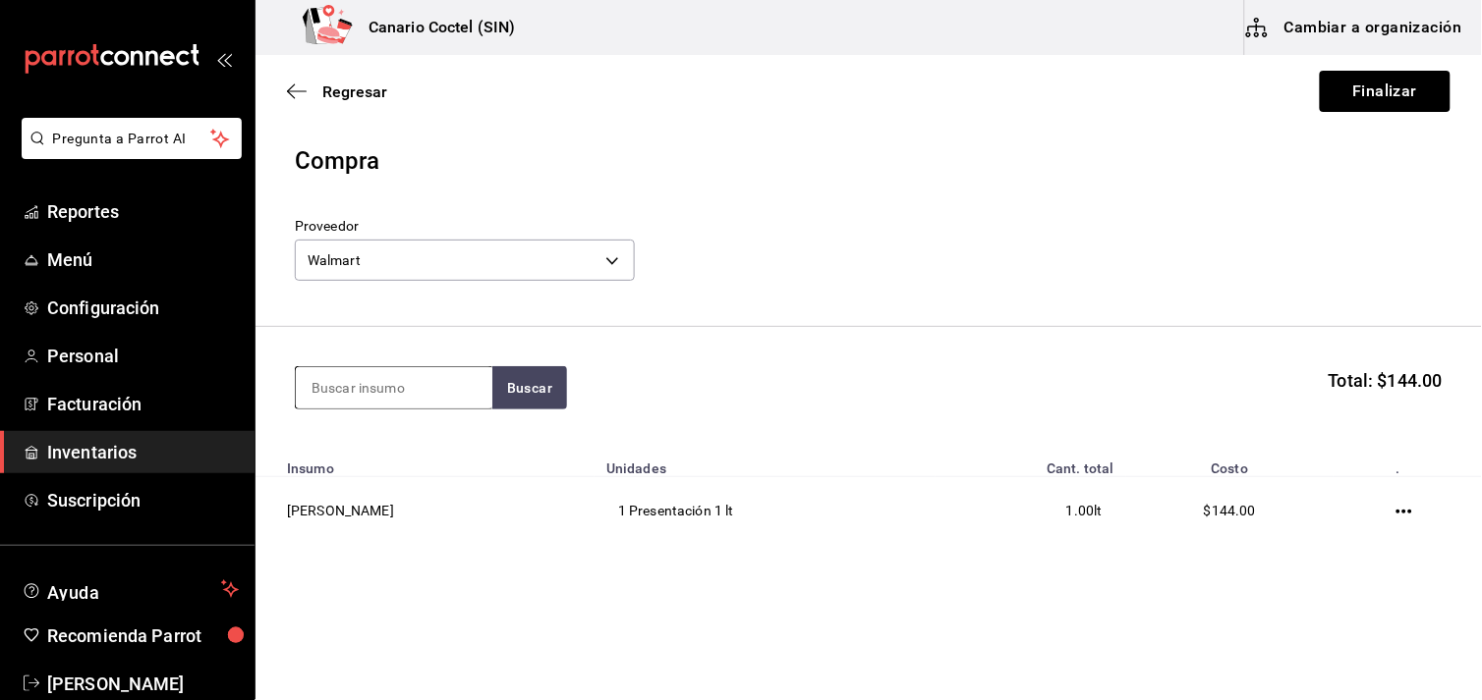
click at [377, 394] on input at bounding box center [394, 387] width 196 height 41
type input "vod"
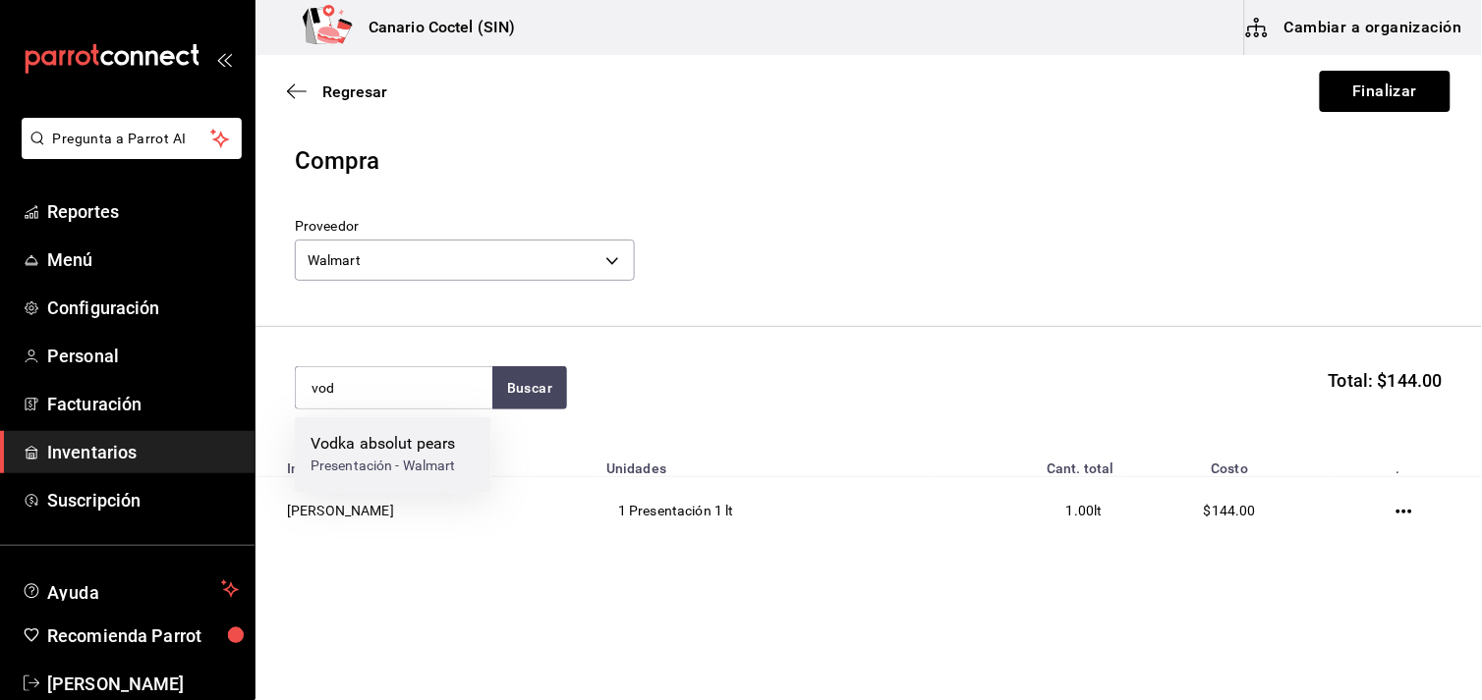
click at [398, 459] on div "Presentación - Walmart" at bounding box center [382, 467] width 145 height 21
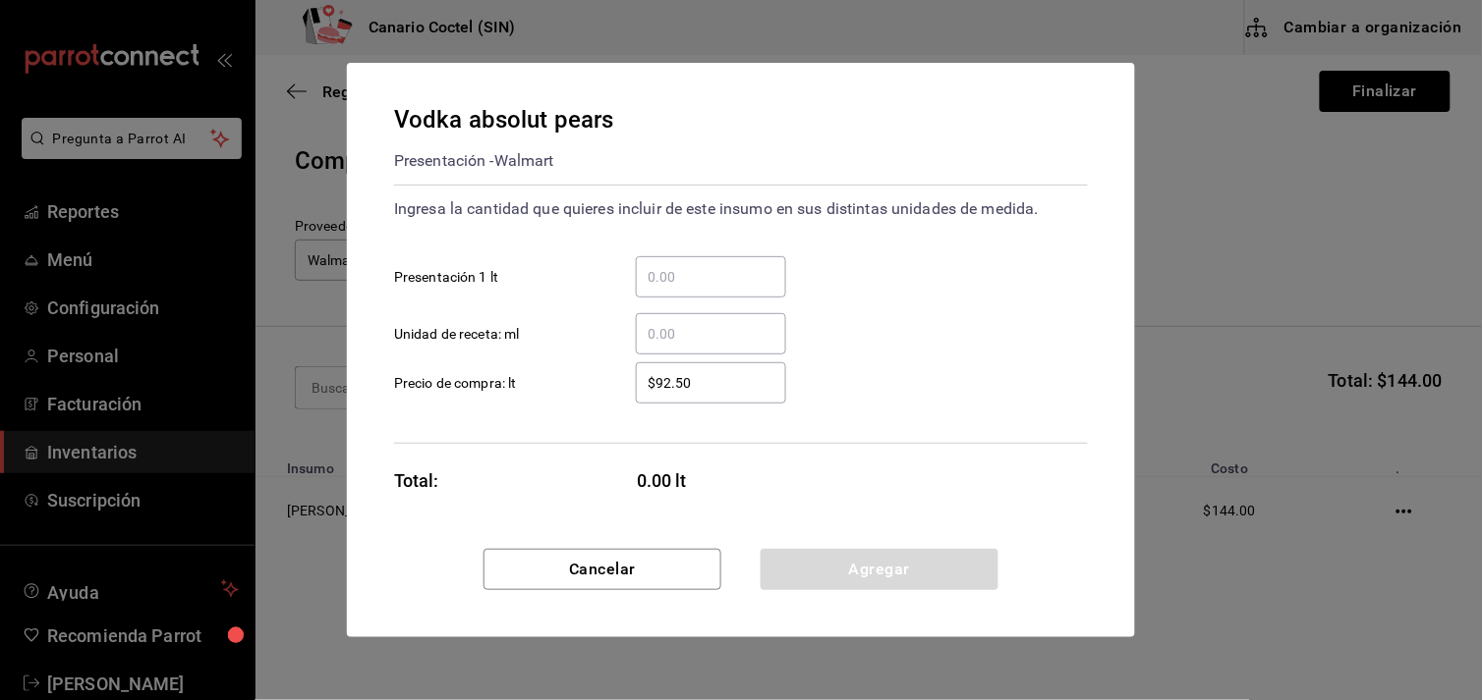
click at [696, 266] on input "​ Presentación 1 lt" at bounding box center [711, 277] width 150 height 24
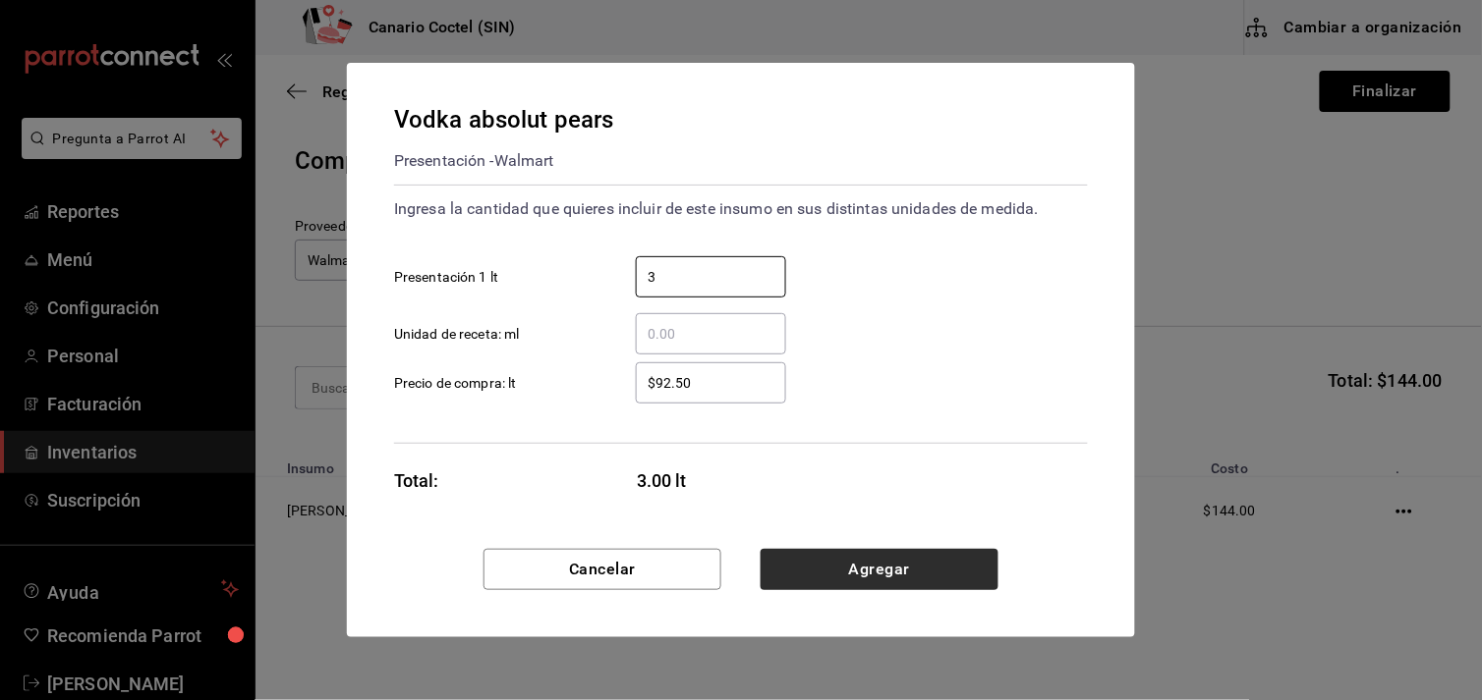
type input "3"
click at [894, 566] on button "Agregar" at bounding box center [879, 569] width 238 height 41
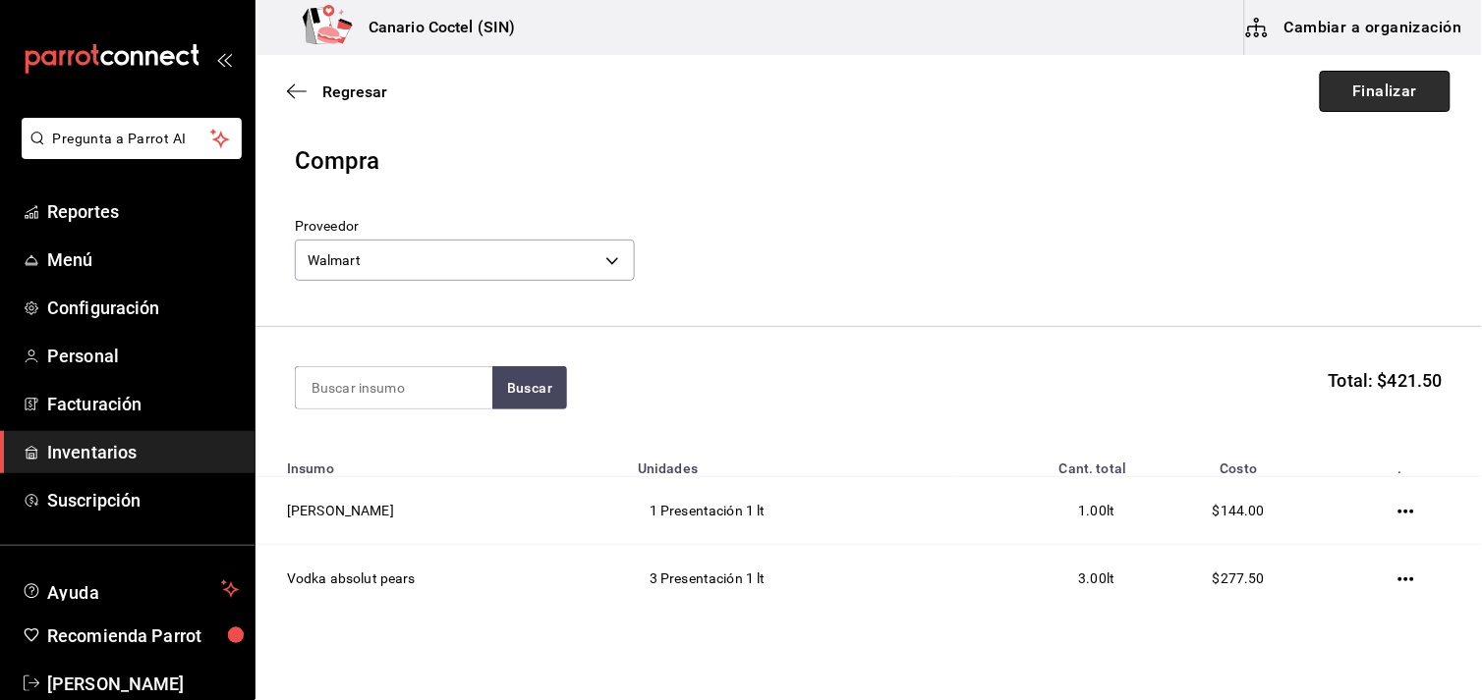
click at [1360, 83] on button "Finalizar" at bounding box center [1384, 91] width 131 height 41
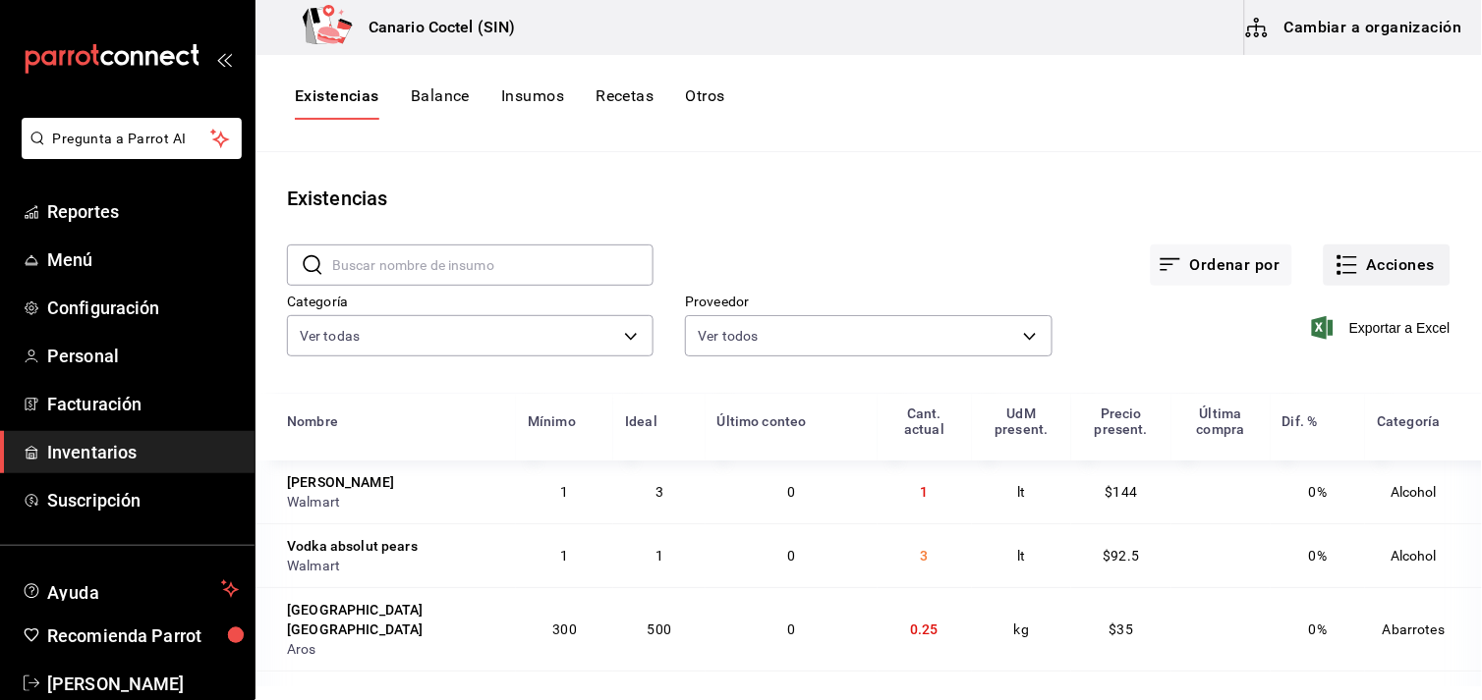
click at [1369, 253] on button "Acciones" at bounding box center [1386, 265] width 127 height 41
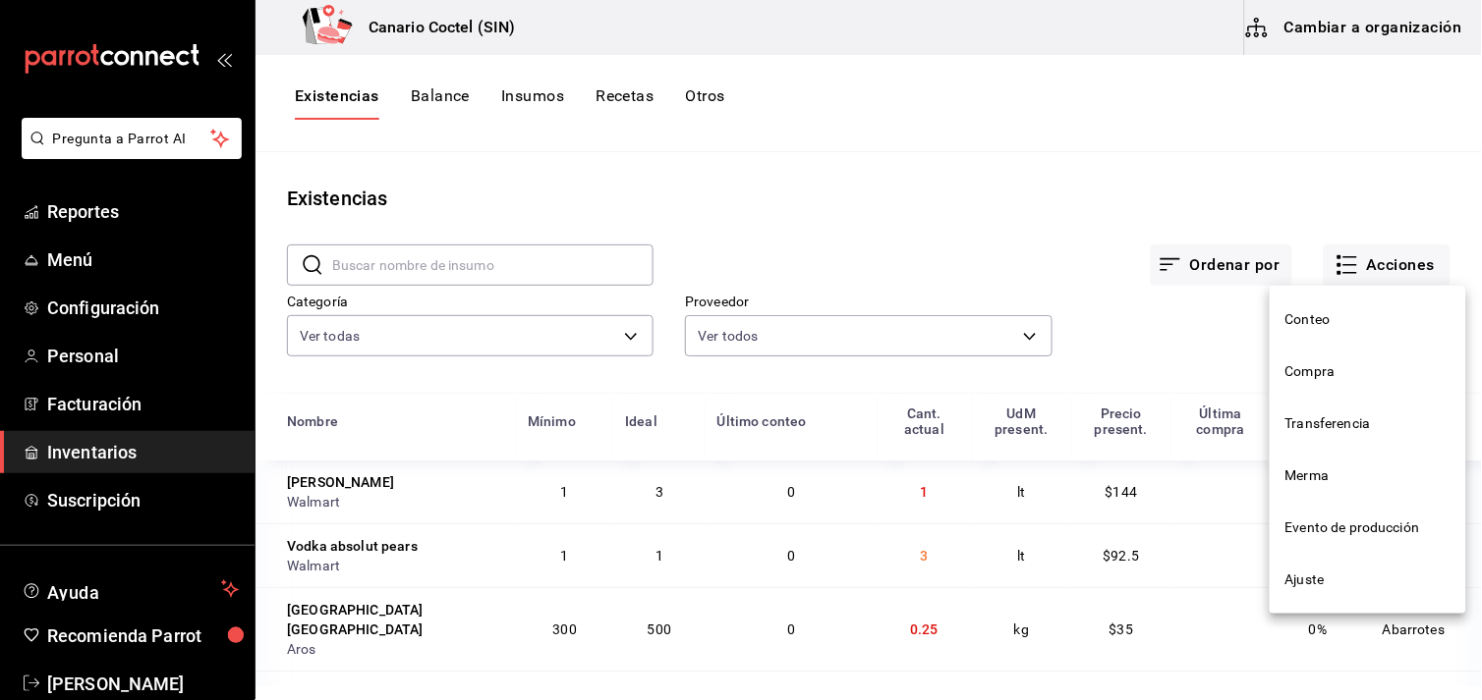
click at [1328, 370] on span "Compra" at bounding box center [1367, 372] width 165 height 21
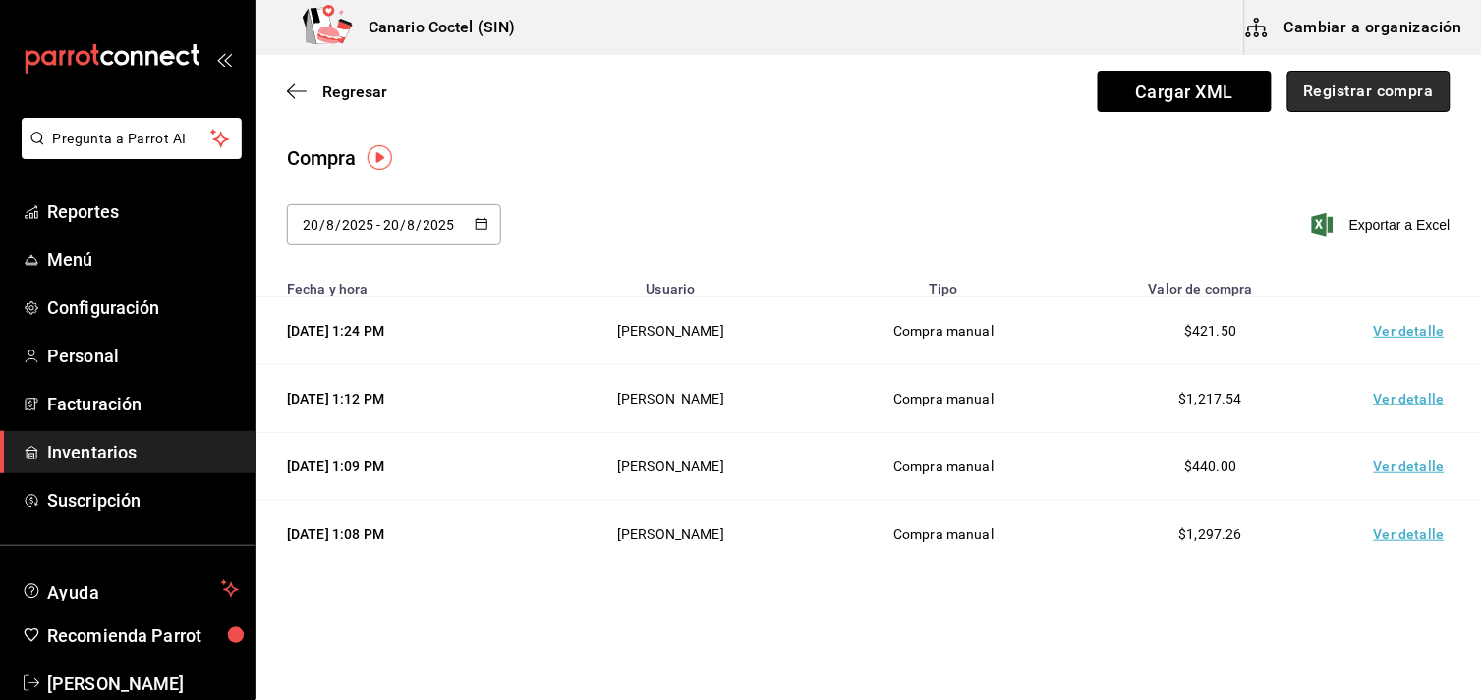
click at [1340, 84] on button "Registrar compra" at bounding box center [1368, 91] width 163 height 41
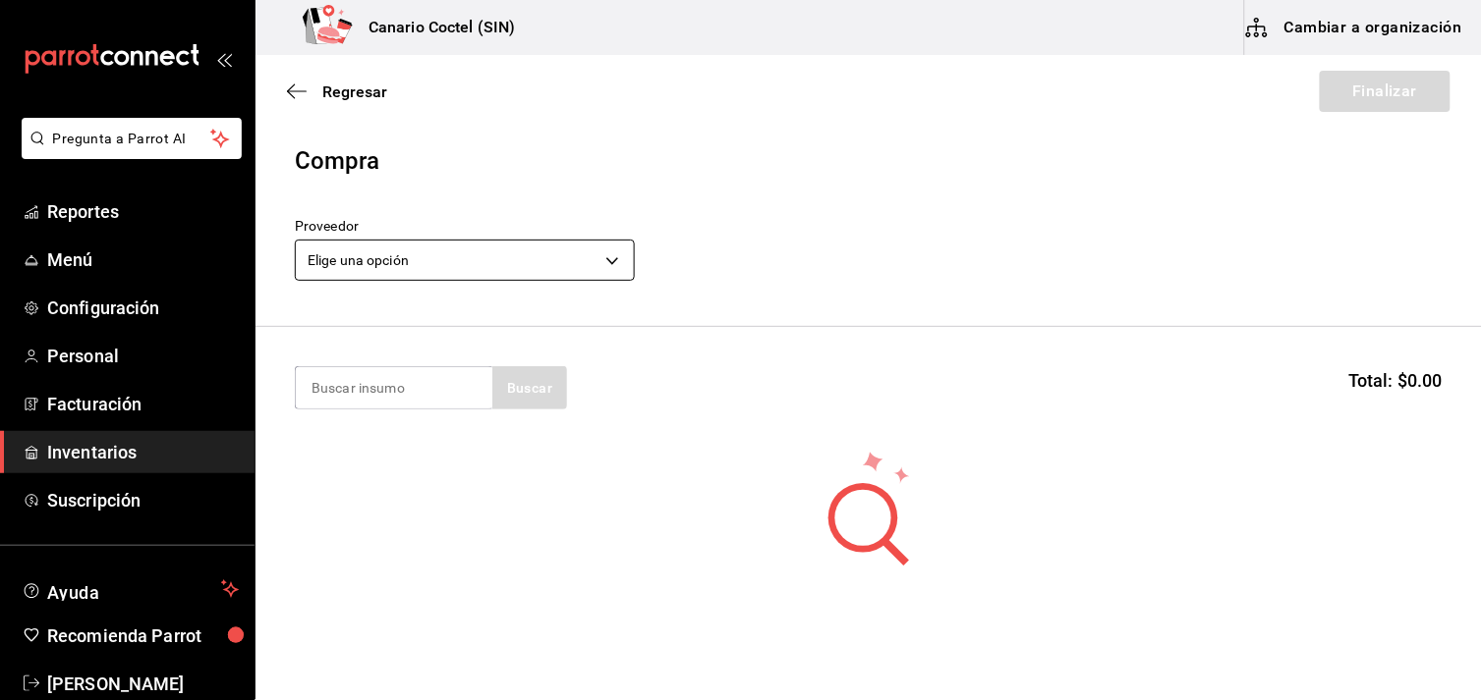
click at [609, 258] on body "Pregunta a Parrot AI Reportes Menú Configuración Personal Facturación Inventari…" at bounding box center [741, 294] width 1482 height 589
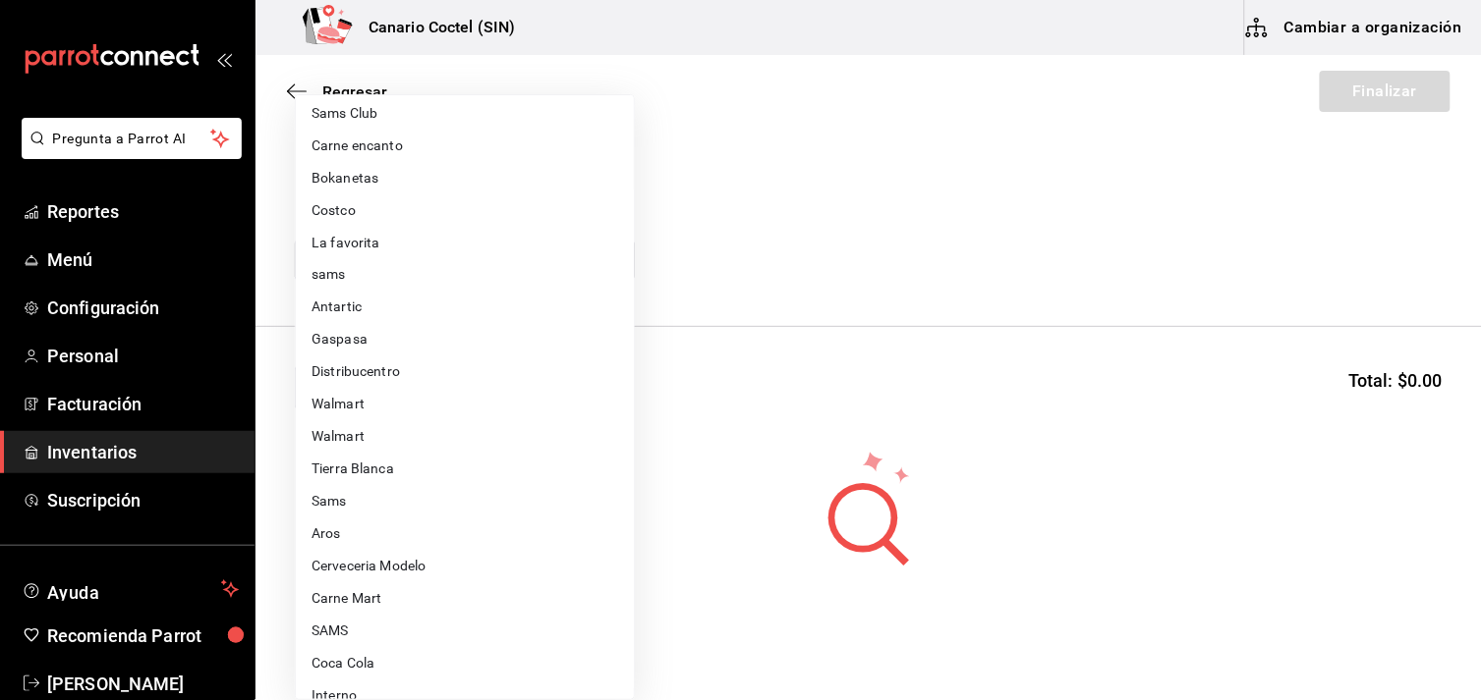
scroll to position [674, 0]
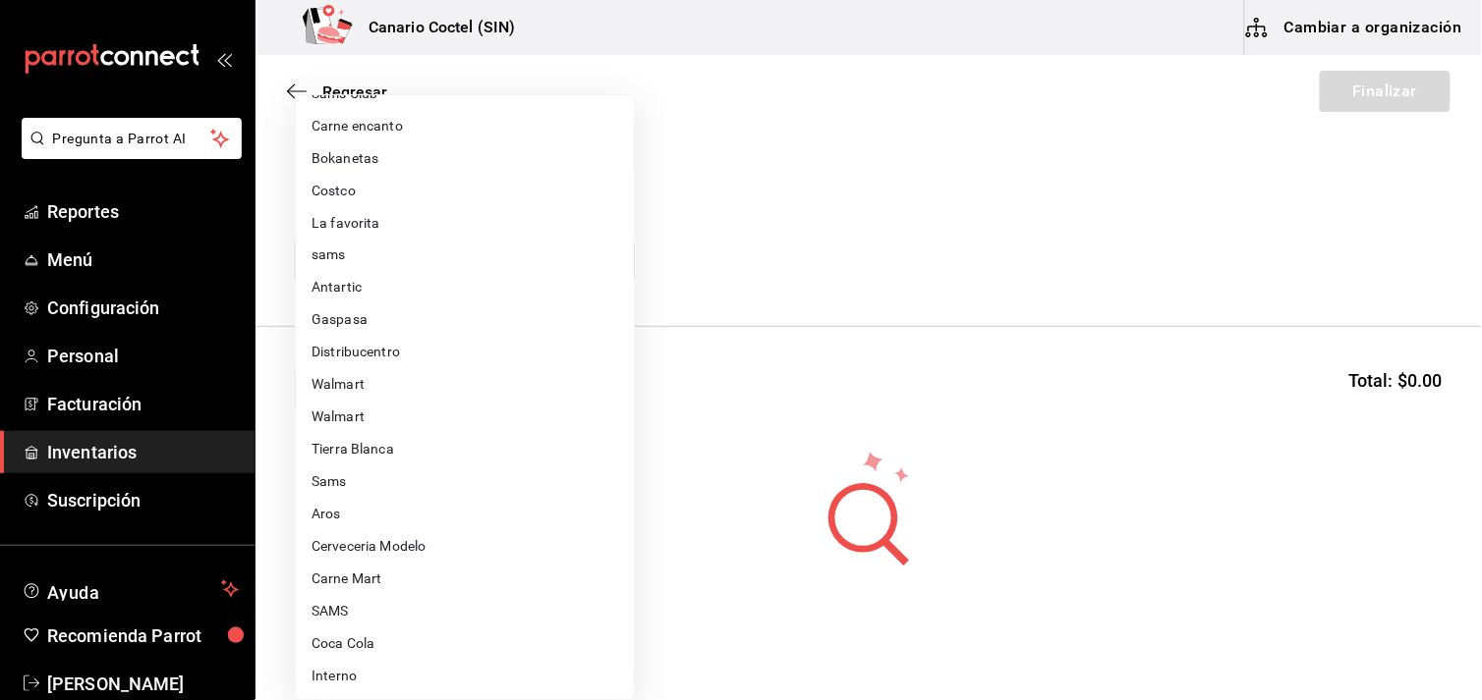
click at [370, 571] on li "Carne Mart" at bounding box center [465, 580] width 338 height 32
type input "08ec548a-11ed-439a-ae6d-c5ae10847d7a"
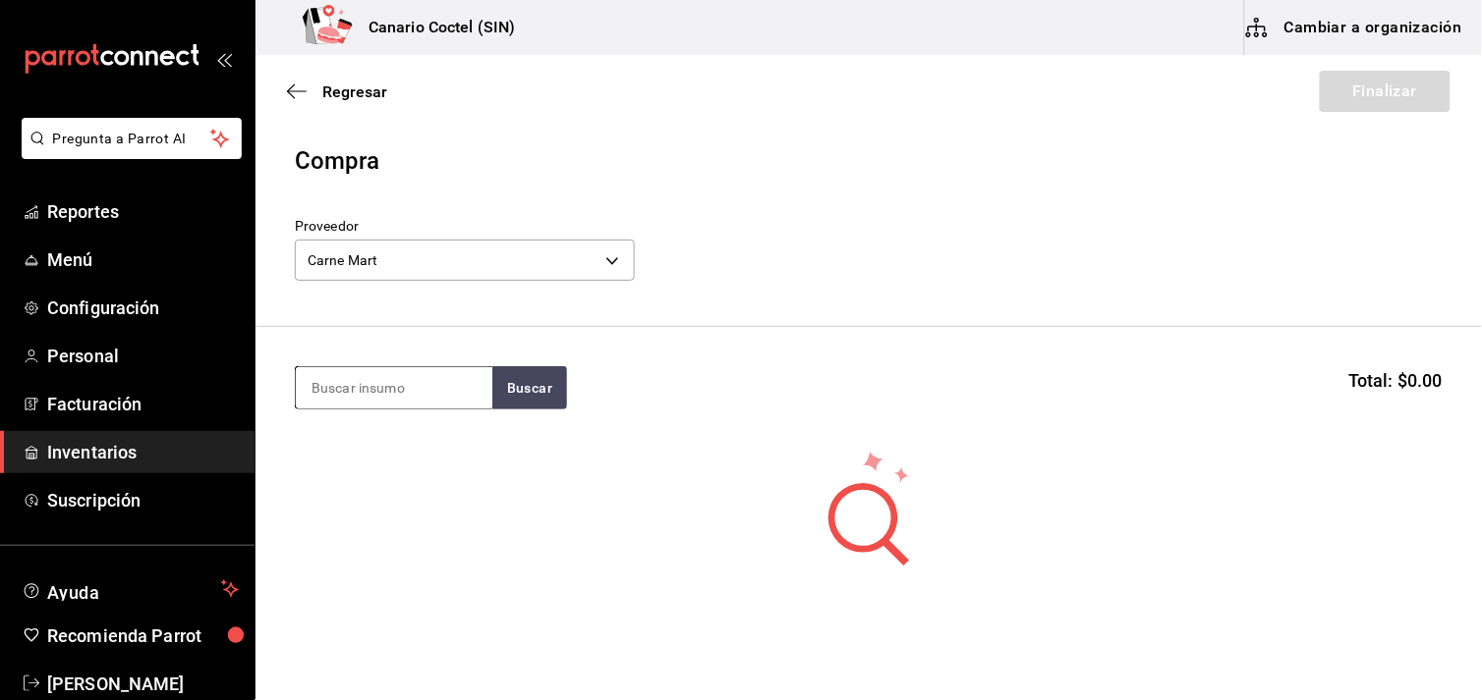
click at [394, 386] on input at bounding box center [394, 387] width 196 height 41
type input "bbq"
click at [610, 267] on body "Pregunta a Parrot AI Reportes Menú Configuración Personal Facturación Inventari…" at bounding box center [741, 294] width 1482 height 589
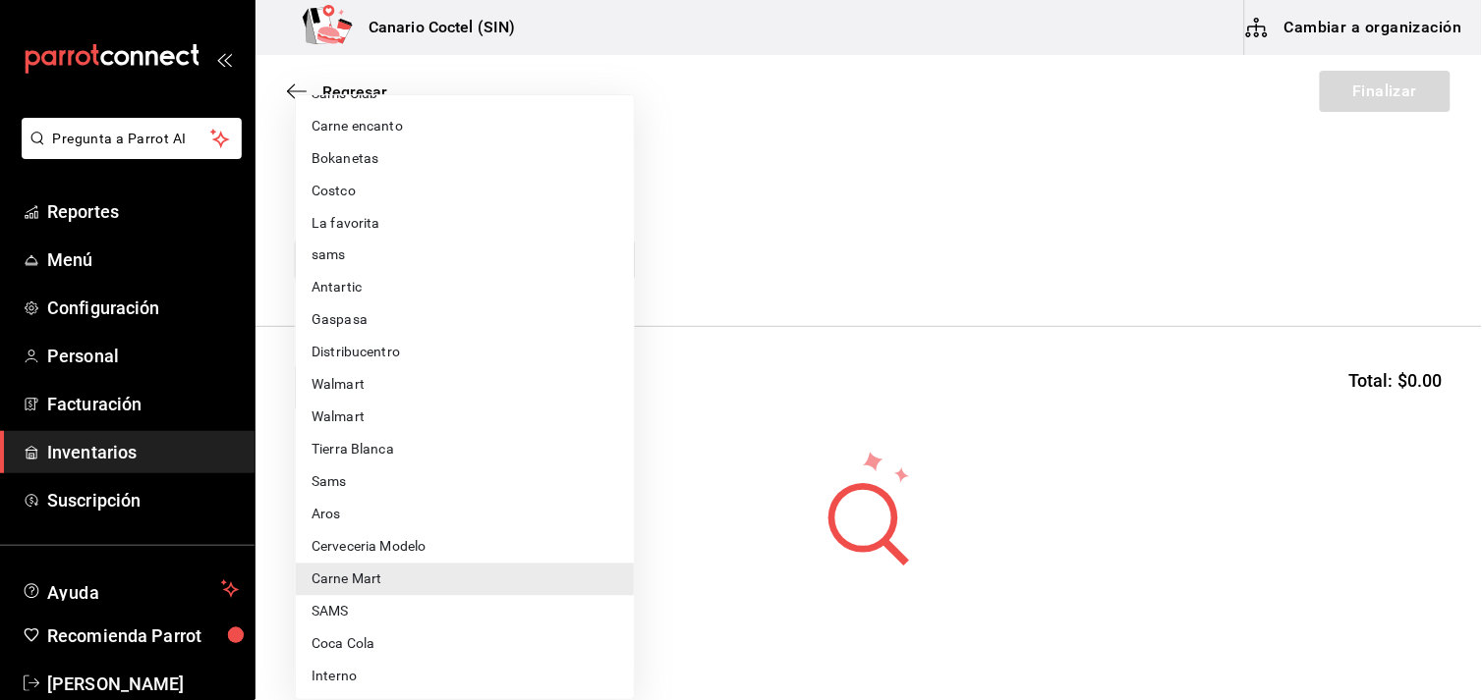
click at [841, 217] on div at bounding box center [741, 350] width 1482 height 700
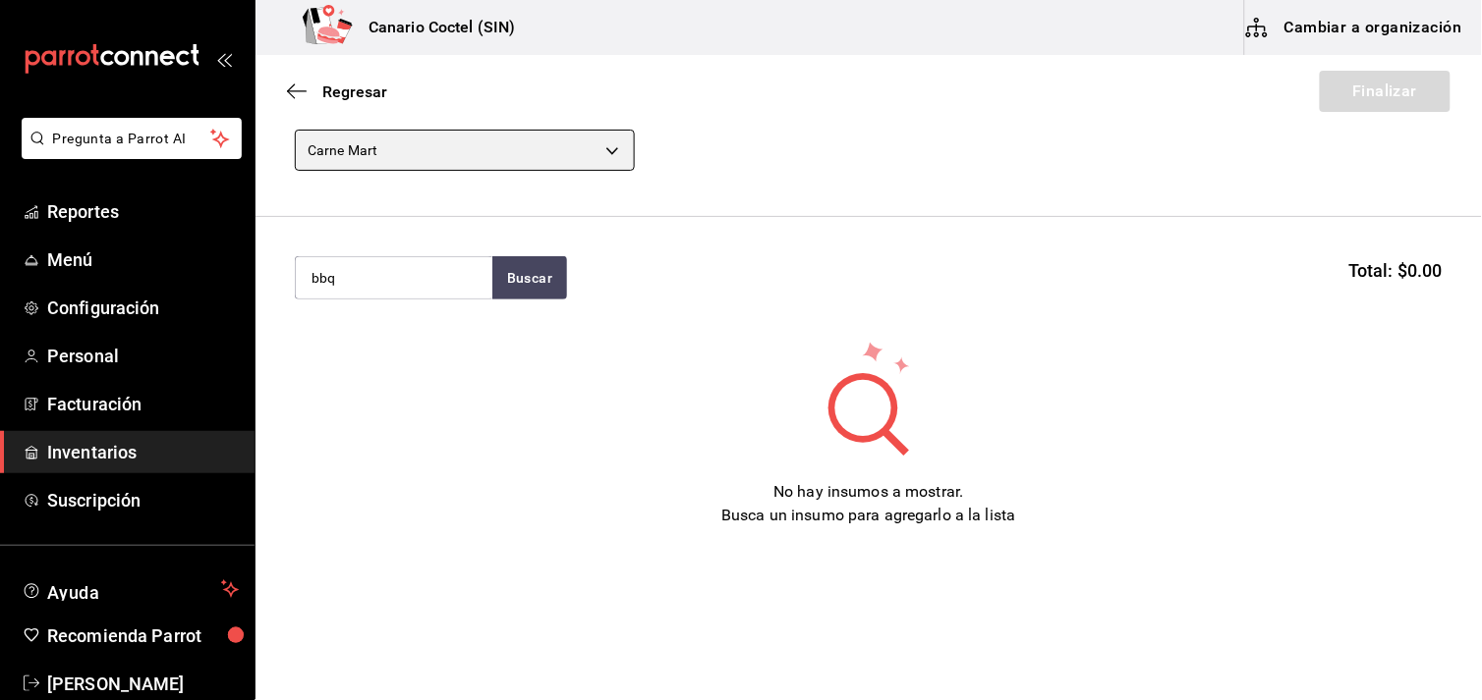
scroll to position [0, 0]
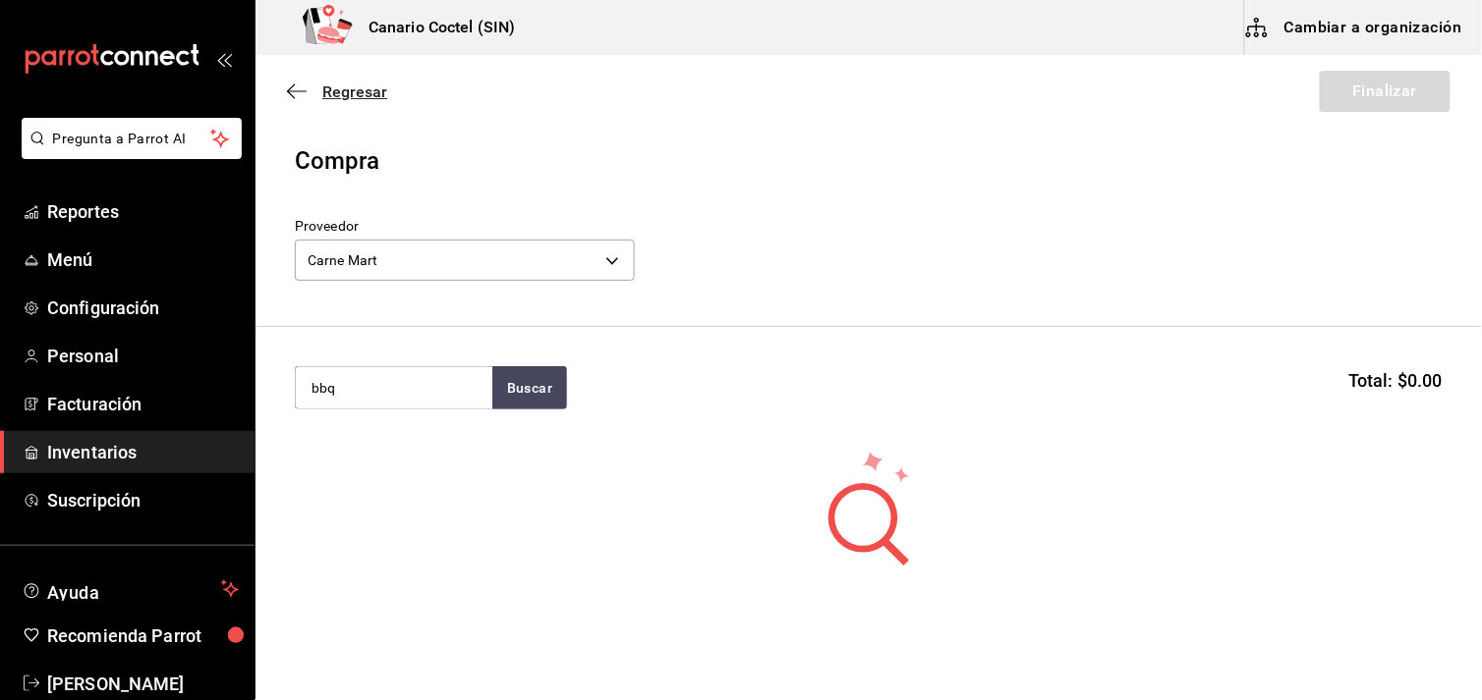
click at [338, 95] on span "Regresar" at bounding box center [354, 92] width 65 height 19
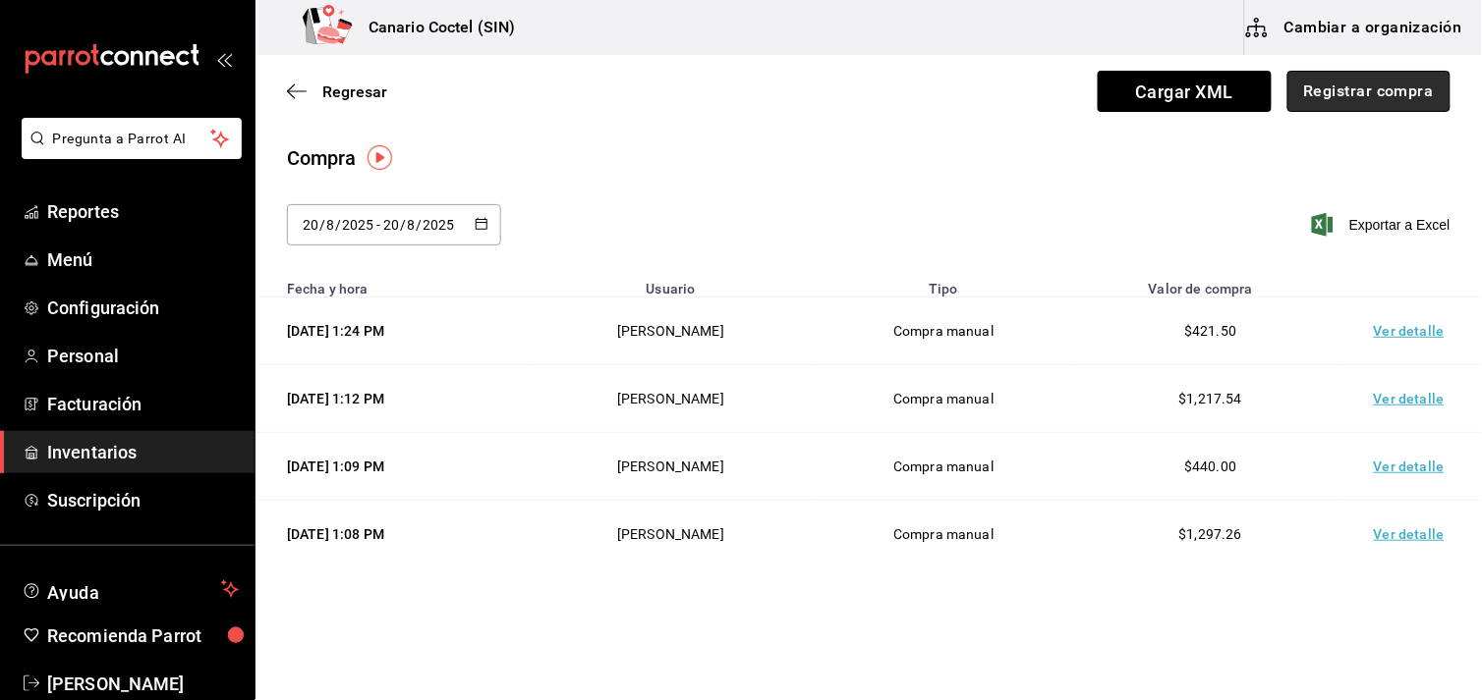
click at [1383, 95] on button "Registrar compra" at bounding box center [1368, 91] width 163 height 41
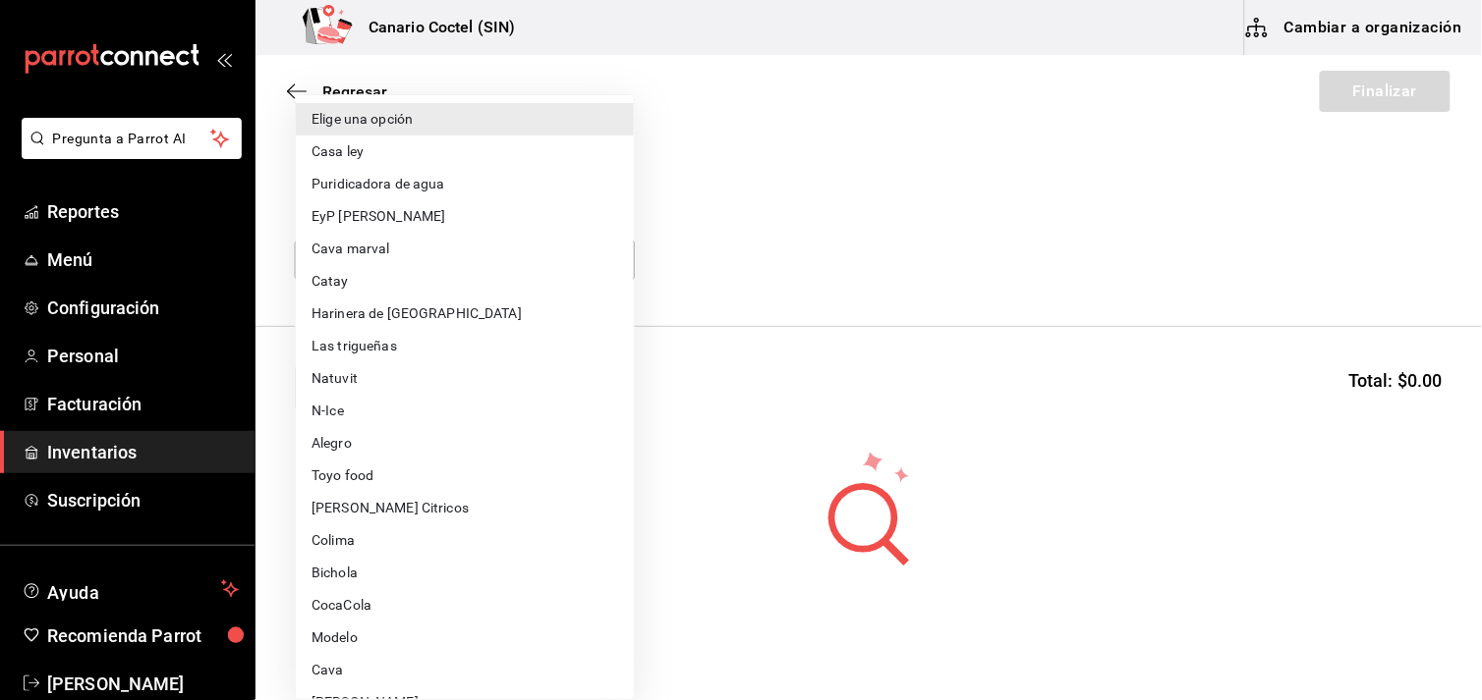
click at [614, 260] on body "Pregunta a Parrot AI Reportes Menú Configuración Personal Facturación Inventari…" at bounding box center [741, 294] width 1482 height 589
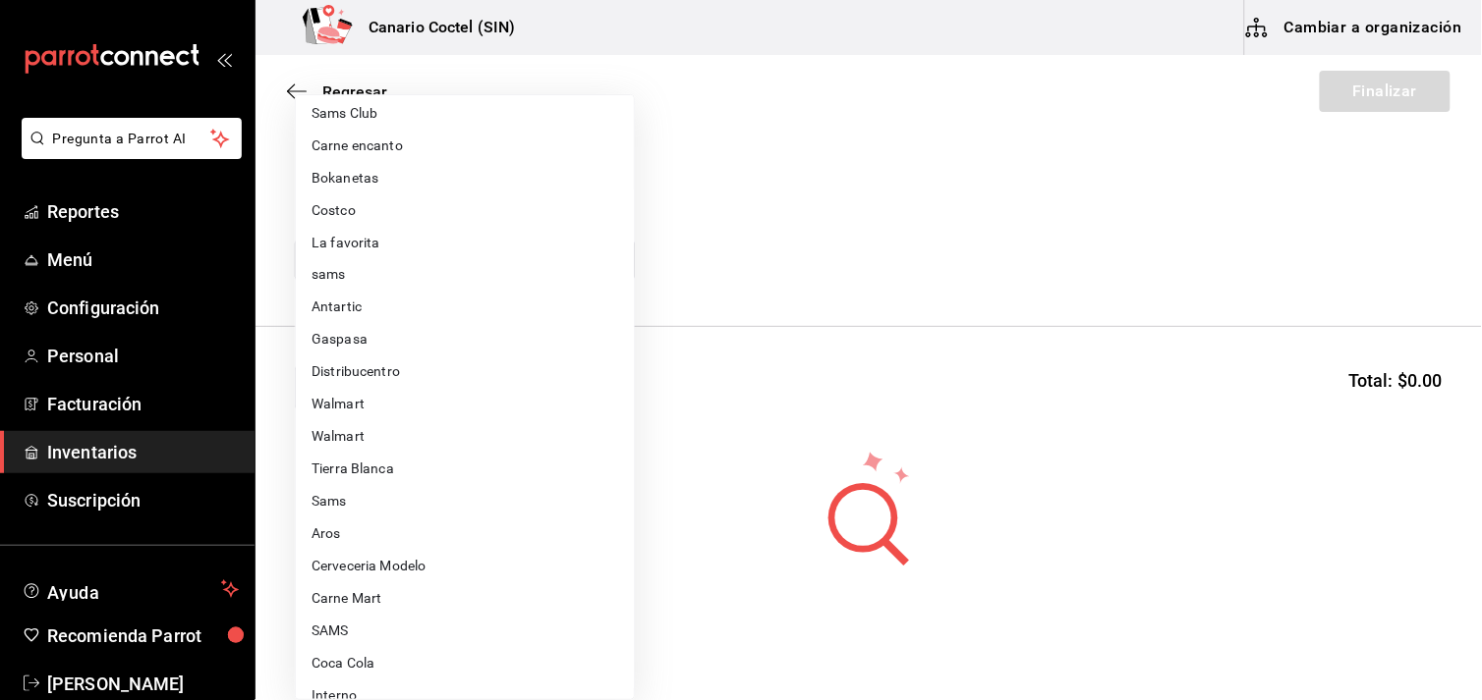
scroll to position [674, 0]
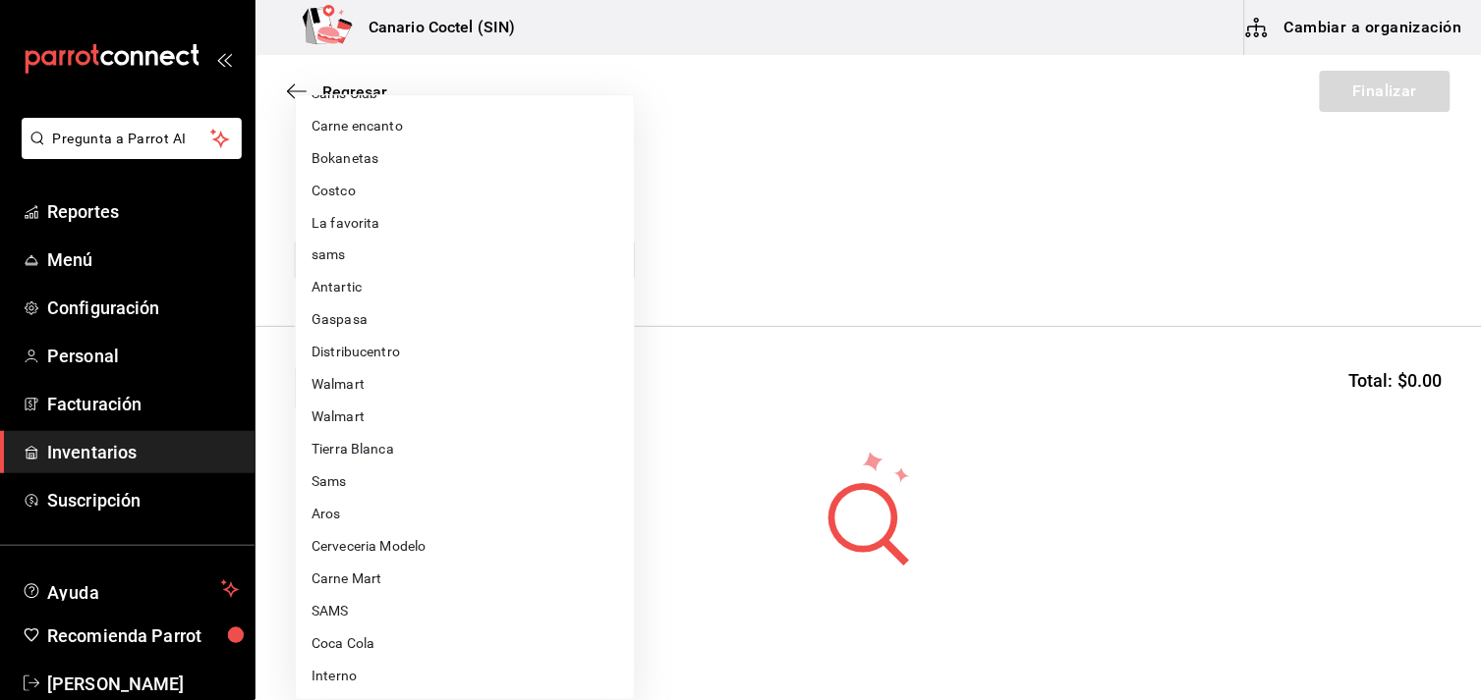
click at [359, 515] on li "Aros" at bounding box center [465, 515] width 338 height 32
type input "b9167449-11b7-497f-993d-6e5407facada"
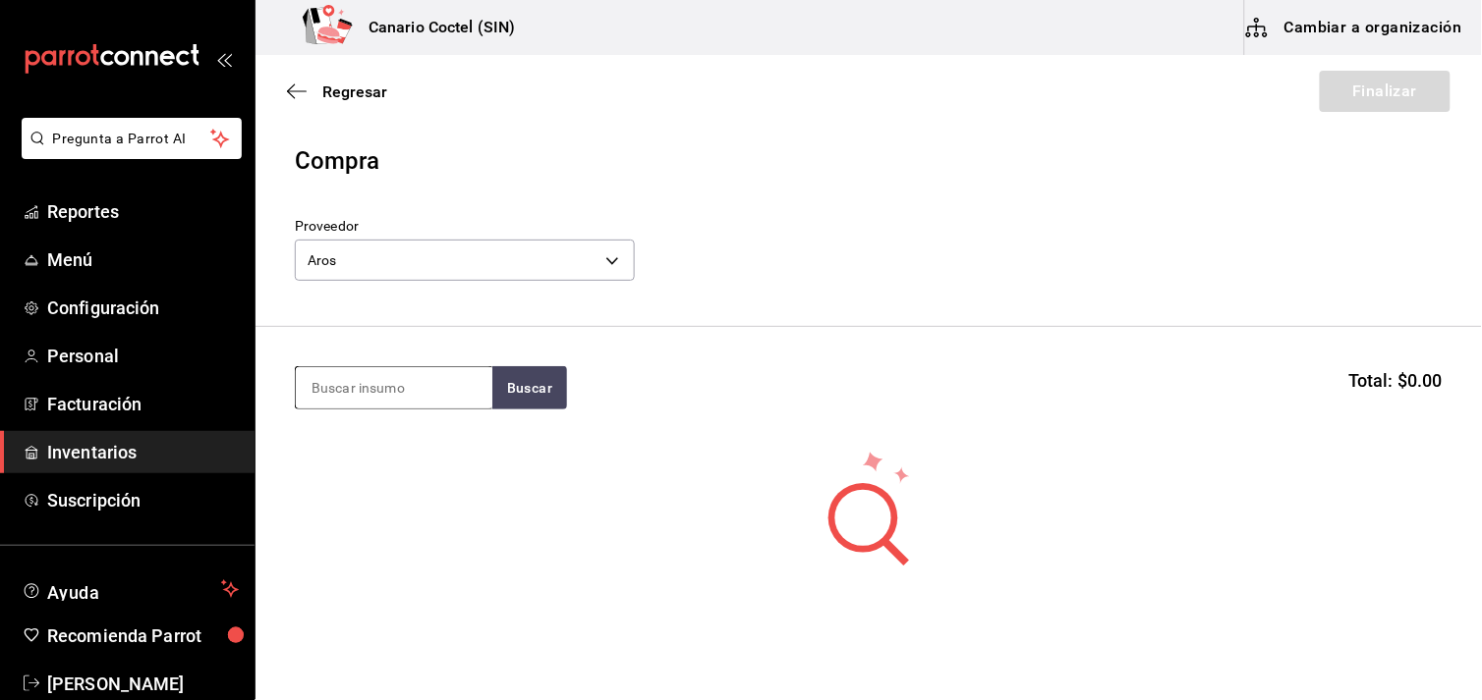
click at [409, 387] on input at bounding box center [394, 387] width 196 height 41
type input "toma"
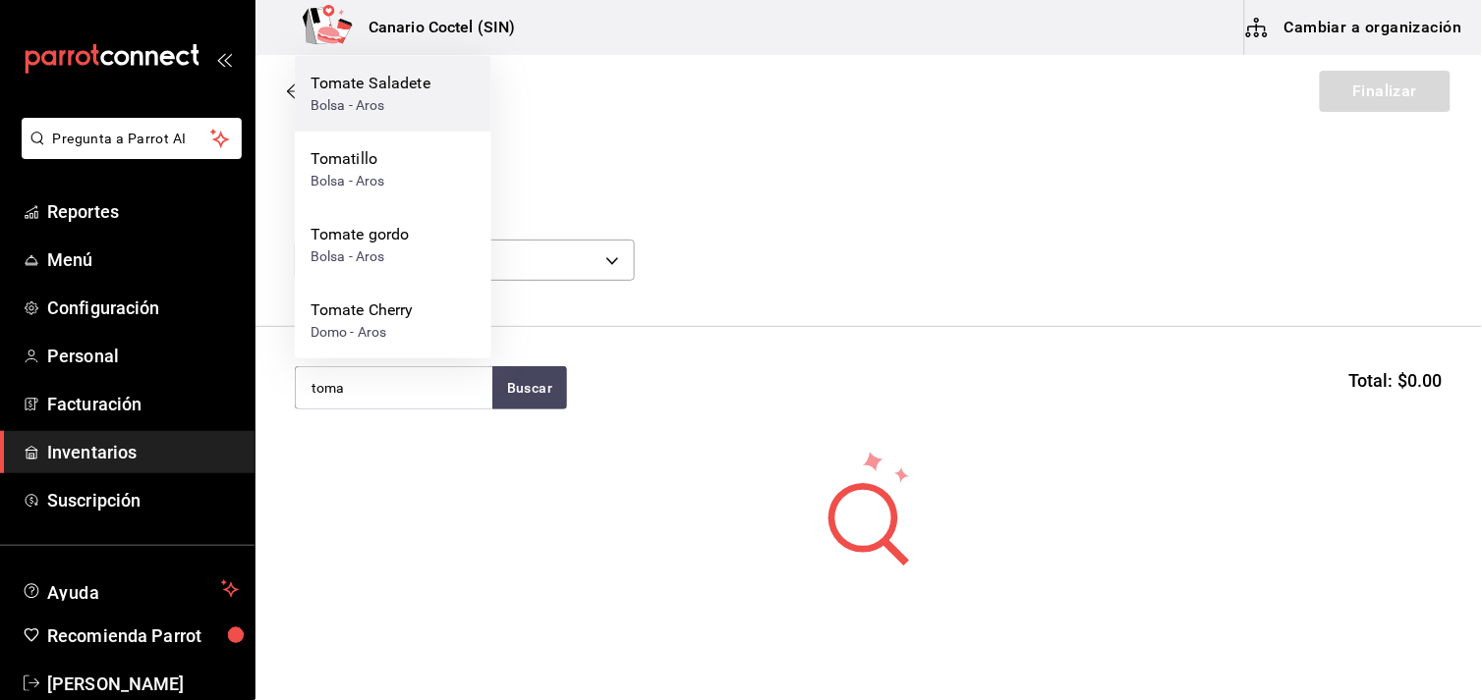
click at [362, 98] on div "Bolsa - Aros" at bounding box center [370, 105] width 120 height 21
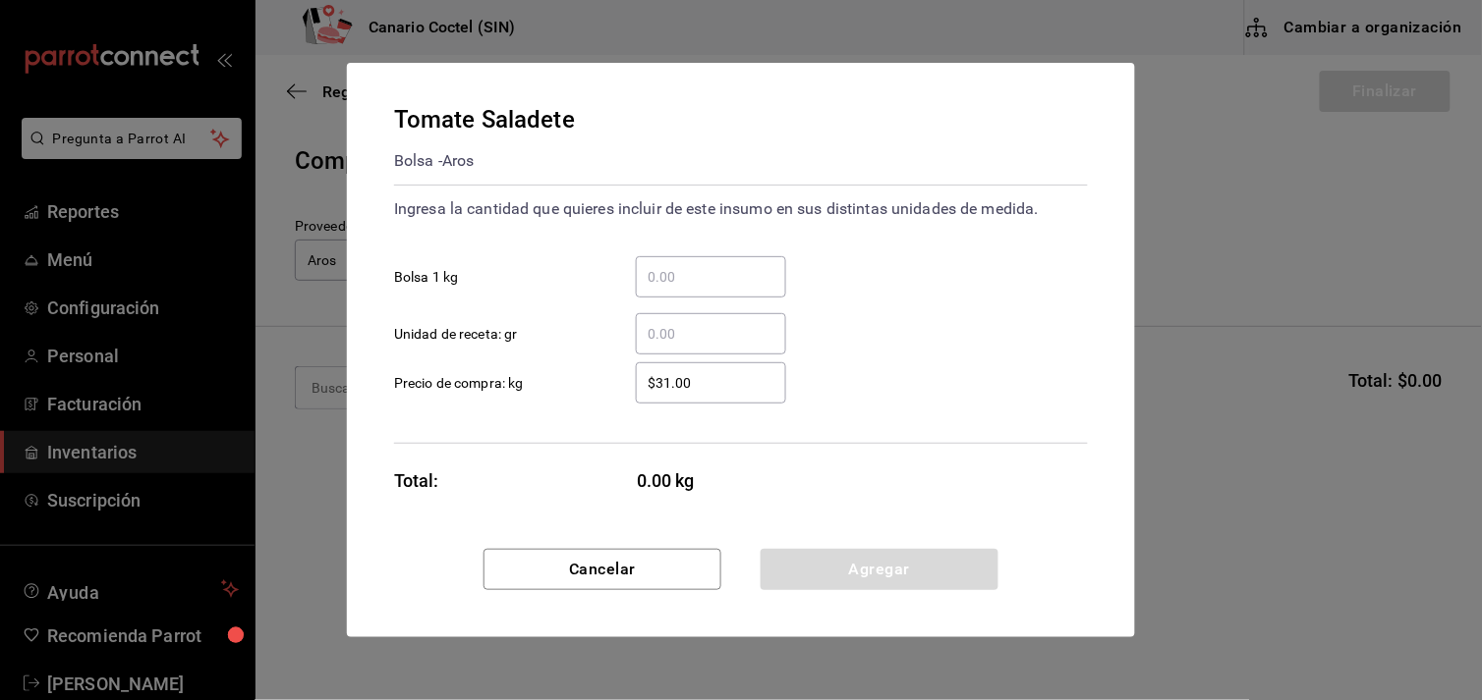
click at [668, 262] on div "​" at bounding box center [711, 276] width 150 height 41
click at [668, 265] on input "​ Bolsa 1 kg" at bounding box center [711, 277] width 150 height 24
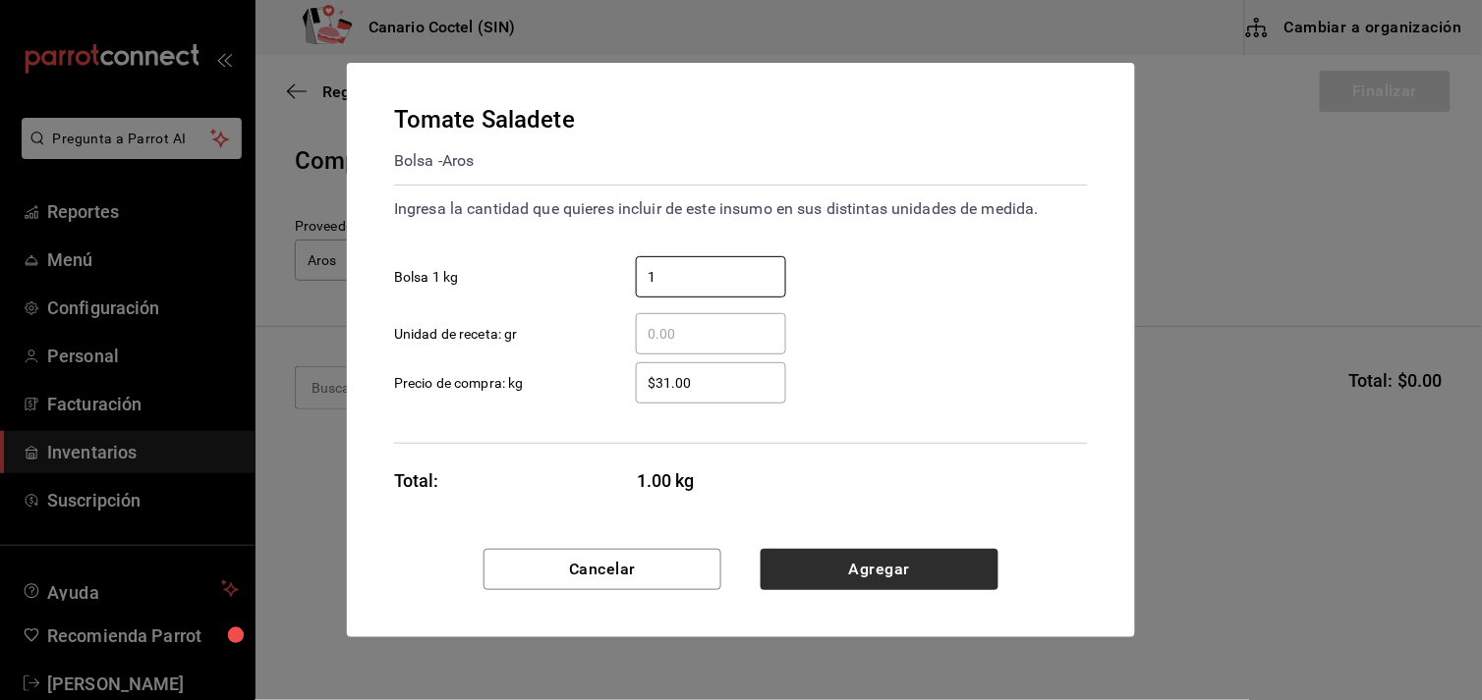
type input "1"
click at [836, 565] on button "Agregar" at bounding box center [879, 569] width 238 height 41
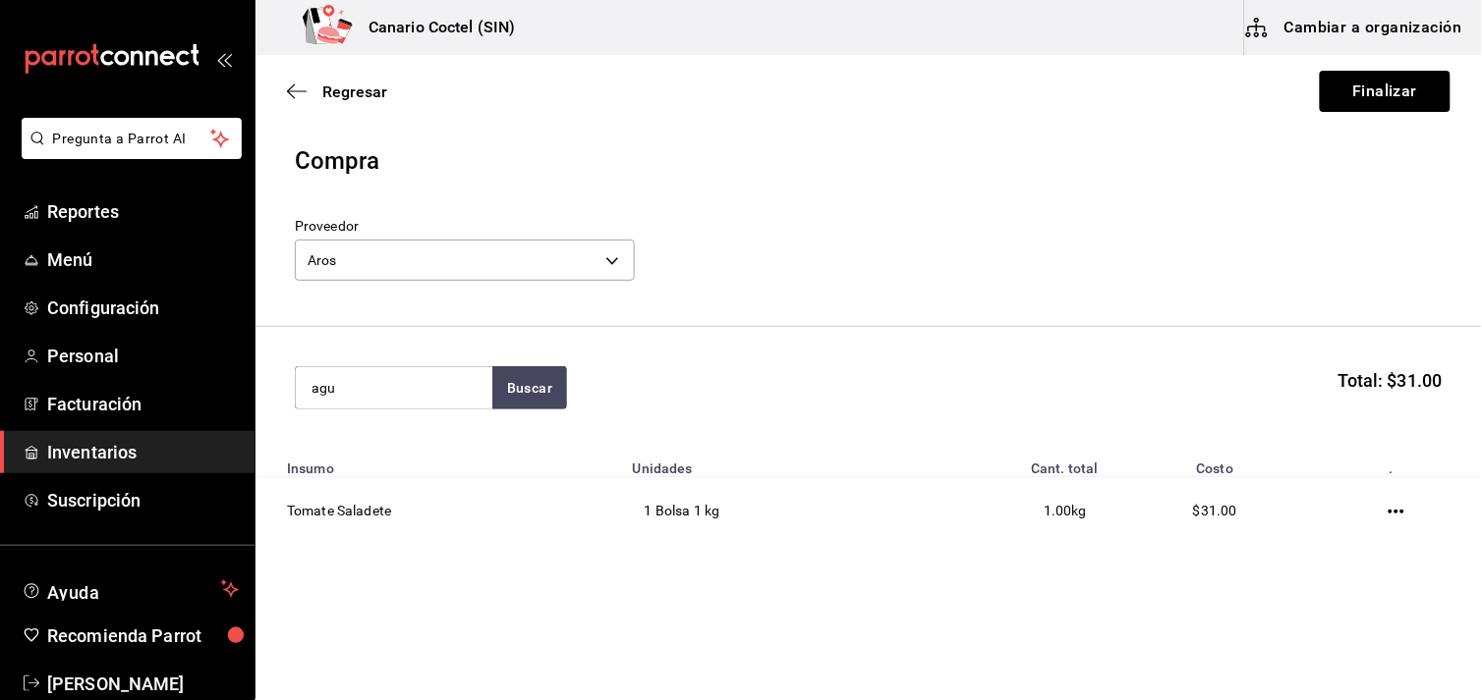
type input "agu"
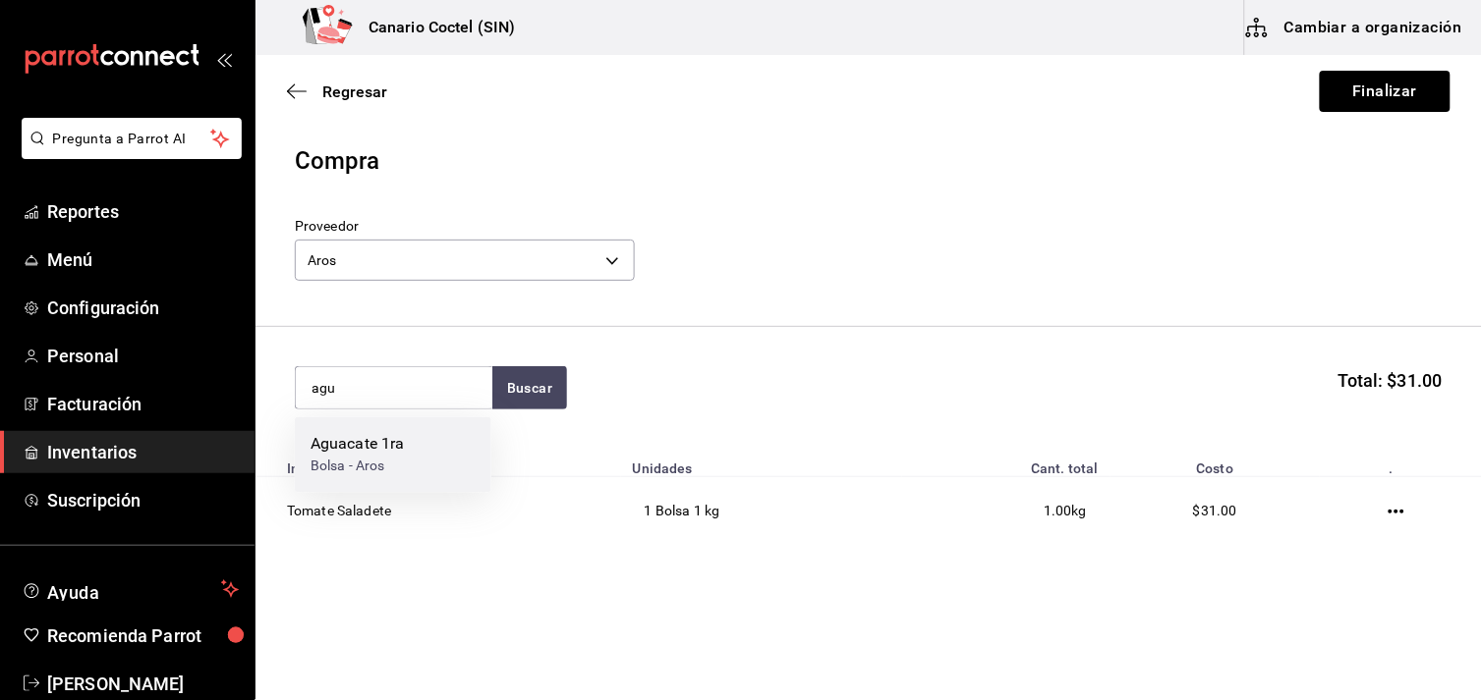
click at [419, 448] on div "Aguacate 1ra Bolsa - Aros" at bounding box center [393, 456] width 196 height 76
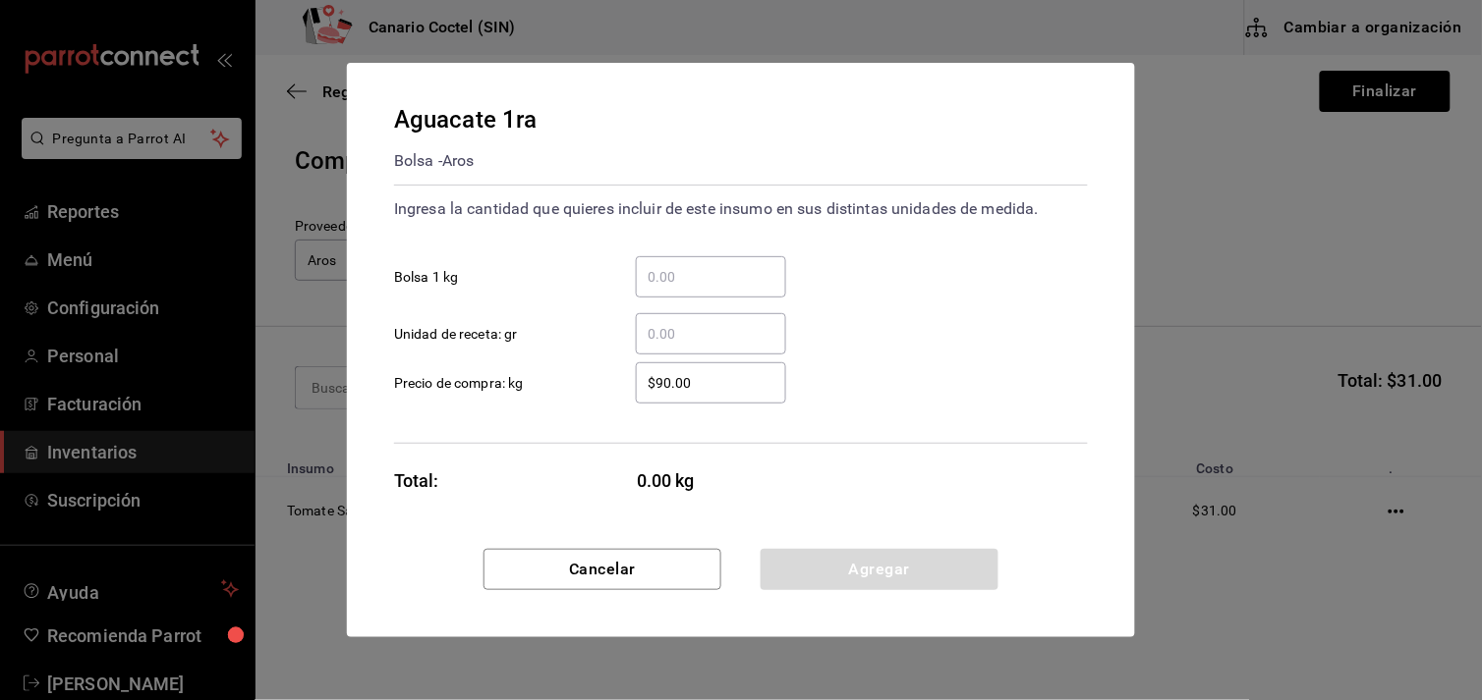
click at [655, 288] on input "​ Bolsa 1 kg" at bounding box center [711, 277] width 150 height 24
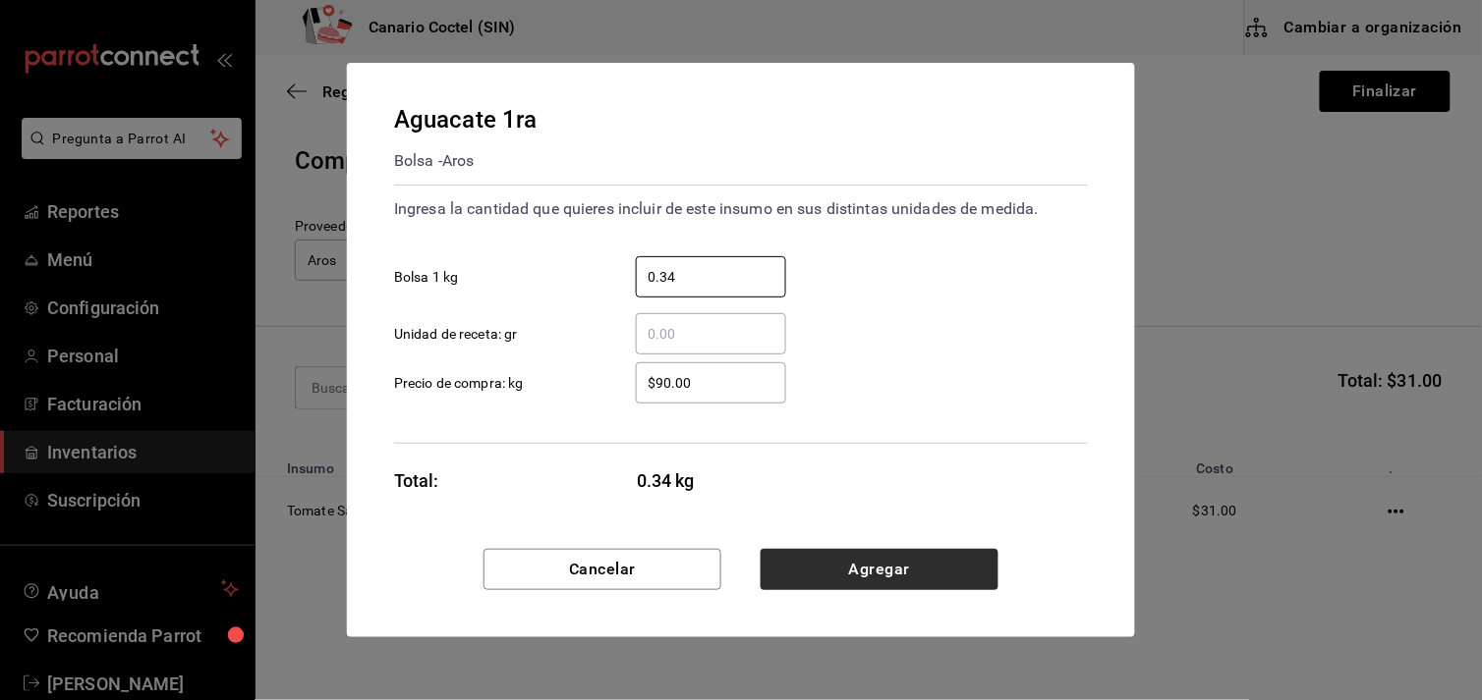
type input "0.34"
click at [845, 570] on button "Agregar" at bounding box center [879, 569] width 238 height 41
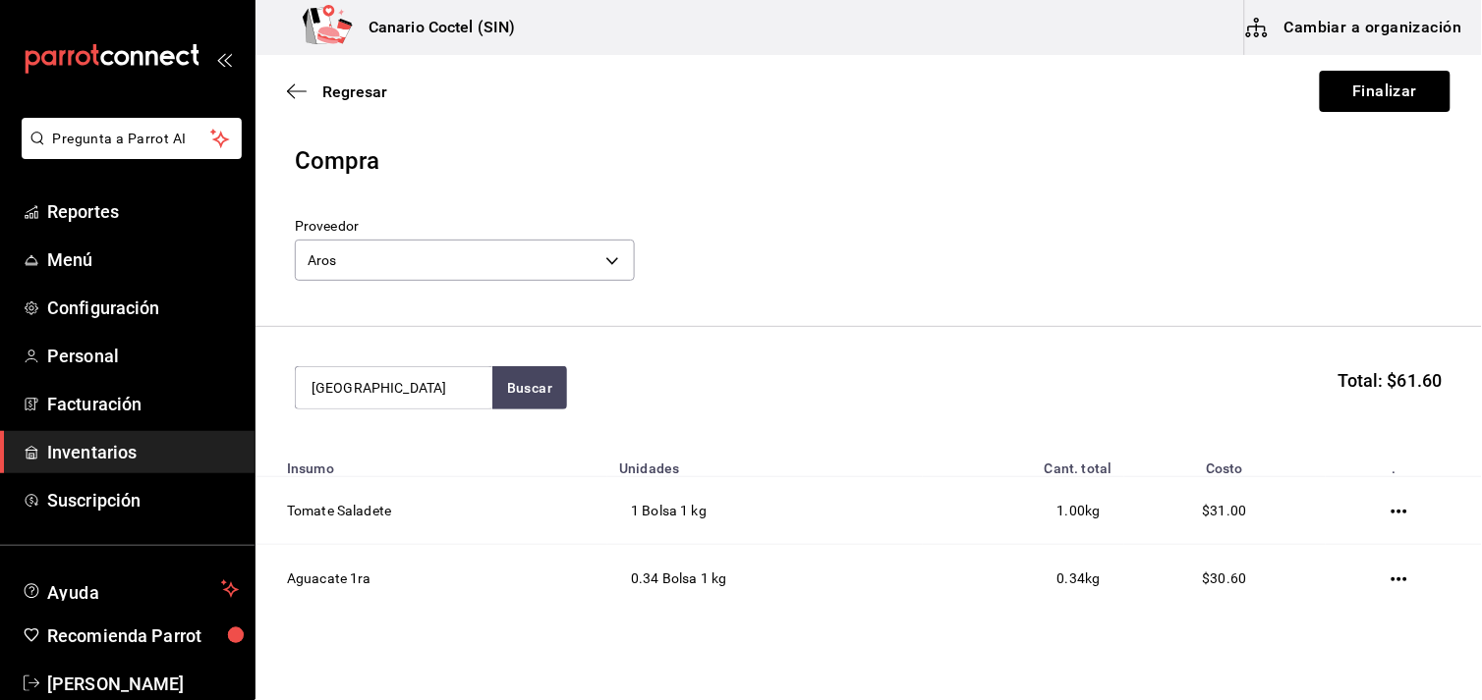
type input "[GEOGRAPHIC_DATA]"
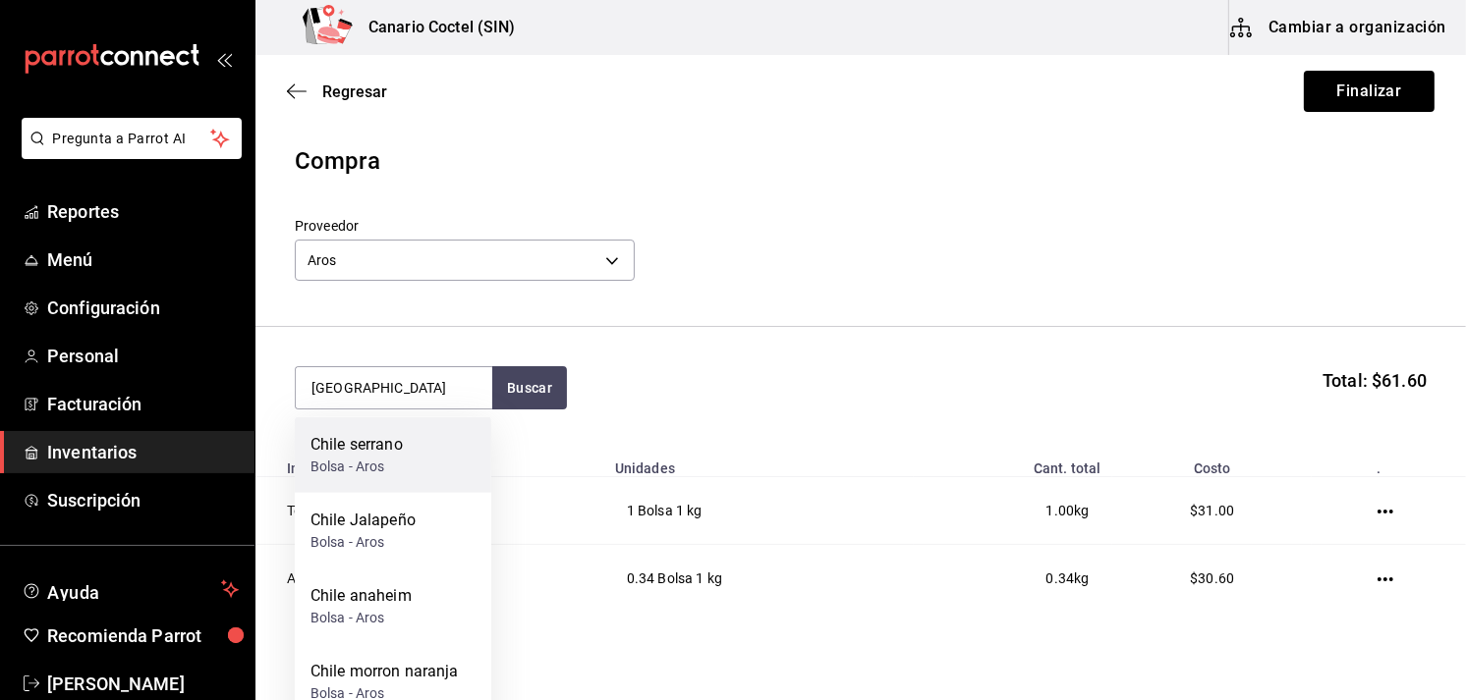
click at [342, 462] on div "Bolsa - Aros" at bounding box center [356, 467] width 92 height 21
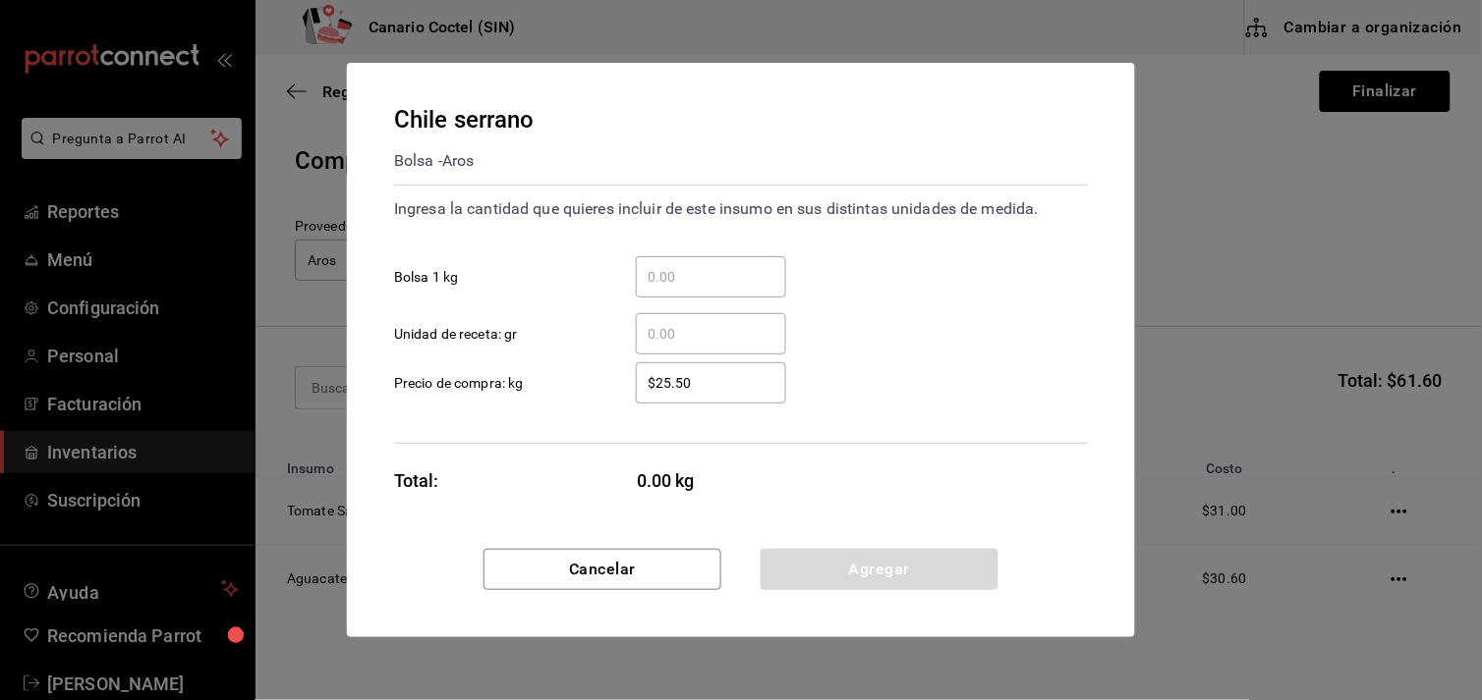
click at [662, 271] on input "​ Bolsa 1 kg" at bounding box center [711, 277] width 150 height 24
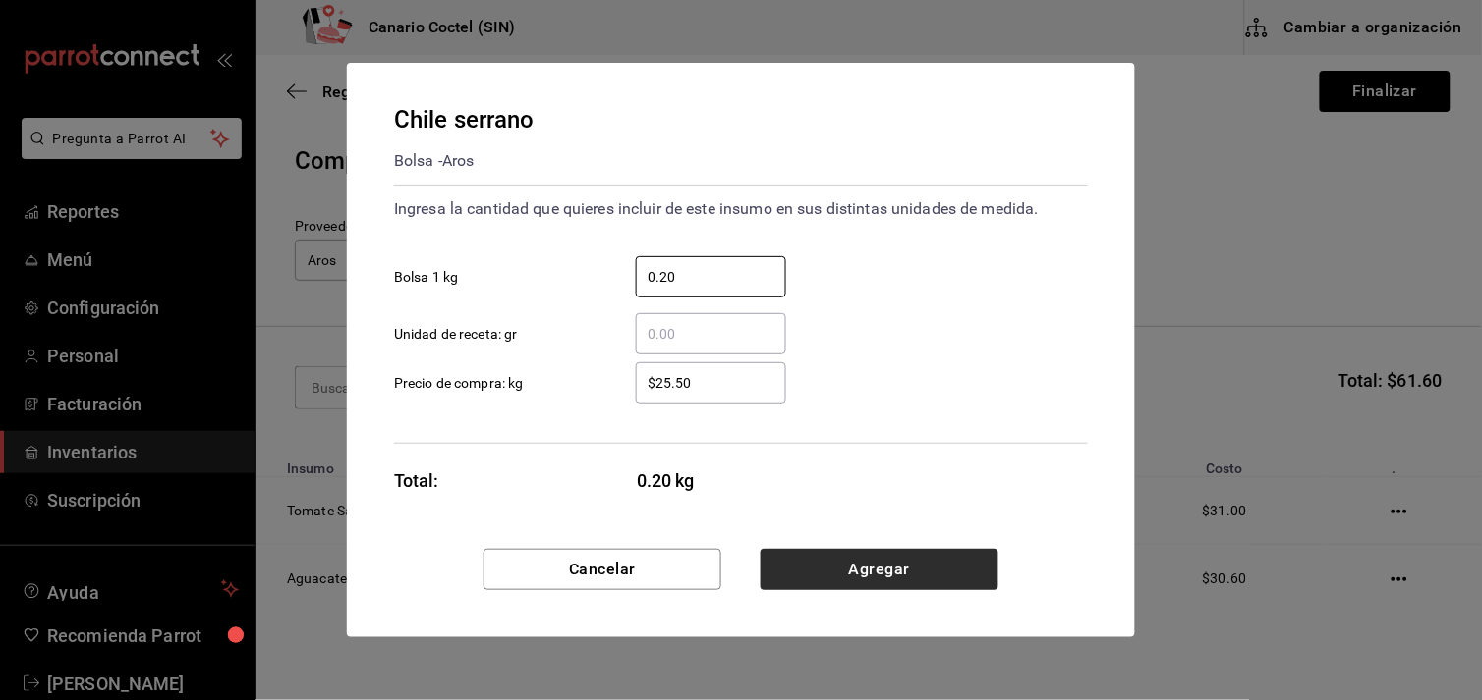
type input "0.20"
click at [891, 560] on button "Agregar" at bounding box center [879, 569] width 238 height 41
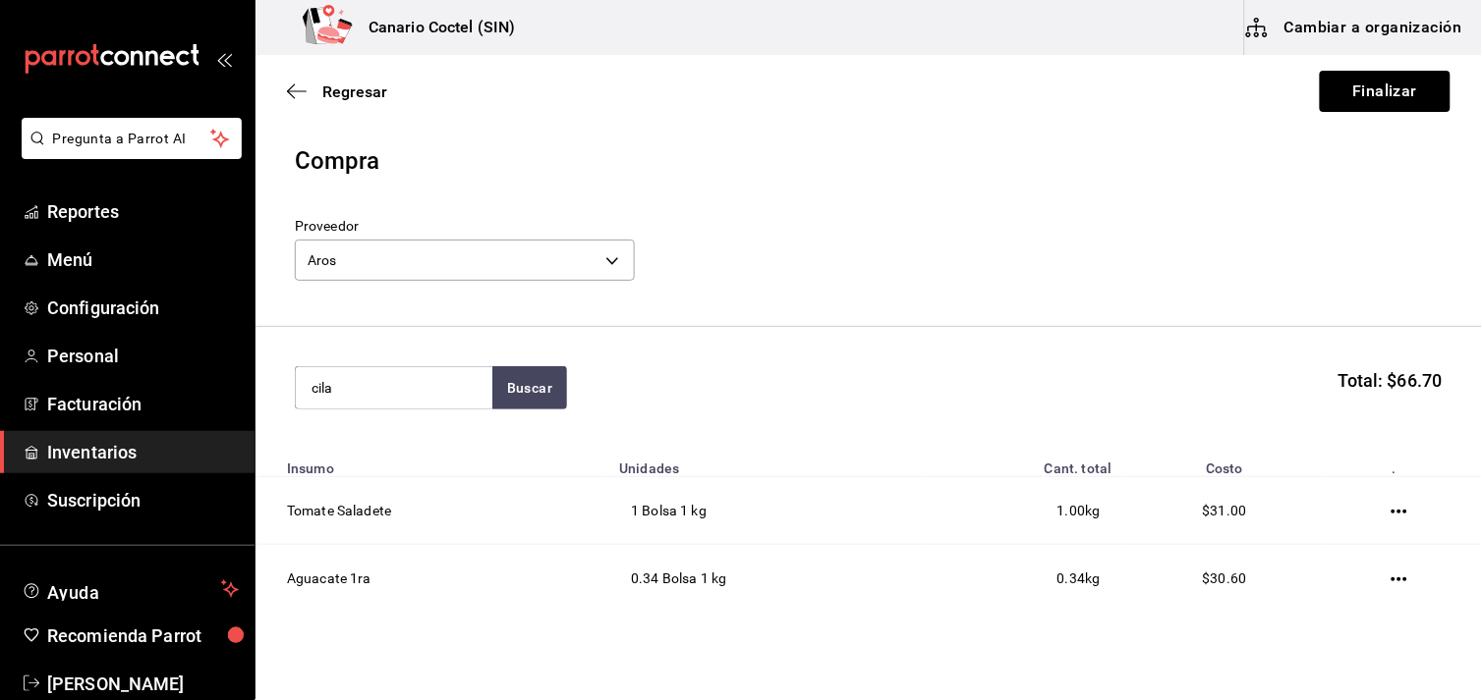
type input "cila"
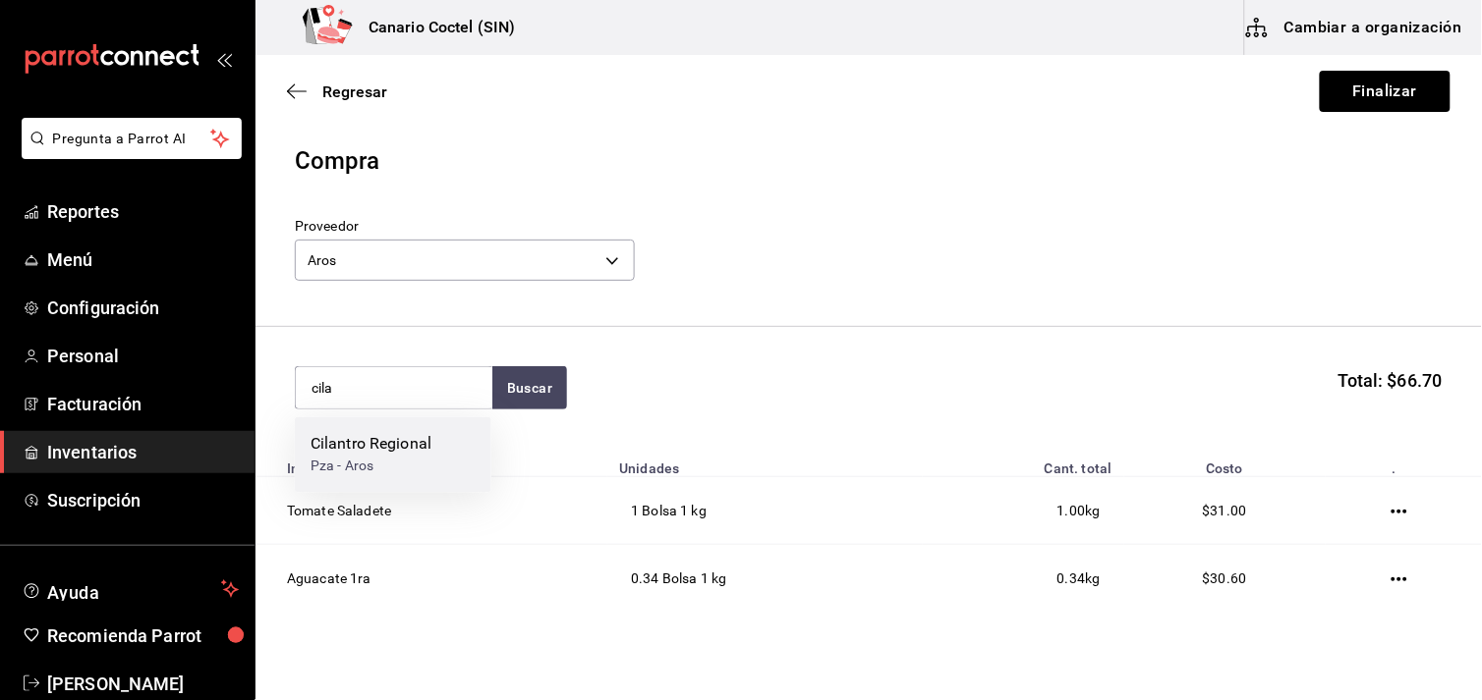
click at [395, 440] on div "Cilantro Regional" at bounding box center [370, 445] width 121 height 24
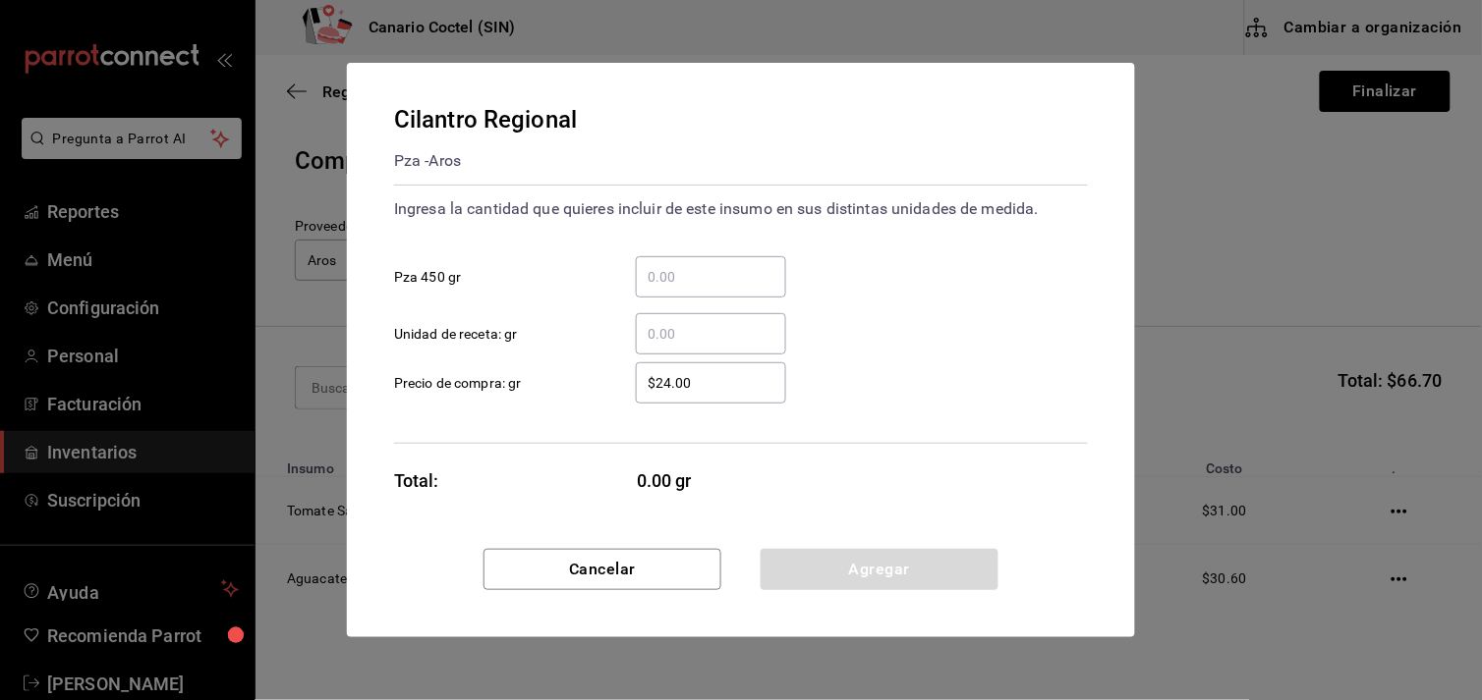
click at [689, 276] on input "​ Pza 450 gr" at bounding box center [711, 277] width 150 height 24
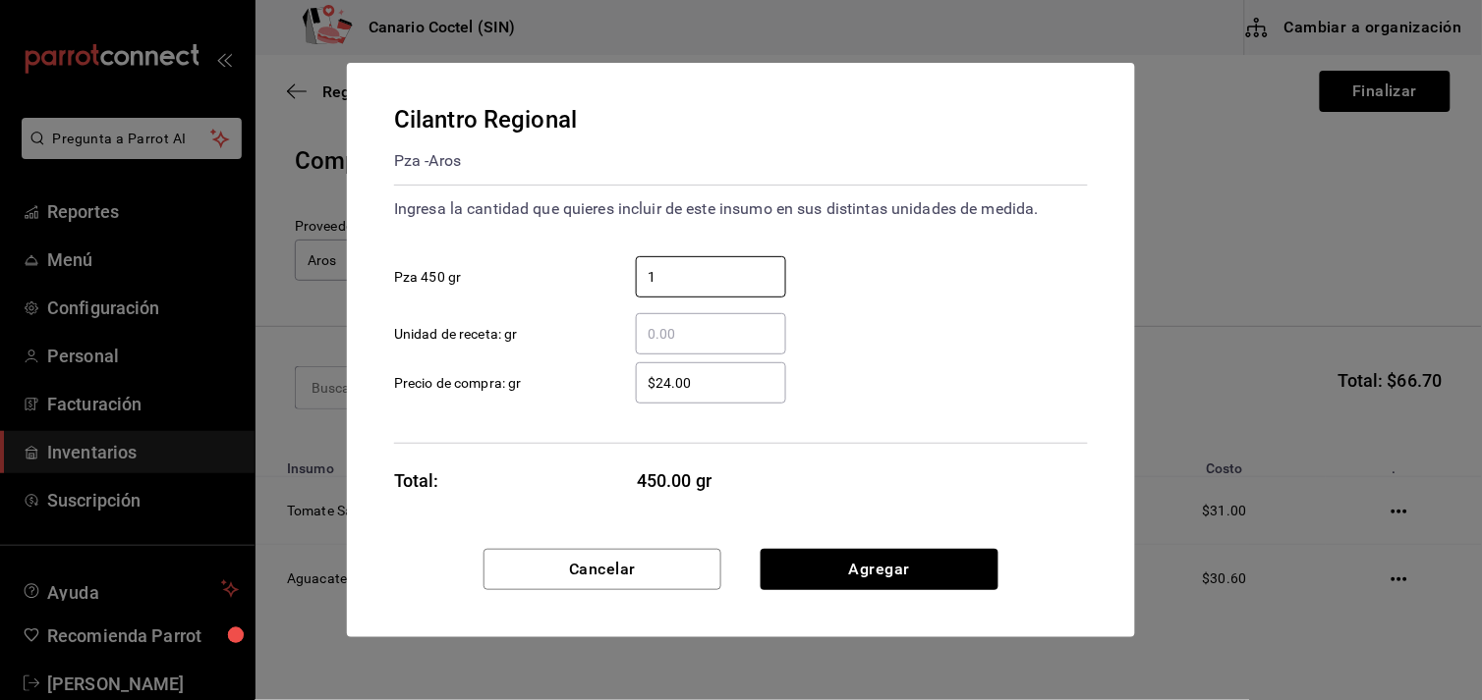
type input "1"
click at [581, 363] on label "$24.00 ​ Precio de compra: gr" at bounding box center [590, 383] width 392 height 41
click at [636, 371] on input "$24.00" at bounding box center [711, 383] width 150 height 24
click at [671, 386] on input "$24.00" at bounding box center [711, 383] width 150 height 24
type input "$2.00"
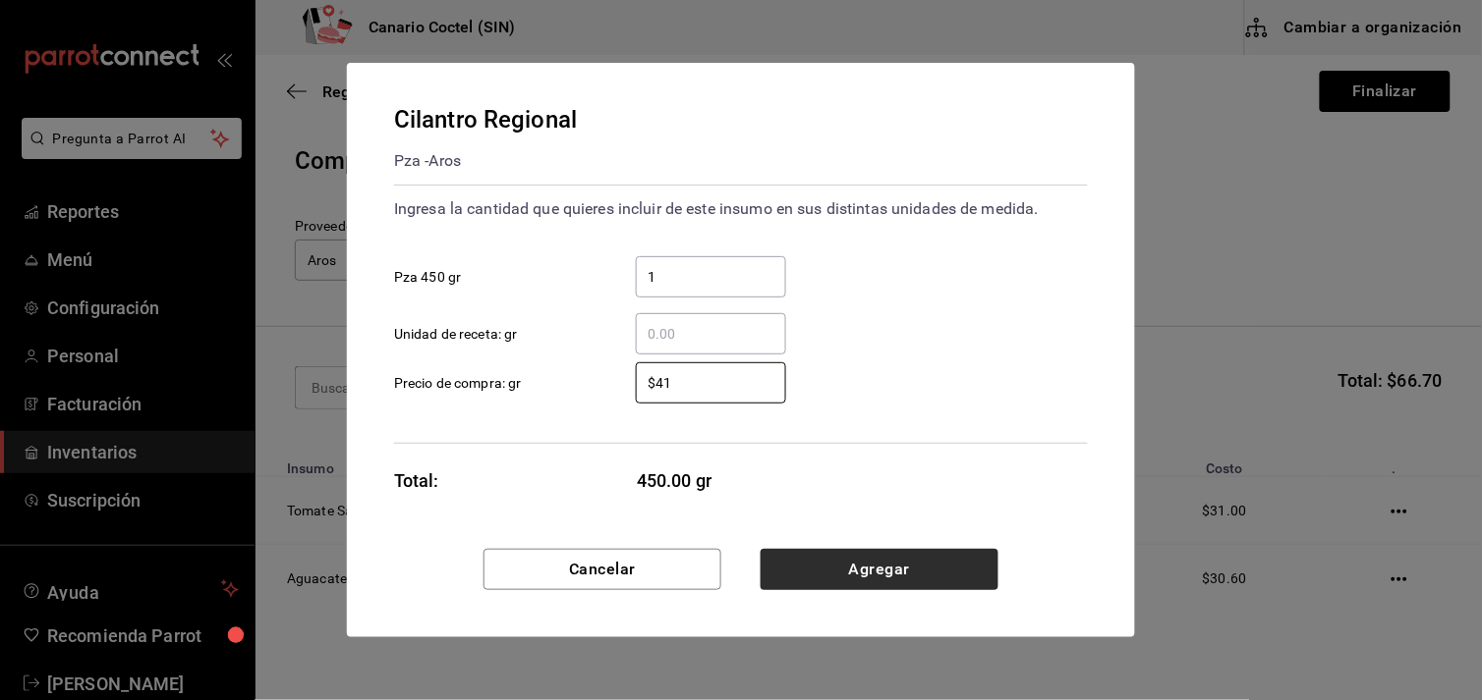
type input "$41"
click at [917, 568] on button "Agregar" at bounding box center [879, 569] width 238 height 41
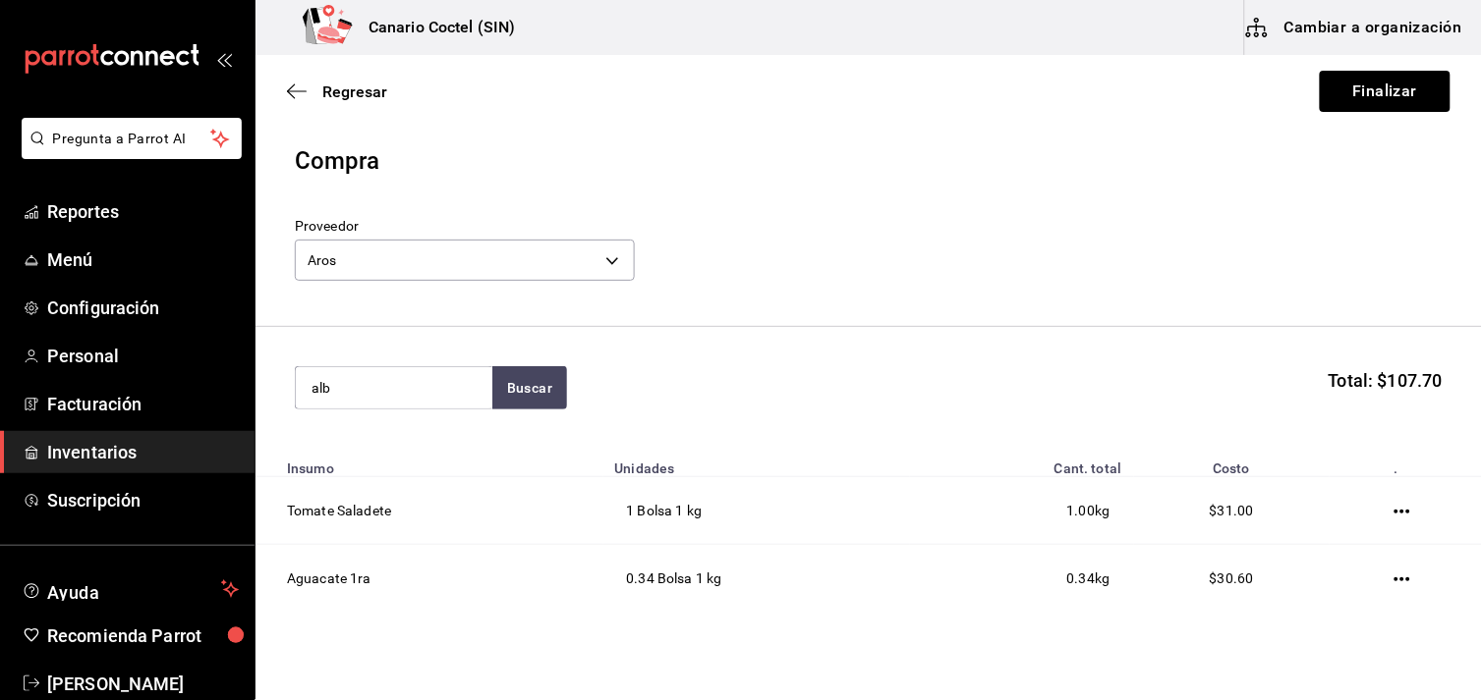
type input "alb"
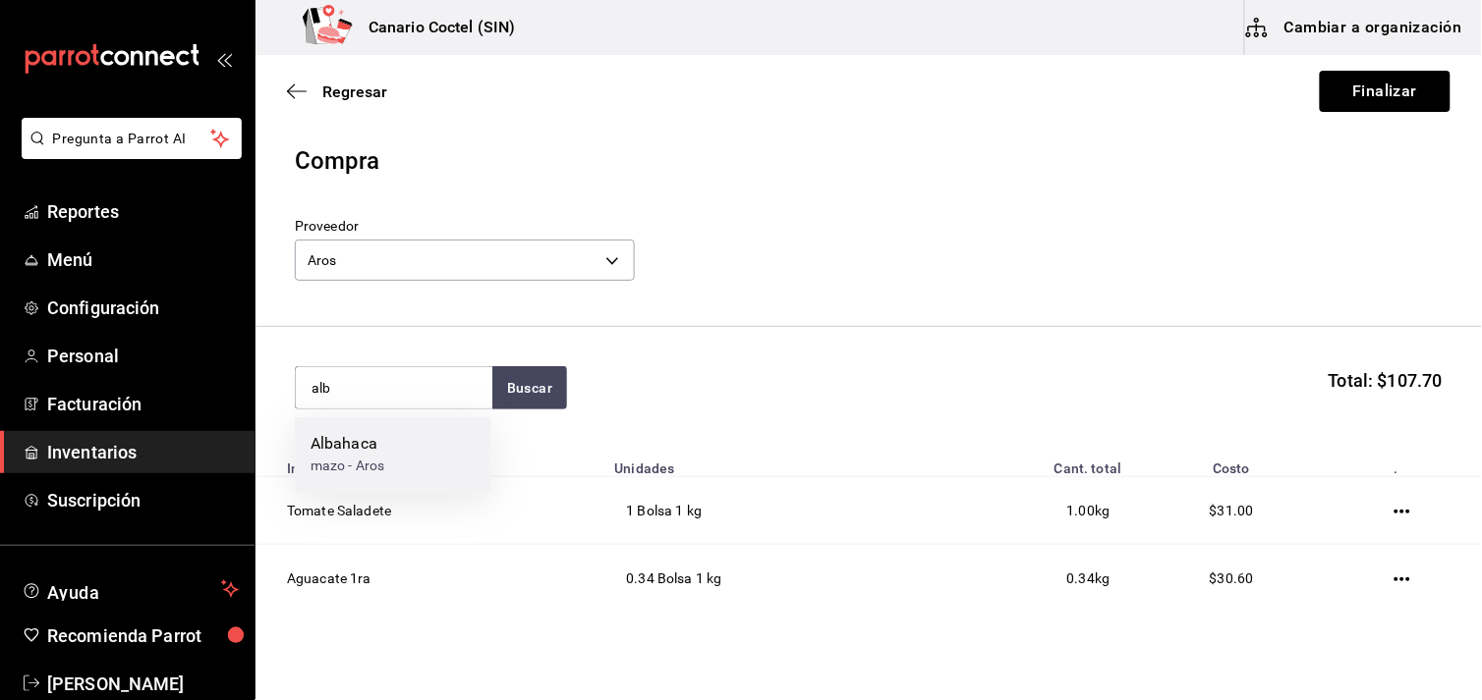
click at [420, 446] on div "Albahaca mazo - Aros" at bounding box center [393, 456] width 196 height 76
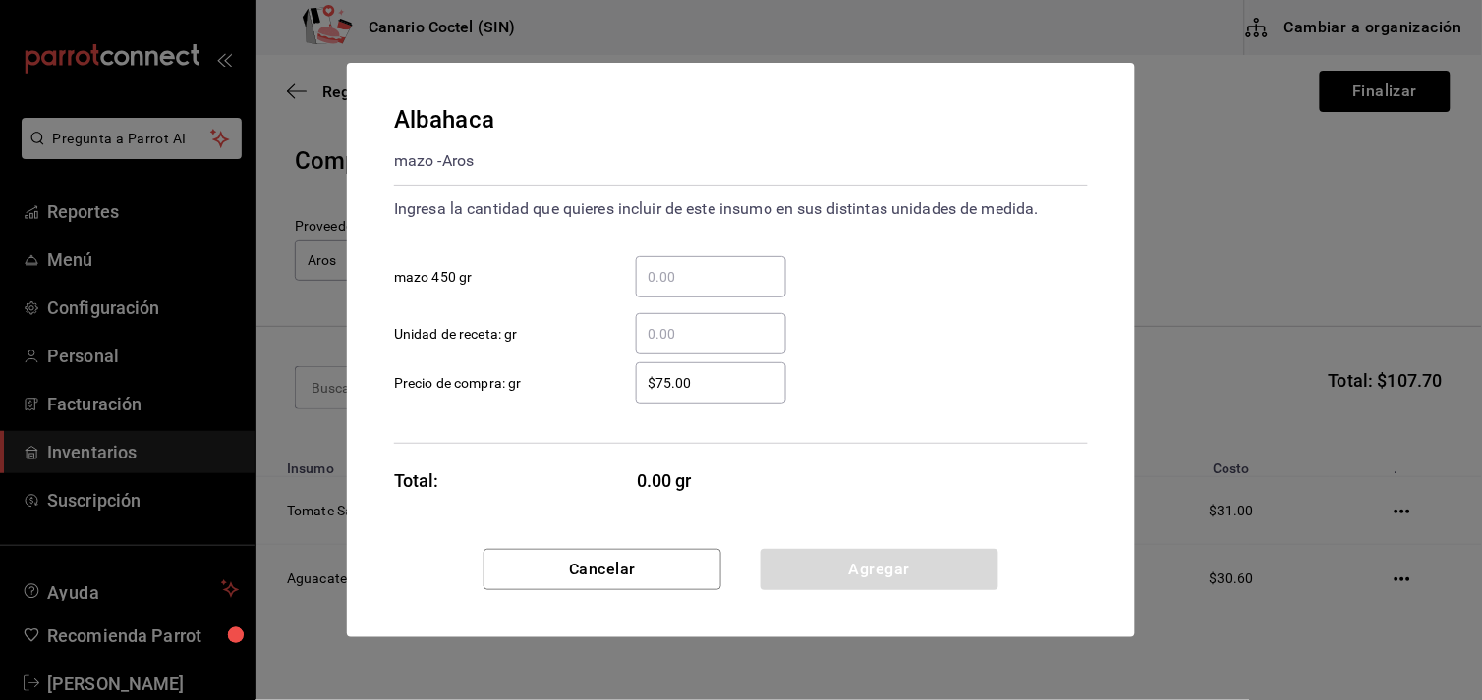
click at [682, 269] on input "​ mazo 450 gr" at bounding box center [711, 277] width 150 height 24
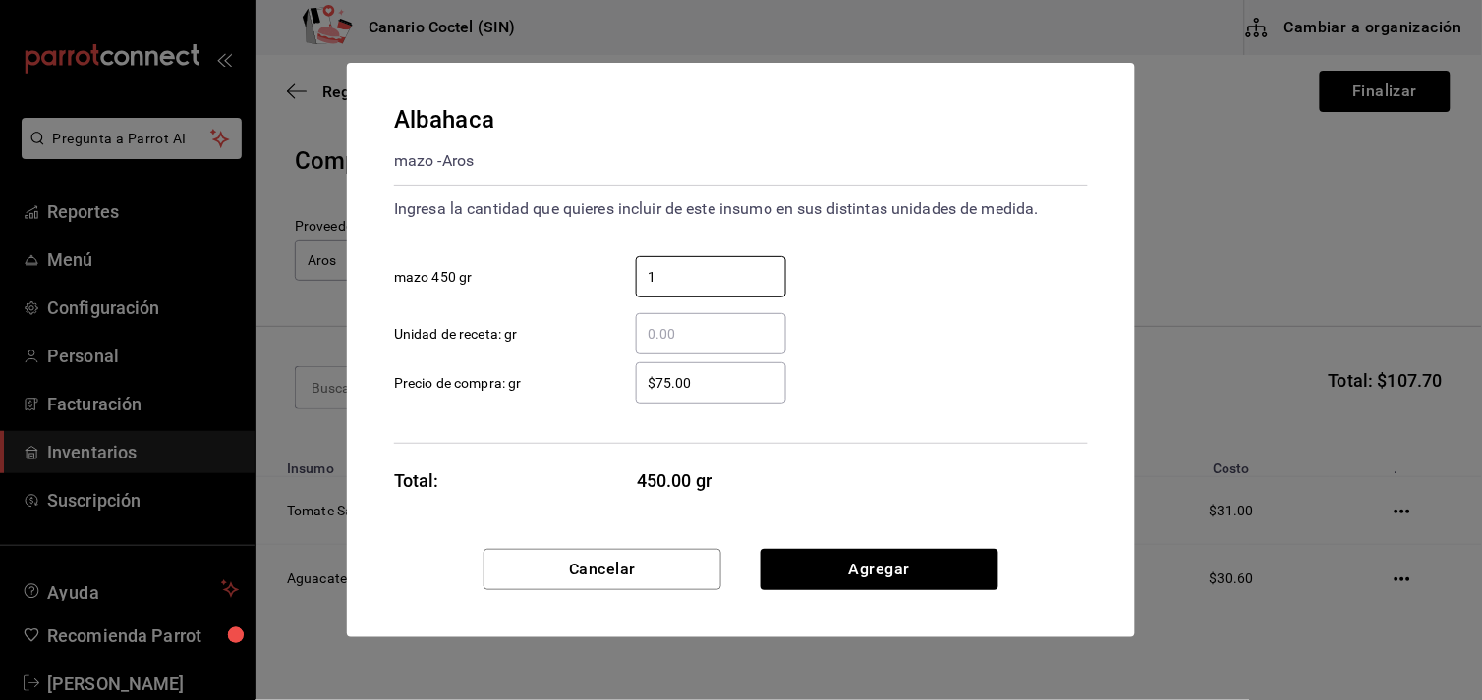
type input "1"
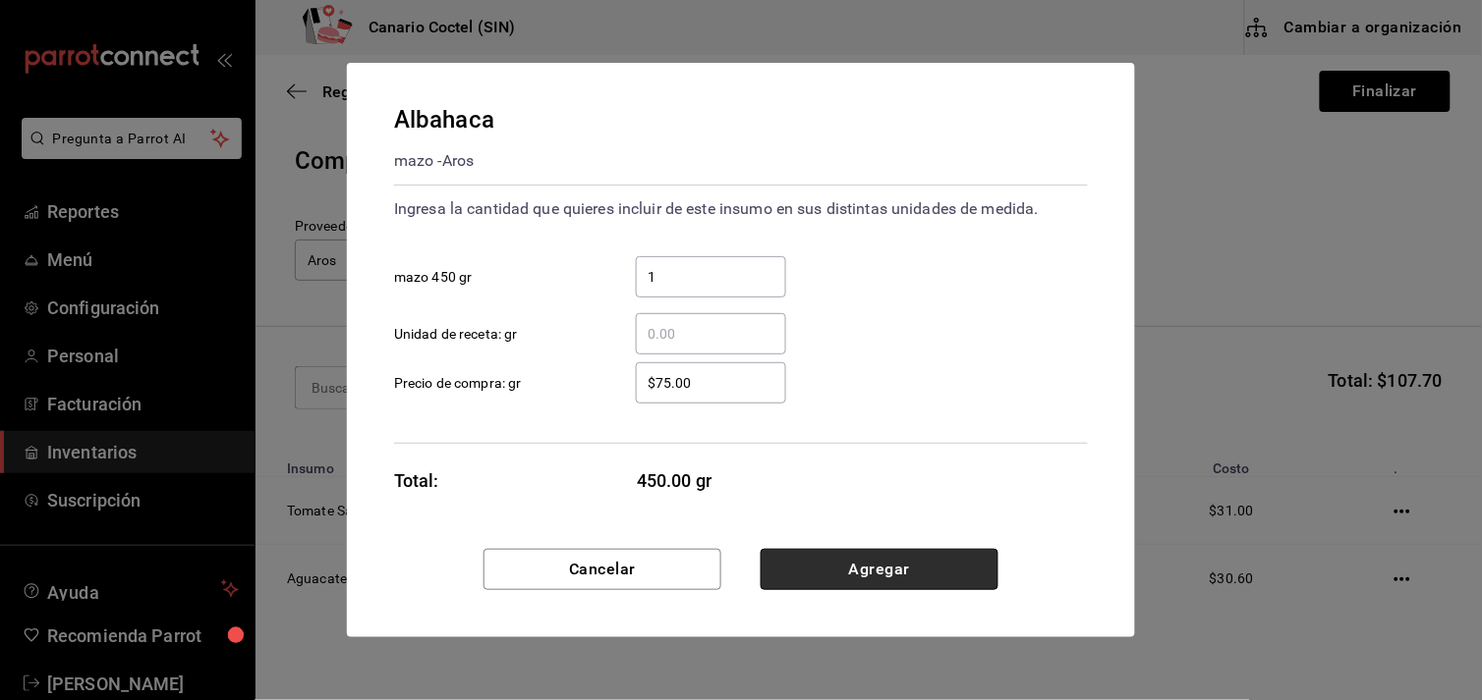
click at [842, 568] on button "Agregar" at bounding box center [879, 569] width 238 height 41
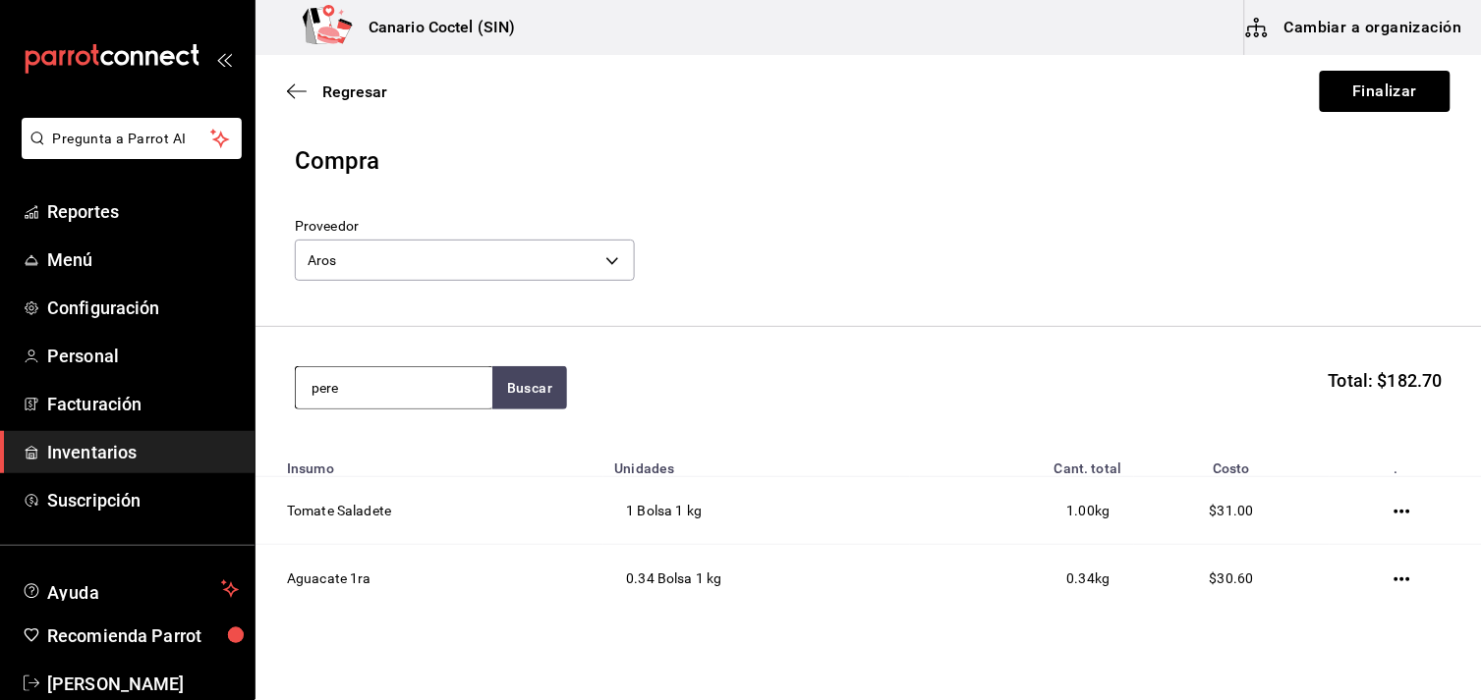
type input "pere"
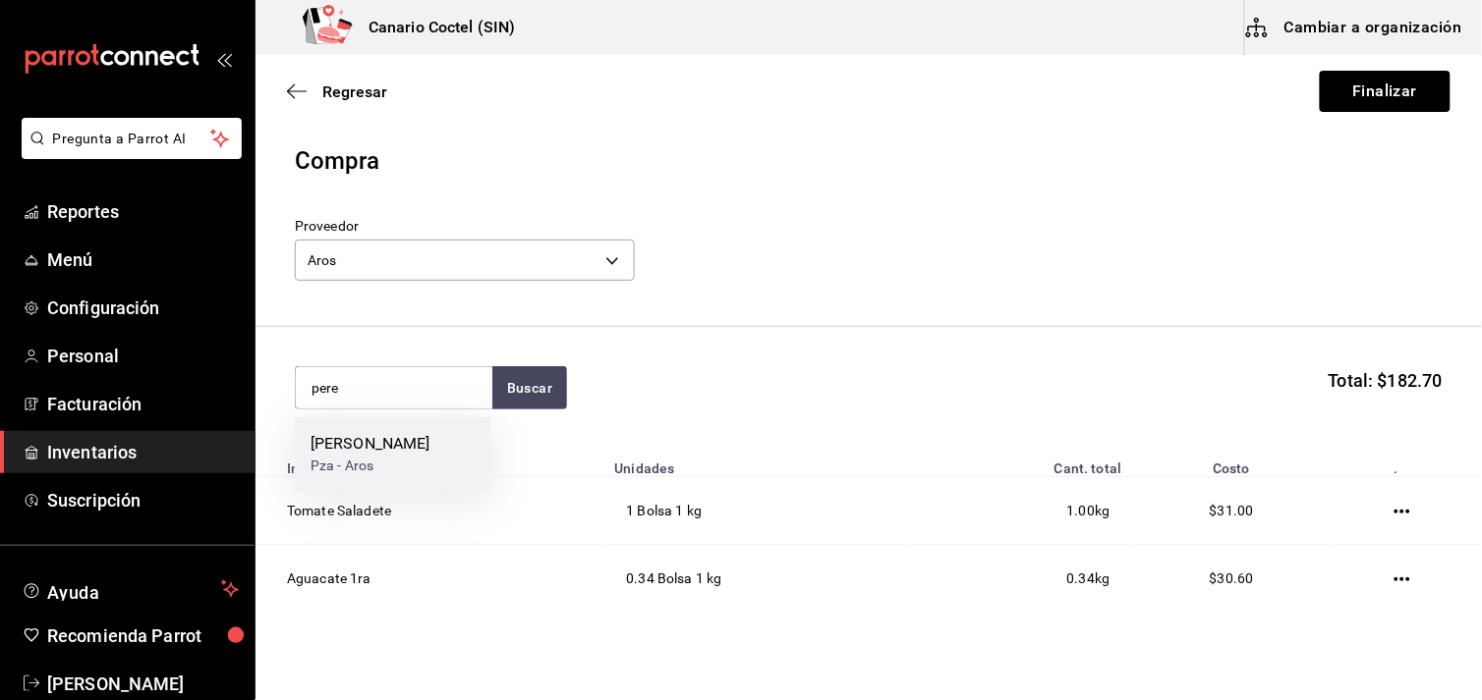
click at [354, 457] on div "Pza - Aros" at bounding box center [370, 467] width 120 height 21
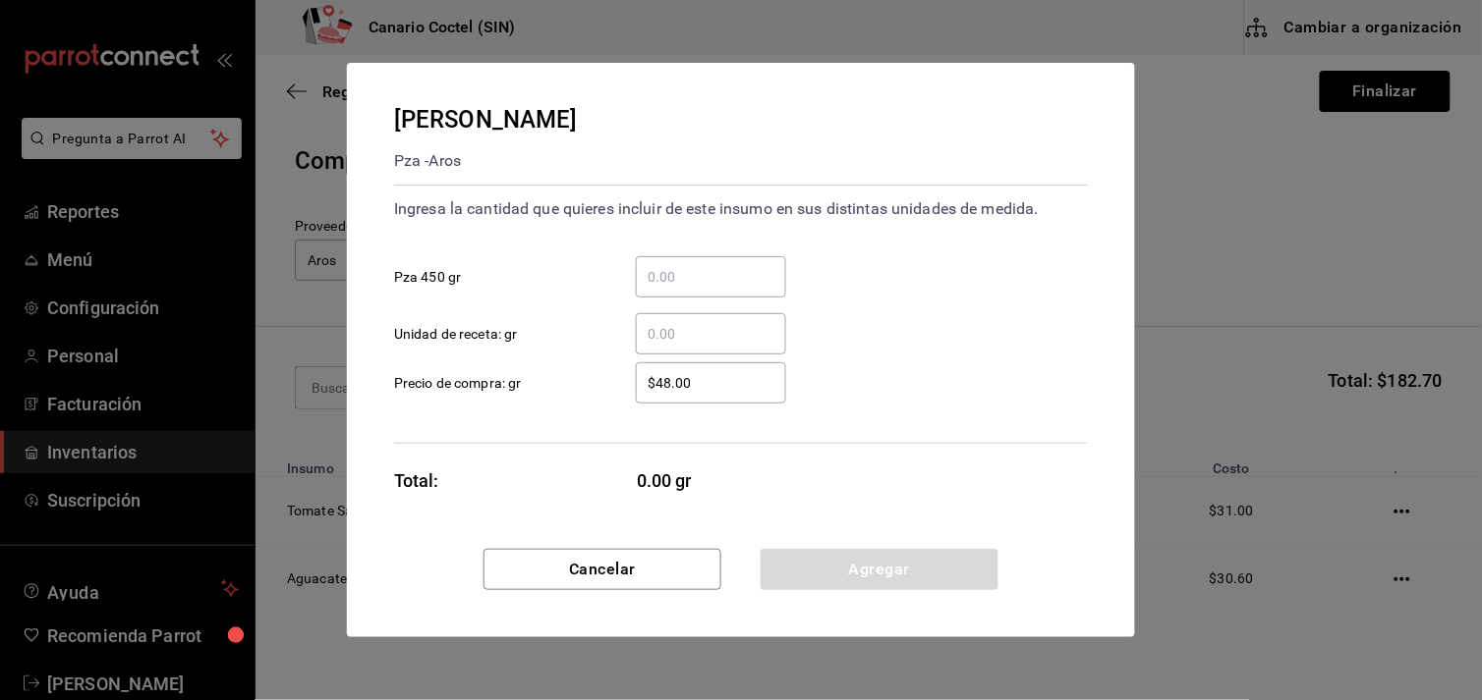
click at [662, 277] on input "​ Pza 450 gr" at bounding box center [711, 277] width 150 height 24
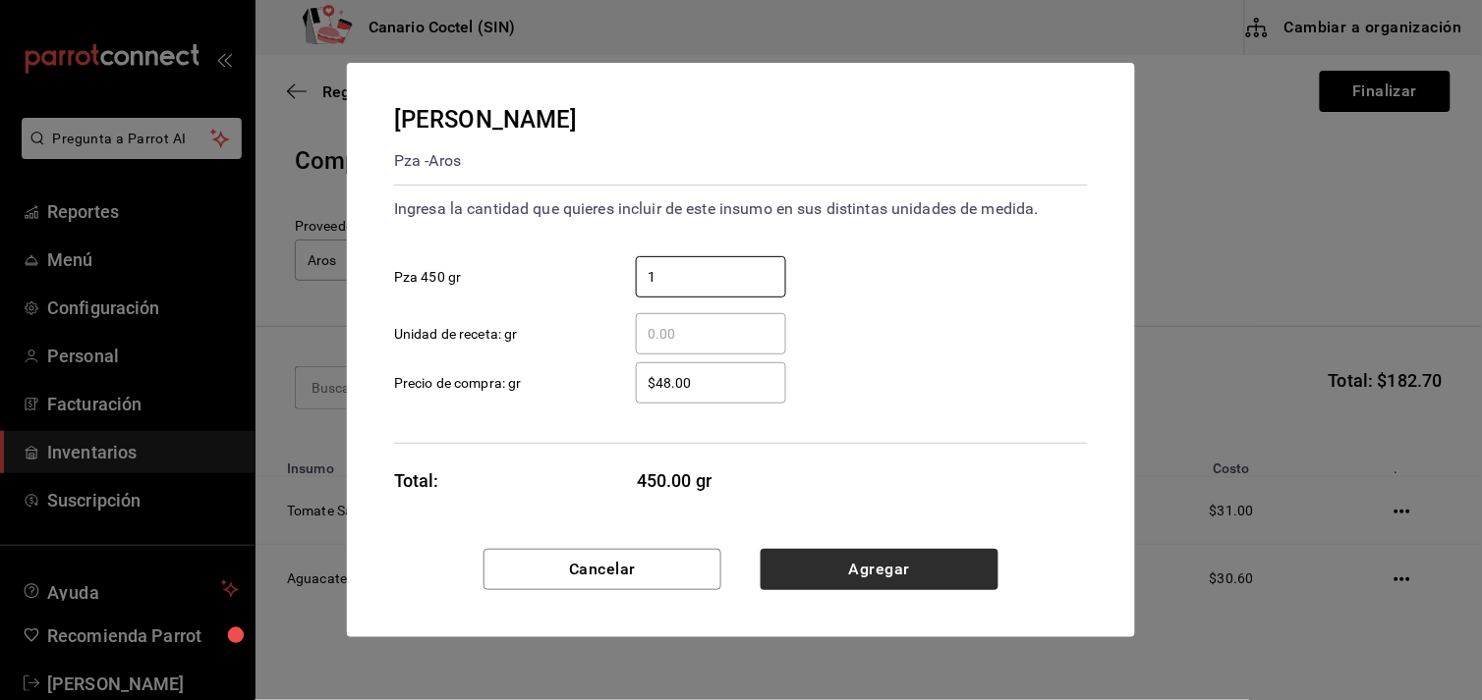
type input "1"
click at [839, 570] on button "Agregar" at bounding box center [879, 569] width 238 height 41
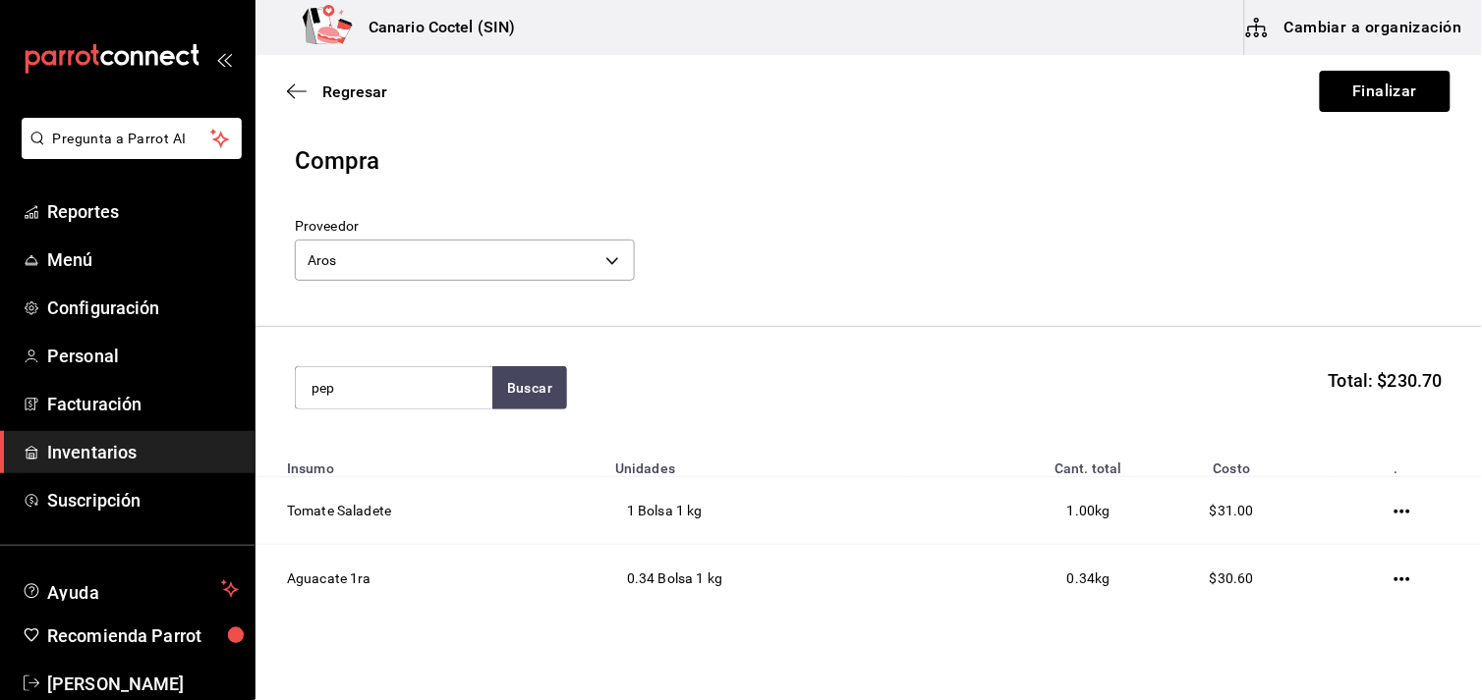
type input "pep"
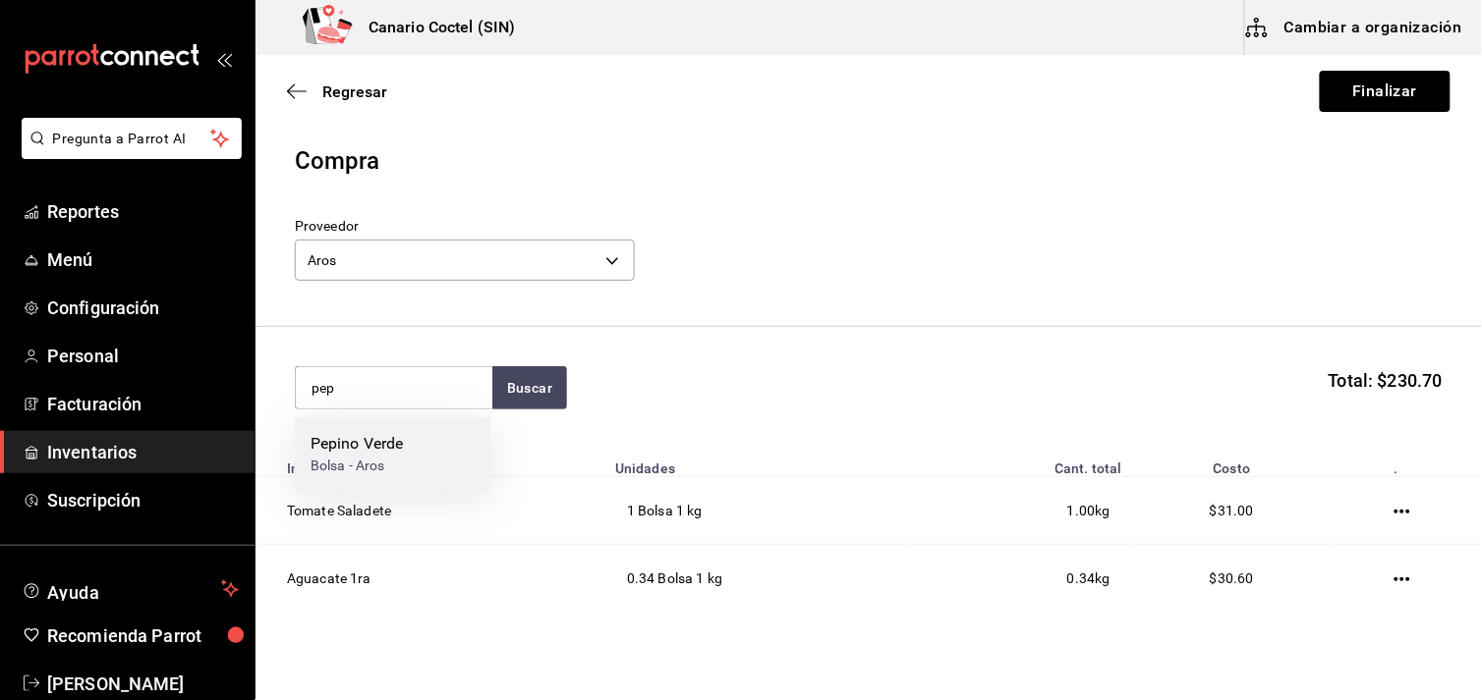
click at [395, 464] on div "Bolsa - Aros" at bounding box center [356, 467] width 93 height 21
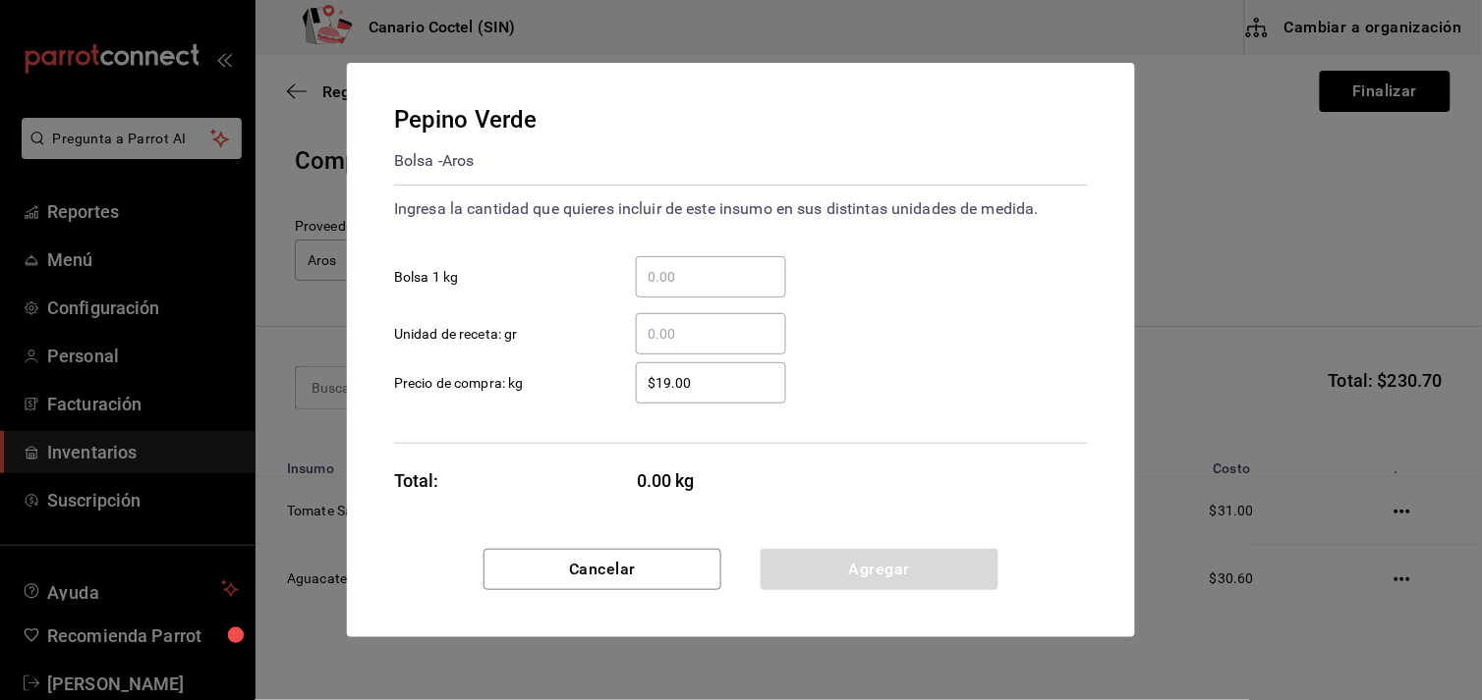
click at [670, 267] on input "​ Bolsa 1 kg" at bounding box center [711, 277] width 150 height 24
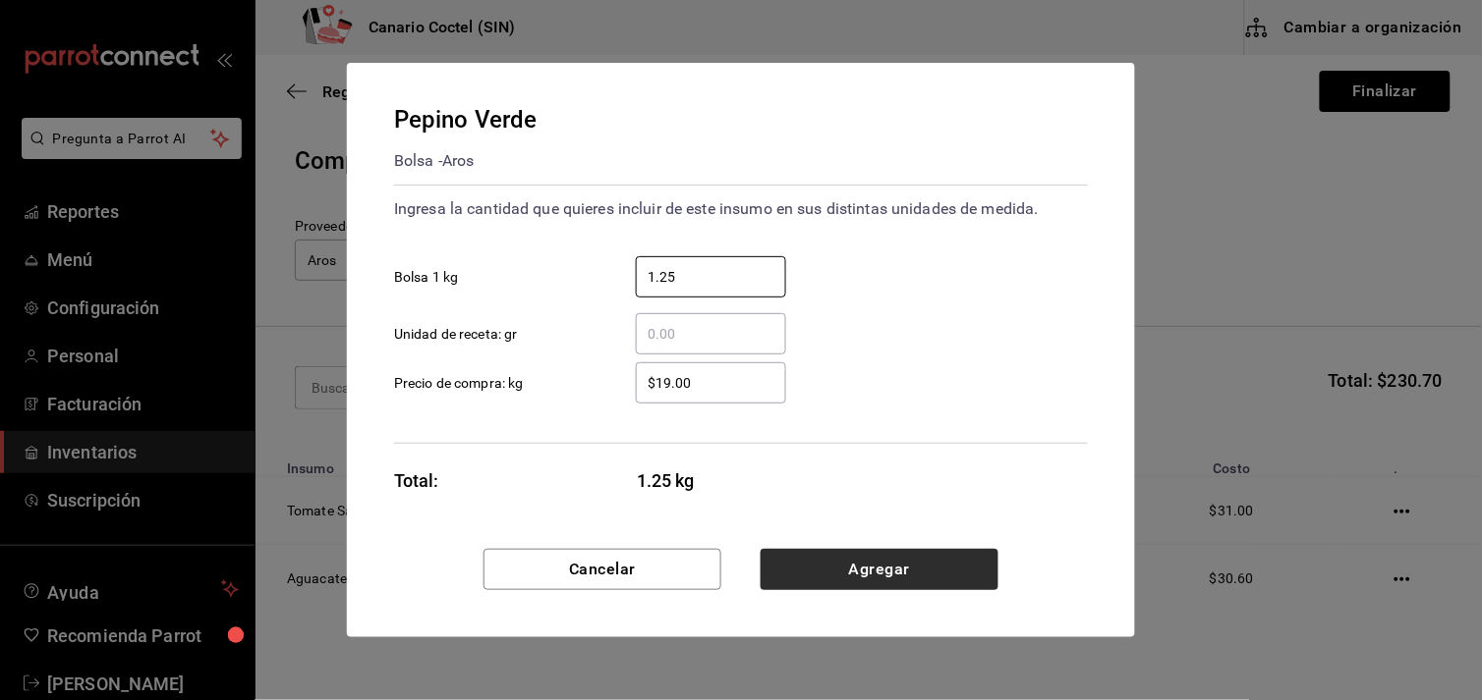
type input "1.25"
click at [865, 571] on button "Agregar" at bounding box center [879, 569] width 238 height 41
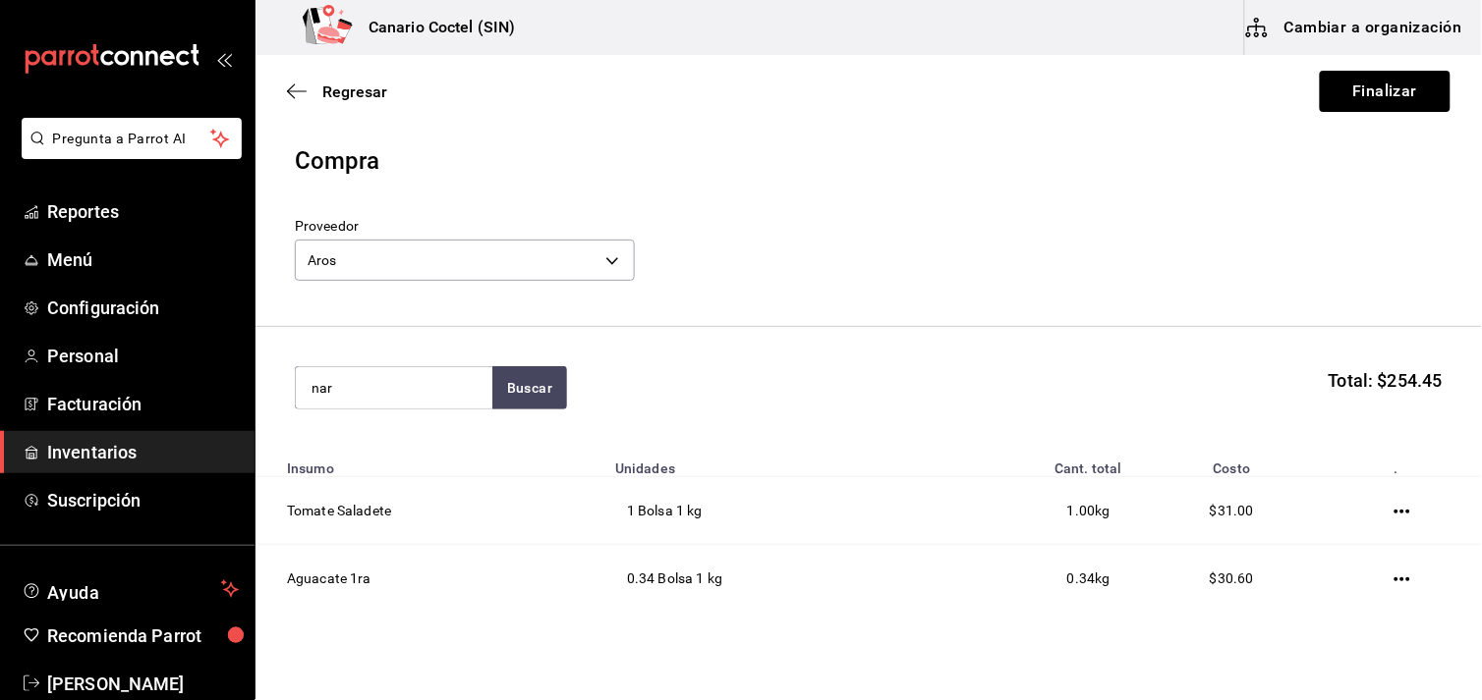
type input "nar"
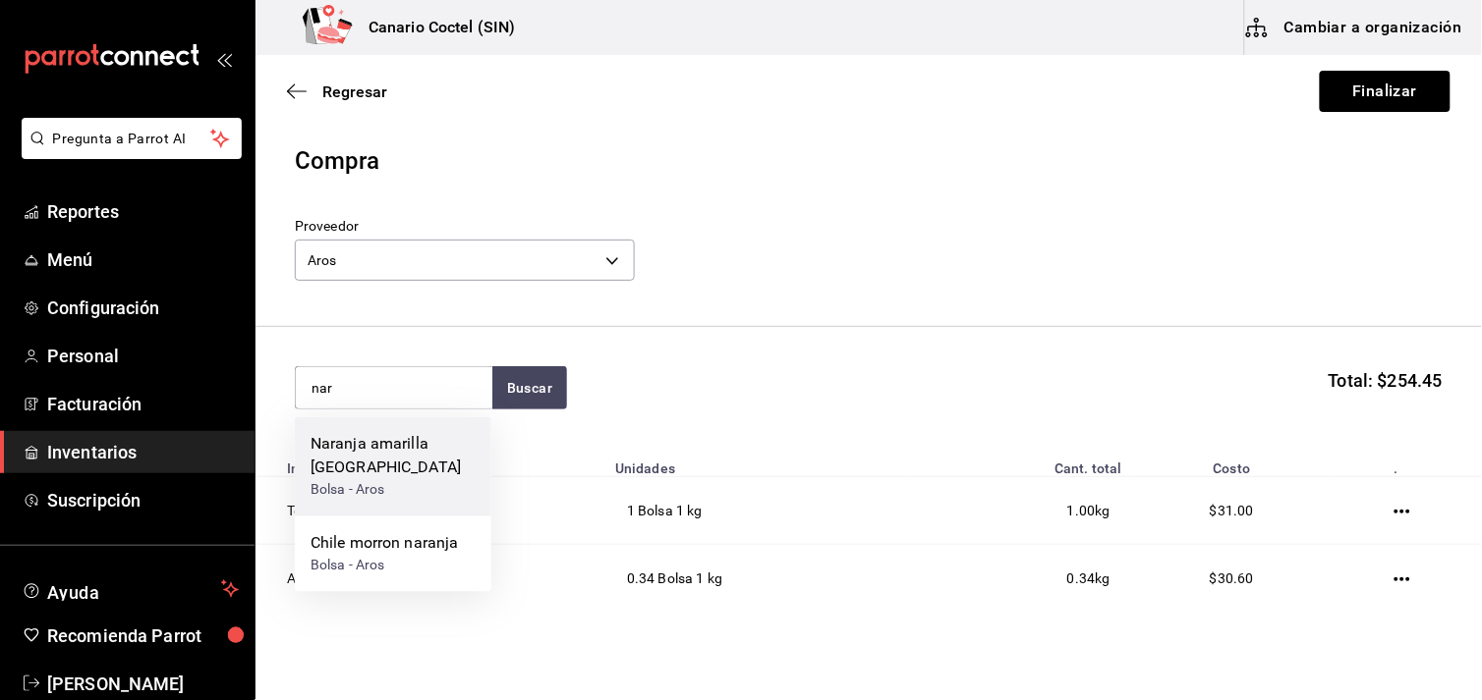
click at [373, 449] on div "Naranja amarilla [GEOGRAPHIC_DATA]" at bounding box center [392, 456] width 165 height 47
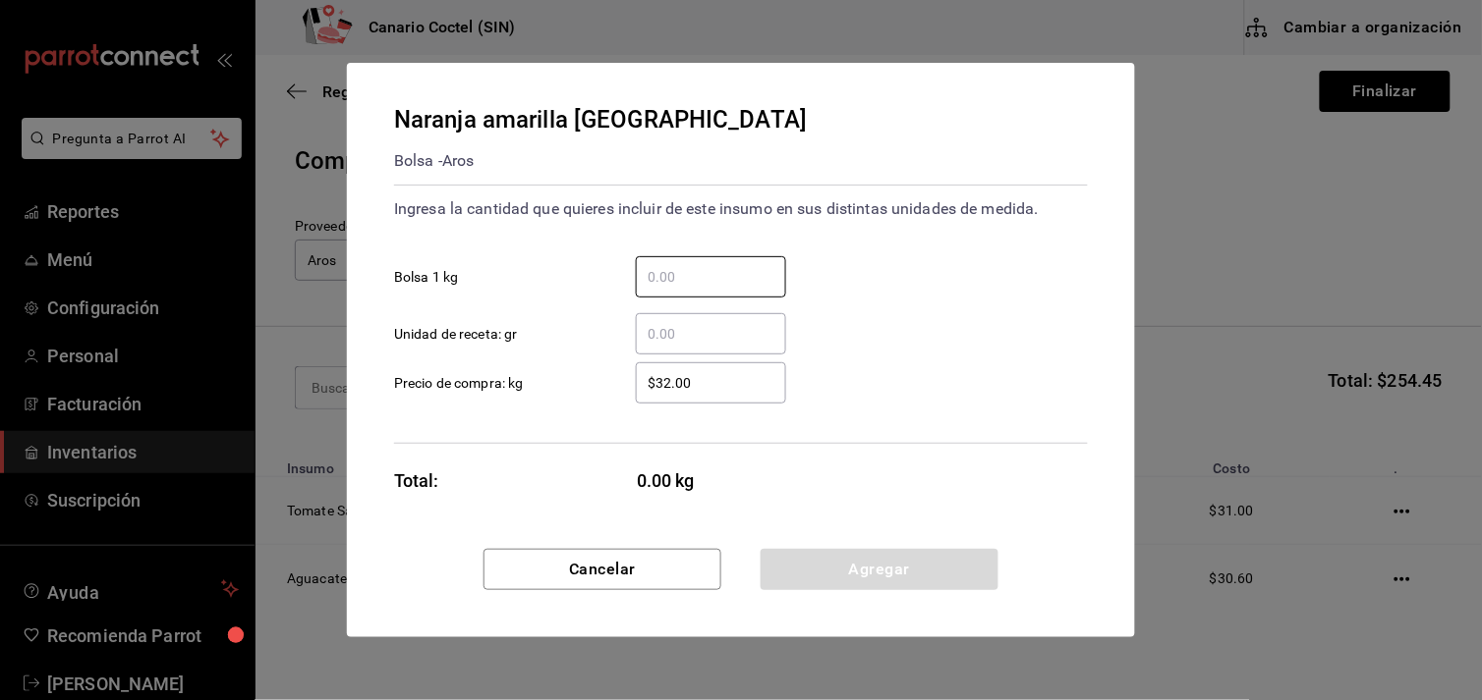
drag, startPoint x: 727, startPoint y: 275, endPoint x: 720, endPoint y: 248, distance: 28.4
click at [725, 275] on input "​ Bolsa 1 kg" at bounding box center [711, 277] width 150 height 24
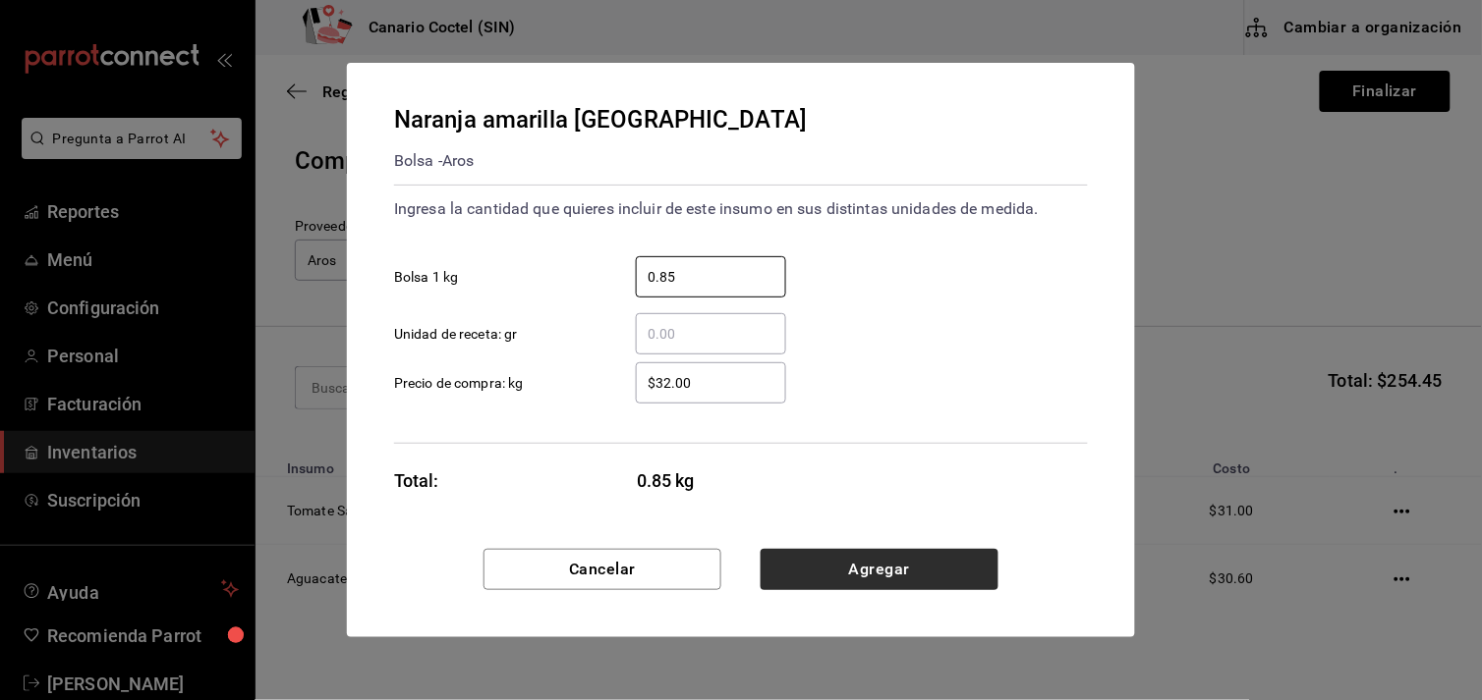
type input "0.85"
click at [847, 571] on button "Agregar" at bounding box center [879, 569] width 238 height 41
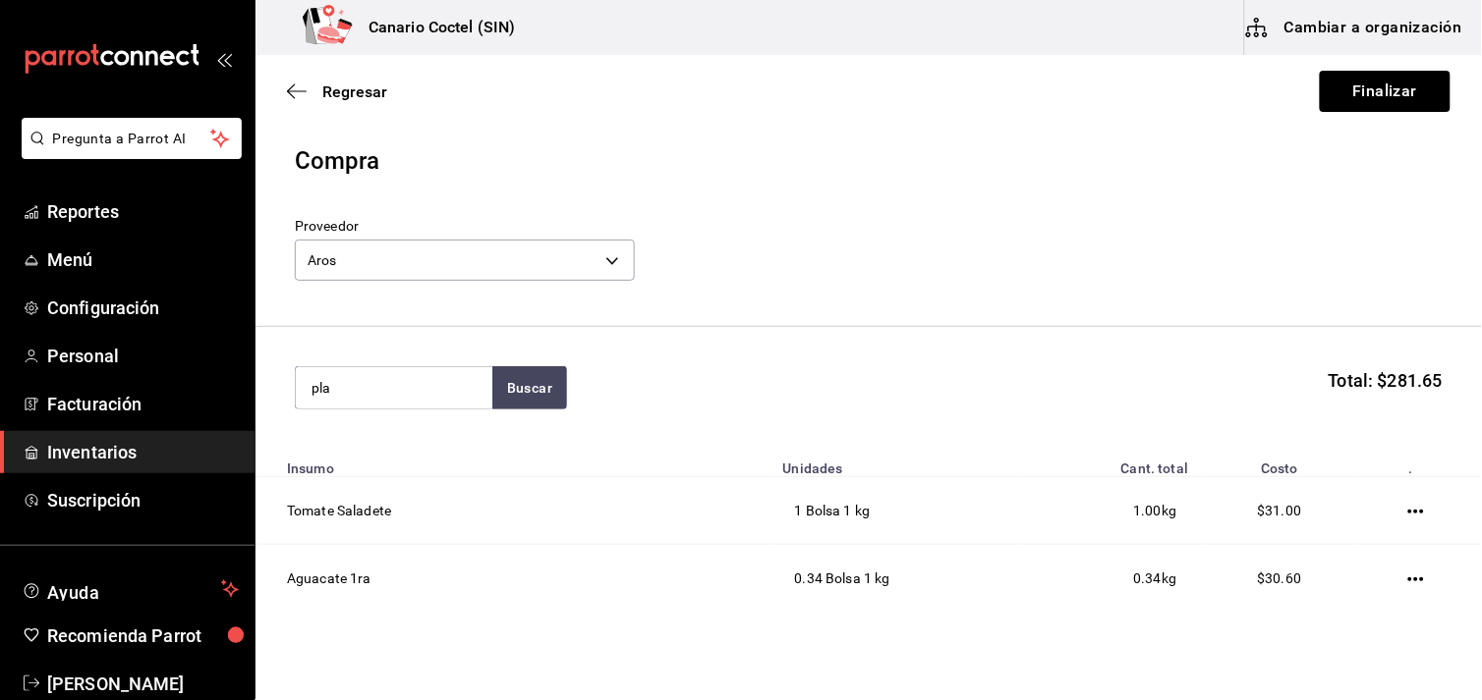
type input "pla"
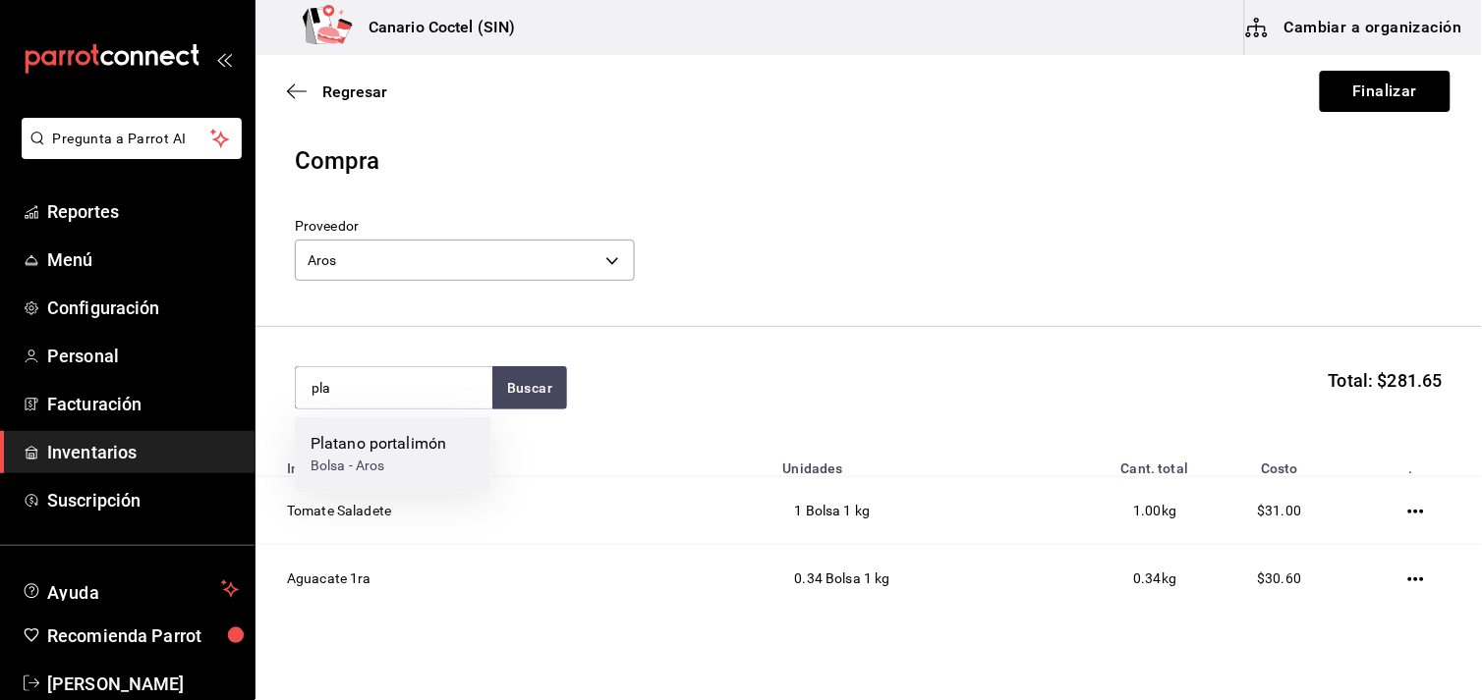
click at [349, 462] on div "Bolsa - Aros" at bounding box center [378, 467] width 136 height 21
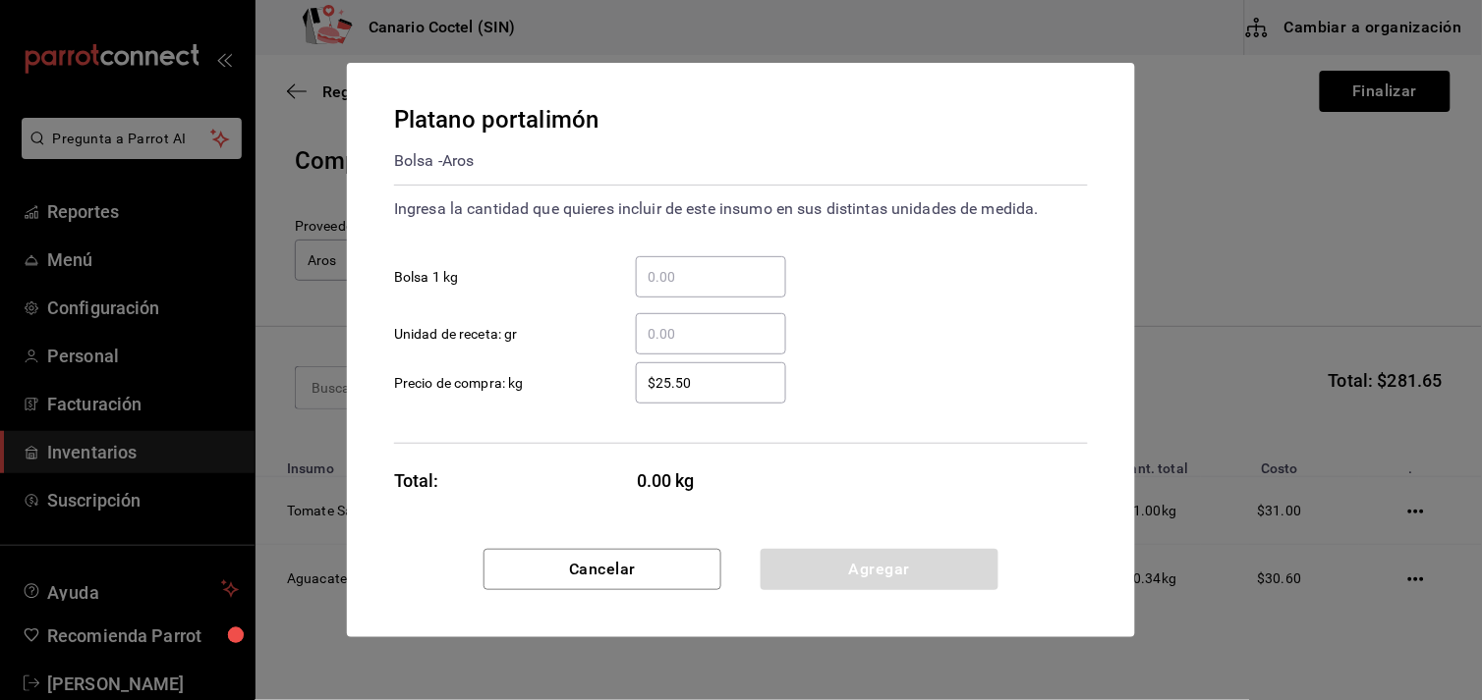
click at [668, 271] on input "​ Bolsa 1 kg" at bounding box center [711, 277] width 150 height 24
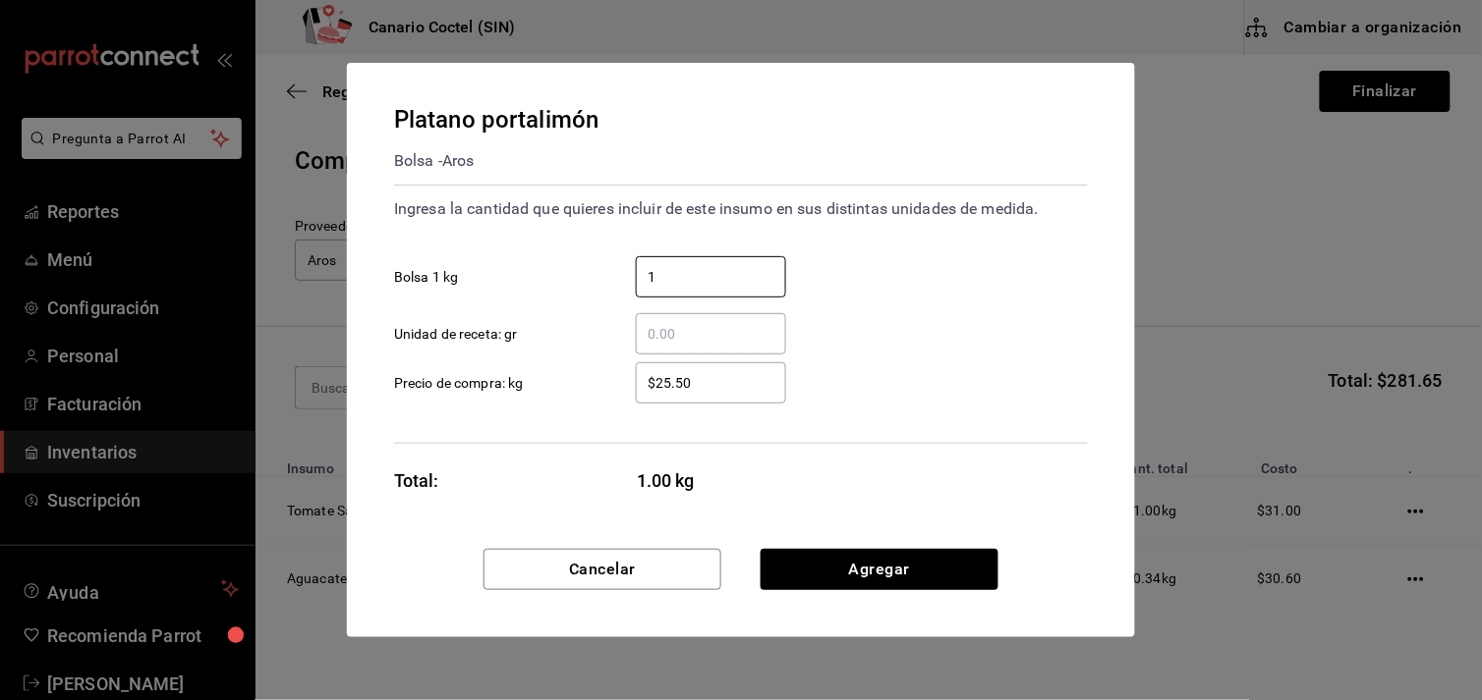
type input "1"
drag, startPoint x: 1071, startPoint y: 557, endPoint x: 1016, endPoint y: 558, distance: 55.0
click at [1072, 557] on div "Cancelar Agregar" at bounding box center [741, 593] width 788 height 88
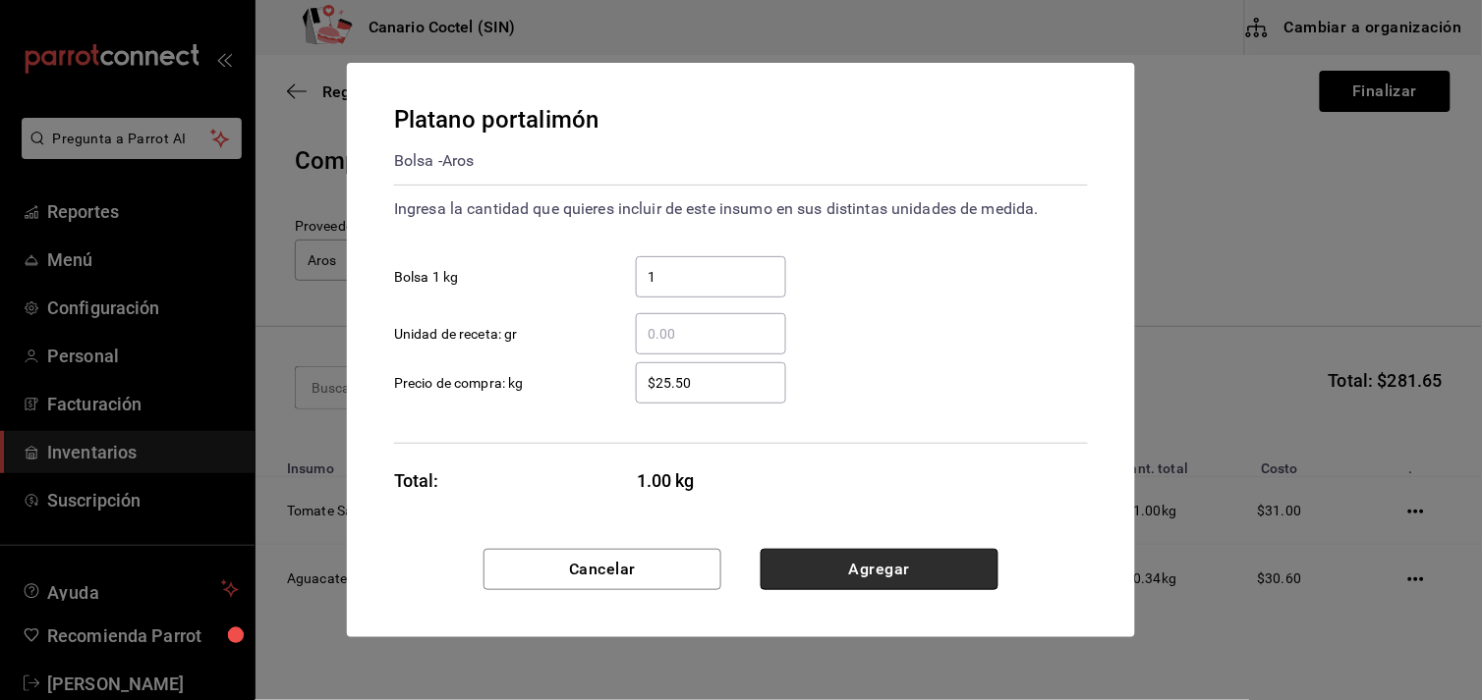
click at [858, 576] on button "Agregar" at bounding box center [879, 569] width 238 height 41
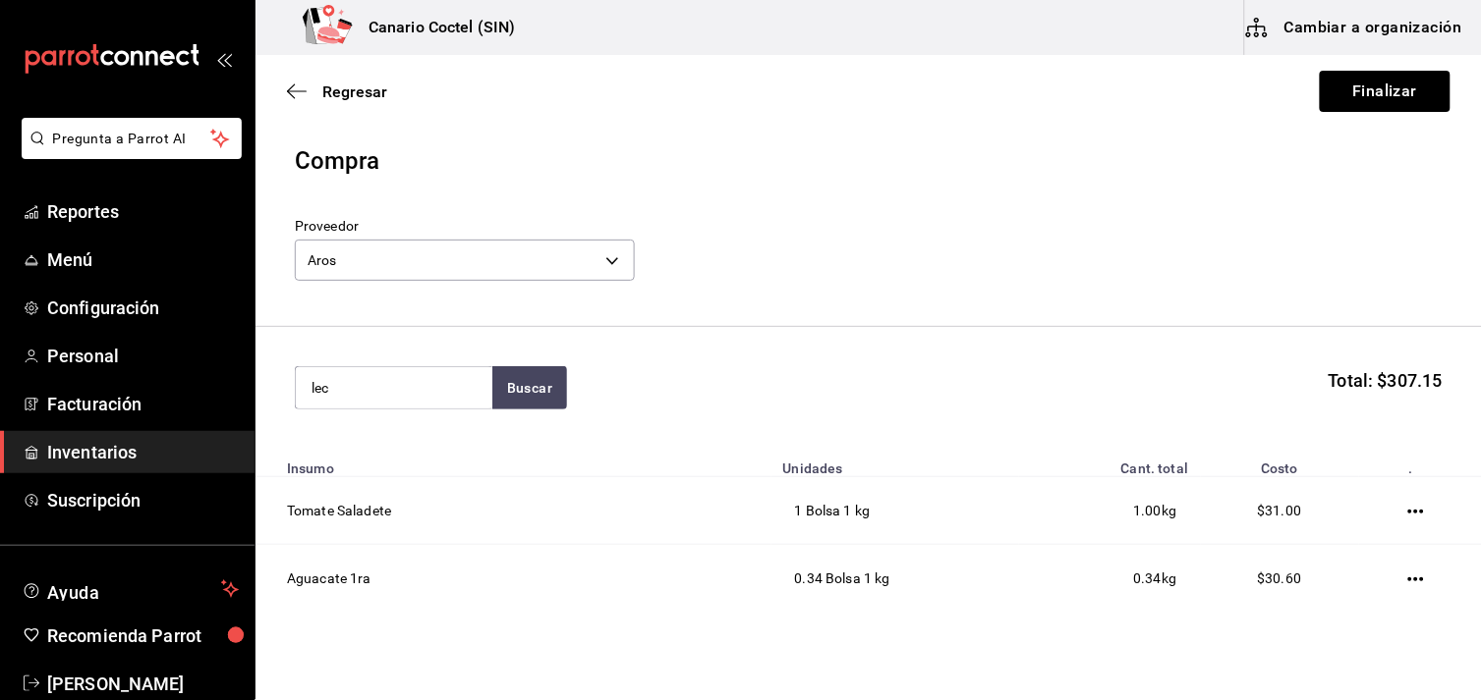
type input "lec"
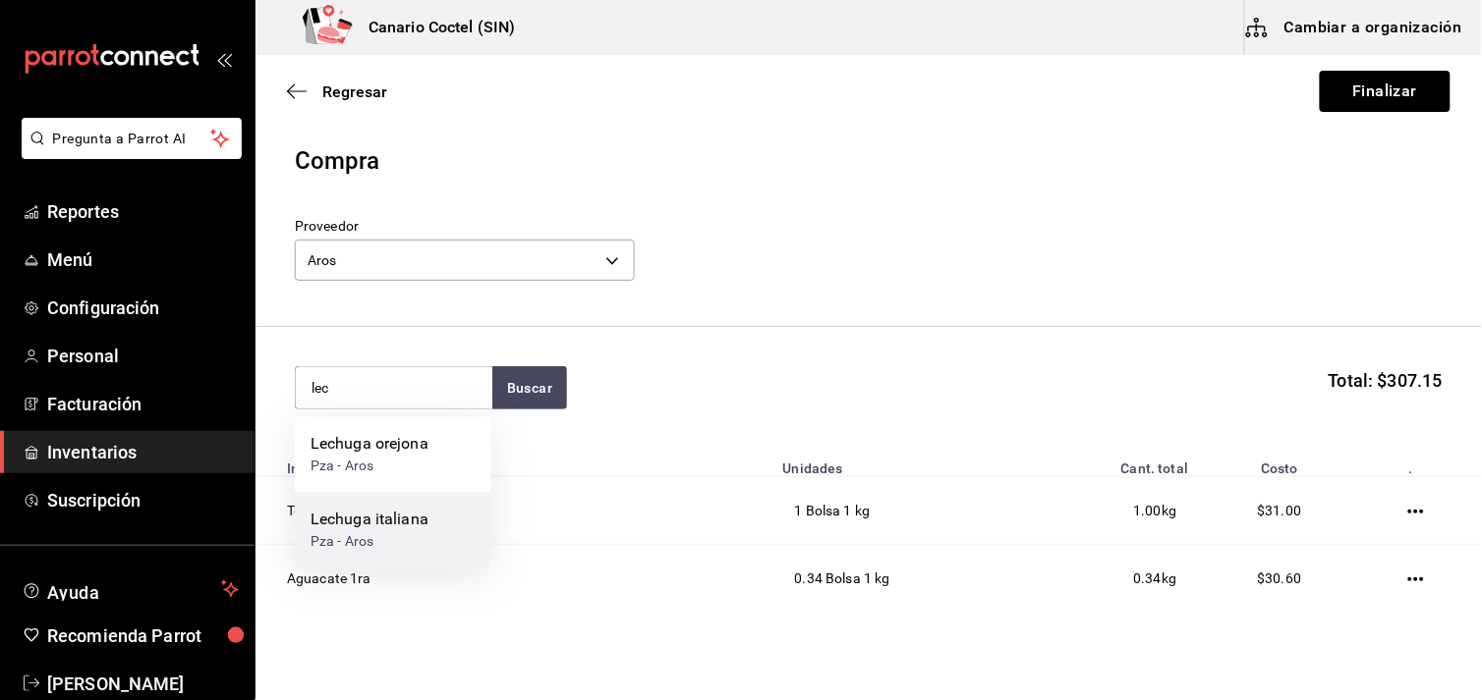
click at [407, 515] on div "Lechuga italiana" at bounding box center [369, 521] width 118 height 24
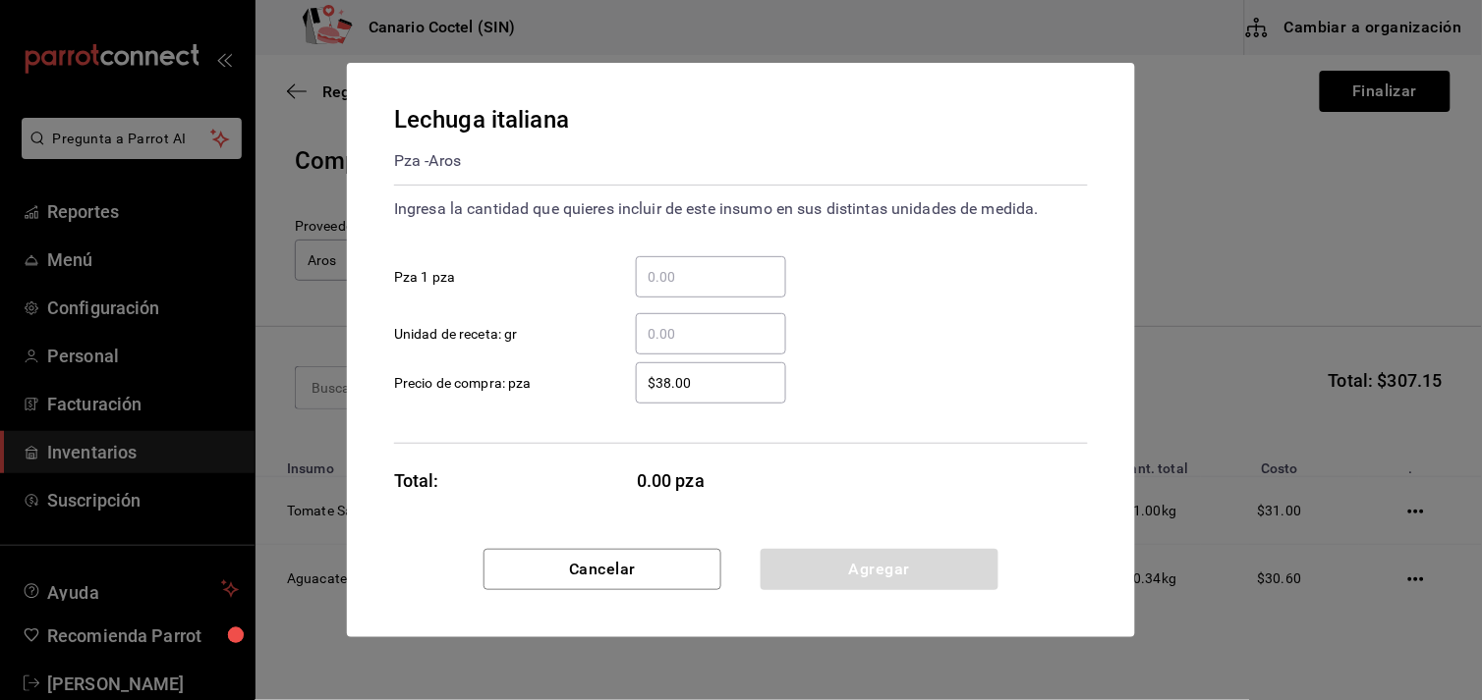
click at [700, 268] on input "​ Pza 1 pza" at bounding box center [711, 277] width 150 height 24
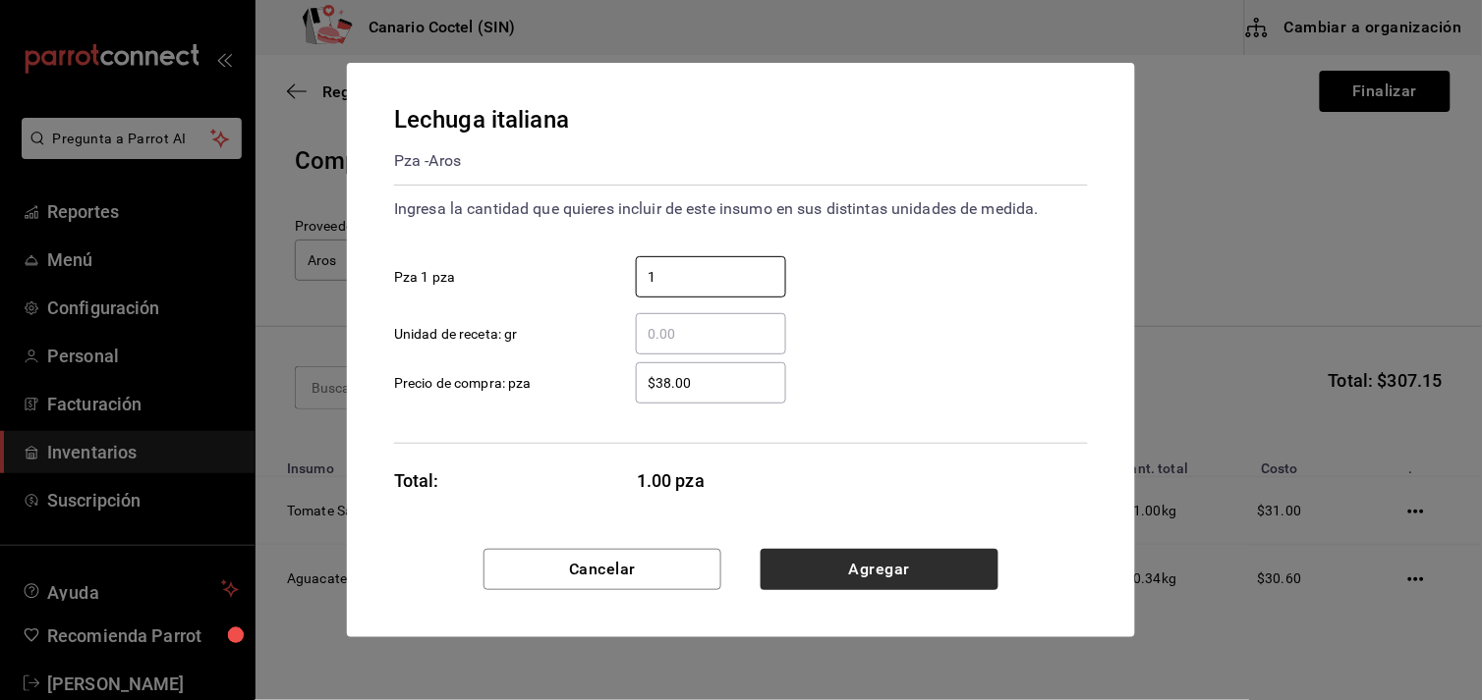
type input "1"
click at [856, 567] on button "Agregar" at bounding box center [879, 569] width 238 height 41
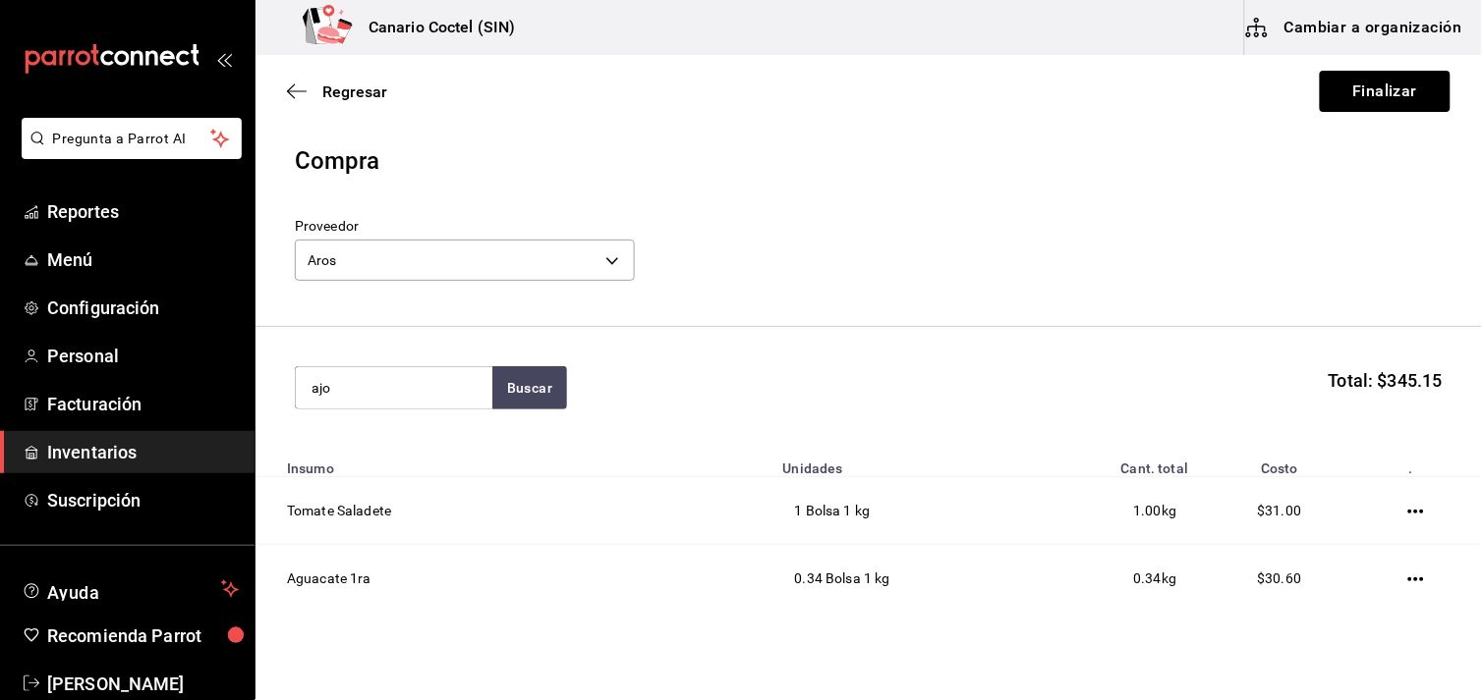
type input "ajo"
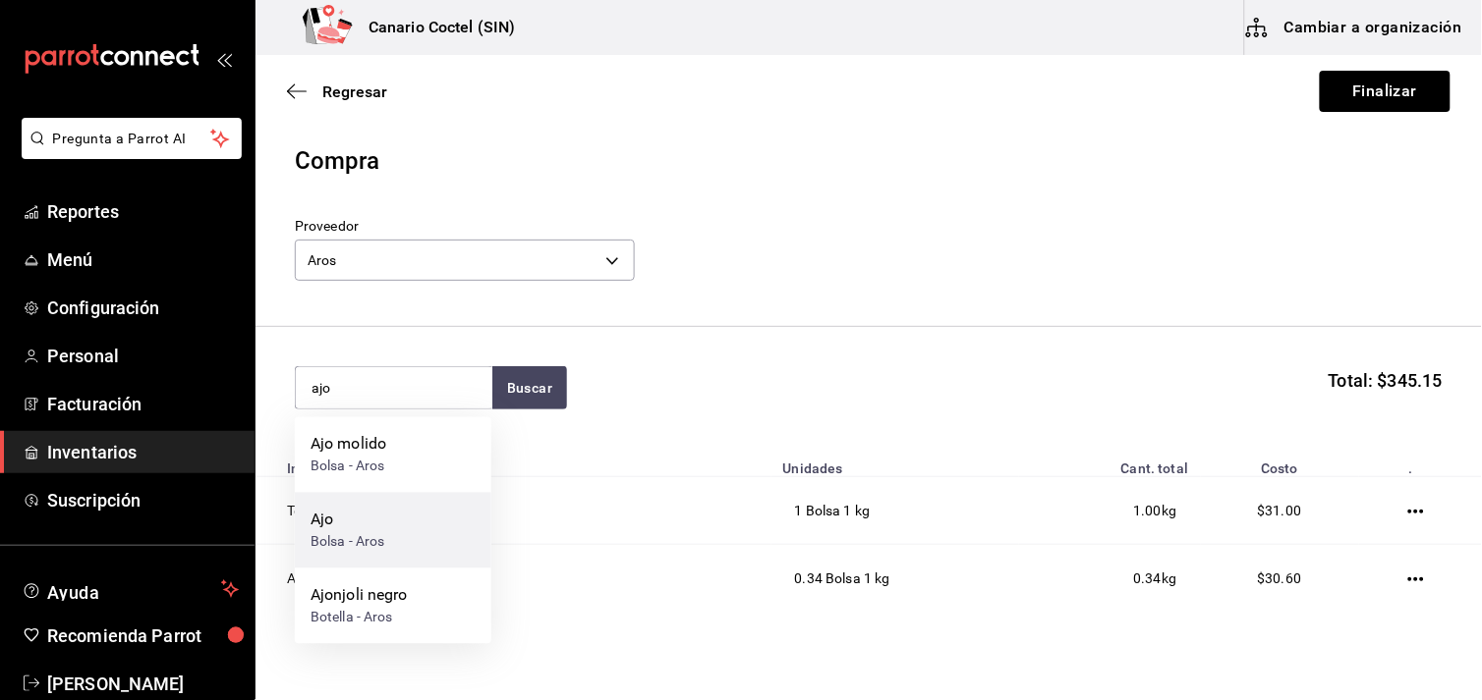
click at [414, 524] on div "Ajo Bolsa - Aros" at bounding box center [393, 531] width 196 height 76
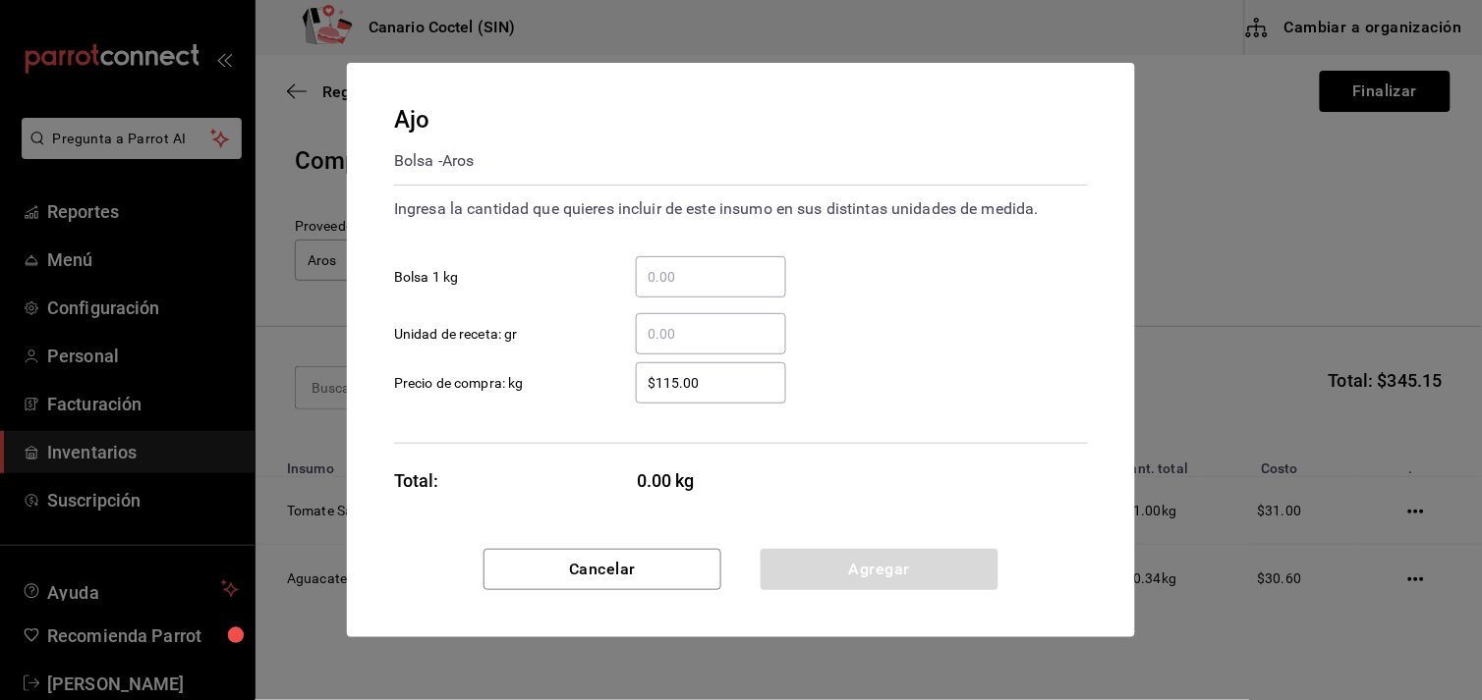
click at [691, 279] on input "​ Bolsa 1 kg" at bounding box center [711, 277] width 150 height 24
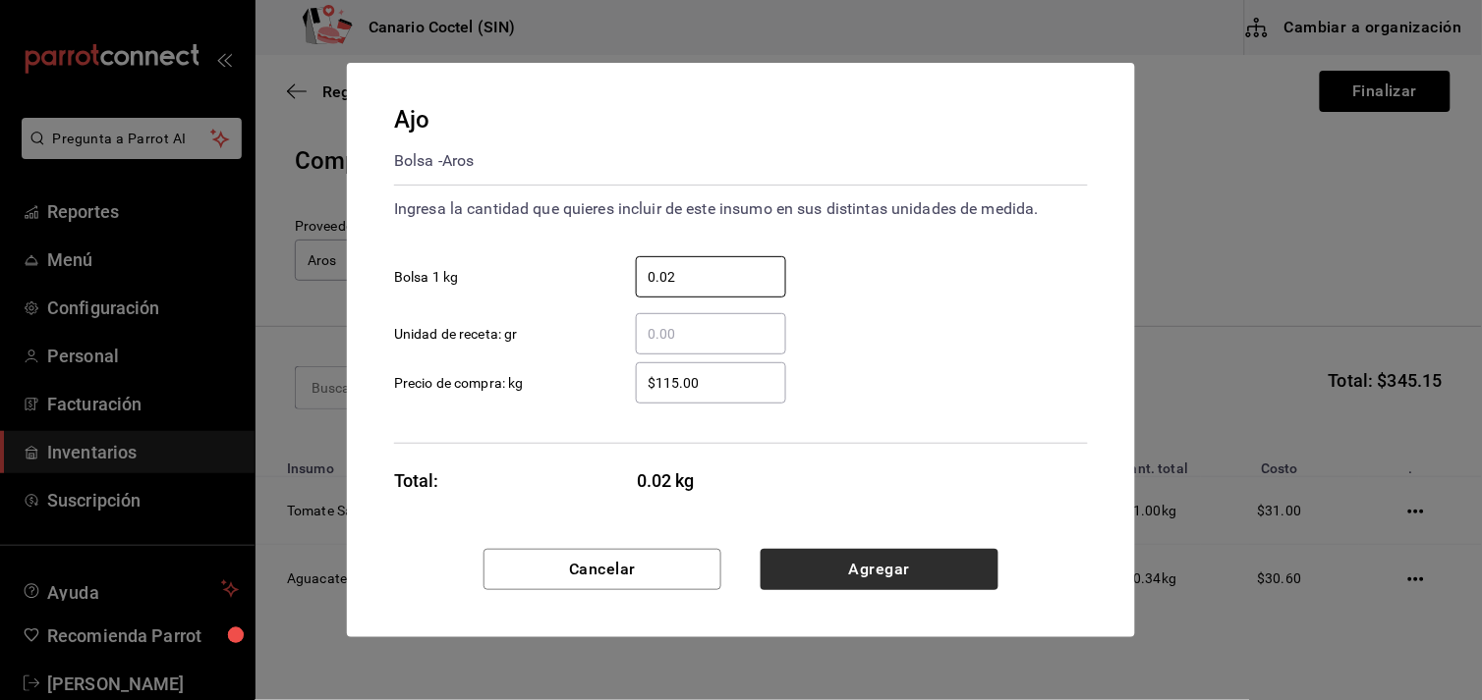
type input "0.02"
click at [899, 565] on button "Agregar" at bounding box center [879, 569] width 238 height 41
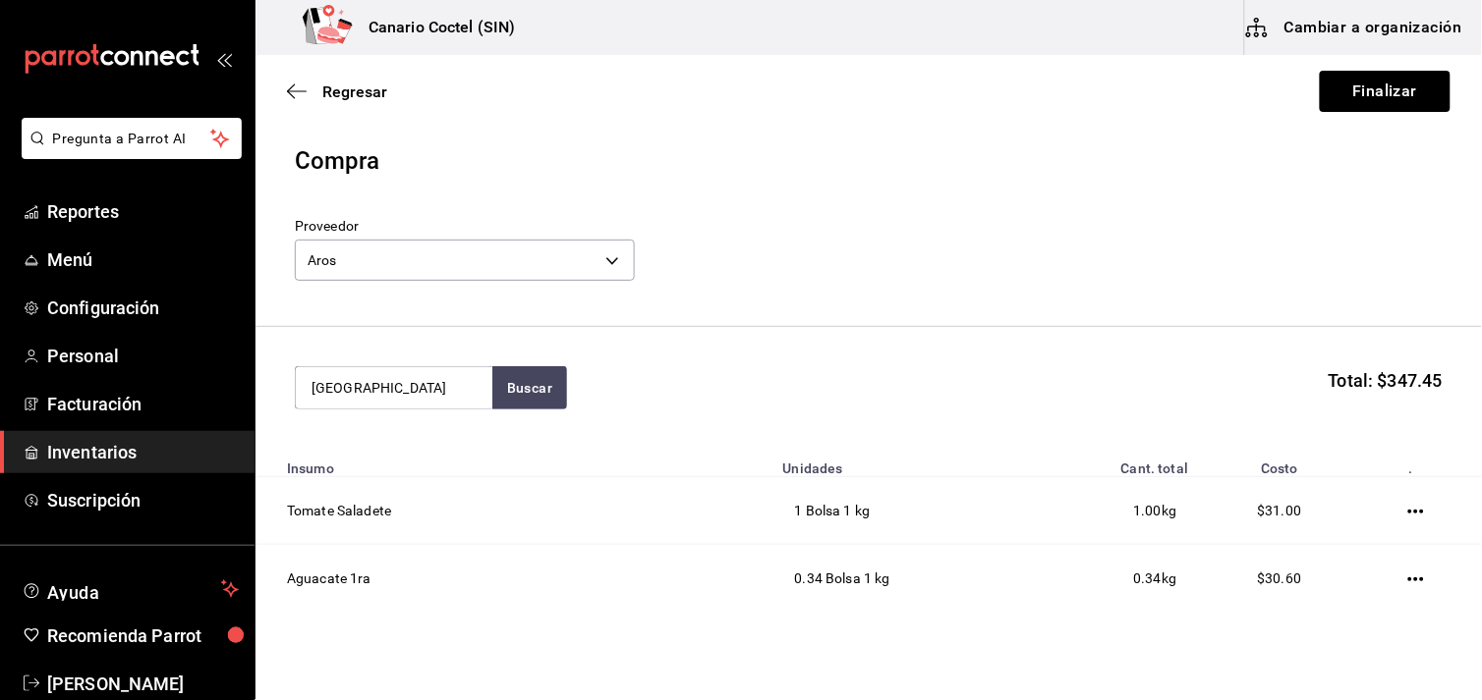
type input "[GEOGRAPHIC_DATA]"
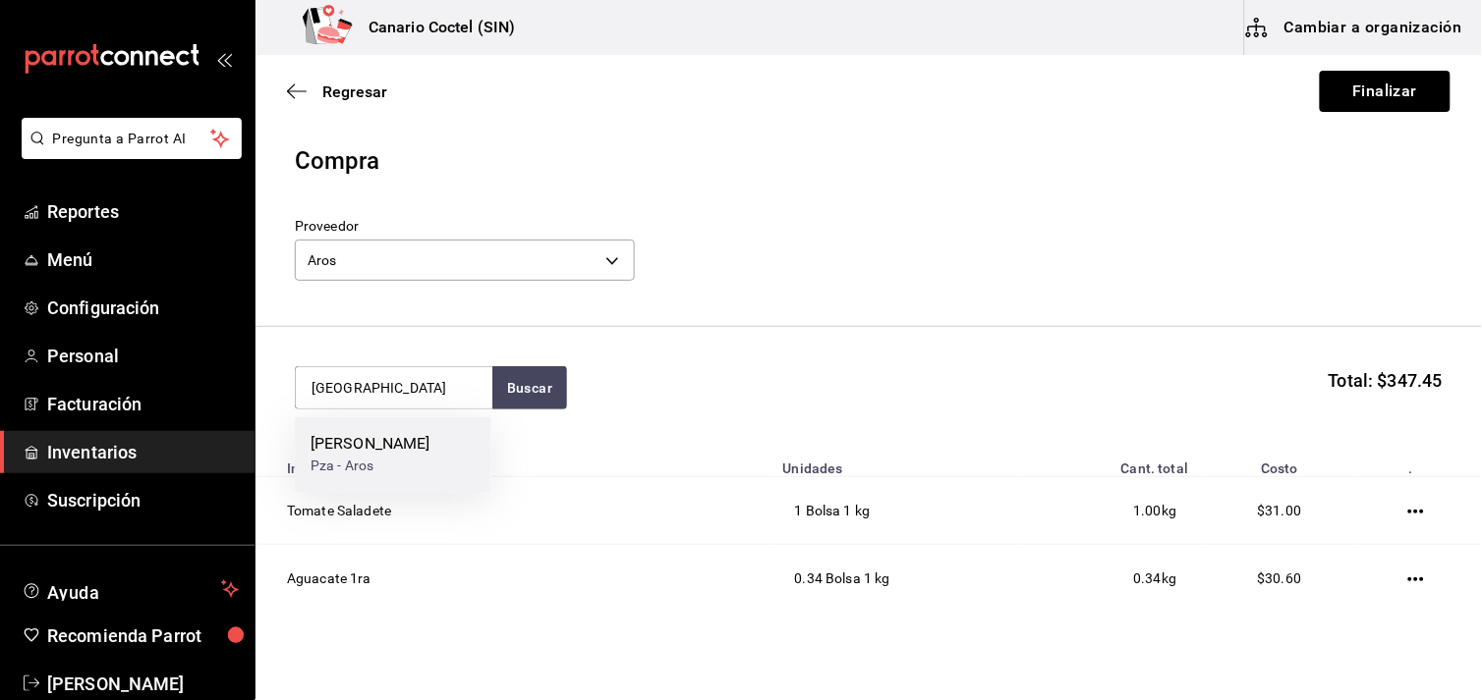
click at [440, 436] on div "[PERSON_NAME] - Aros" at bounding box center [393, 456] width 196 height 76
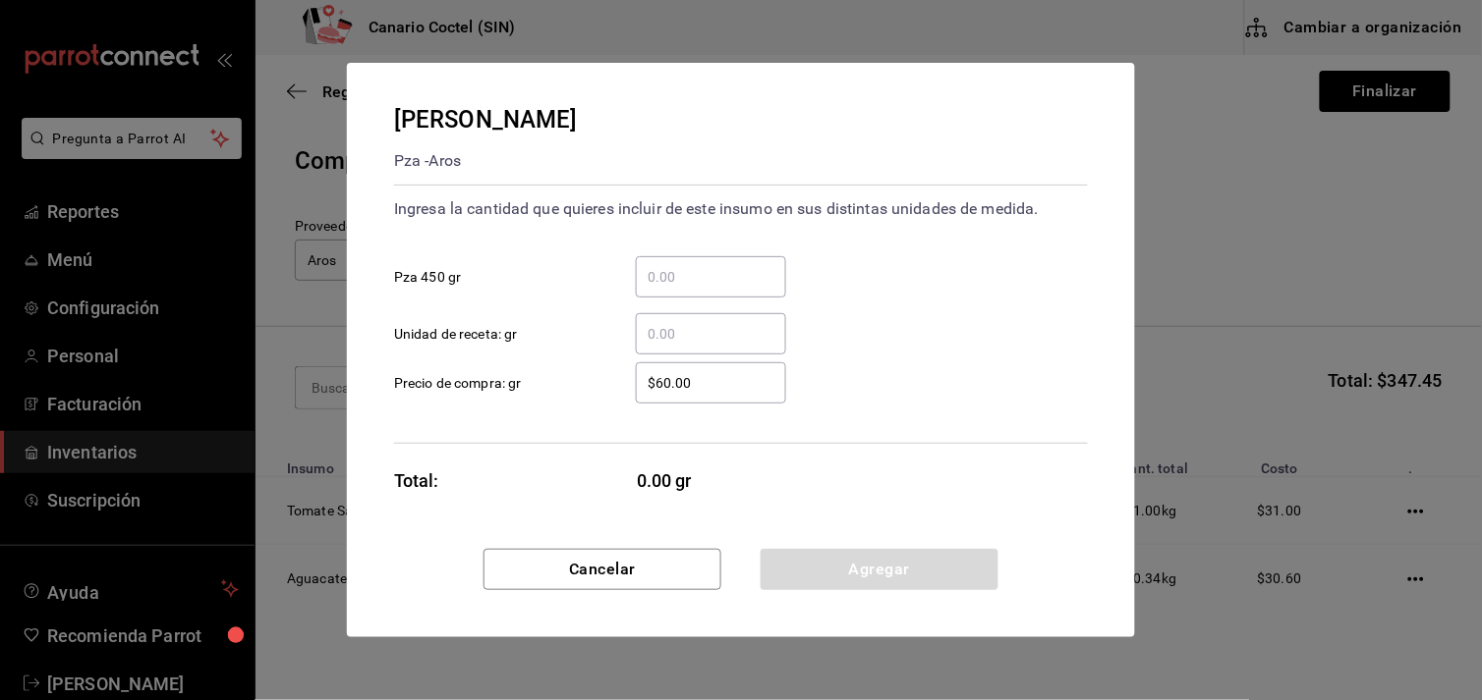
click at [675, 262] on div "​" at bounding box center [711, 276] width 150 height 41
click at [675, 265] on input "​ Pza 450 gr" at bounding box center [711, 277] width 150 height 24
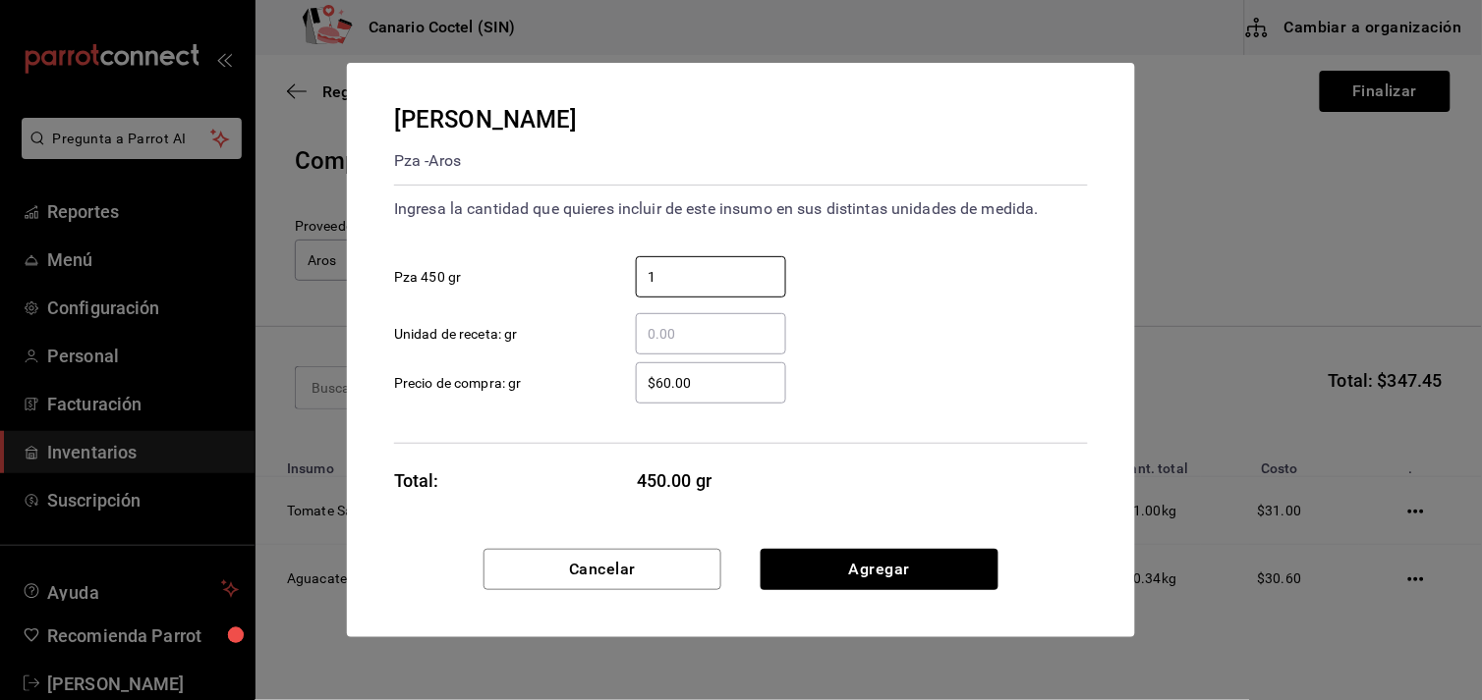
type input "1"
click at [1073, 466] on div "[PERSON_NAME] - Aros Ingresa la cantidad que quieres incluir de este insumo en …" at bounding box center [741, 306] width 788 height 486
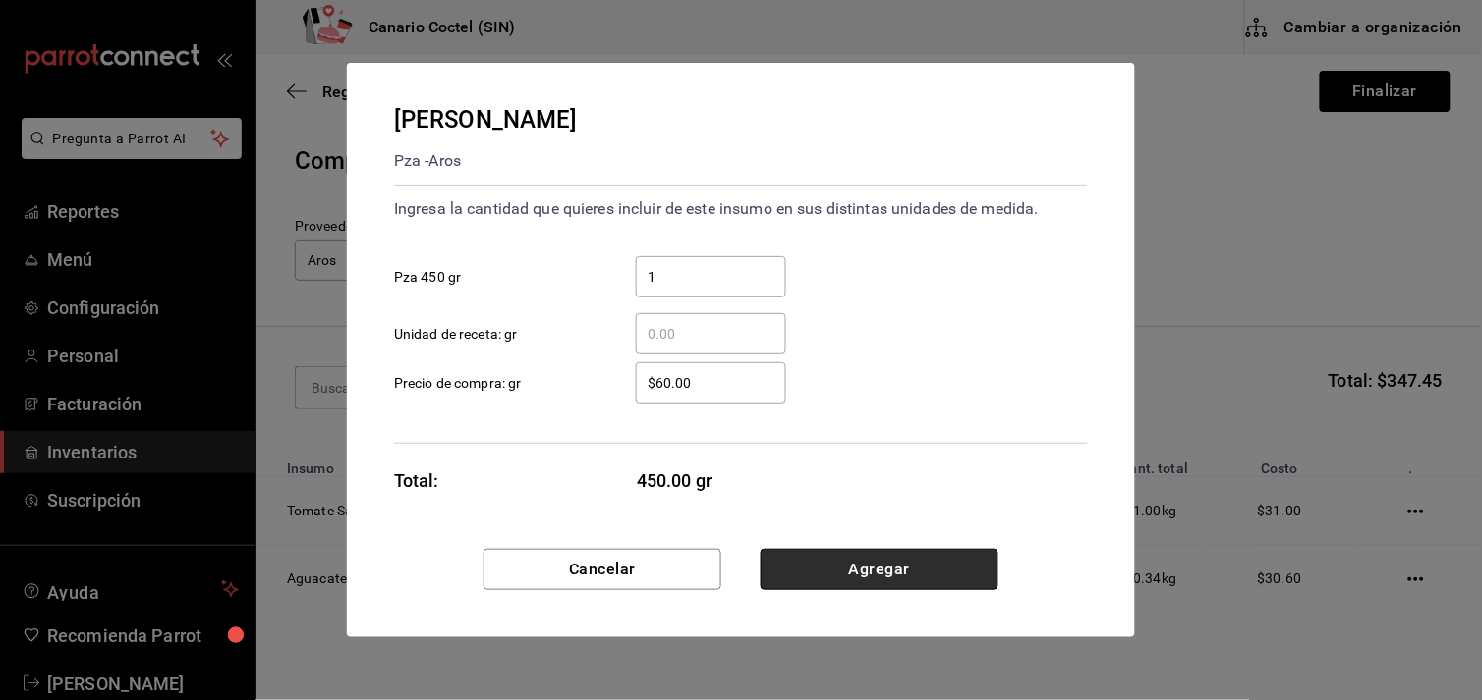
click at [885, 561] on button "Agregar" at bounding box center [879, 569] width 238 height 41
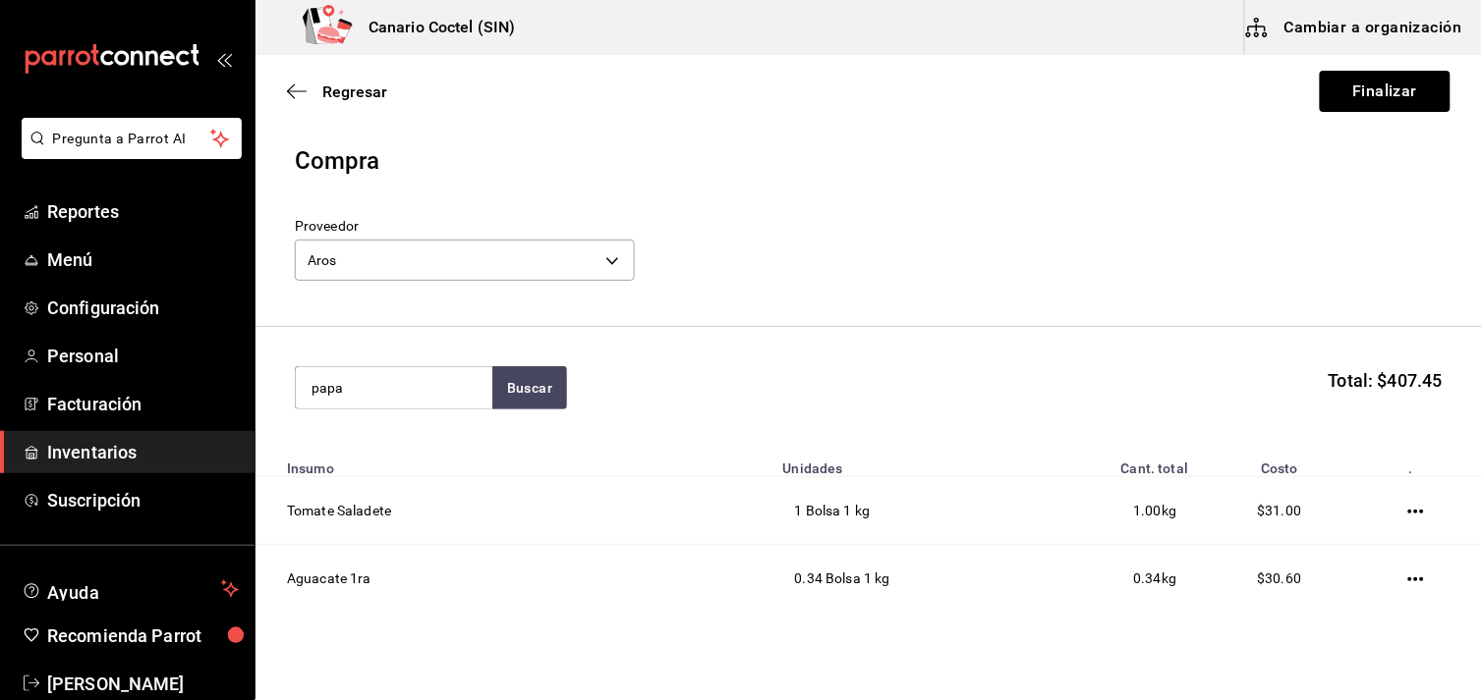
type input "papa"
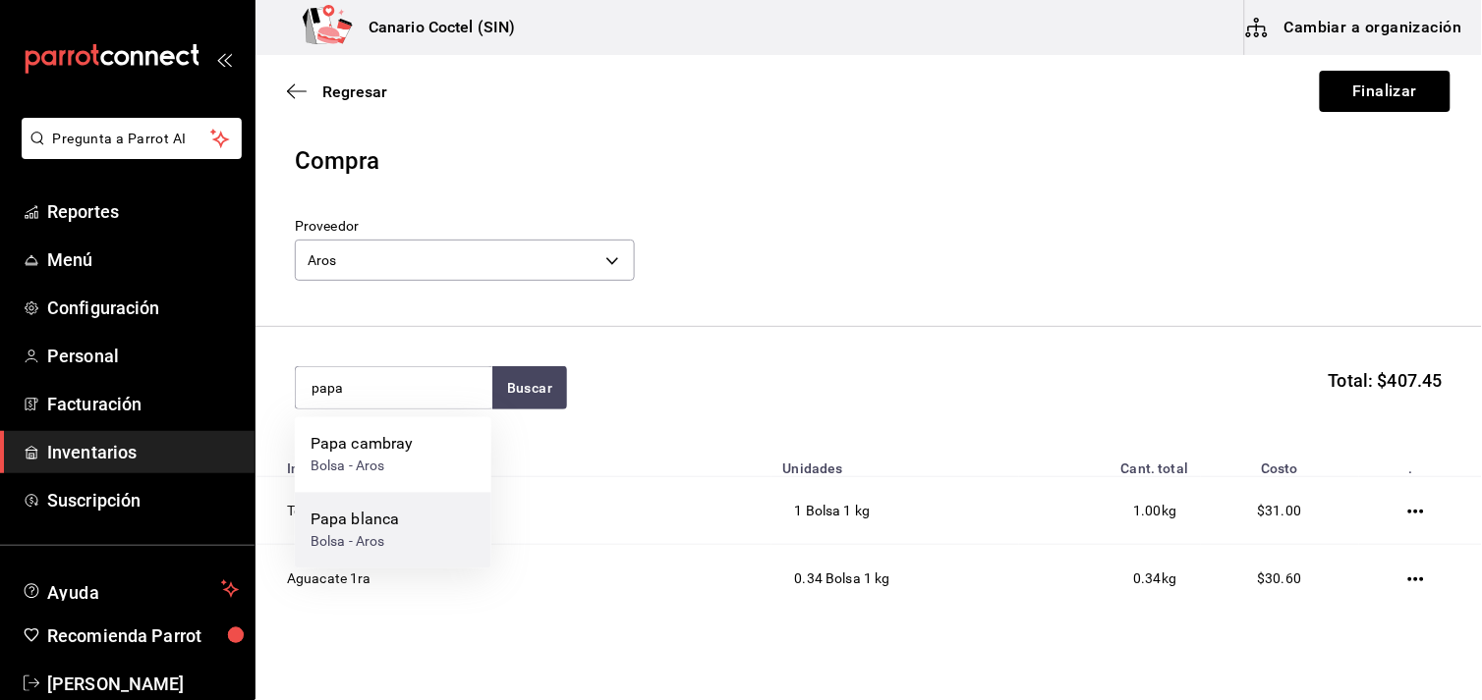
click at [400, 536] on div "Papa [PERSON_NAME] - Aros" at bounding box center [393, 531] width 196 height 76
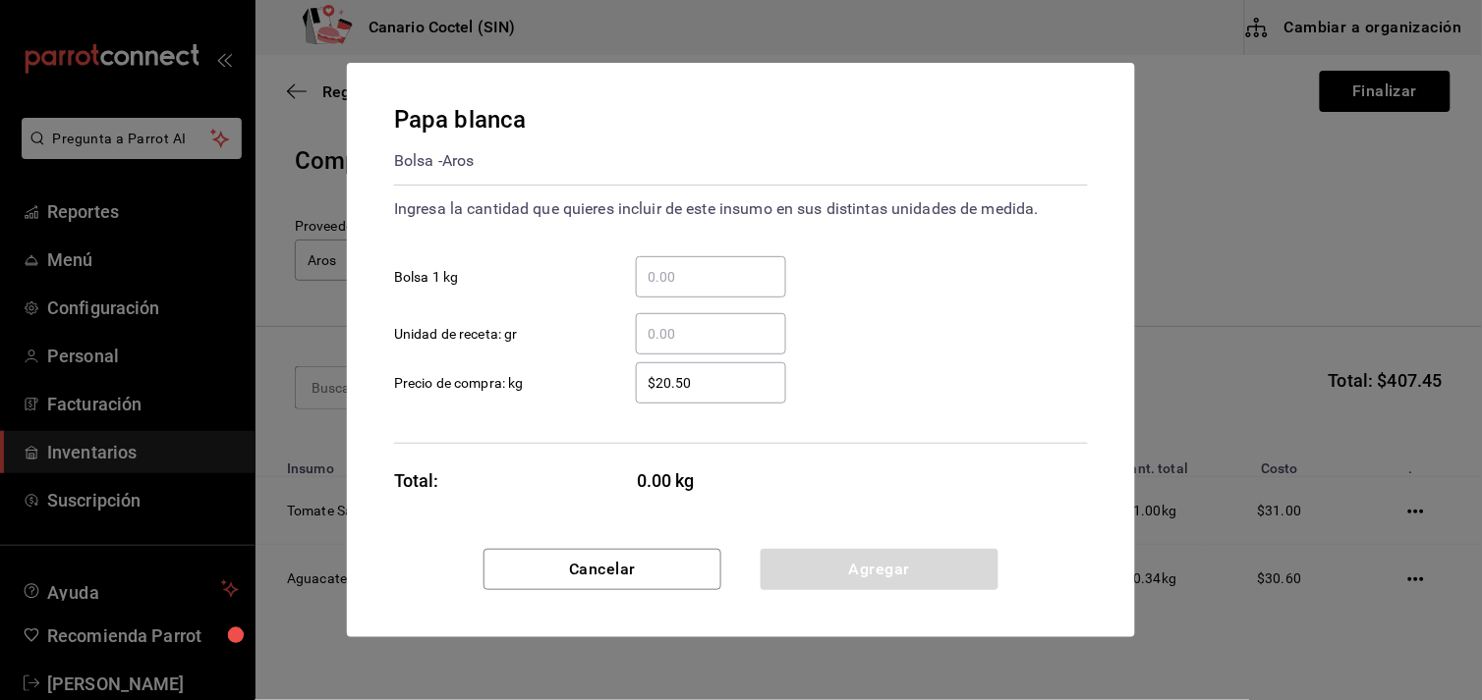
click at [656, 277] on input "​ Bolsa 1 kg" at bounding box center [711, 277] width 150 height 24
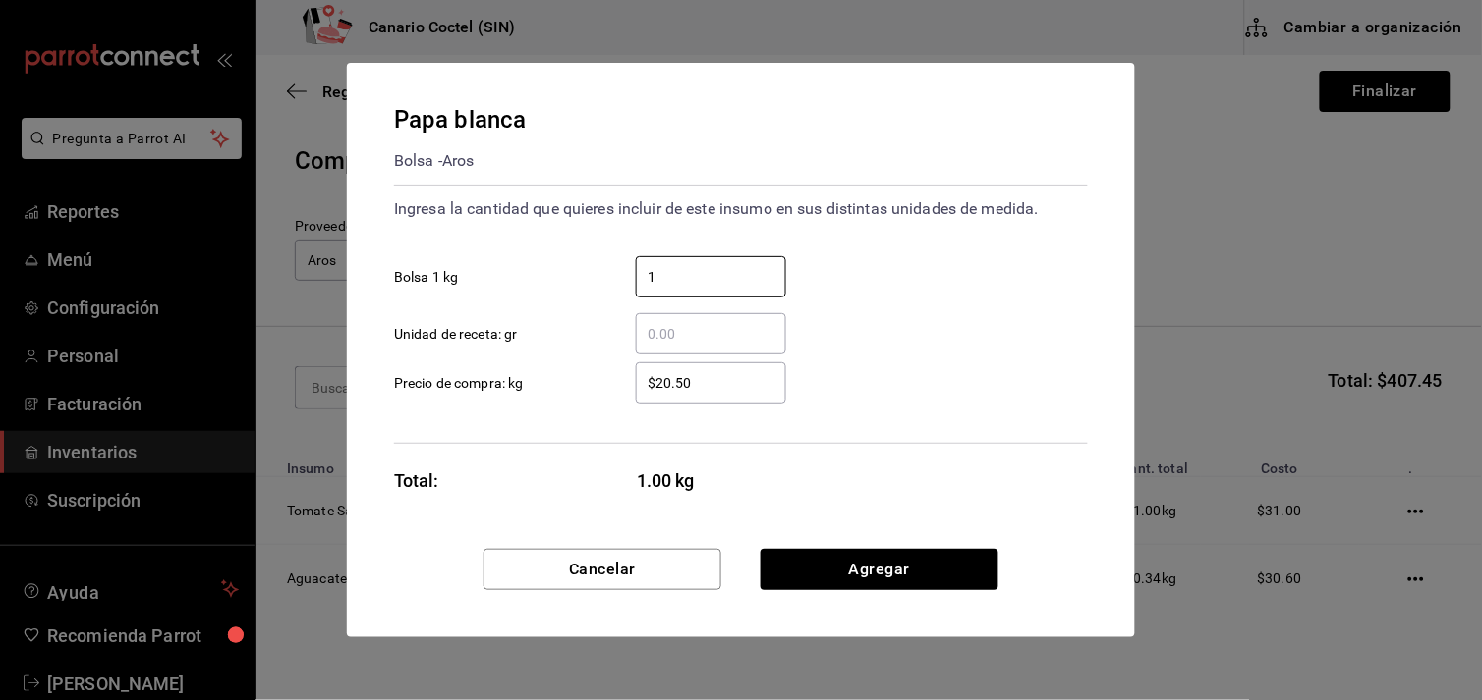
type input "1"
click at [1075, 546] on div "Papa [PERSON_NAME] - Aros Ingresa la cantidad que quieres incluir de este insum…" at bounding box center [741, 306] width 788 height 486
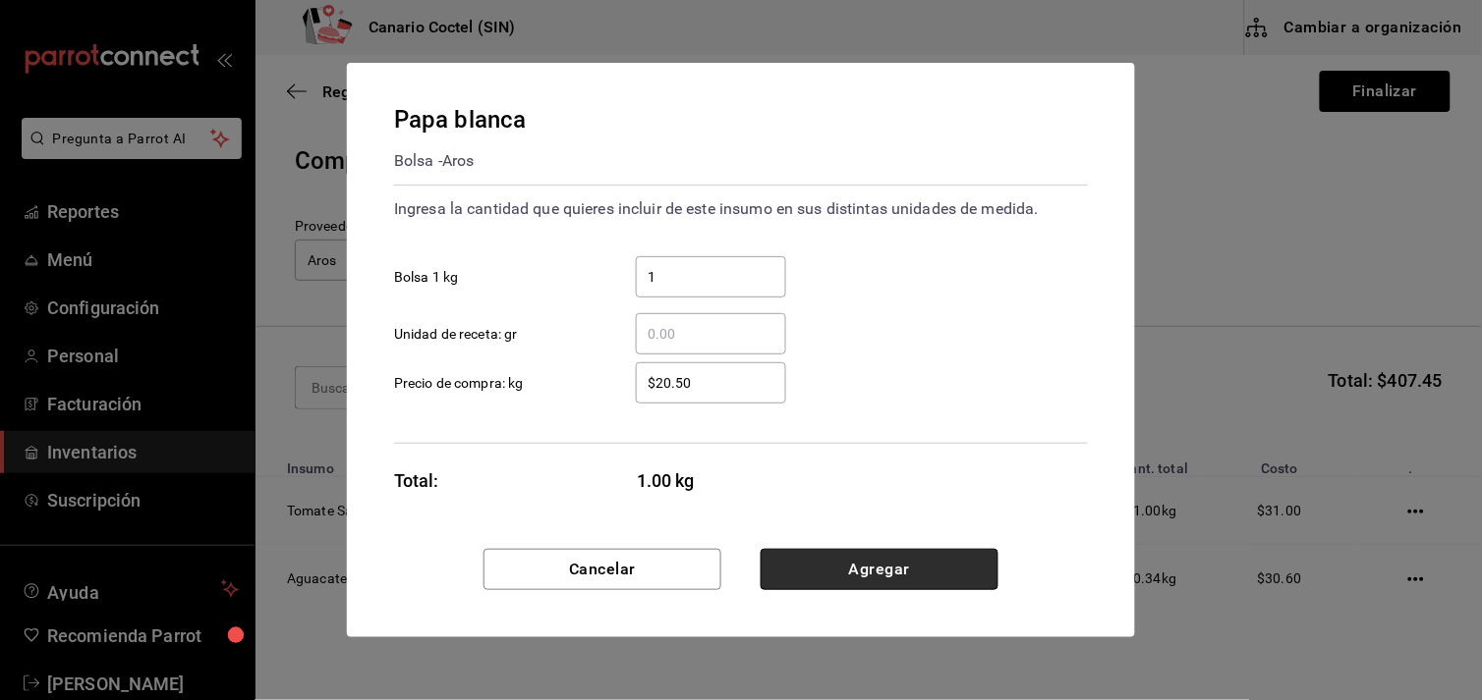
click at [869, 561] on button "Agregar" at bounding box center [879, 569] width 238 height 41
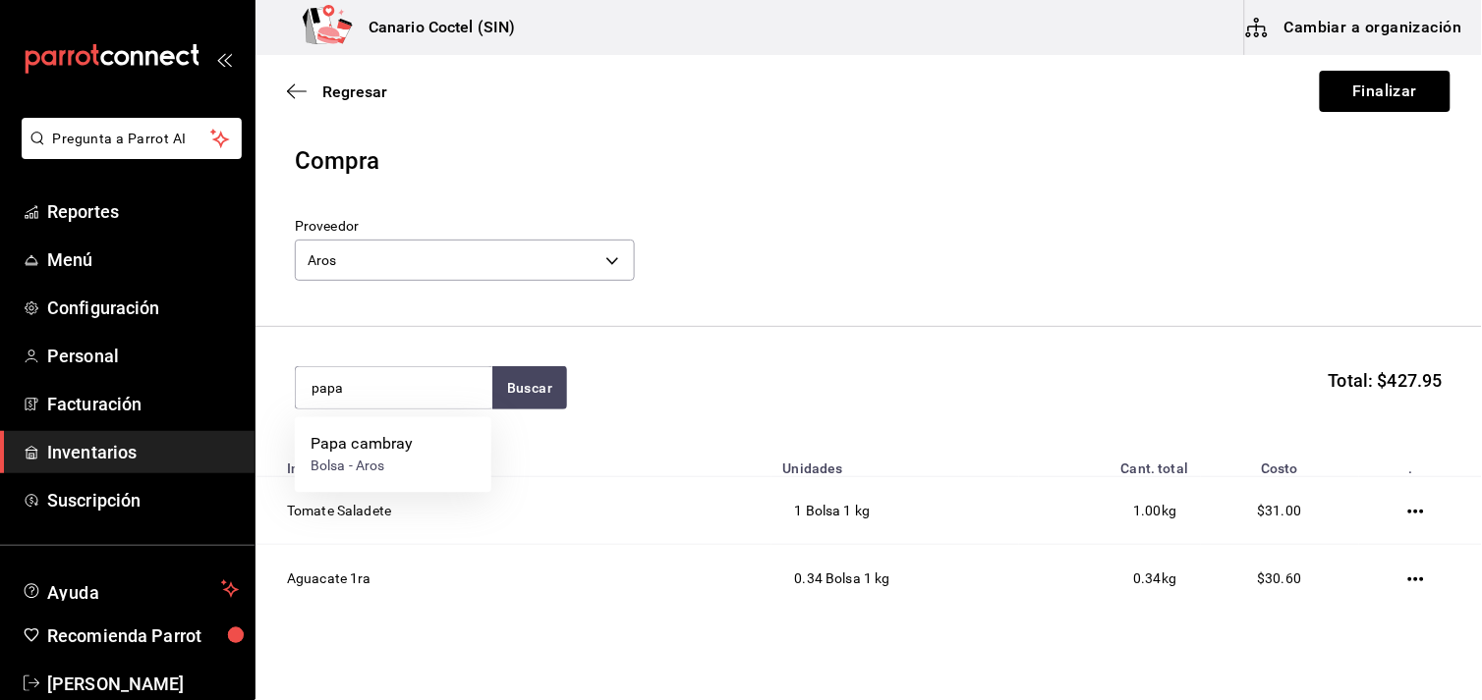
type input "papa"
click at [388, 456] on div "Papa cambray" at bounding box center [361, 445] width 103 height 24
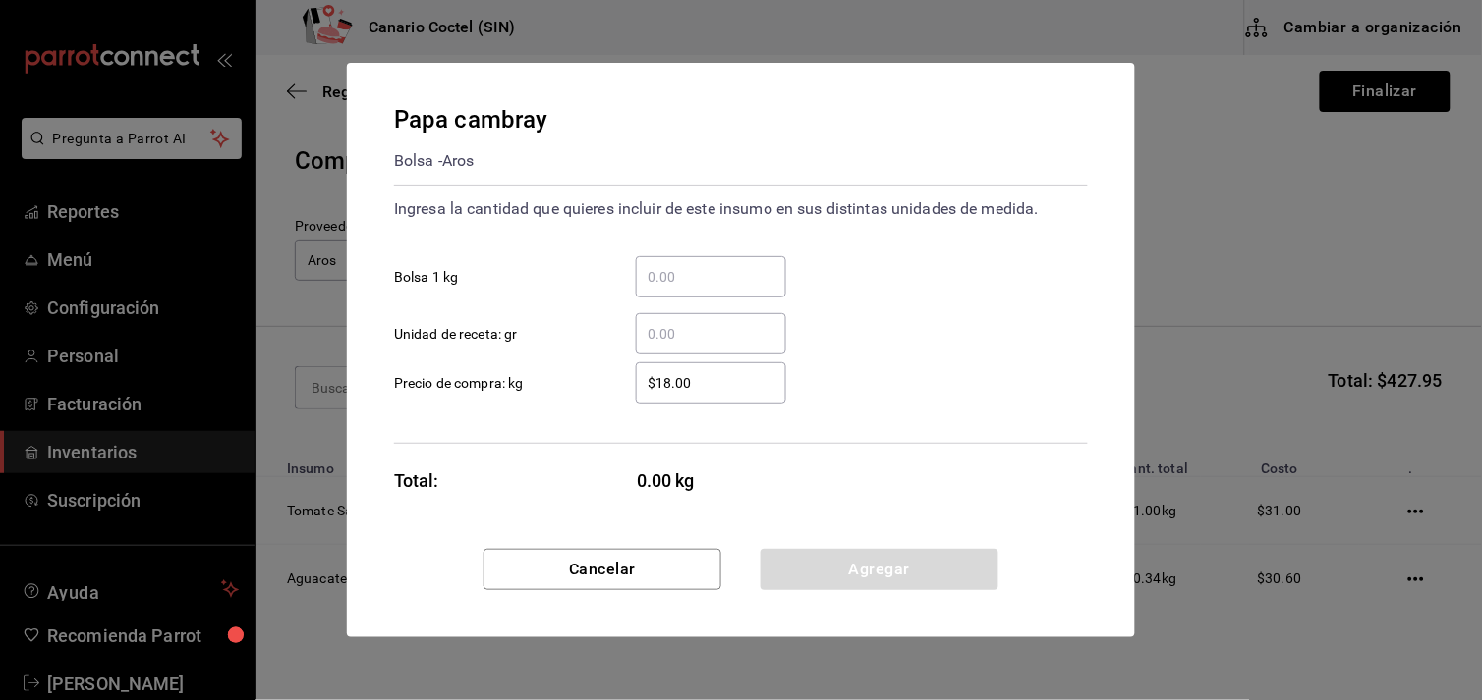
click at [679, 271] on input "​ Bolsa 1 kg" at bounding box center [711, 277] width 150 height 24
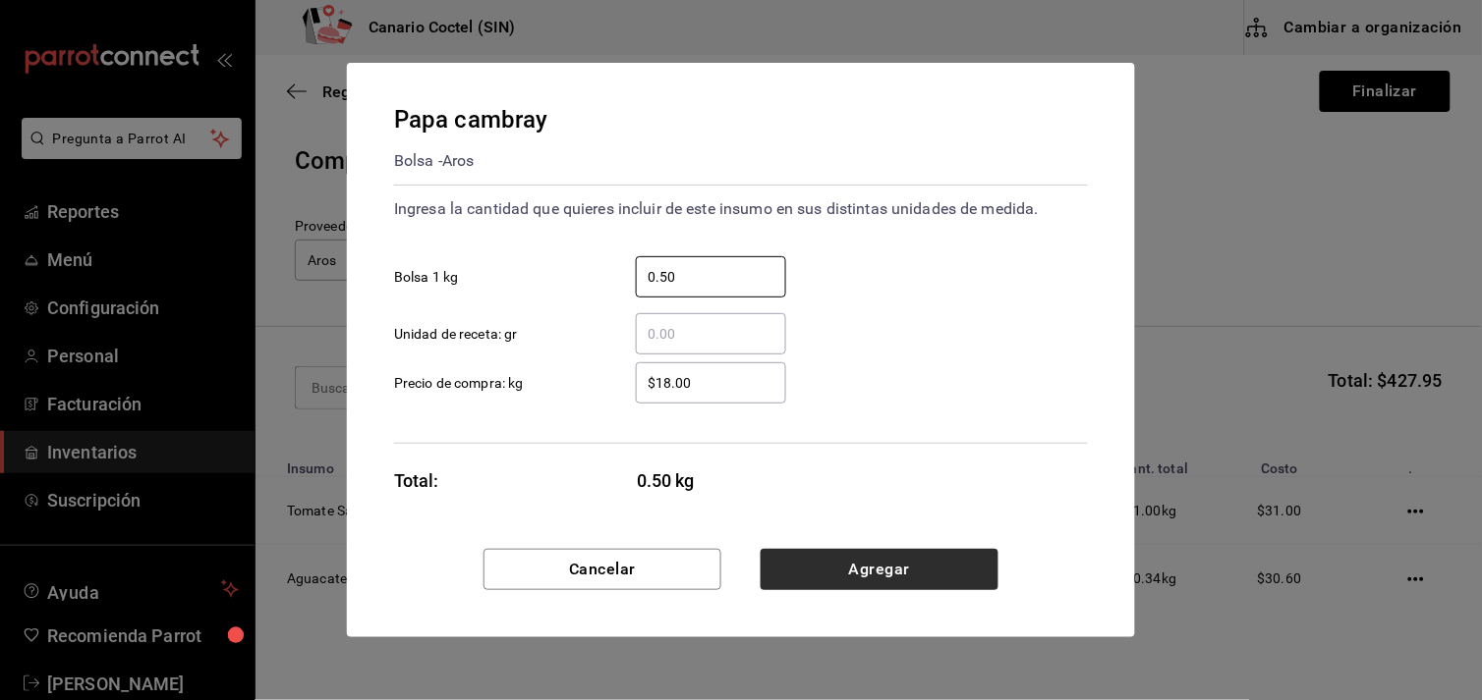
type input "0.50"
click at [882, 574] on button "Agregar" at bounding box center [879, 569] width 238 height 41
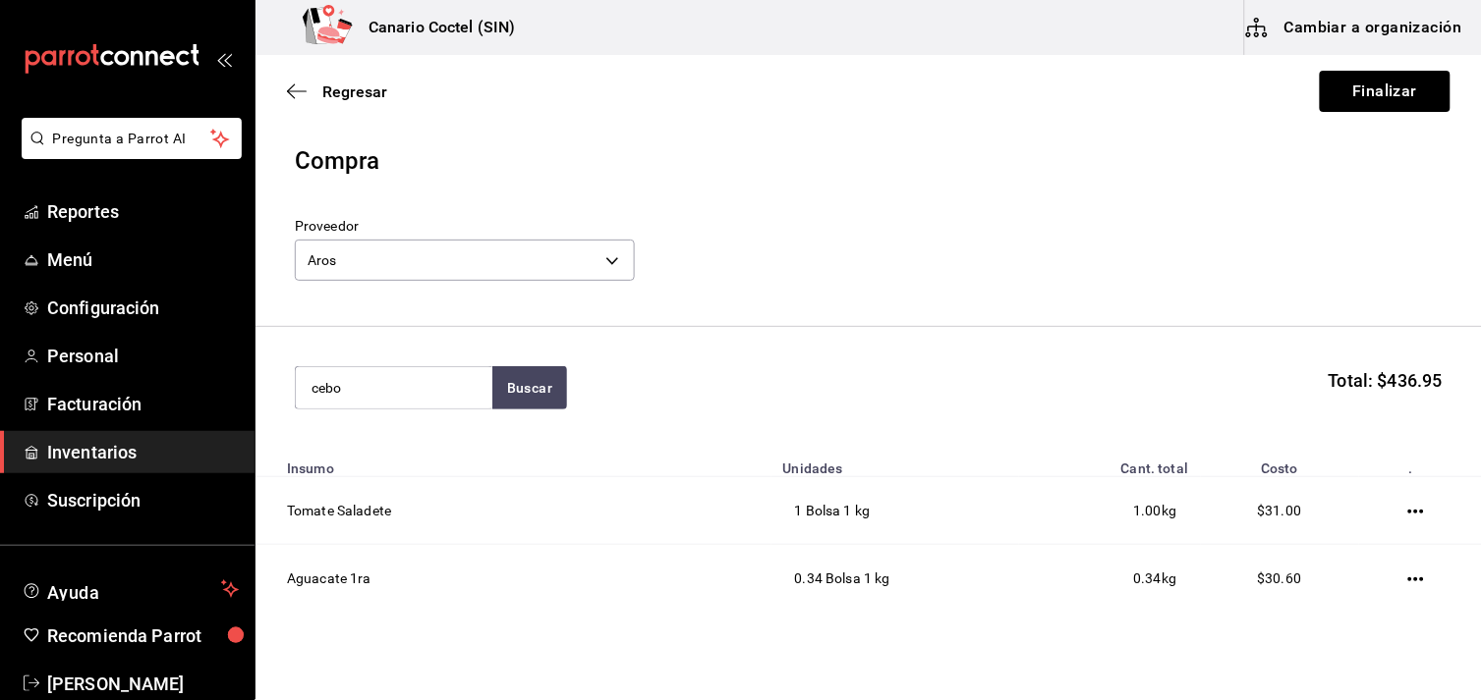
type input "cebo"
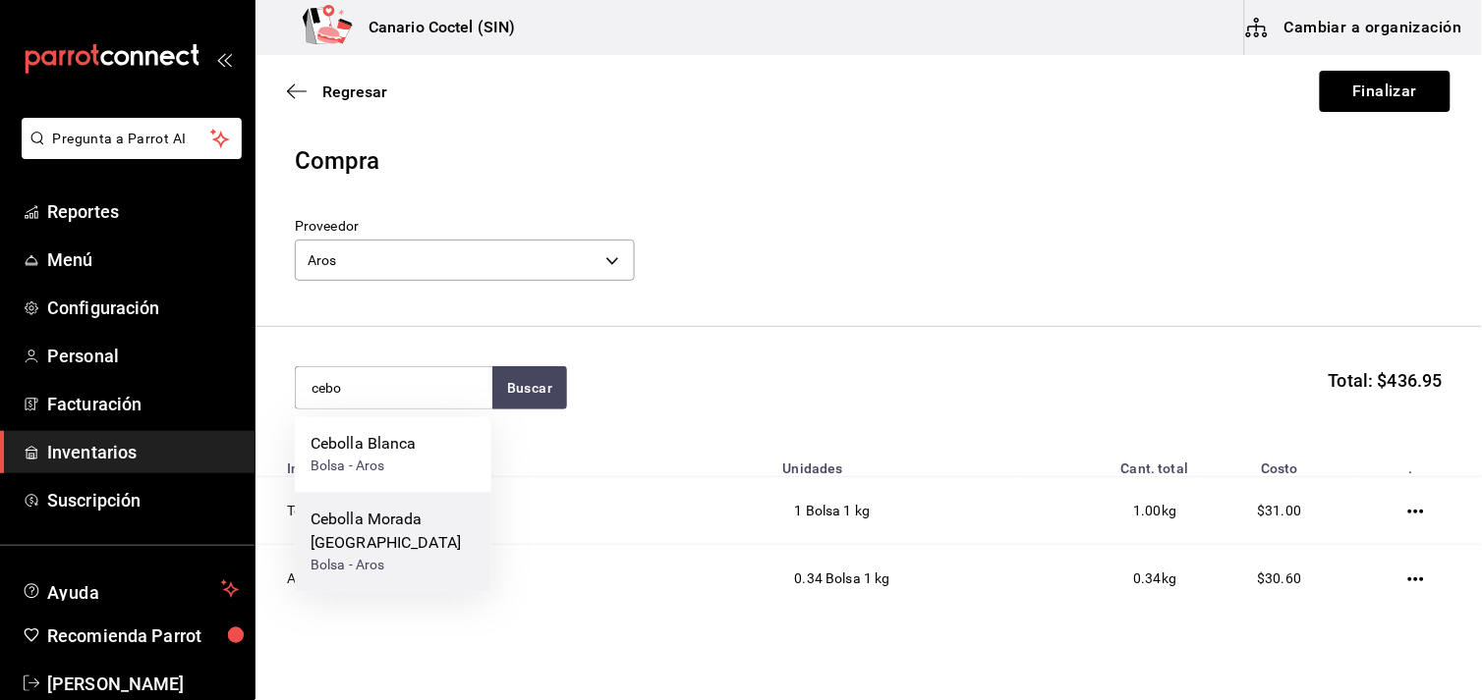
click at [444, 522] on div "Cebolla Morada [GEOGRAPHIC_DATA]" at bounding box center [392, 532] width 165 height 47
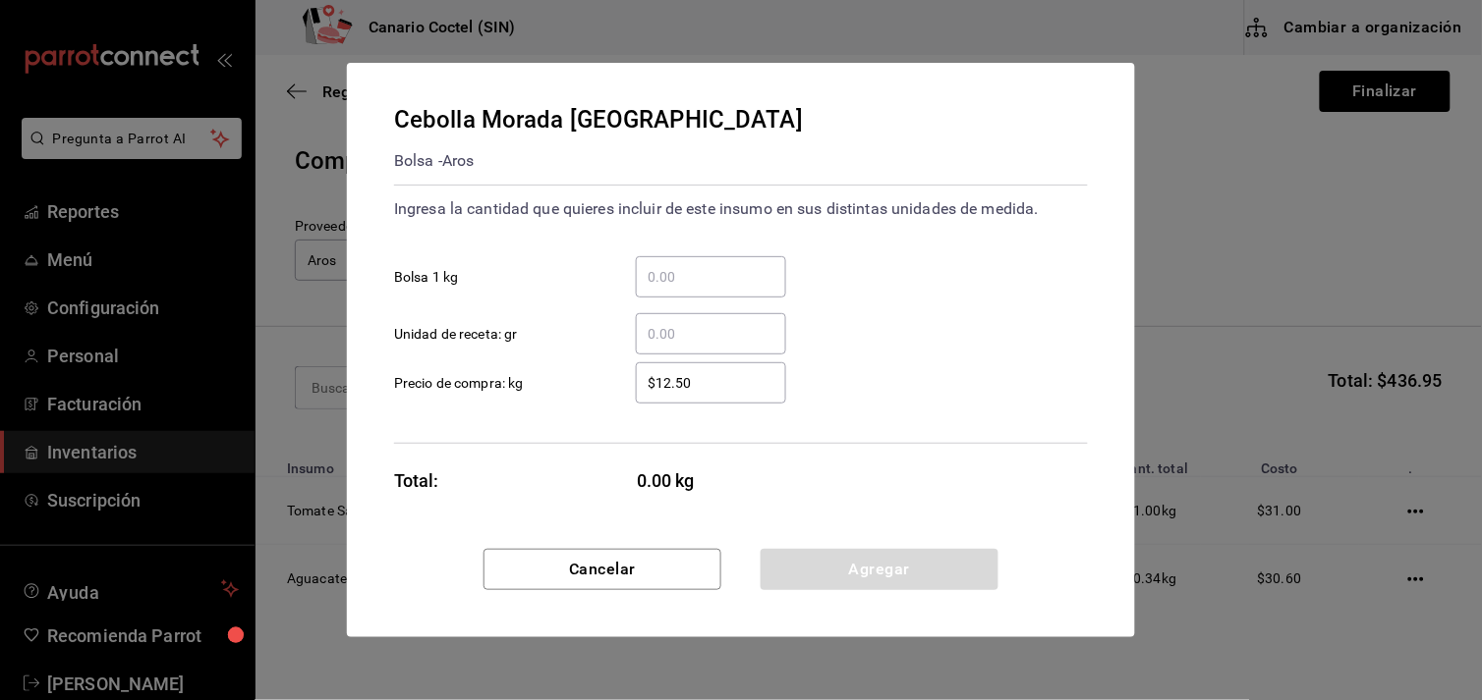
click at [696, 266] on input "​ Bolsa 1 kg" at bounding box center [711, 277] width 150 height 24
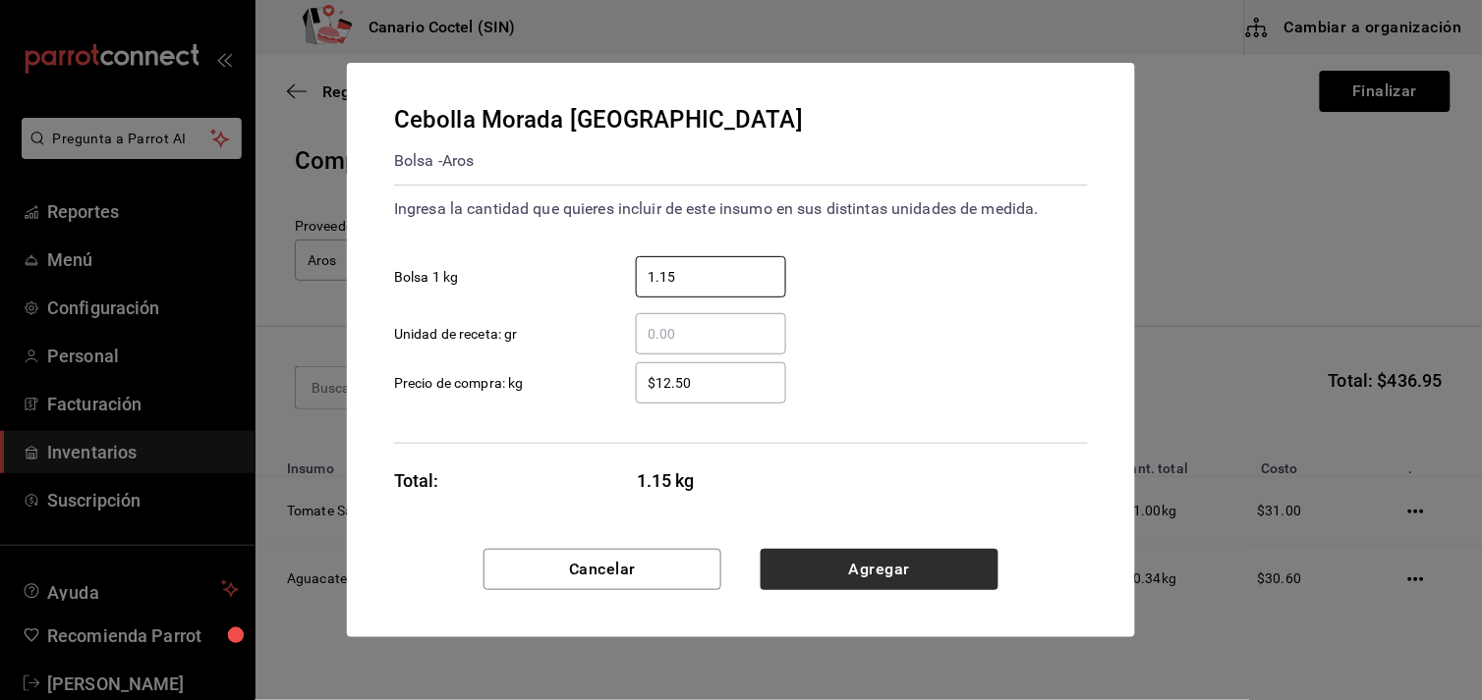
type input "1.15"
click at [877, 567] on button "Agregar" at bounding box center [879, 569] width 238 height 41
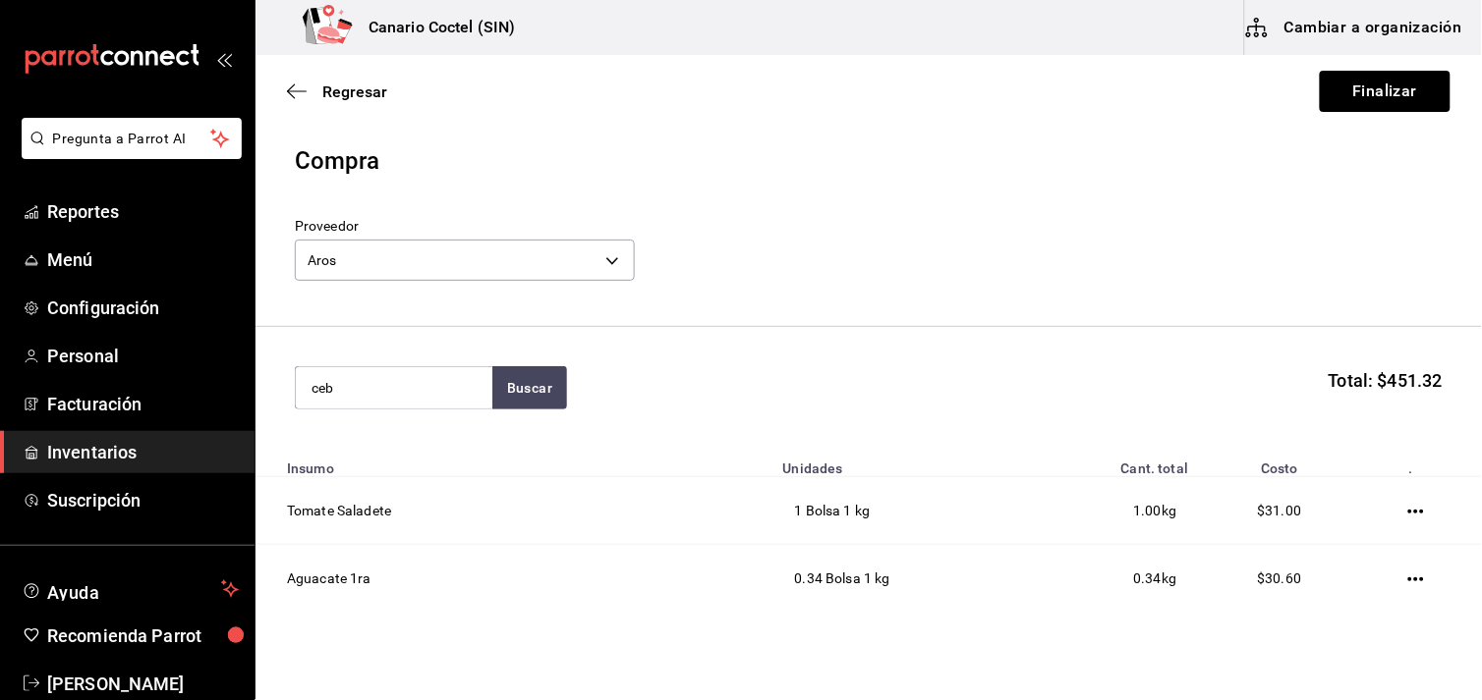
type input "ceb"
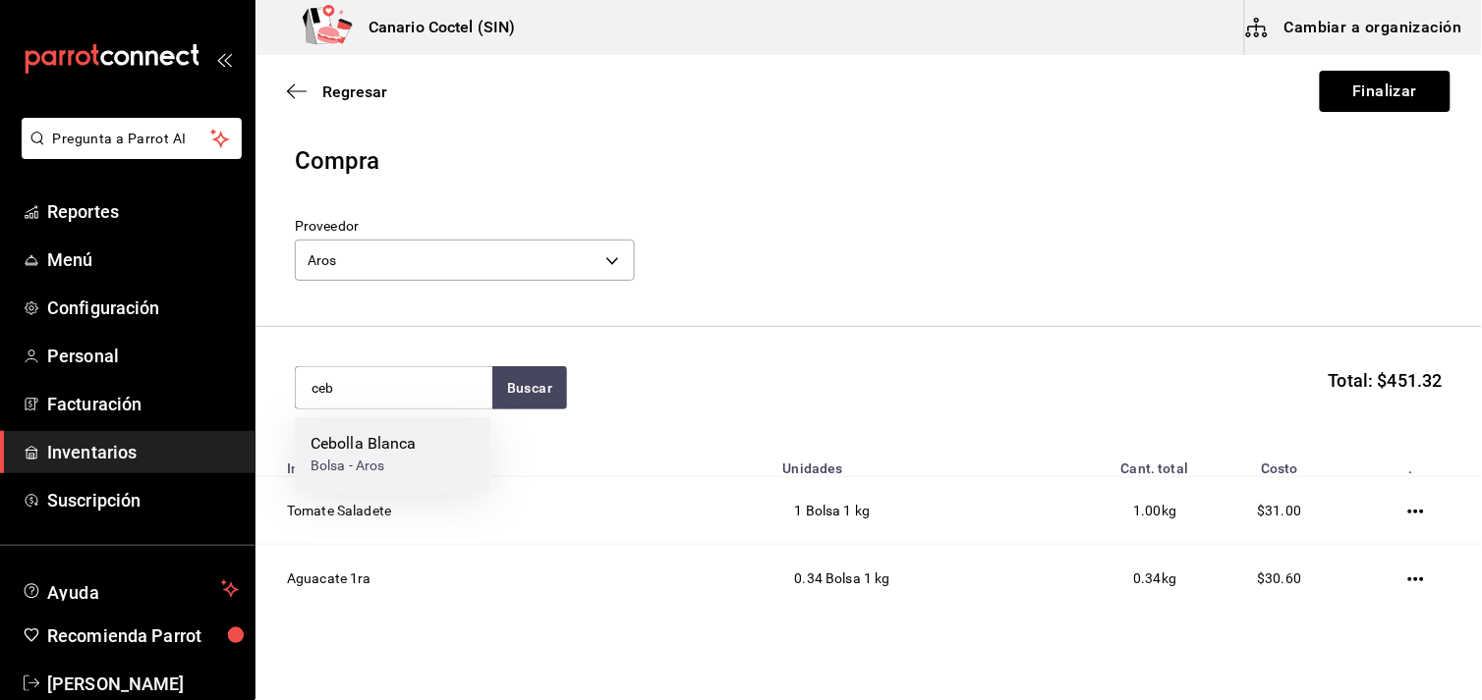
click at [424, 453] on div "Cebolla [PERSON_NAME] - Aros" at bounding box center [393, 456] width 196 height 76
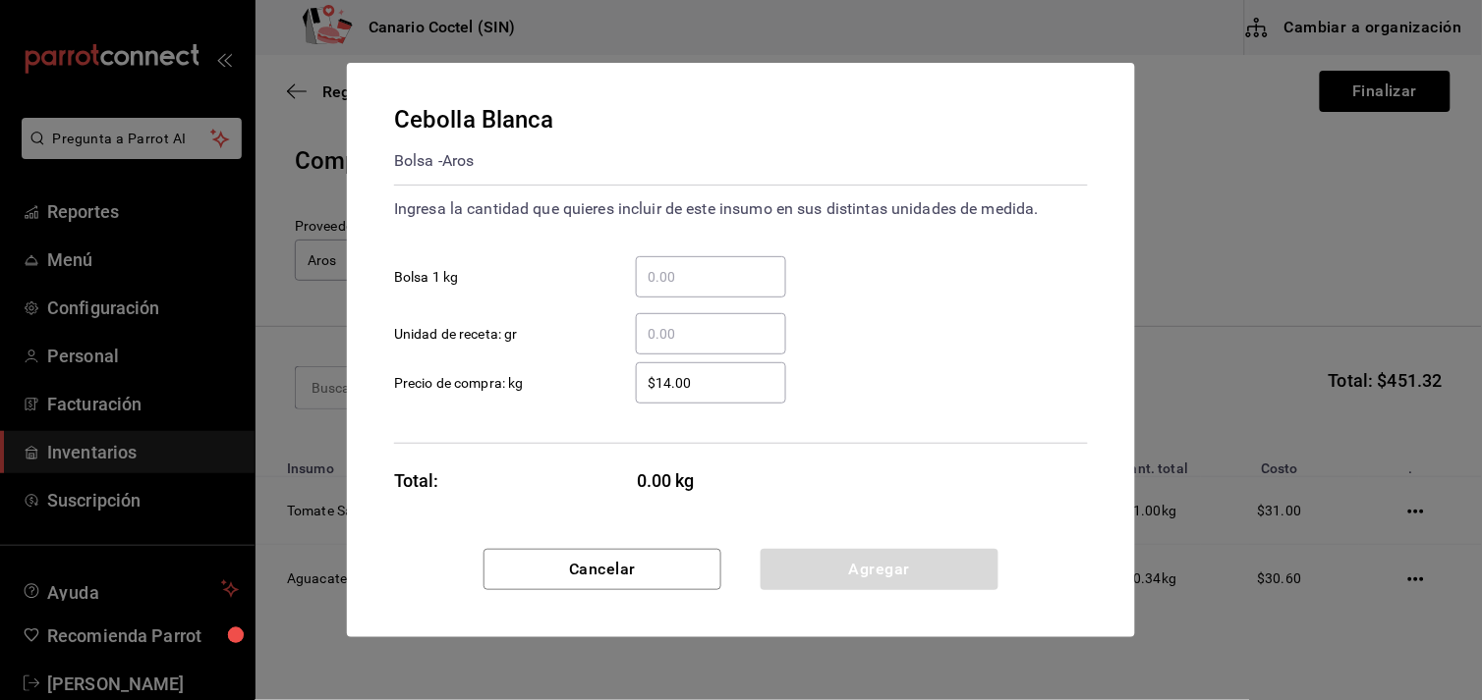
click at [729, 277] on input "​ Bolsa 1 kg" at bounding box center [711, 277] width 150 height 24
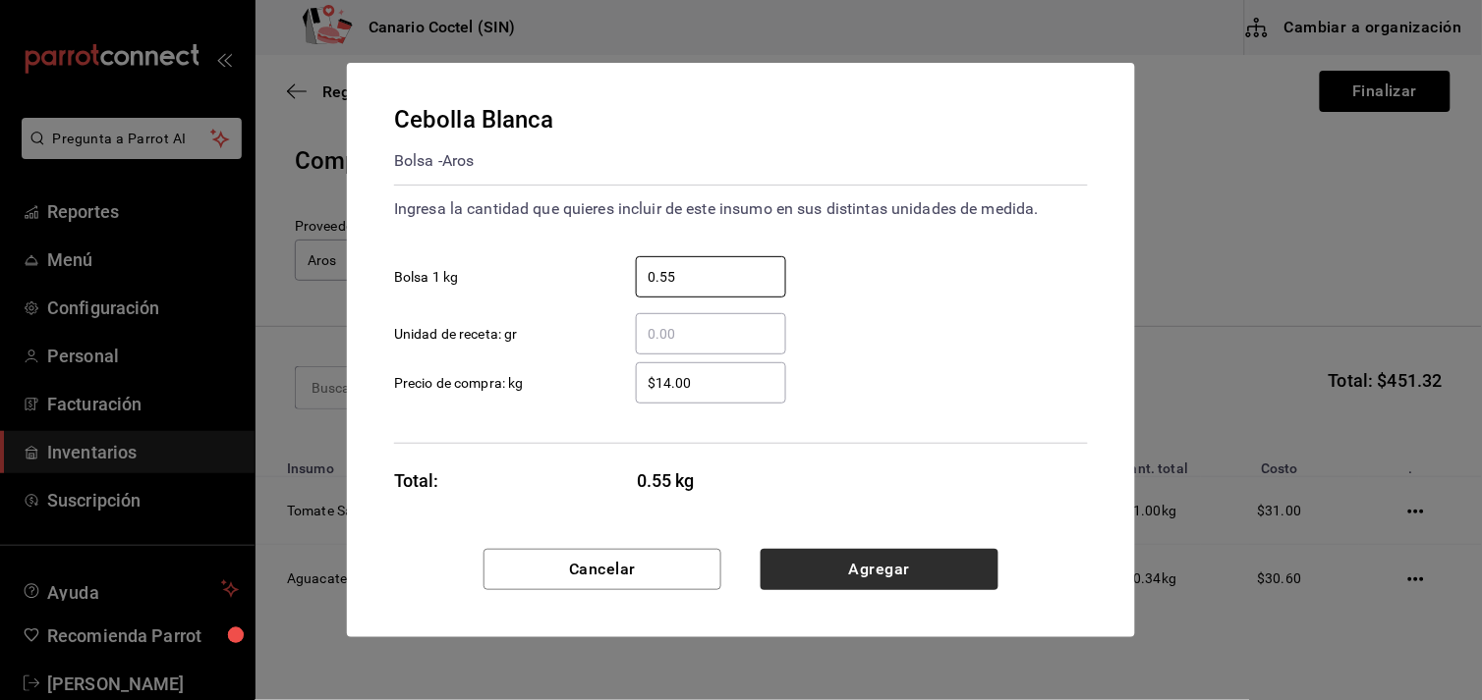
type input "0.55"
click at [907, 555] on button "Agregar" at bounding box center [879, 569] width 238 height 41
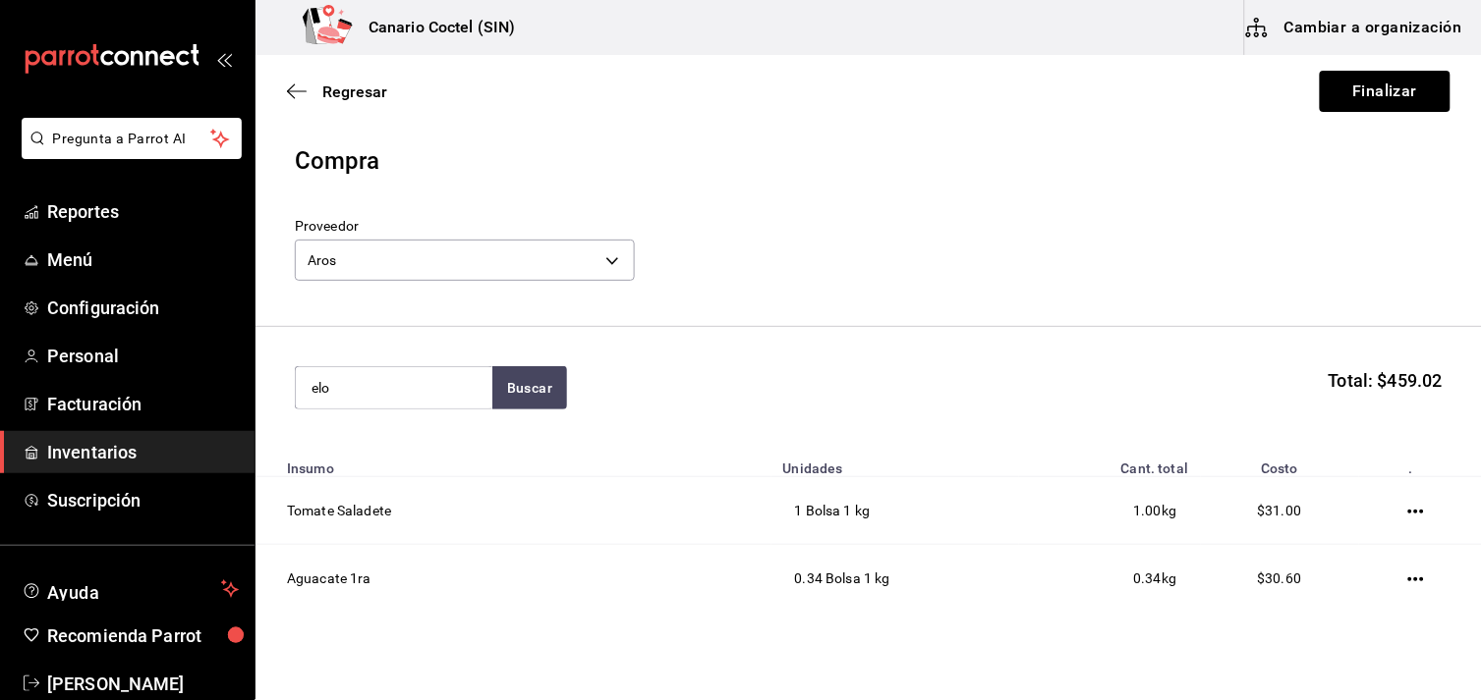
type input "elo"
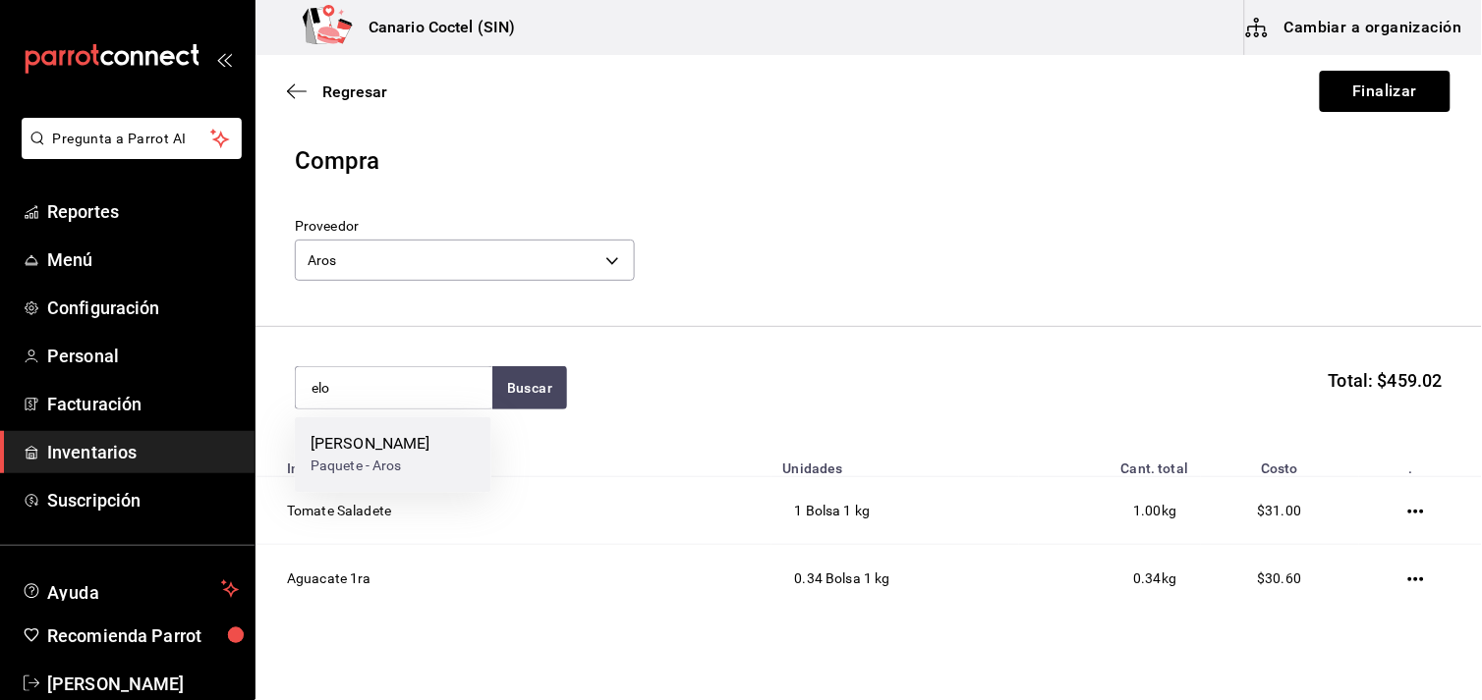
click at [340, 448] on div "[PERSON_NAME]" at bounding box center [370, 445] width 120 height 24
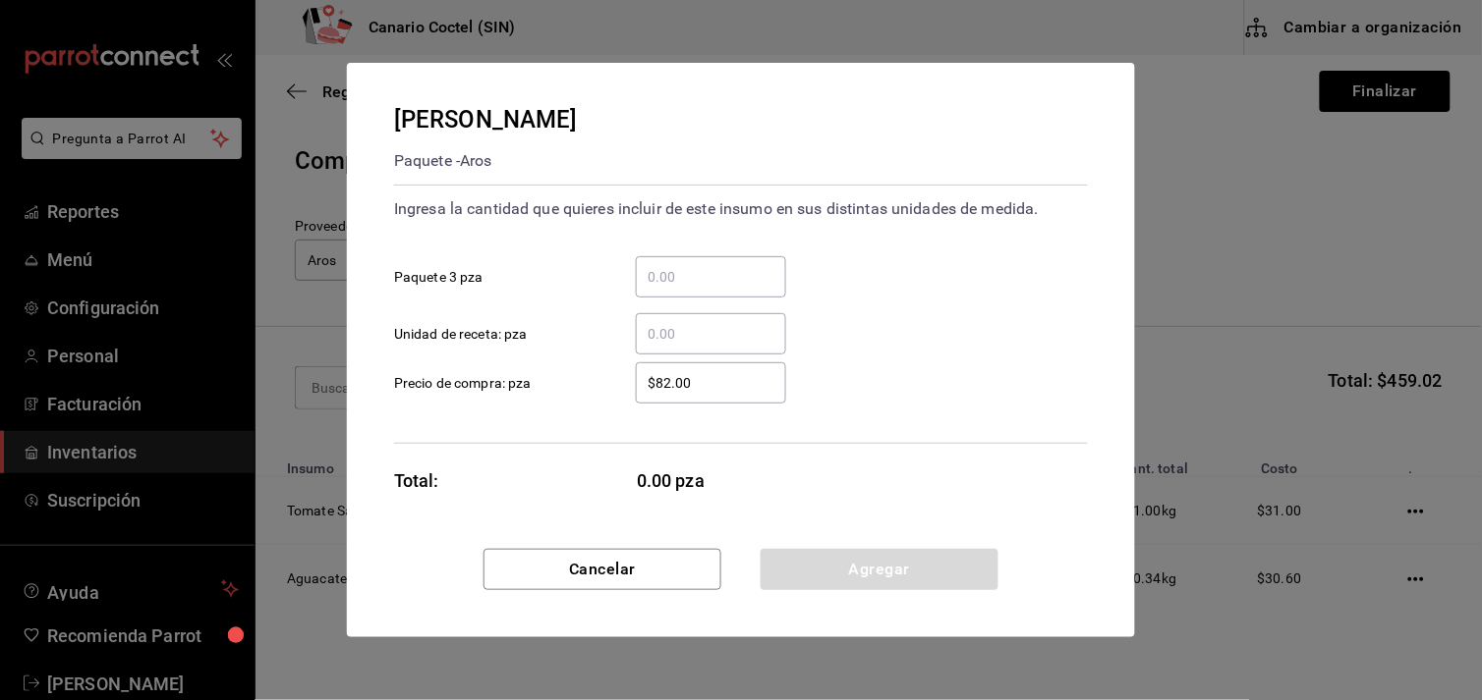
click at [676, 275] on input "​ Paquete 3 pza" at bounding box center [711, 277] width 150 height 24
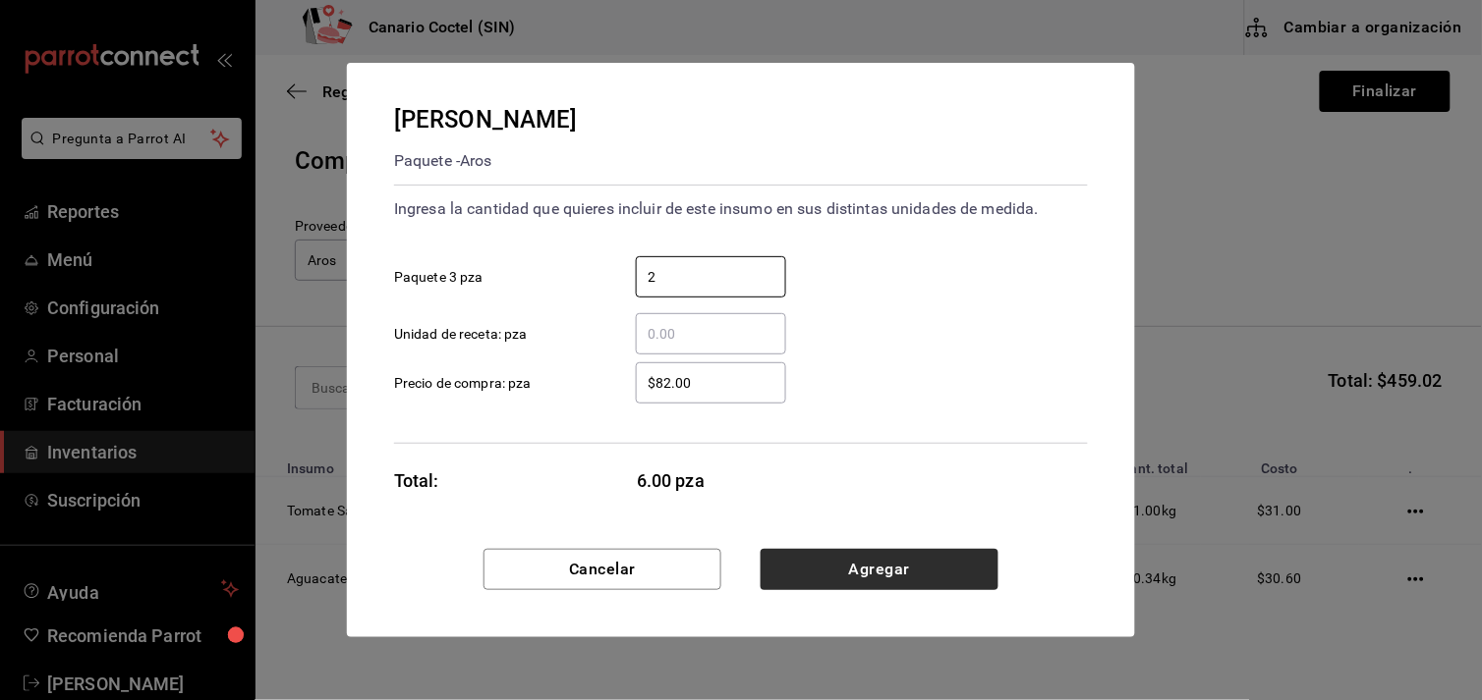
type input "2"
click at [867, 574] on button "Agregar" at bounding box center [879, 569] width 238 height 41
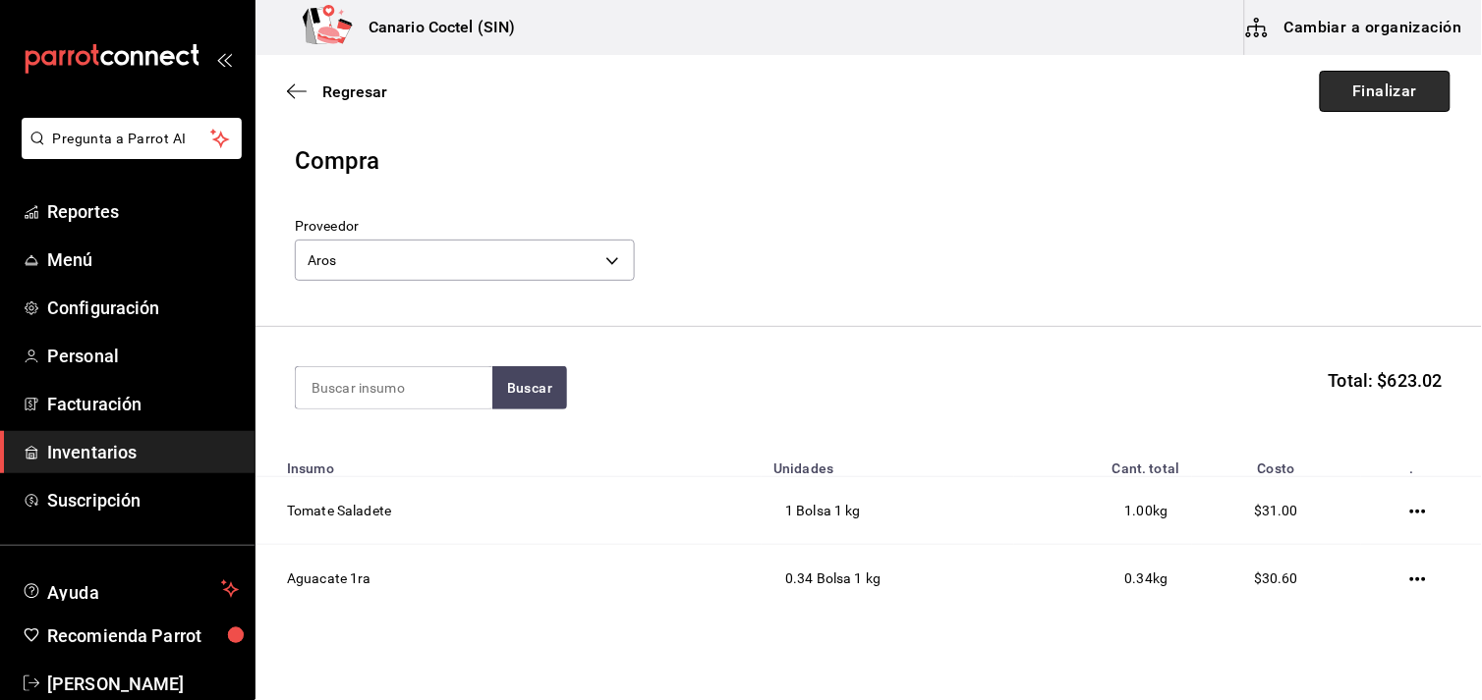
click at [1393, 89] on button "Finalizar" at bounding box center [1384, 91] width 131 height 41
